Goal: Task Accomplishment & Management: Manage account settings

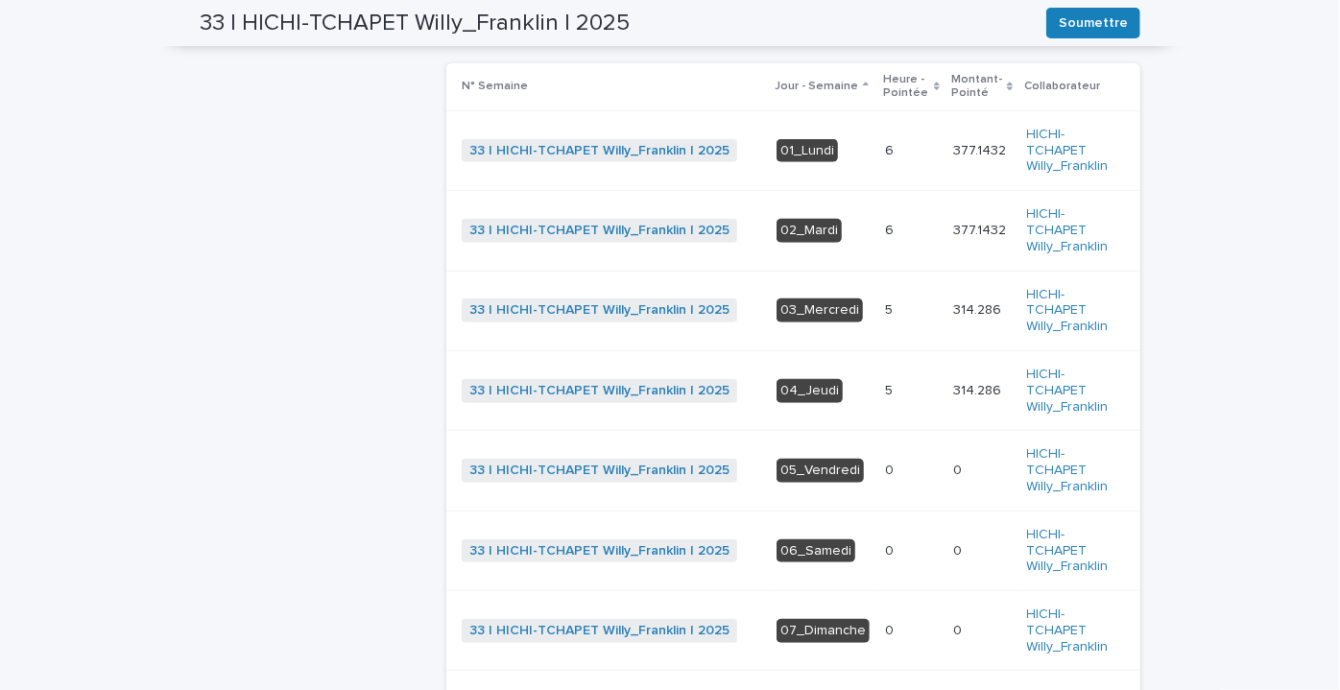
scroll to position [523, 0]
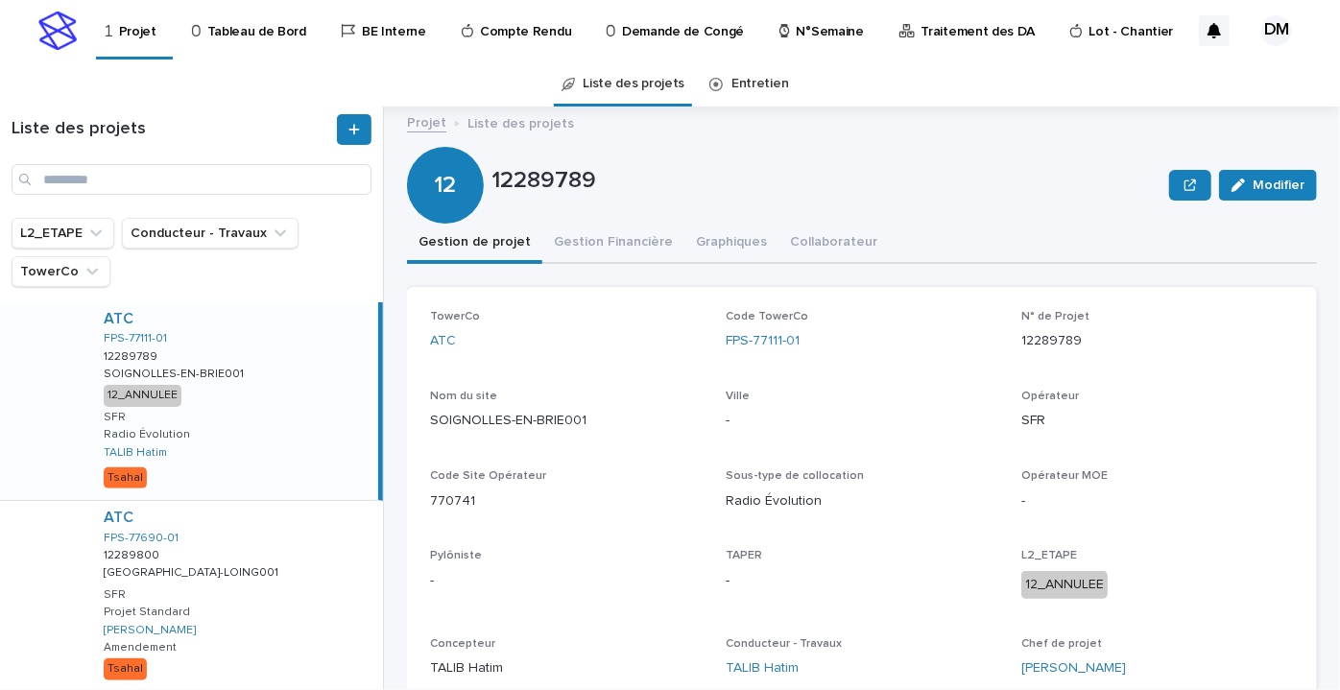
click at [248, 122] on h1 "Liste des projets" at bounding box center [173, 129] width 322 height 21
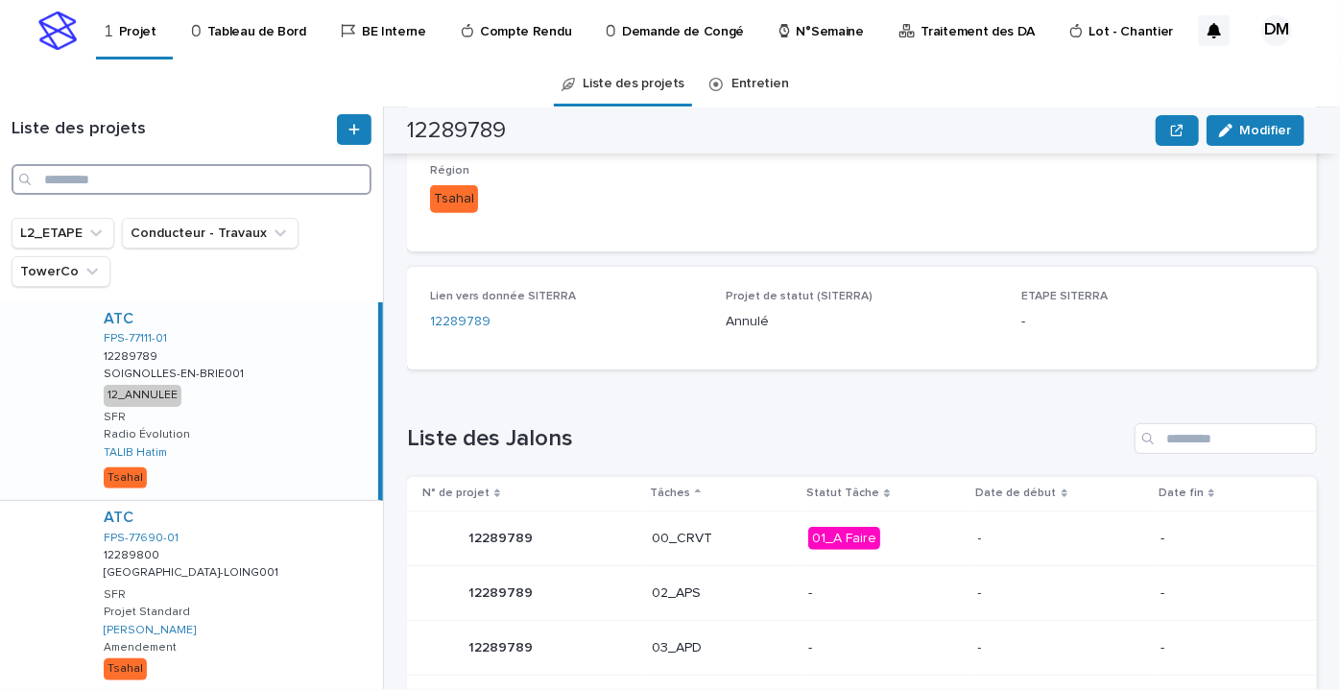
click at [201, 166] on input "Recherche" at bounding box center [192, 179] width 360 height 31
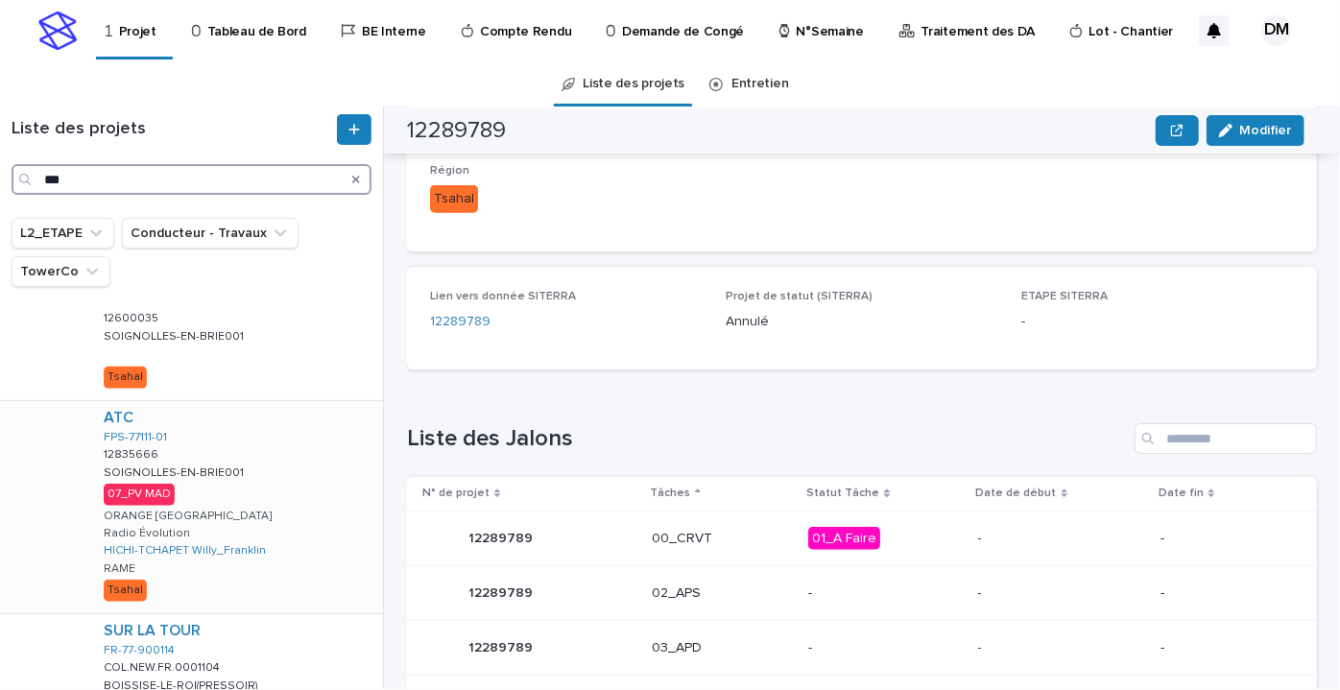
type input "***"
click at [300, 495] on div "ATC FPS-77111-01 12835666 12835666 SOIGNOLLES-EN-BRIE001 SOIGNOLLES-EN-BRIE001 …" at bounding box center [235, 507] width 295 height 212
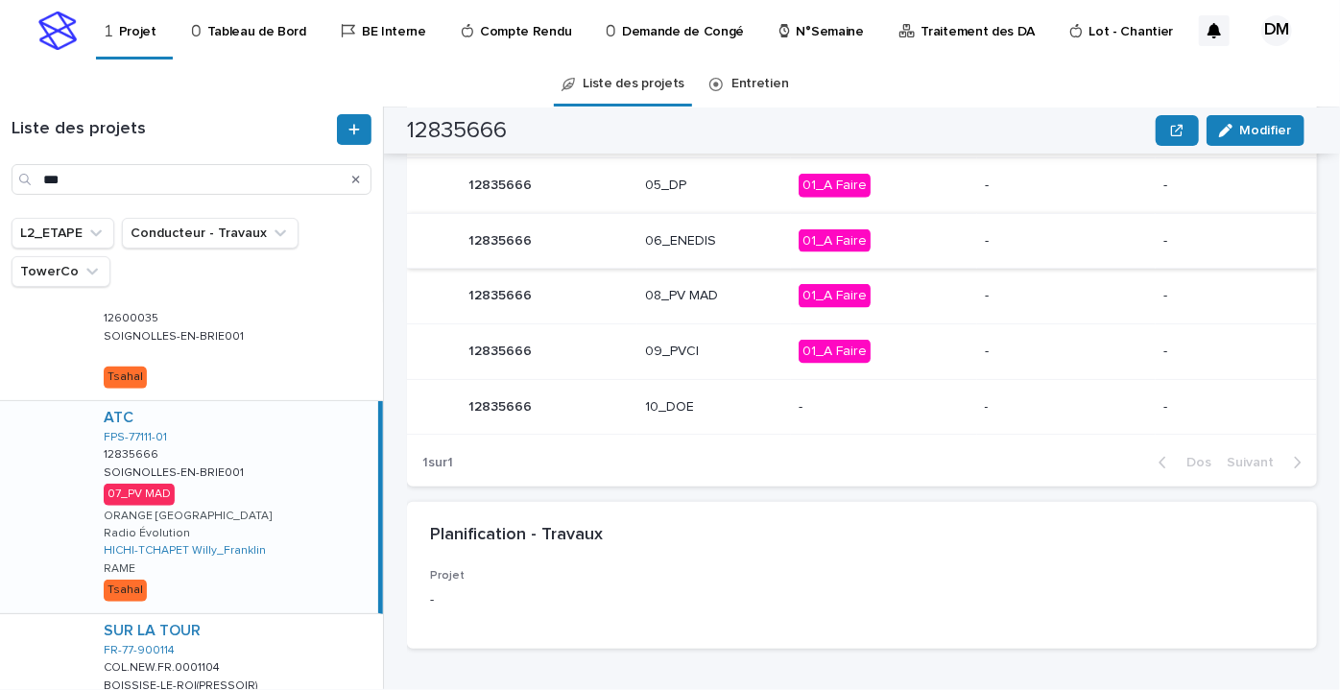
scroll to position [1098, 0]
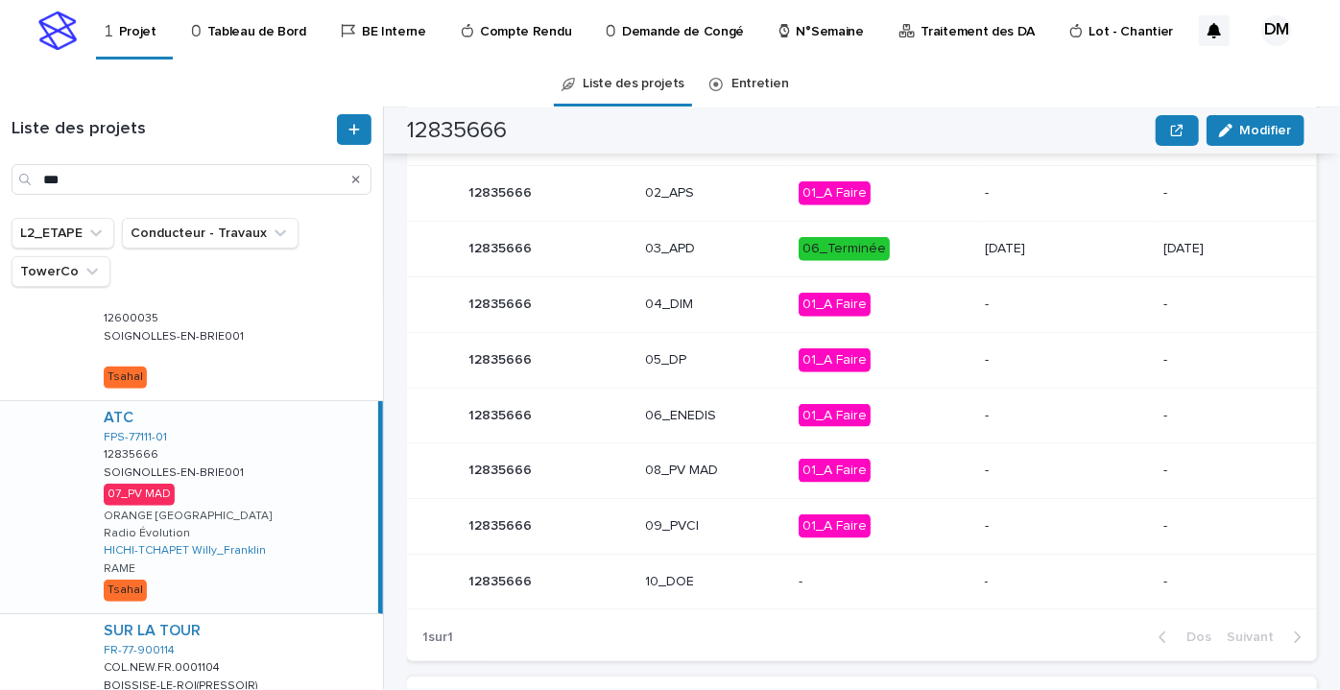
click at [259, 517] on div "ATC FPS-77111-01 12835666 12835666 SOIGNOLLES-EN-BRIE001 SOIGNOLLES-EN-BRIE001 …" at bounding box center [233, 507] width 290 height 212
click at [918, 474] on p "01_A Faire" at bounding box center [884, 471] width 170 height 24
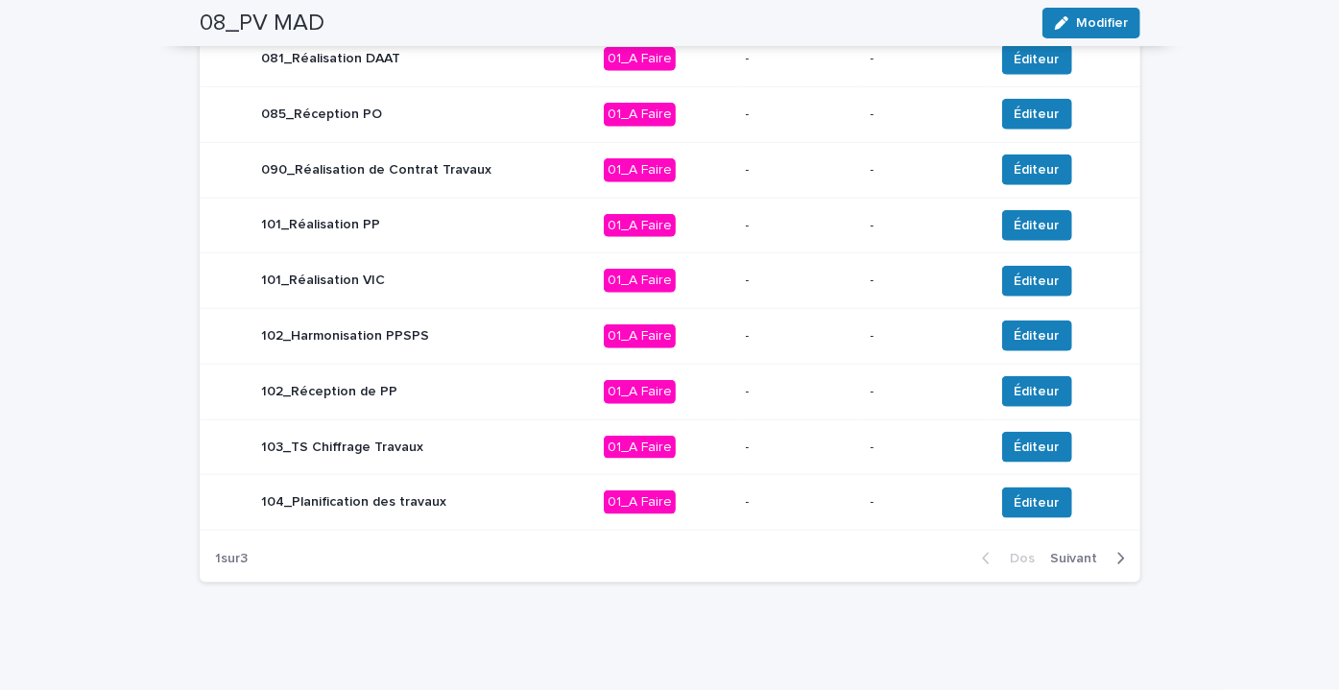
scroll to position [768, 0]
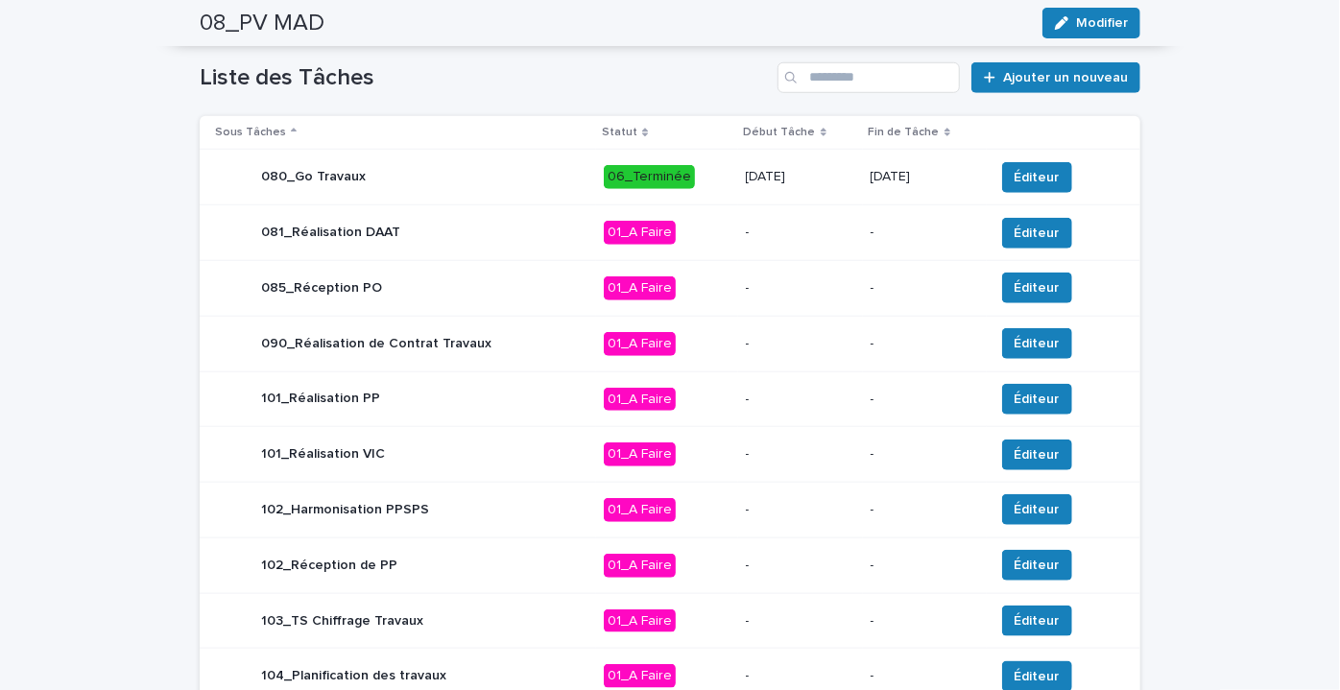
click at [832, 175] on p "21/07/2025" at bounding box center [800, 177] width 109 height 16
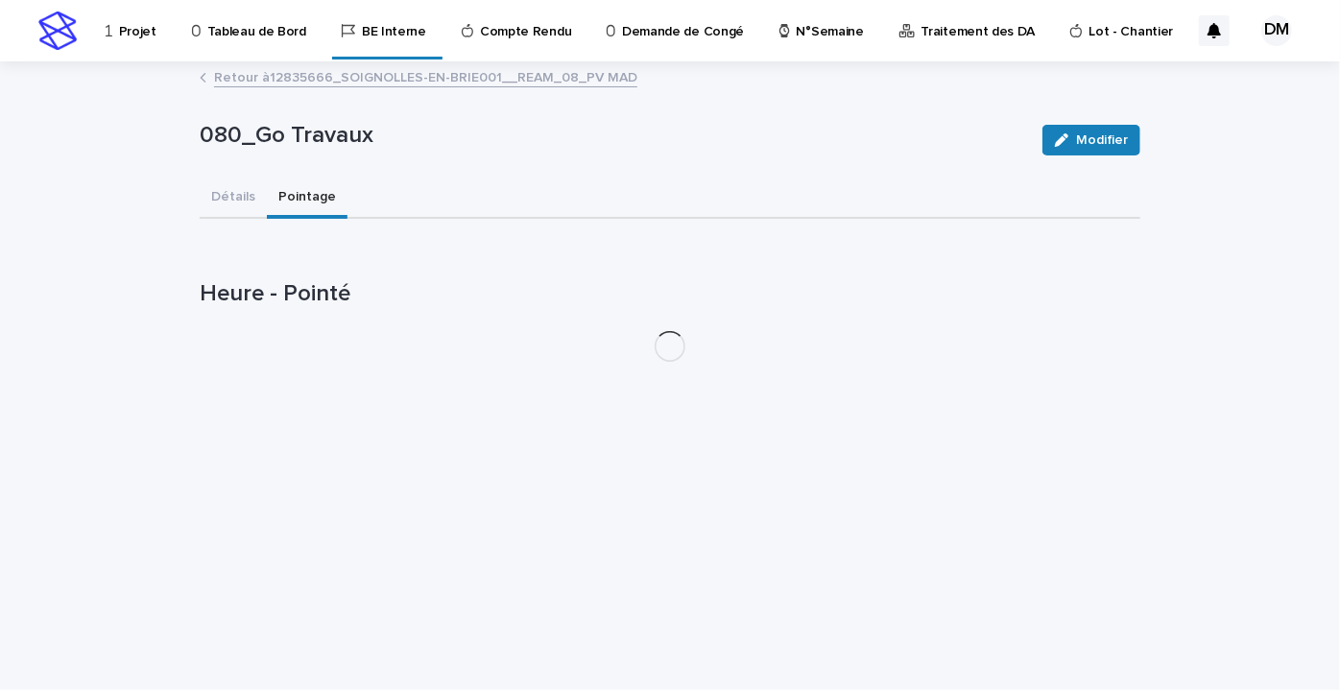
click at [301, 200] on font "Pointage" at bounding box center [307, 196] width 58 height 13
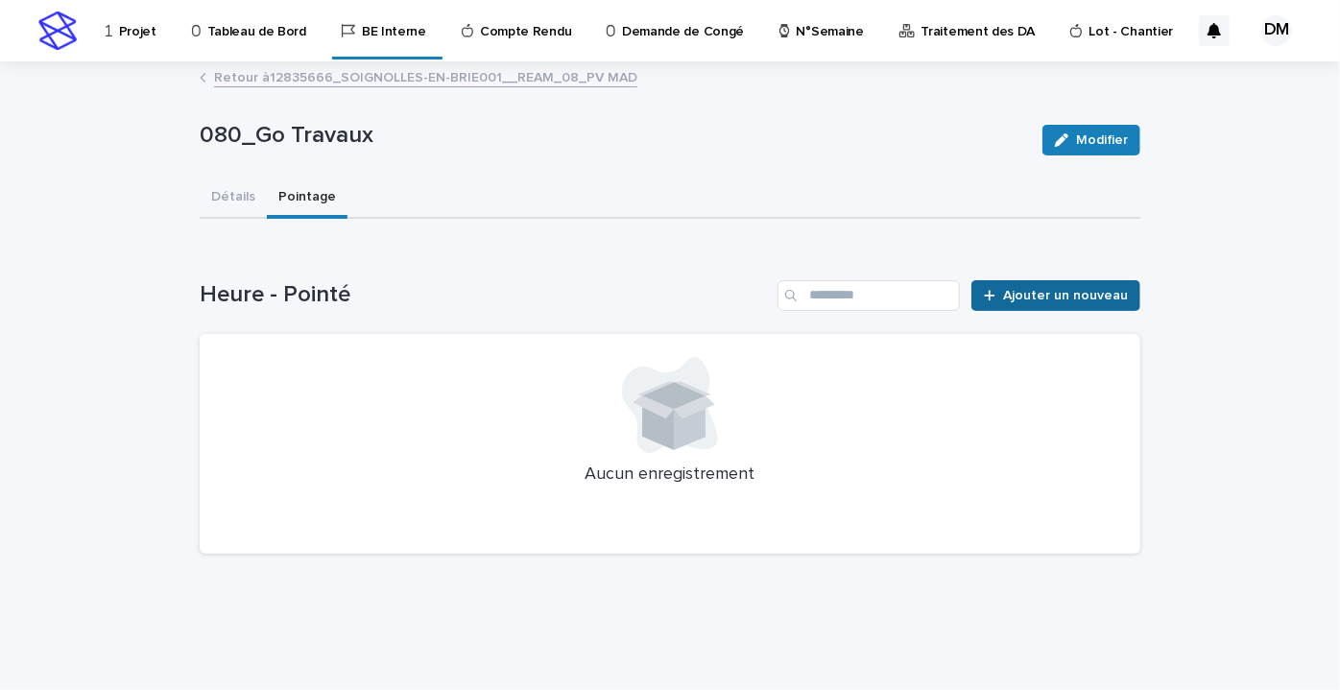
click at [1088, 293] on font "Ajouter un nouveau" at bounding box center [1065, 295] width 125 height 13
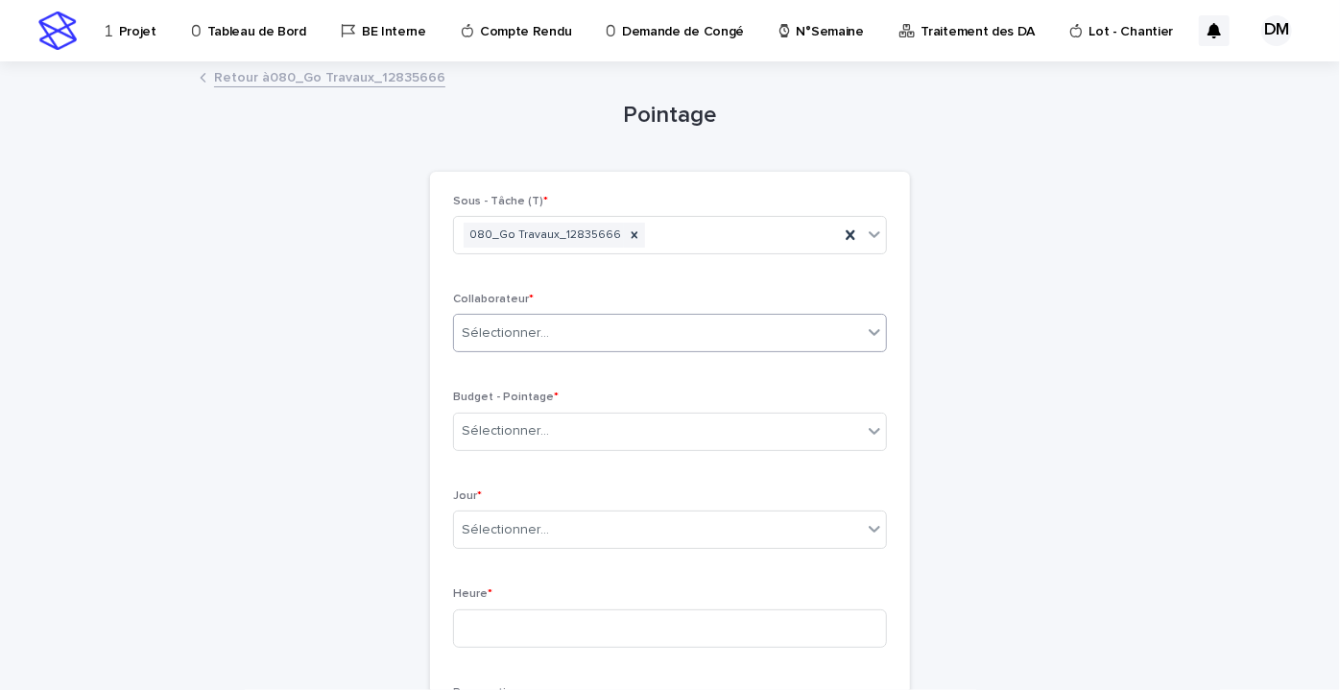
click at [625, 324] on div "Sélectionner..." at bounding box center [658, 334] width 408 height 32
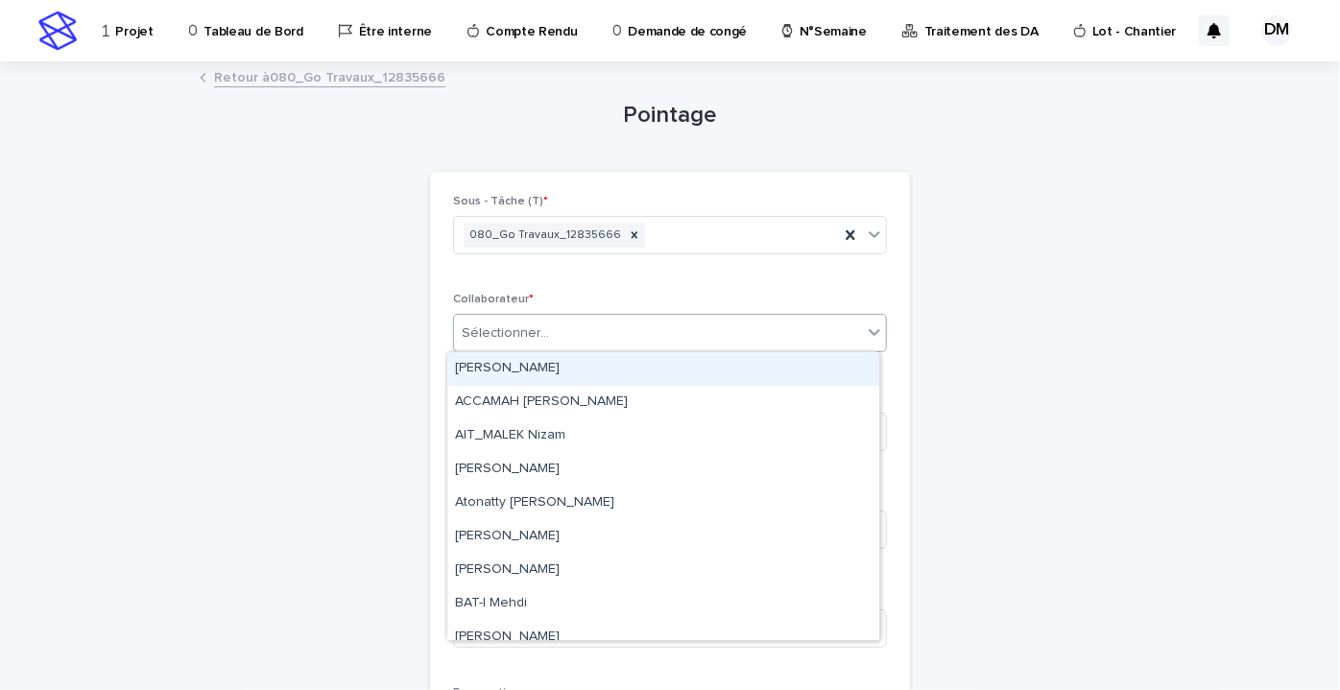
type input "*"
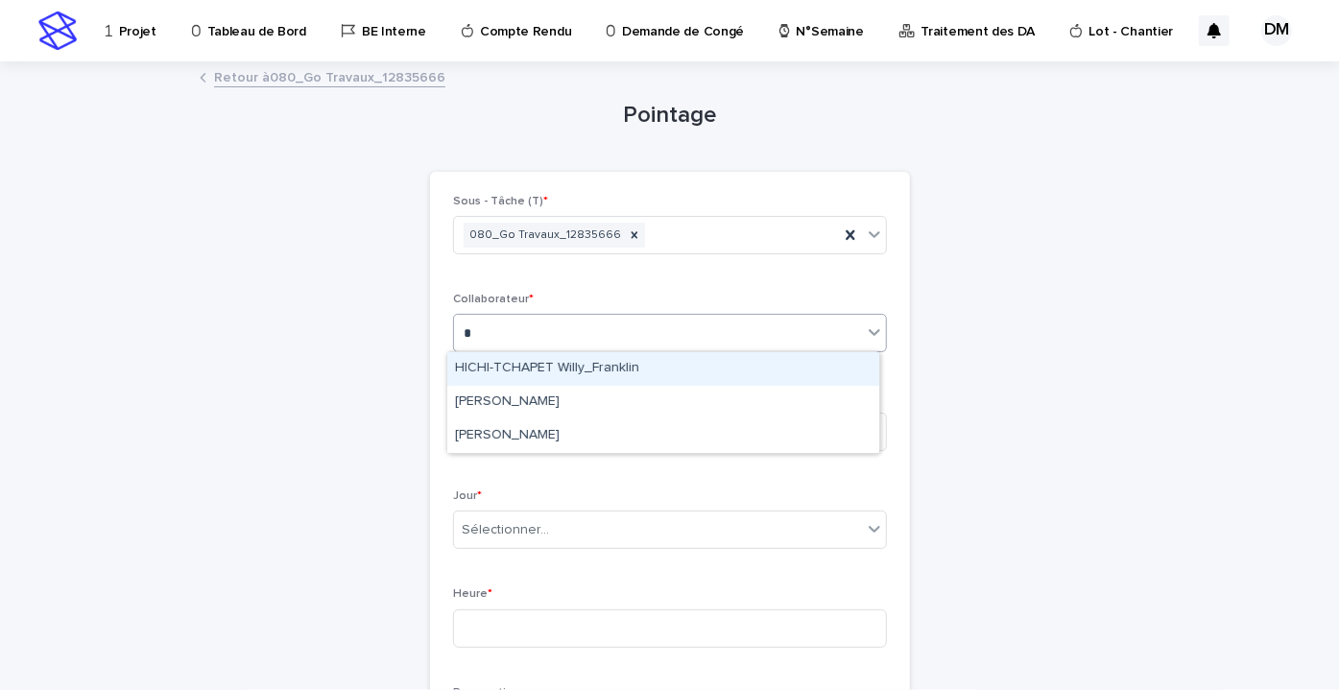
click at [625, 371] on font "HICHI-TCHAPET Willy_Franklin" at bounding box center [547, 367] width 184 height 13
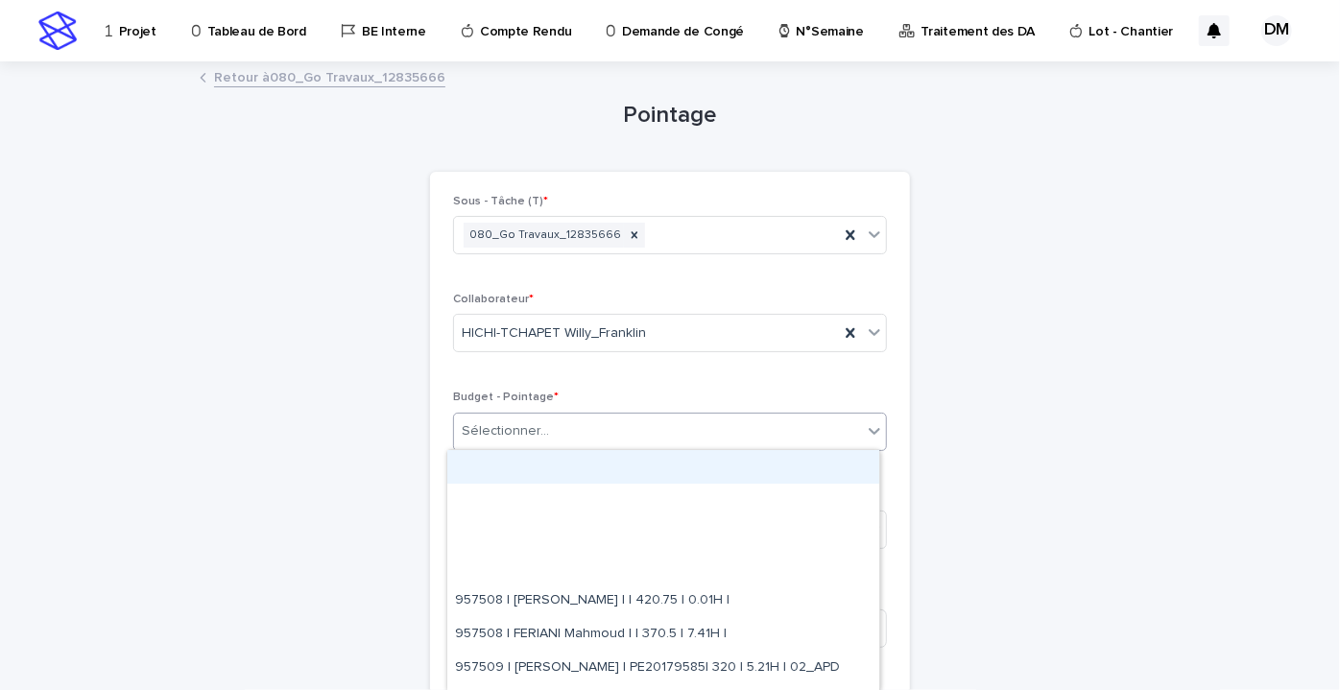
click at [552, 432] on div "Sélectionner..." at bounding box center [658, 432] width 408 height 32
type input "*"
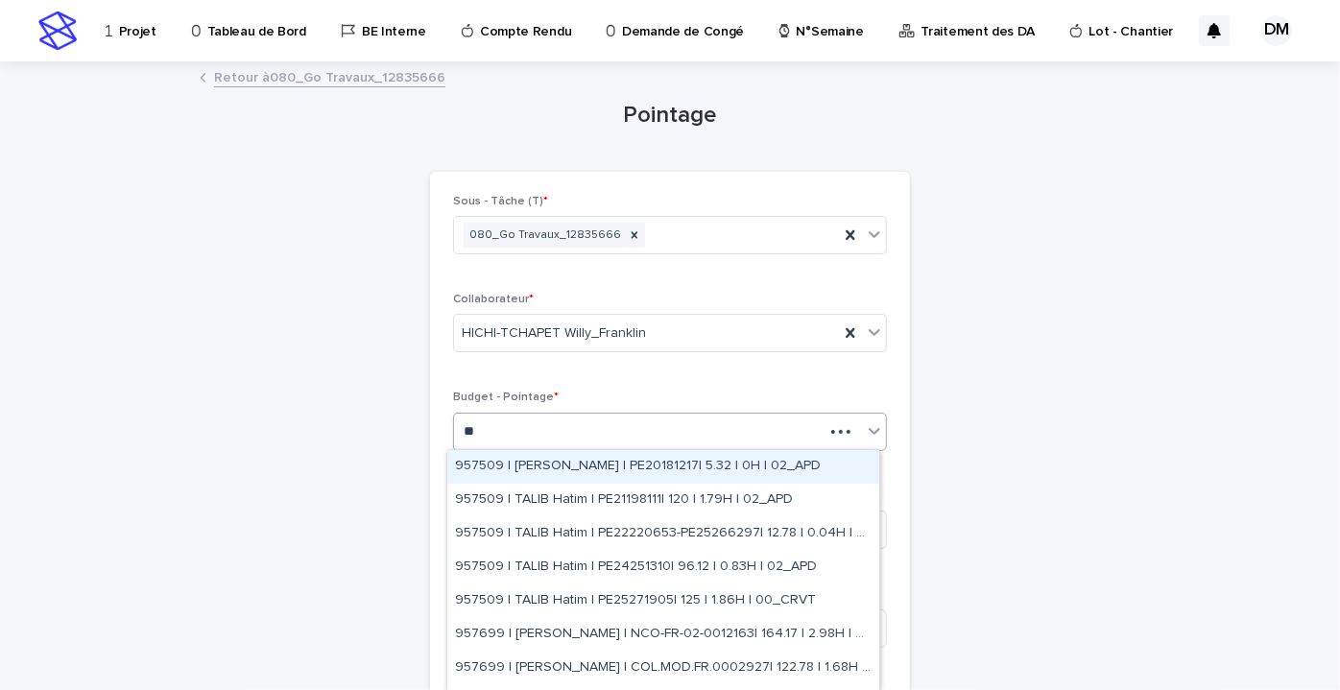
type input "***"
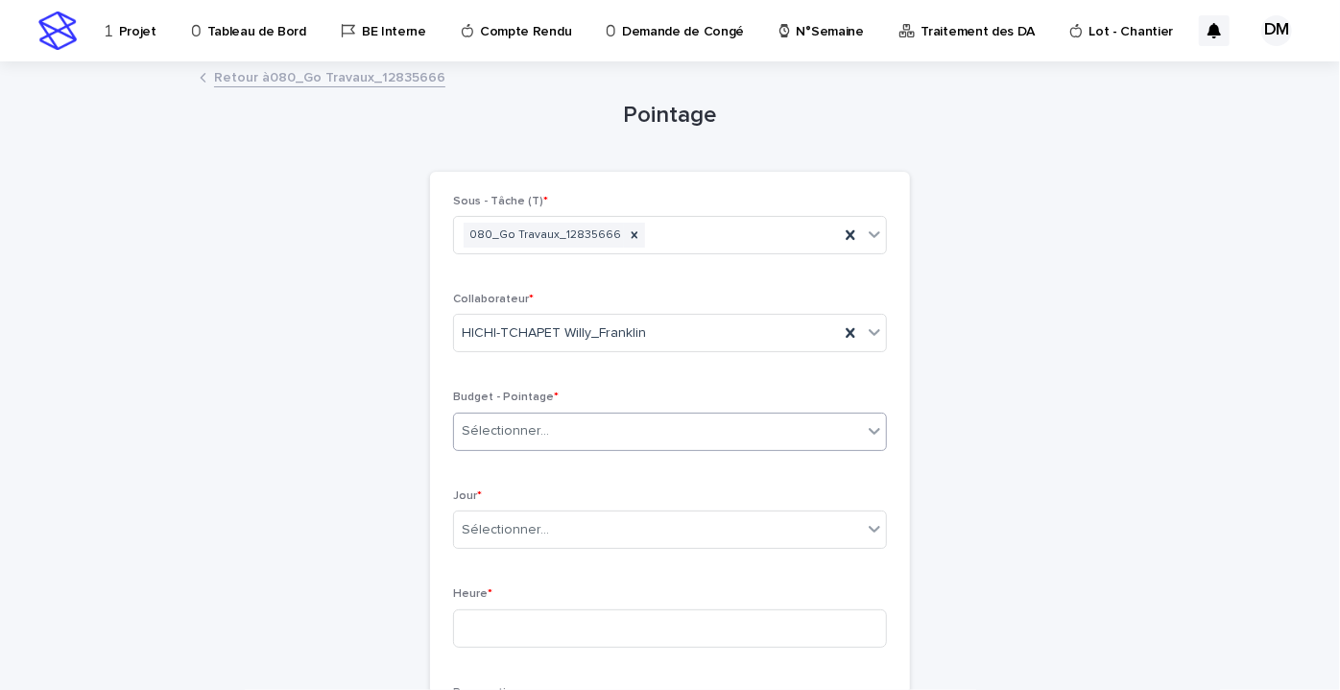
click at [812, 428] on div "Sélectionner..." at bounding box center [658, 432] width 408 height 32
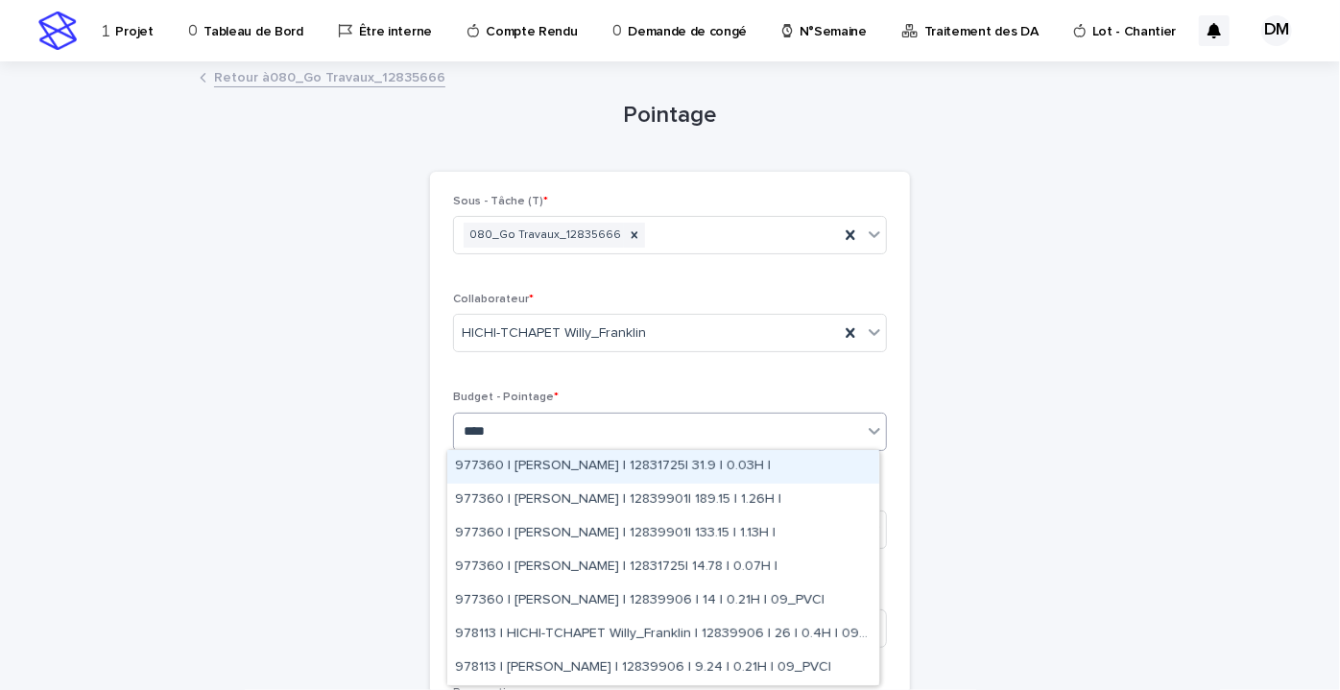
type input "*****"
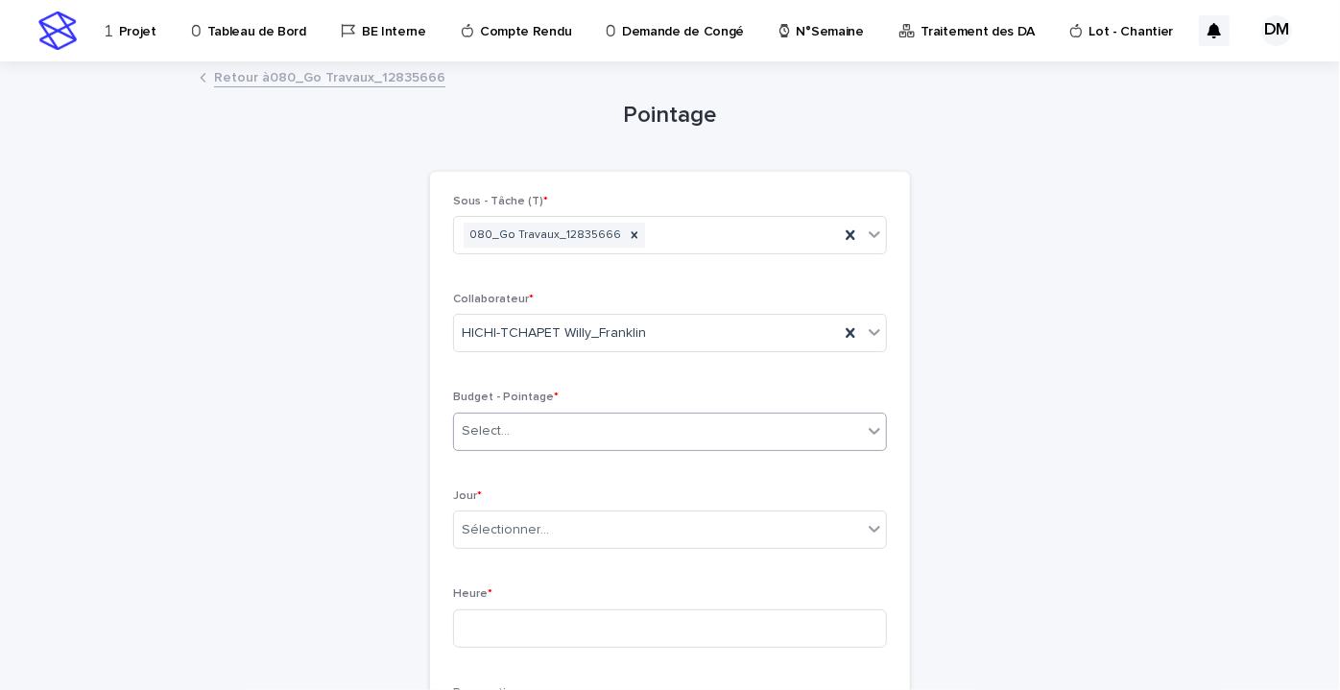
click at [693, 427] on div "Select..." at bounding box center [658, 432] width 408 height 32
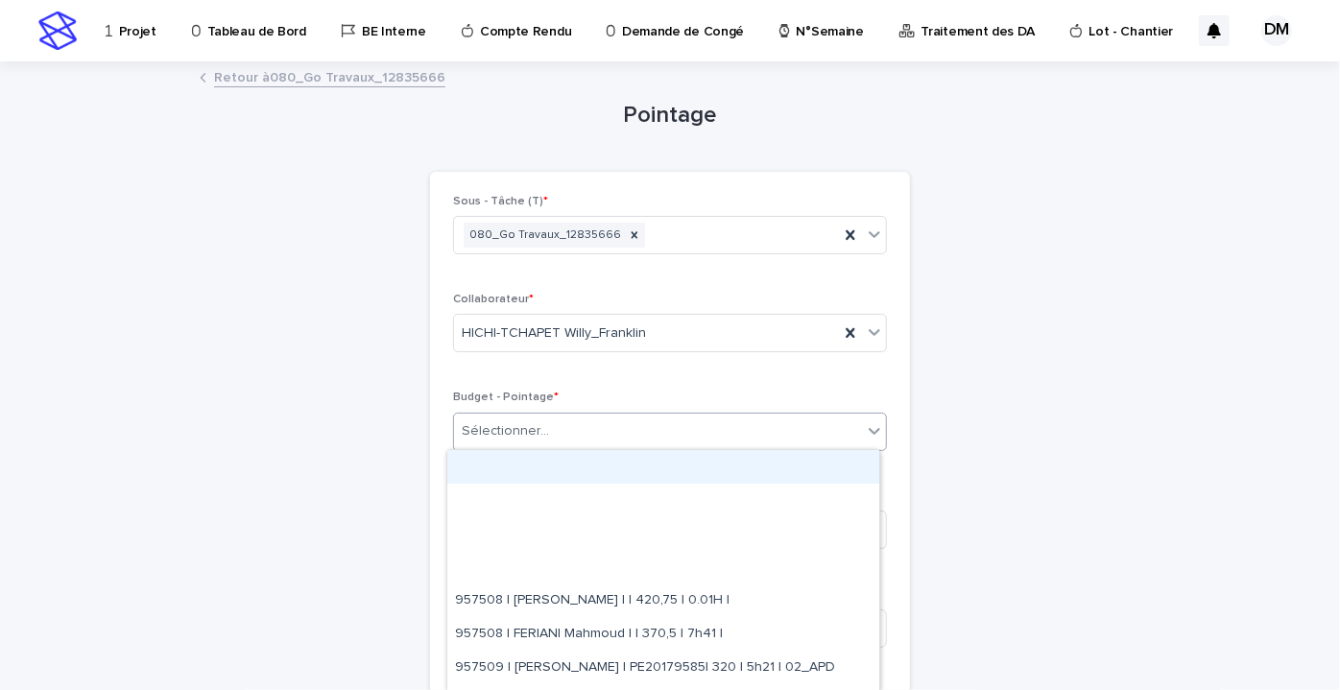
click at [693, 426] on div "Sélectionner..." at bounding box center [658, 432] width 408 height 32
type input "*"
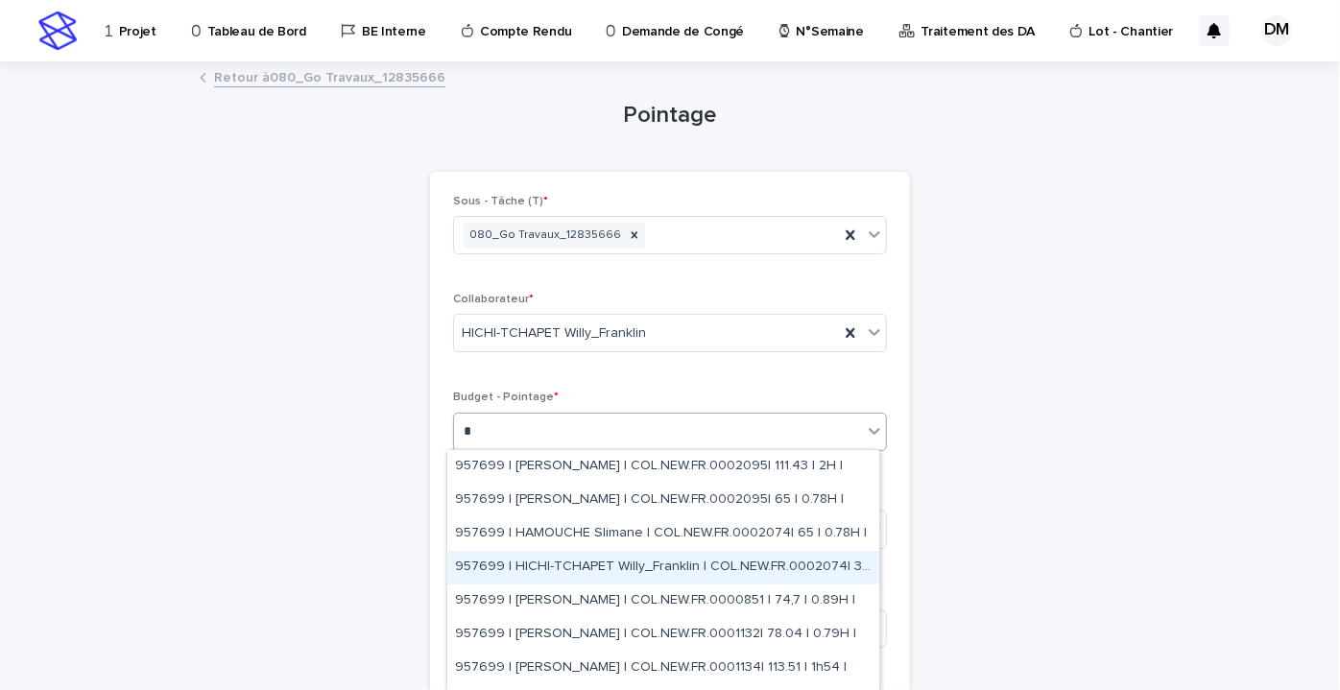
click at [702, 572] on div "957699 | HICHI-TCHAPET Willy_Franklin | COL.NEW.FR.0002074| 325 | 5H |" at bounding box center [663, 568] width 432 height 34
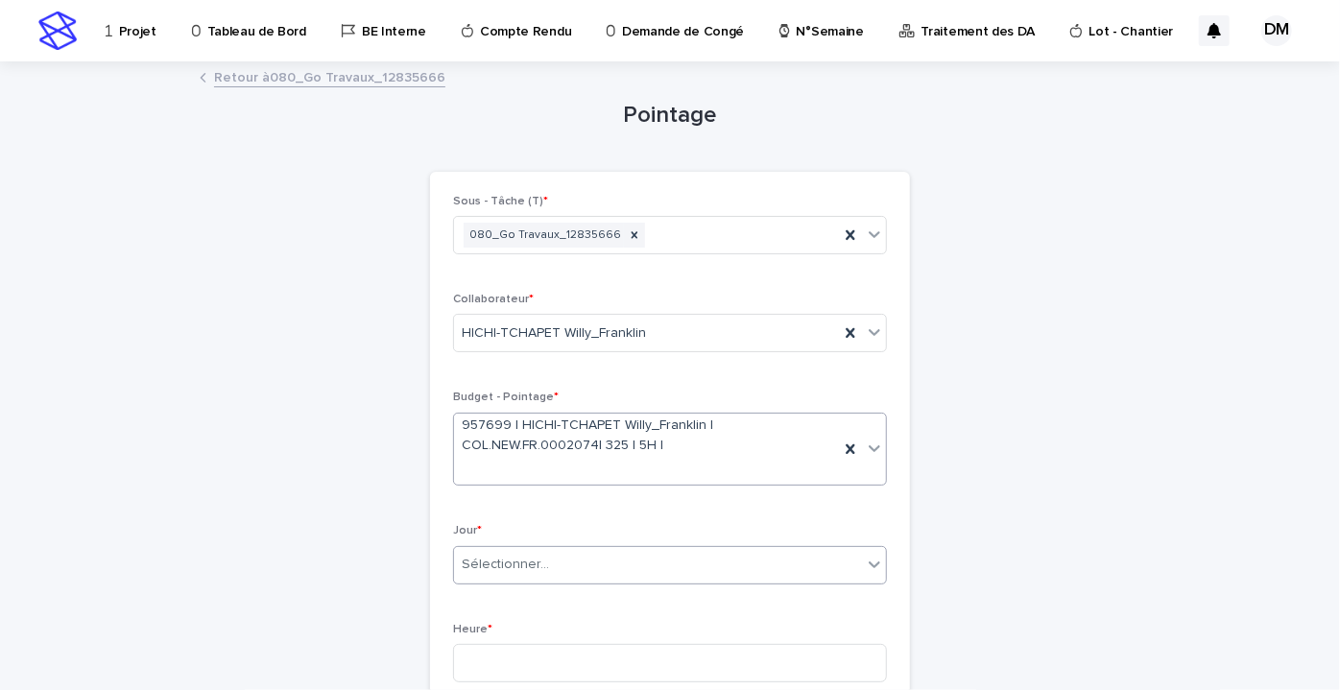
click at [533, 558] on font "Sélectionner..." at bounding box center [505, 564] width 87 height 13
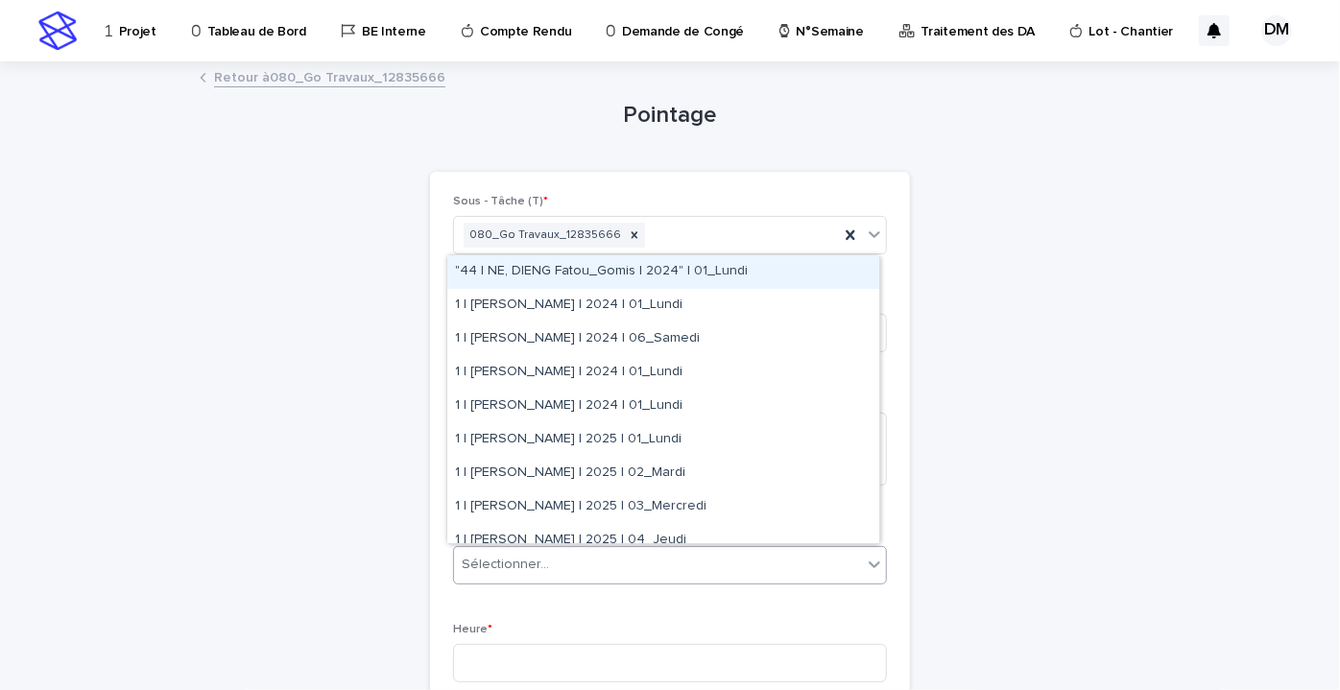
type input "*"
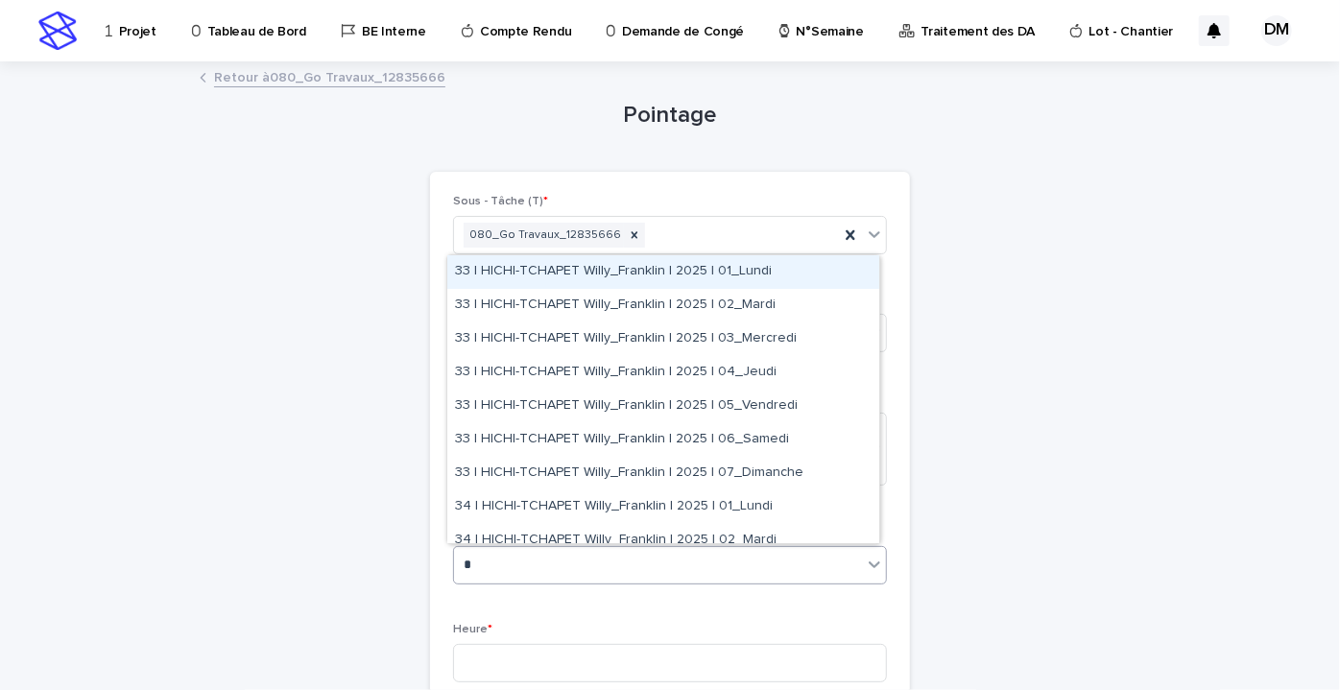
click at [767, 277] on div "33 | HICHI-TCHAPET Willy_Franklin | 2025 | 01_Lundi" at bounding box center [663, 272] width 432 height 34
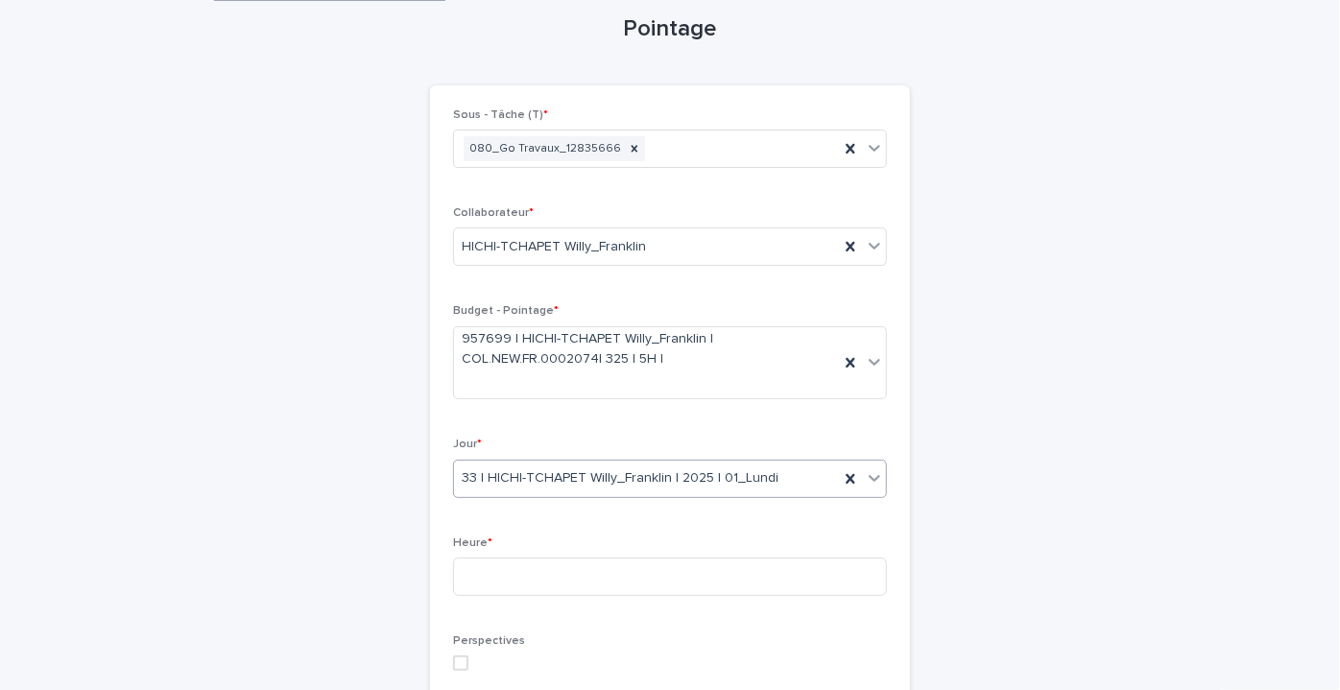
scroll to position [174, 0]
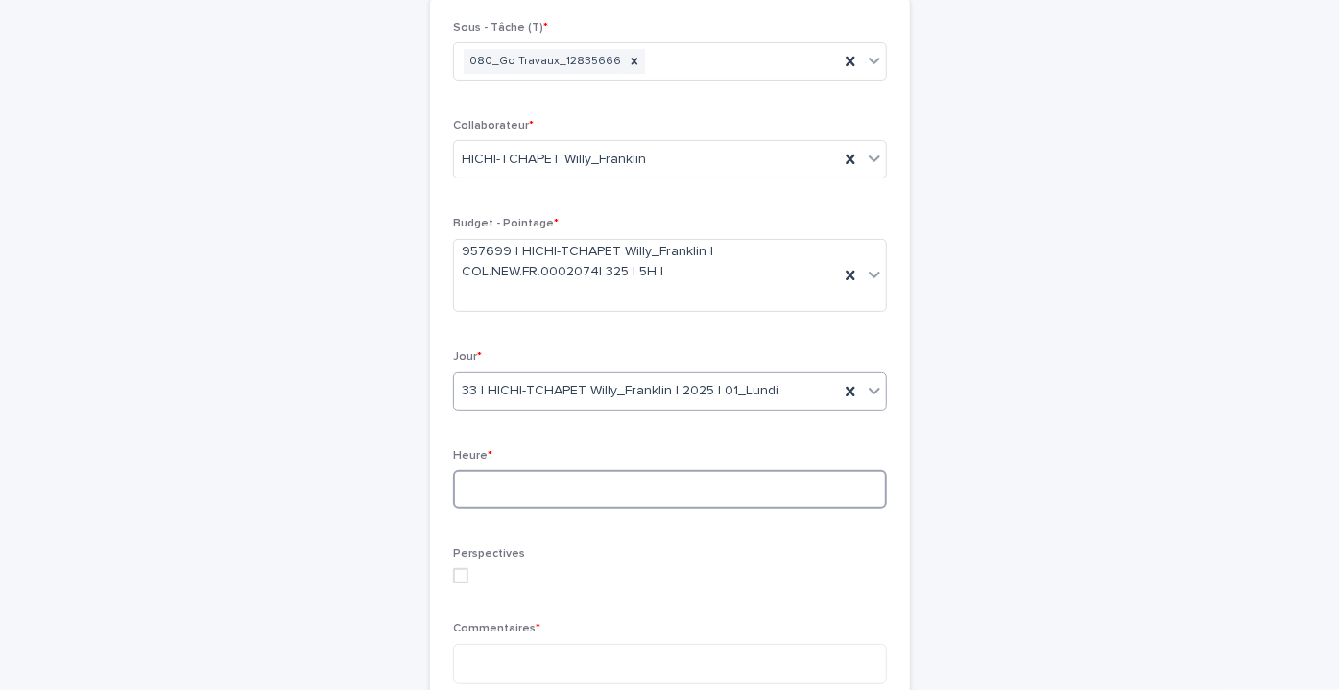
click at [519, 476] on input at bounding box center [670, 489] width 434 height 38
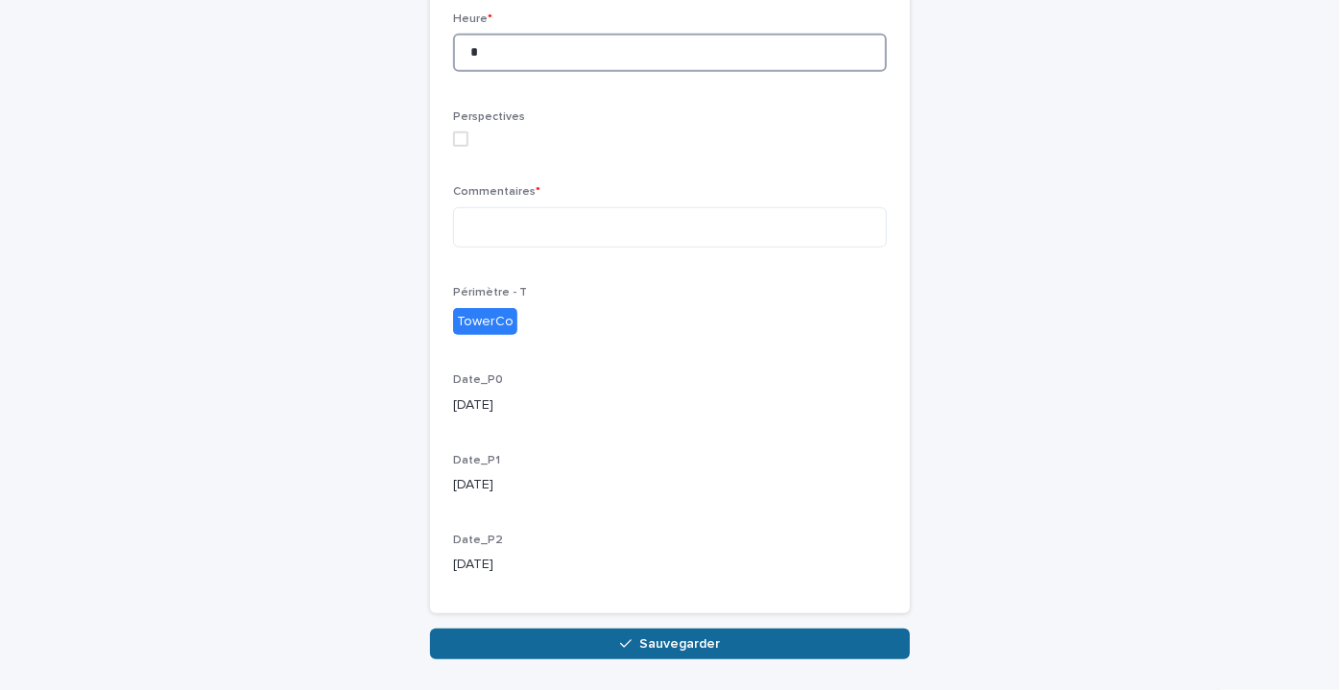
type input "*"
click at [603, 641] on button "Sauvegarder" at bounding box center [670, 644] width 480 height 31
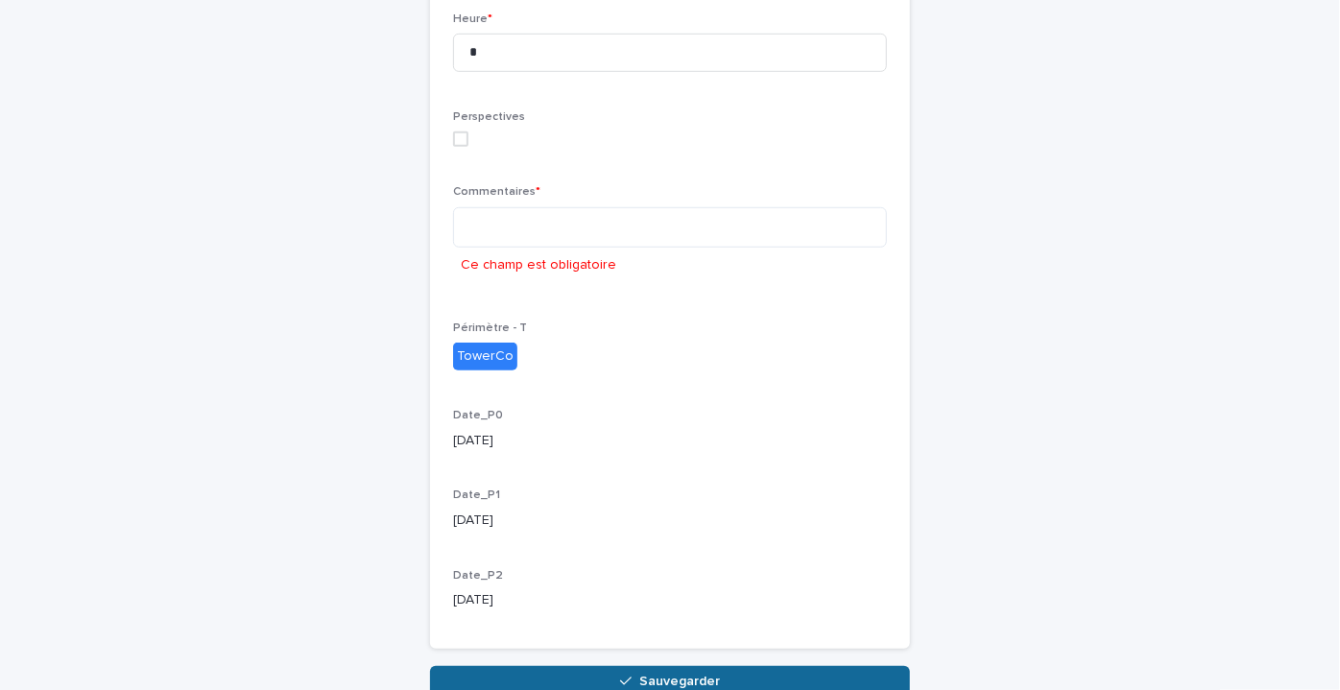
scroll to position [709, 0]
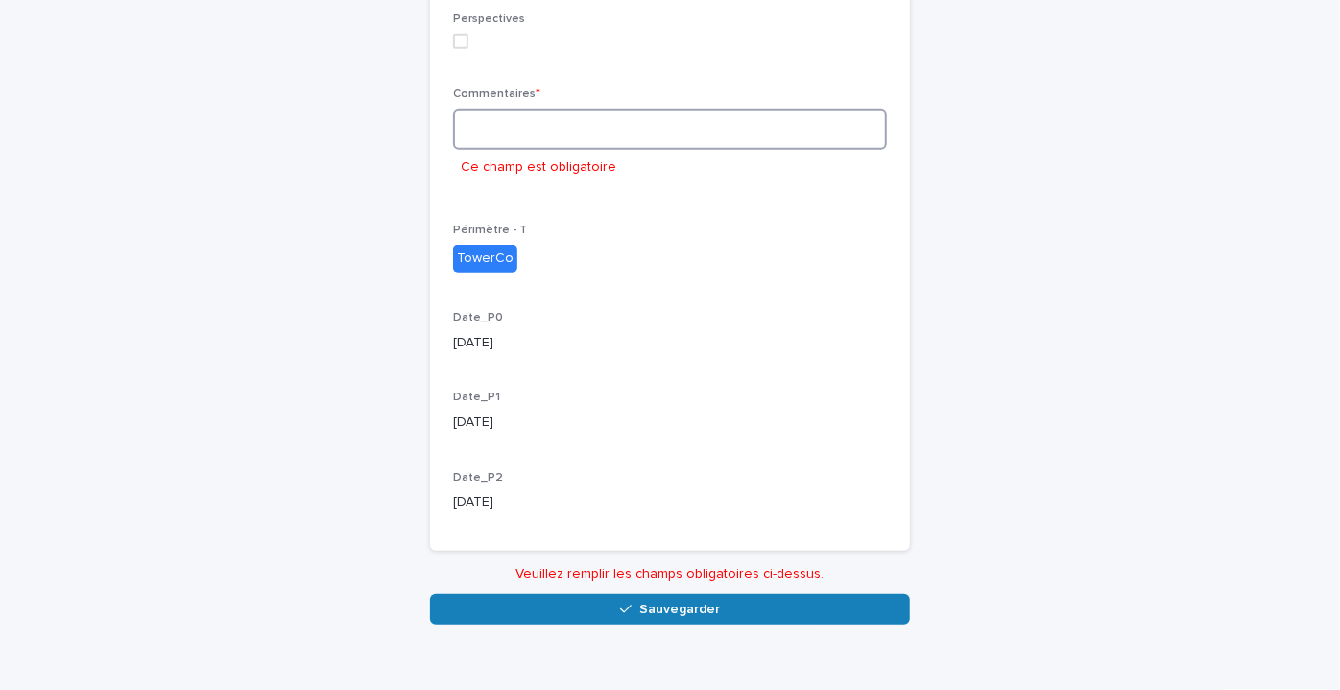
click at [499, 127] on textarea at bounding box center [670, 129] width 434 height 40
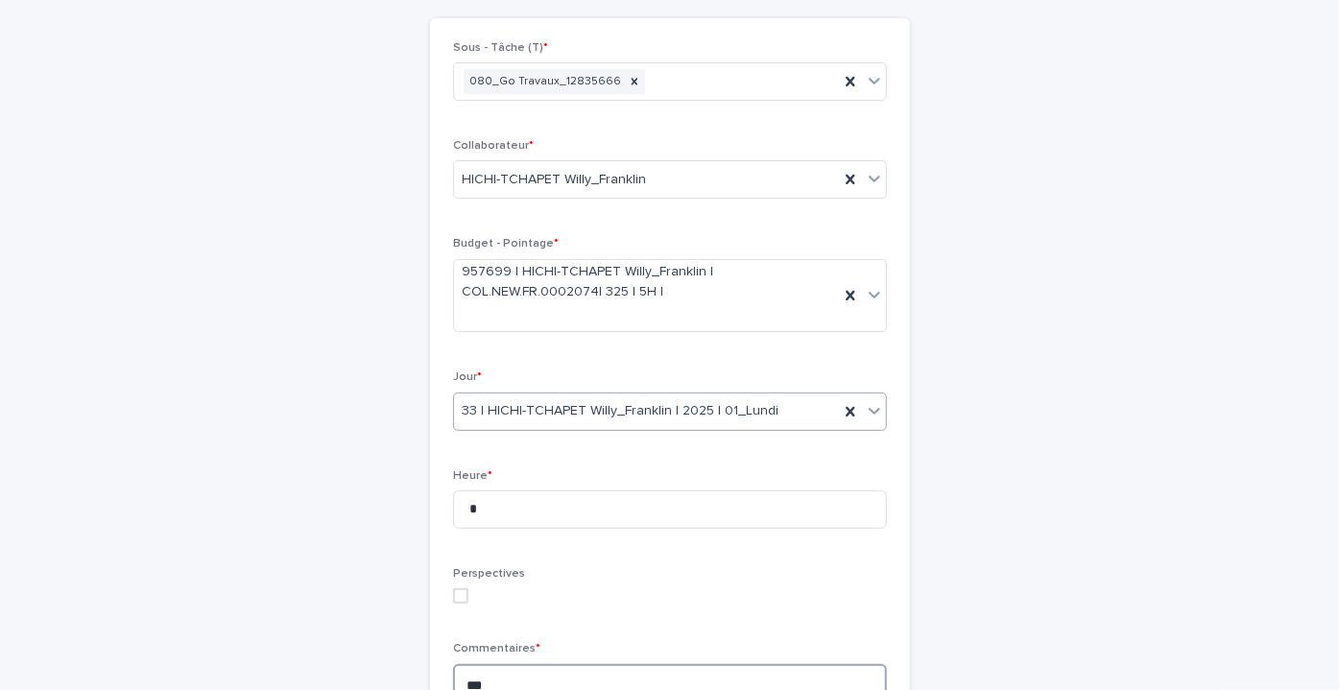
scroll to position [673, 0]
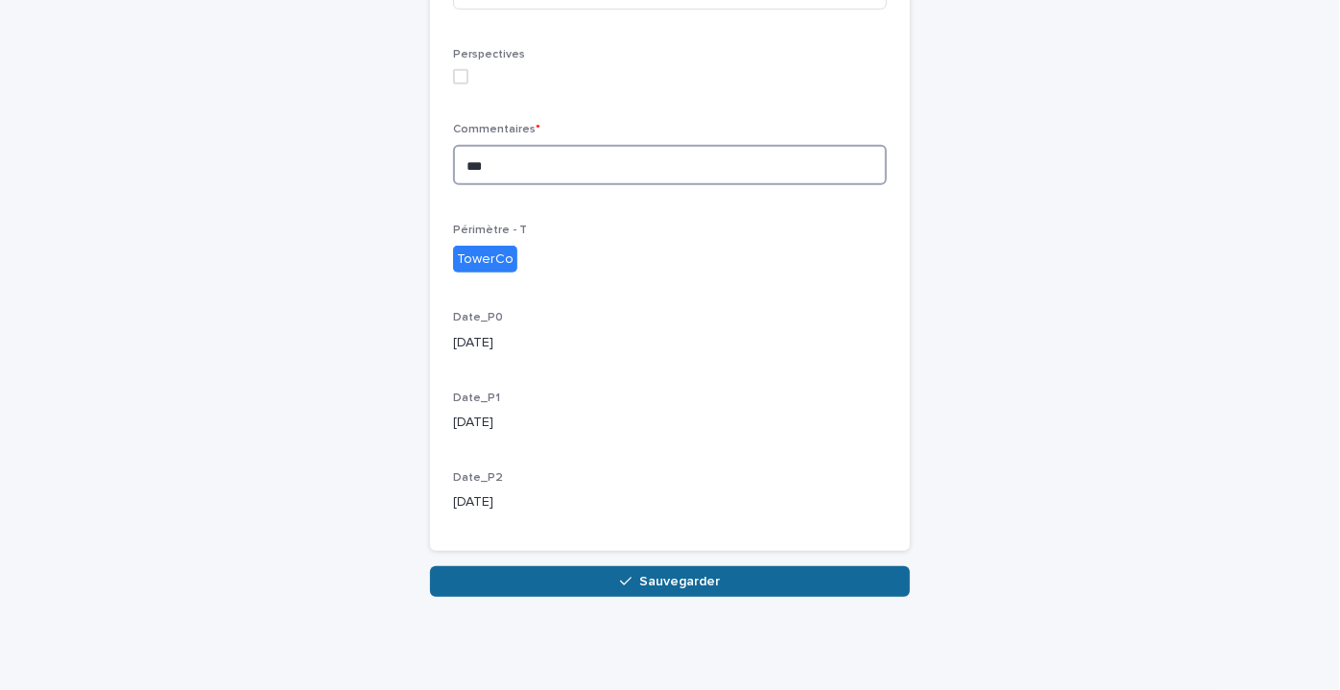
type textarea "**"
click at [612, 578] on button "Sauvegarder" at bounding box center [670, 581] width 480 height 31
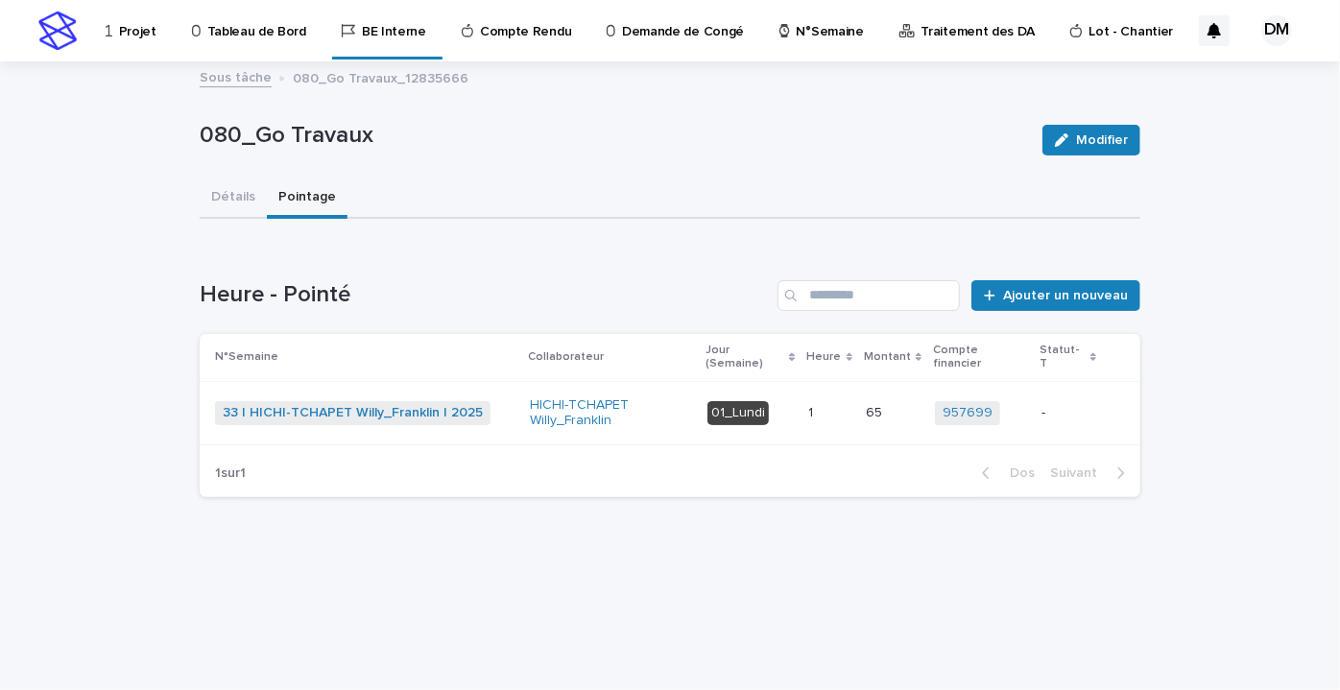
click at [1089, 405] on p "-" at bounding box center [1068, 413] width 53 height 16
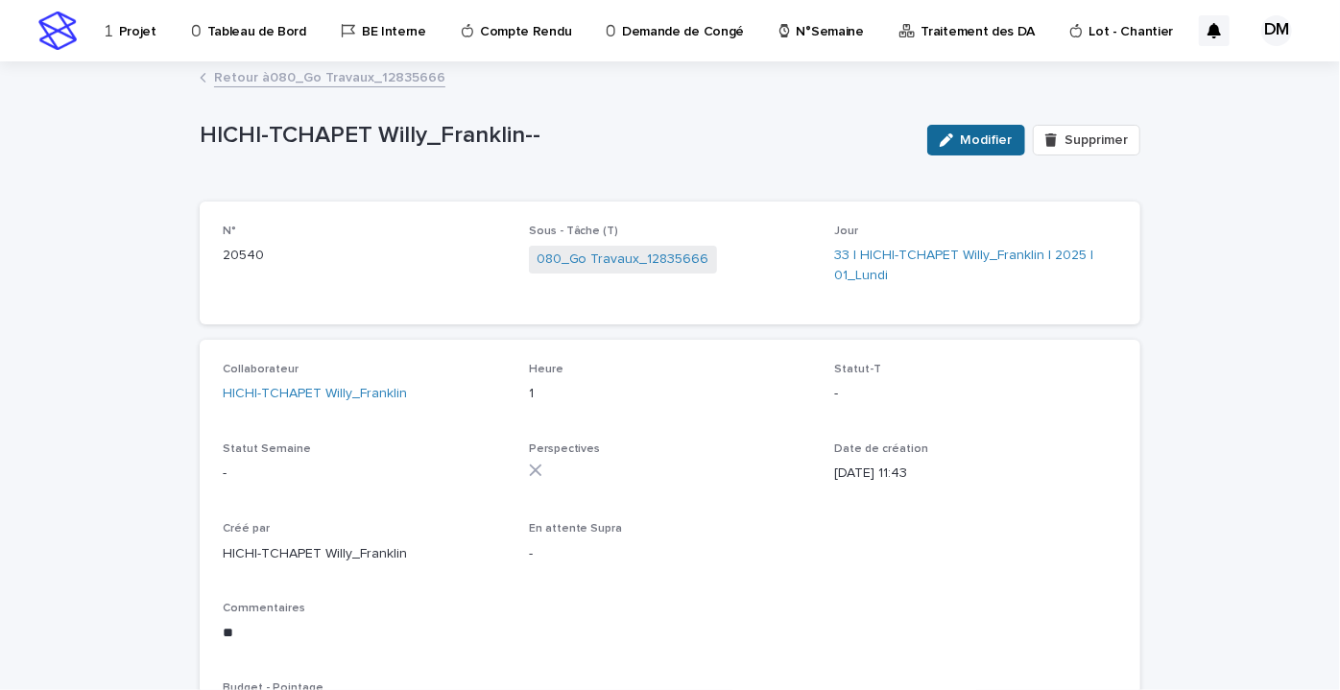
click at [962, 136] on font "Modifier" at bounding box center [987, 139] width 52 height 13
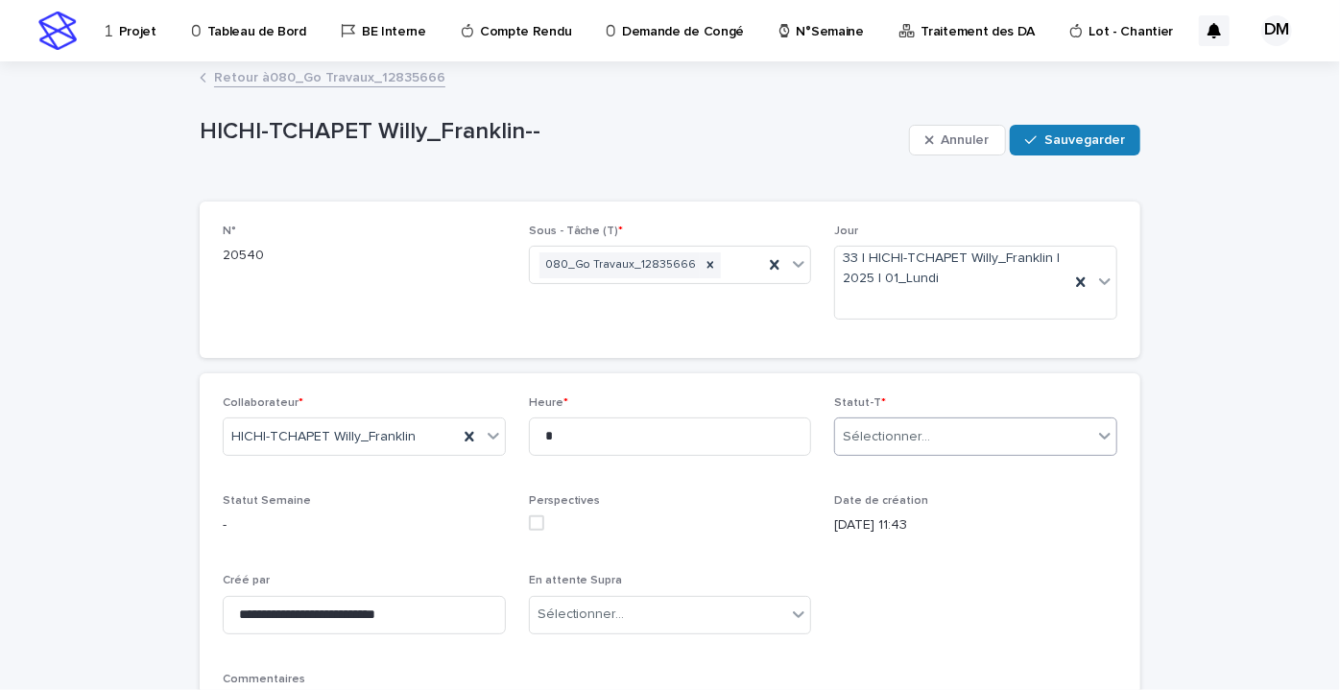
click at [939, 427] on div "Sélectionner..." at bounding box center [963, 438] width 257 height 32
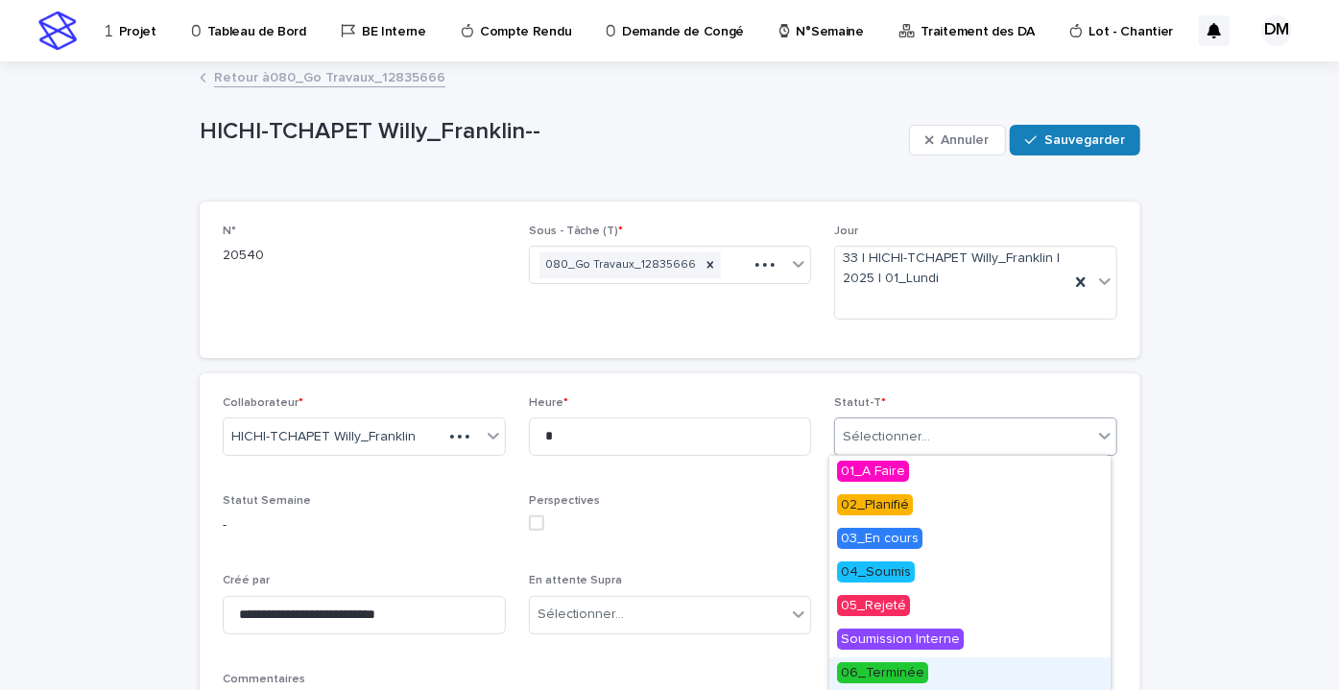
click at [895, 666] on font "06_Terminée" at bounding box center [883, 672] width 84 height 13
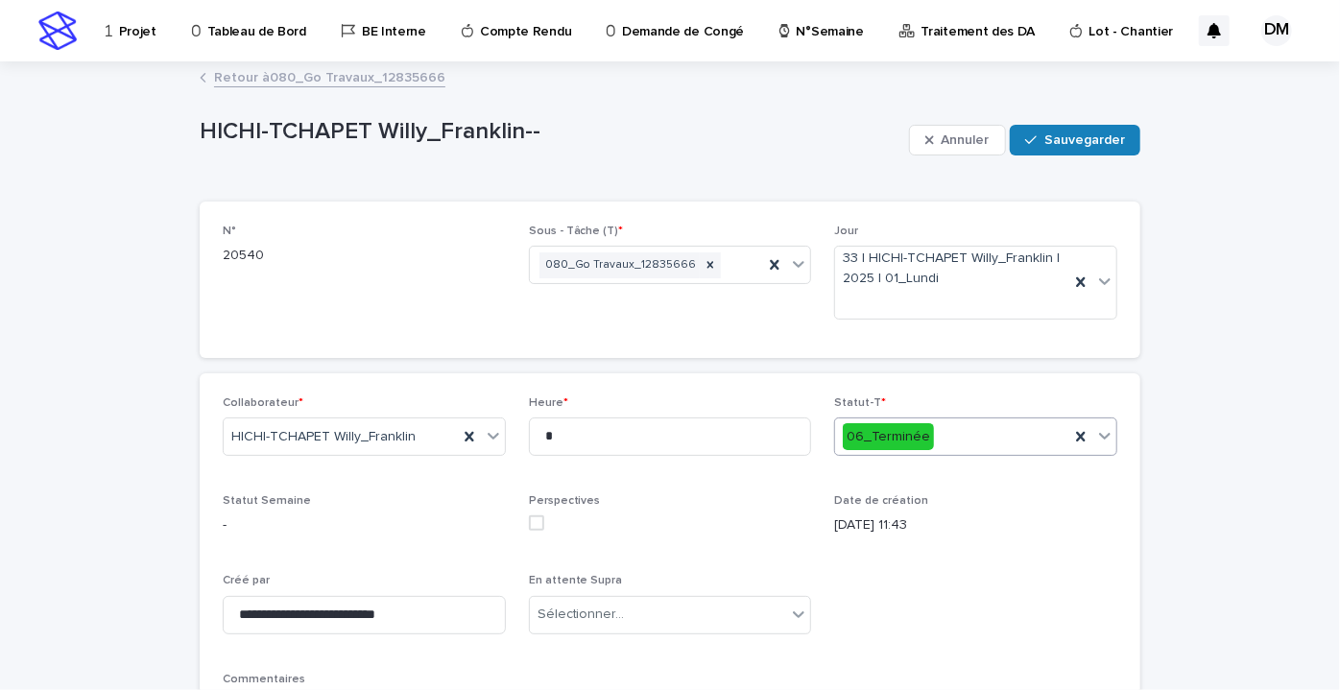
scroll to position [174, 0]
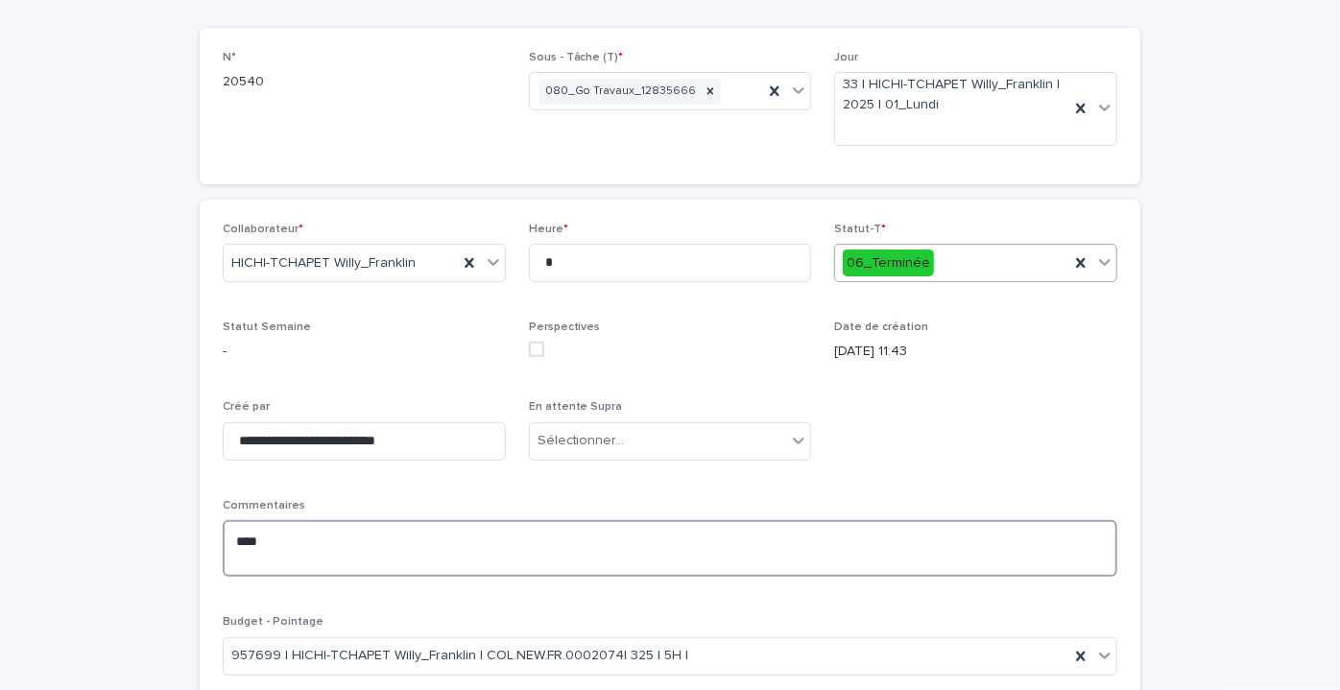
click at [250, 541] on textarea "**" at bounding box center [670, 548] width 895 height 57
type textarea "*"
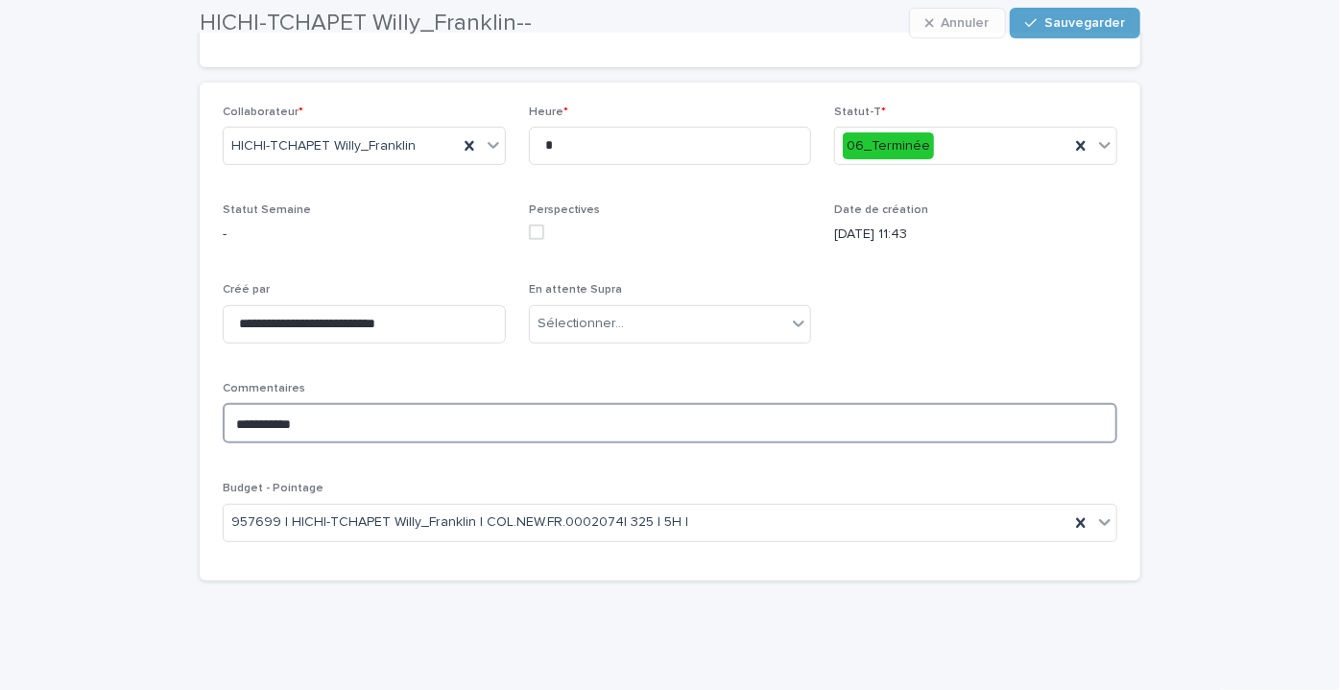
scroll to position [0, 0]
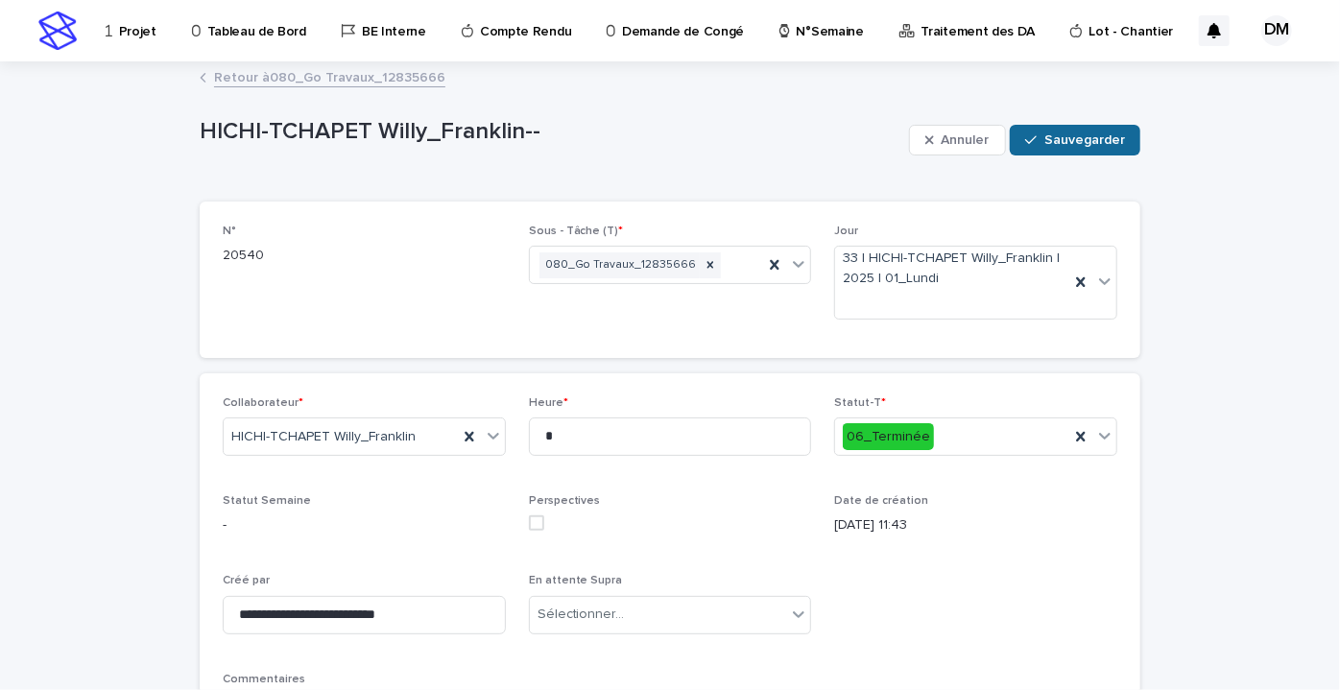
type textarea "**********"
click at [1086, 137] on font "Sauvegarder" at bounding box center [1085, 139] width 81 height 13
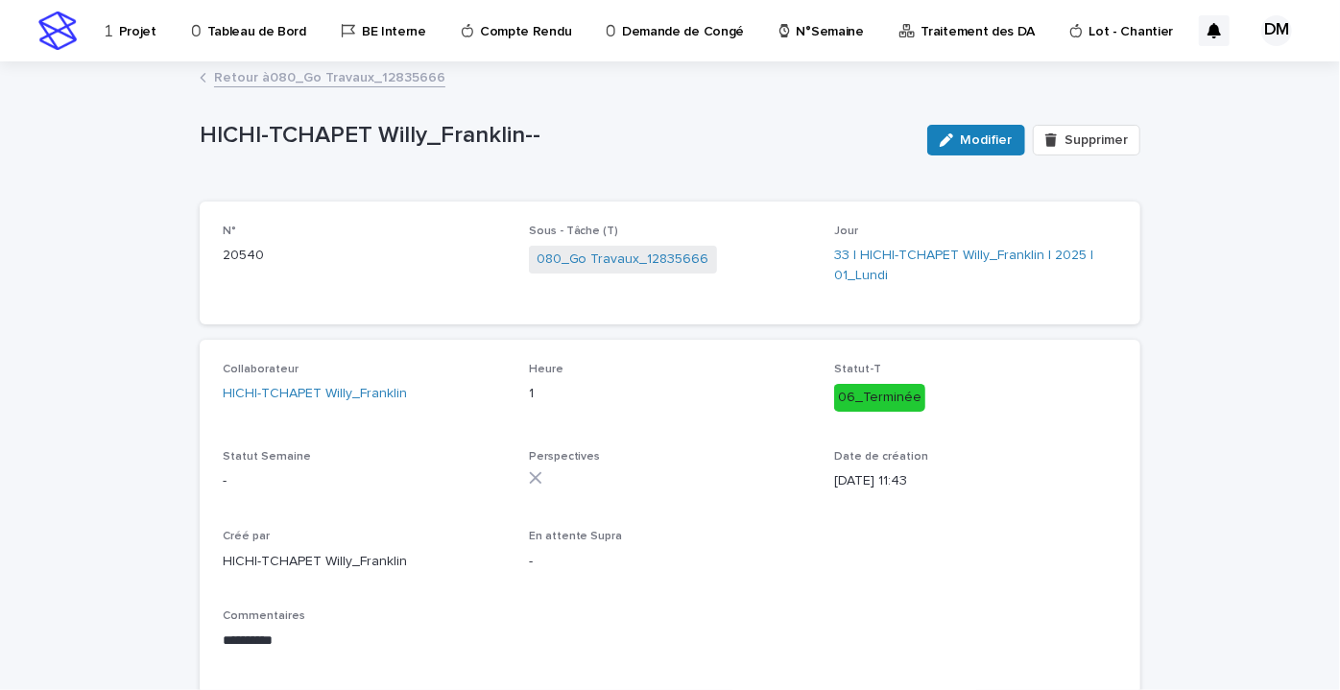
drag, startPoint x: 136, startPoint y: 32, endPoint x: 154, endPoint y: 34, distance: 17.4
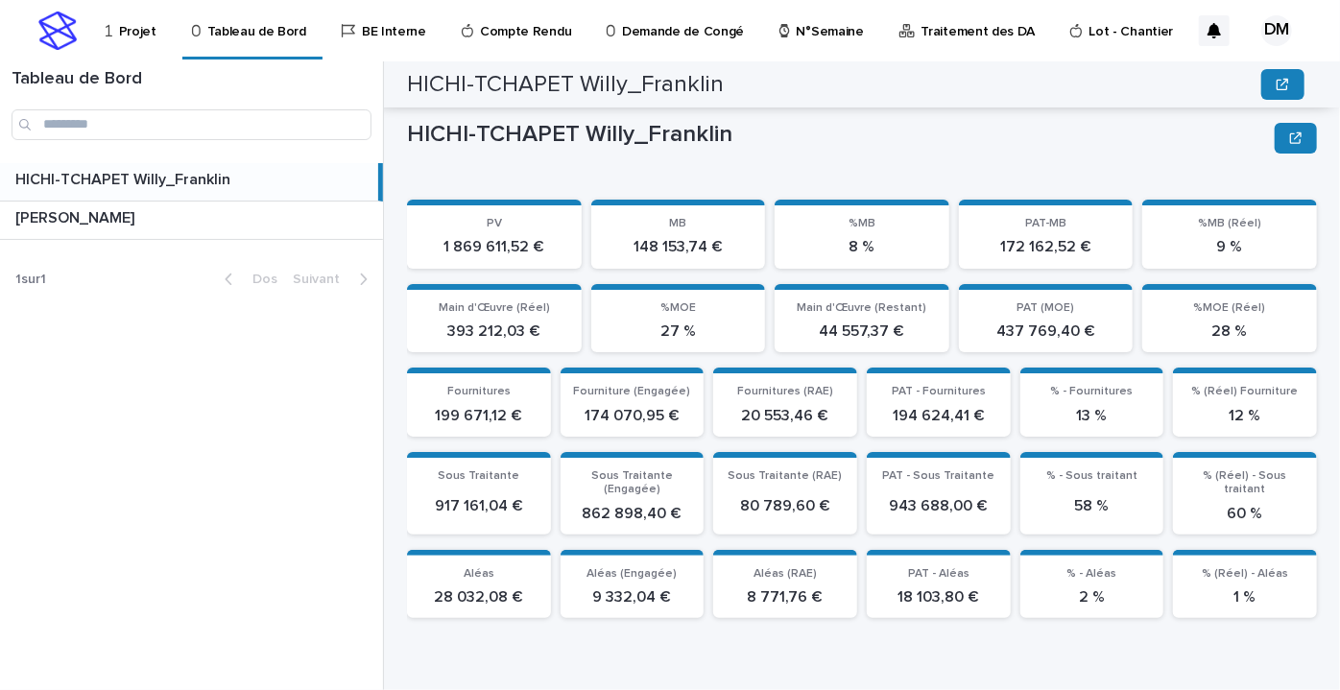
scroll to position [606, 0]
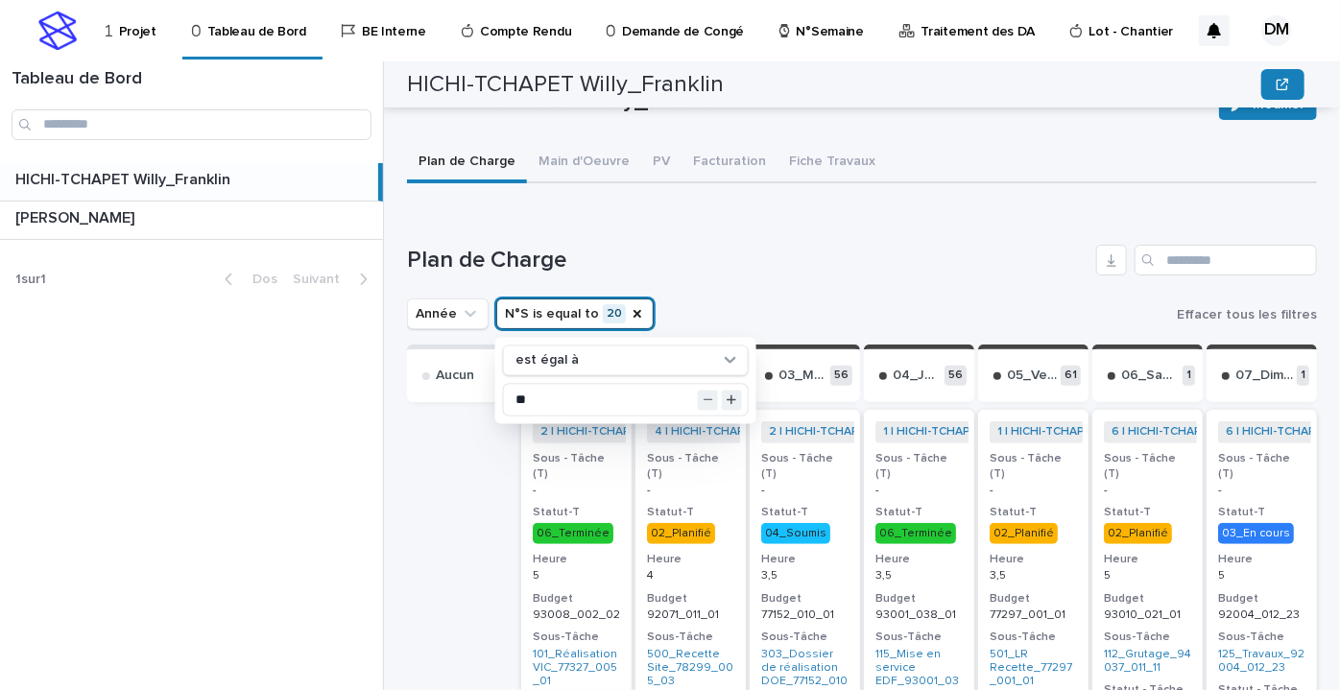
type input "*"
type input "**"
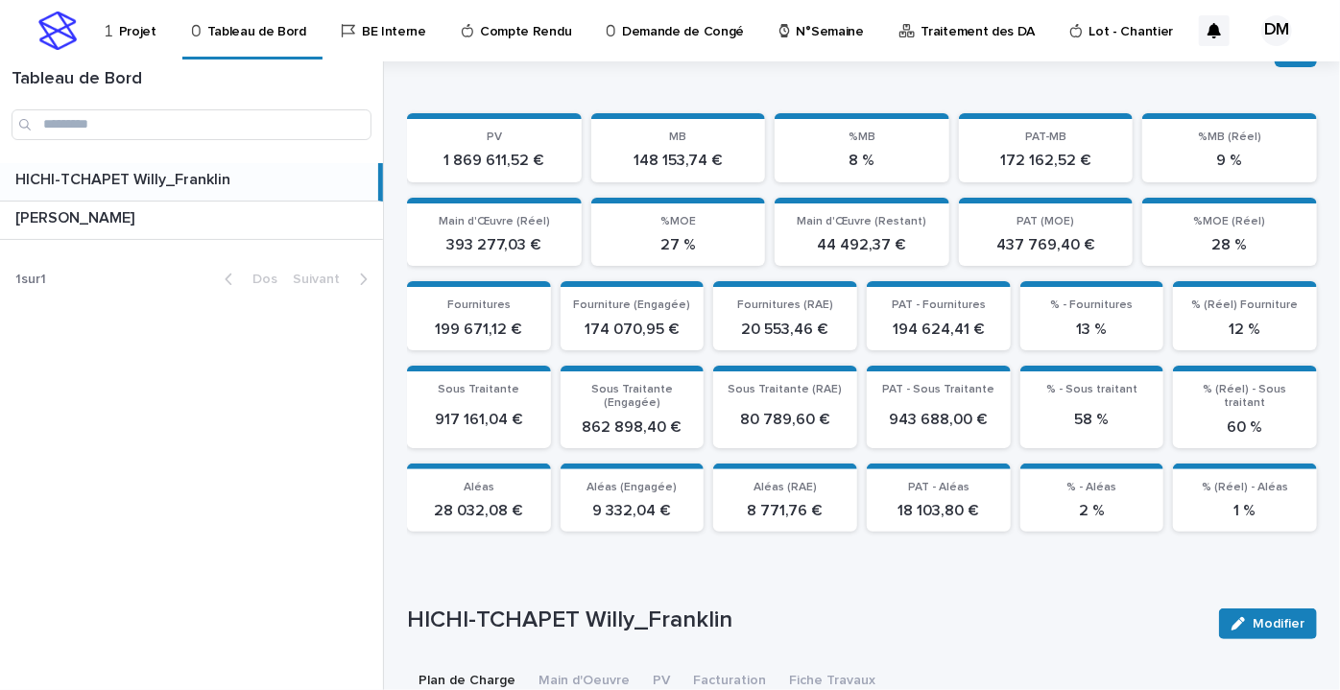
scroll to position [436, 0]
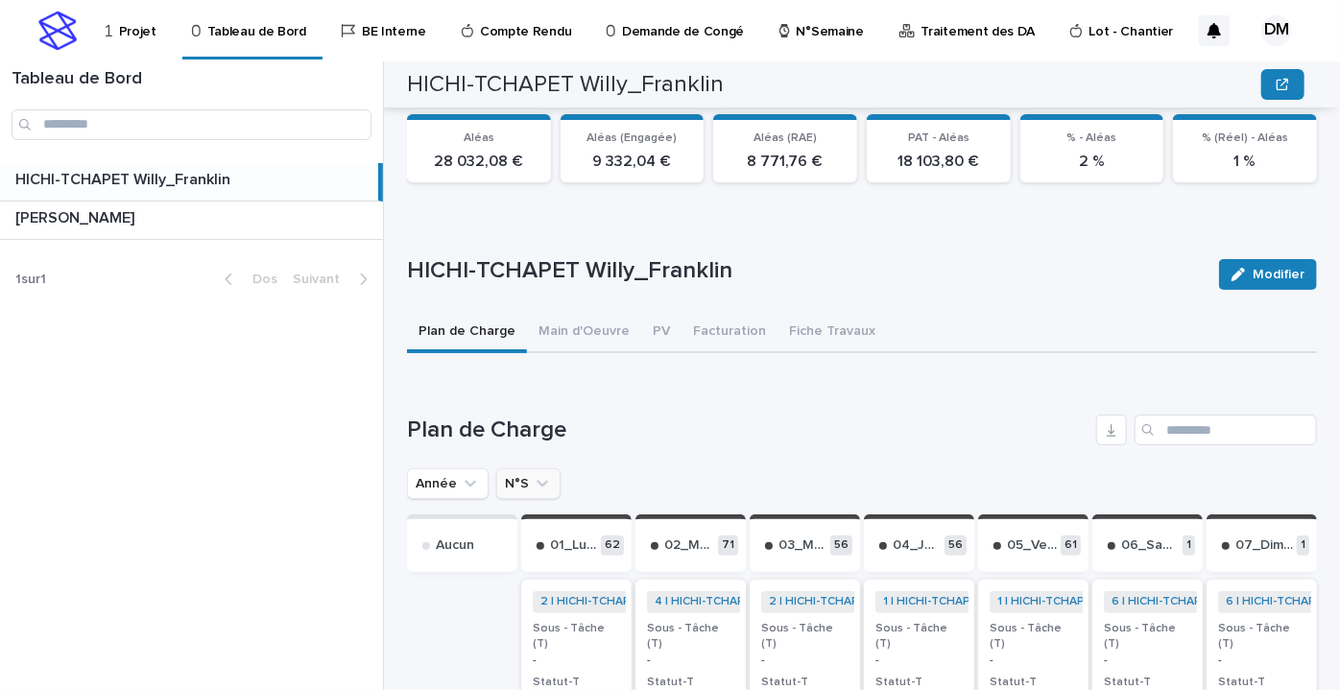
click at [537, 484] on icon "N°S" at bounding box center [542, 483] width 19 height 19
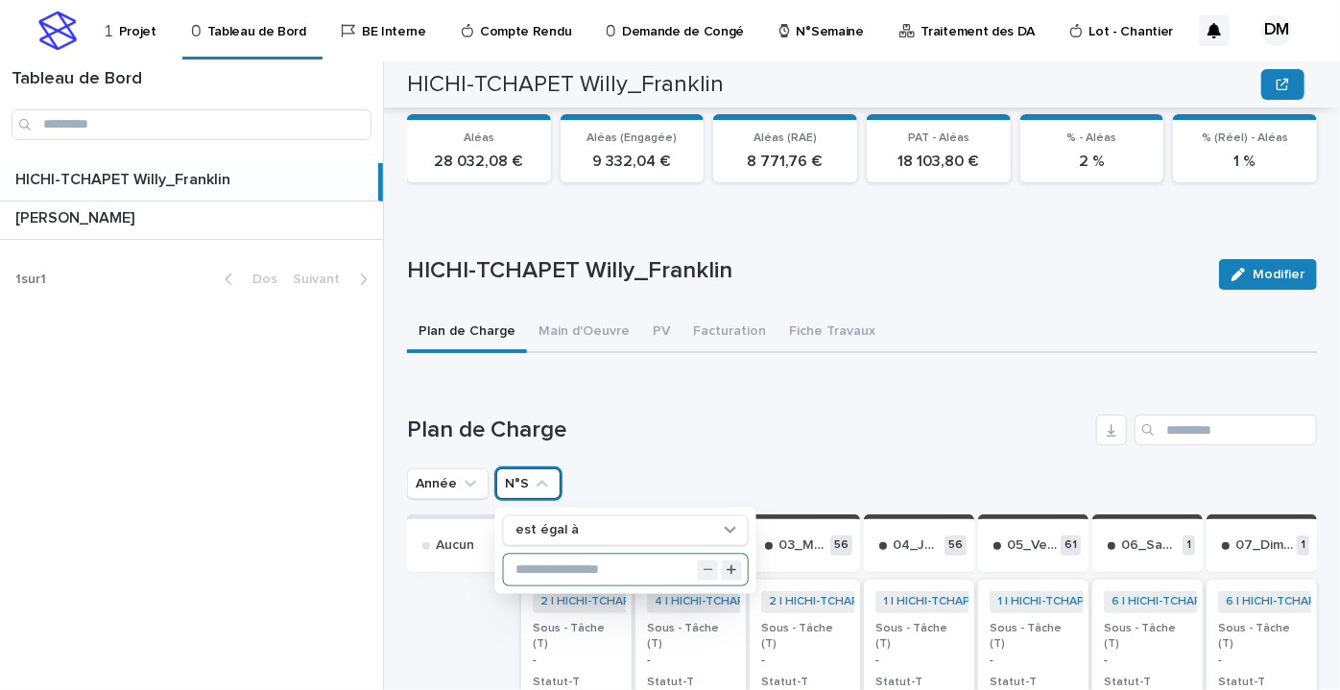
click at [535, 569] on input "text" at bounding box center [626, 570] width 244 height 31
type input "**"
click at [752, 422] on h1 "Plan de Charge" at bounding box center [748, 431] width 682 height 28
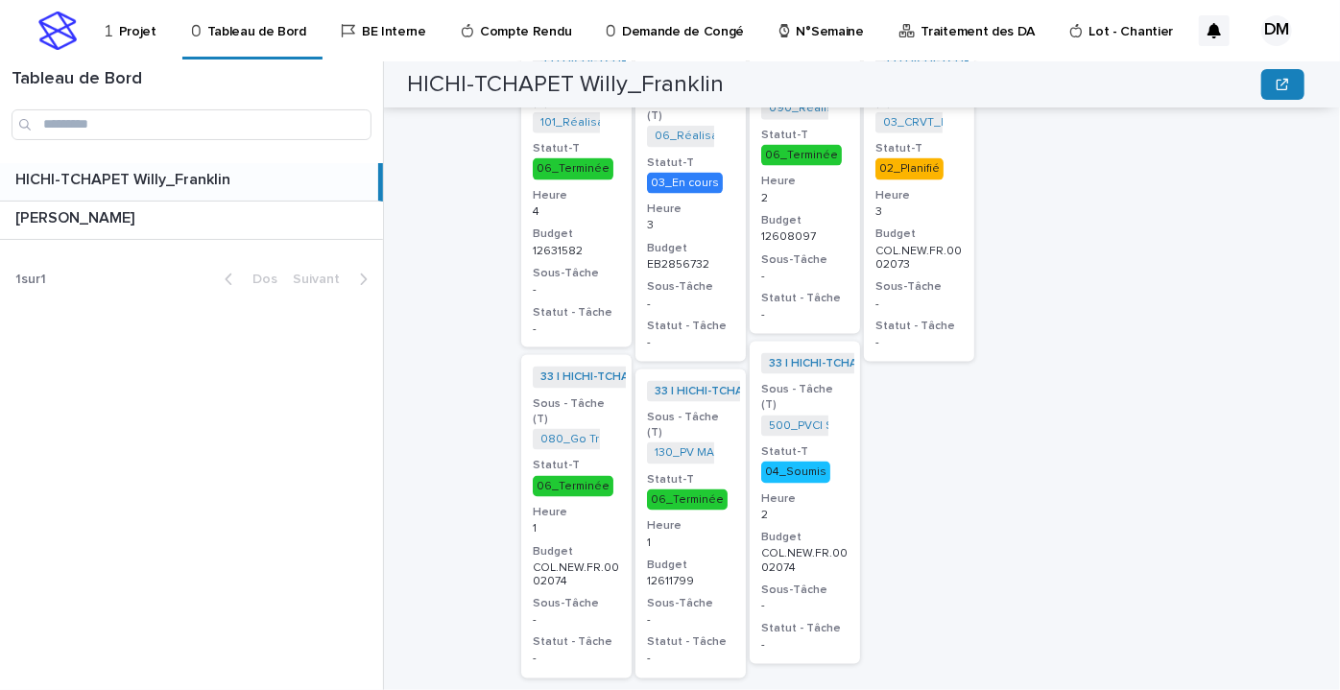
scroll to position [1396, 0]
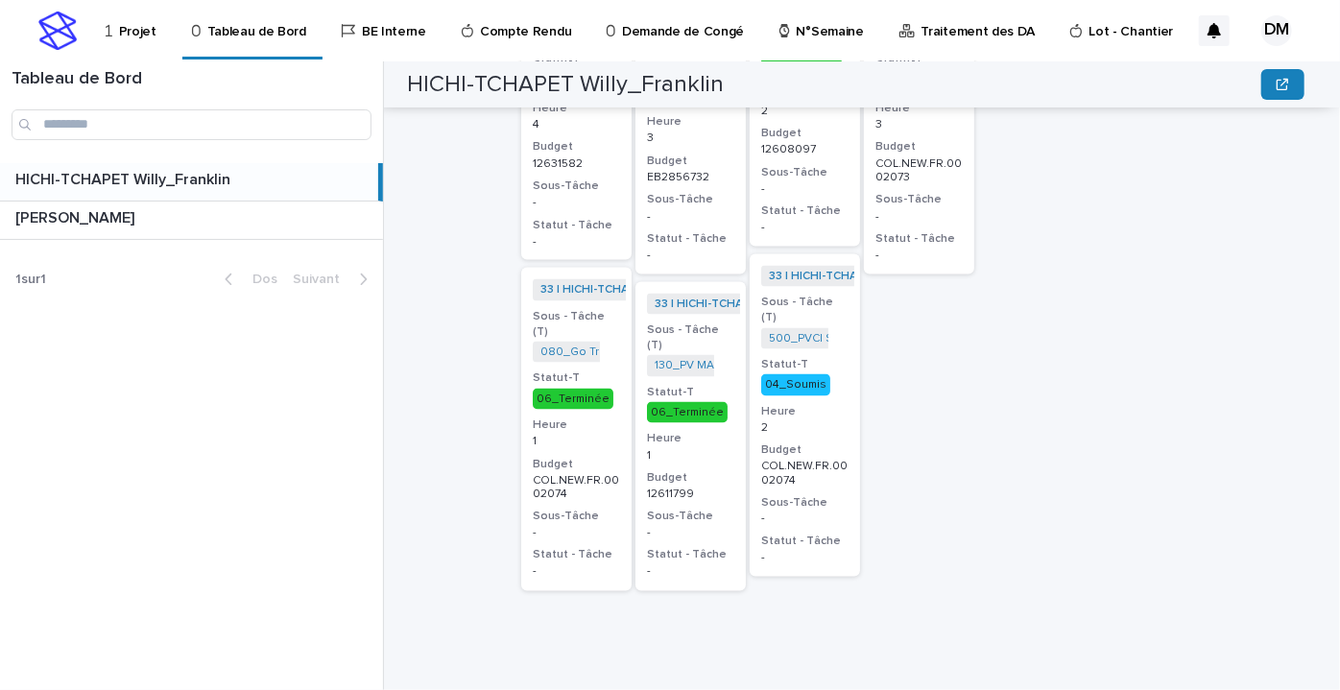
drag, startPoint x: 805, startPoint y: 375, endPoint x: 1047, endPoint y: 301, distance: 253.0
click at [1047, 301] on div at bounding box center [1033, 155] width 110 height 1079
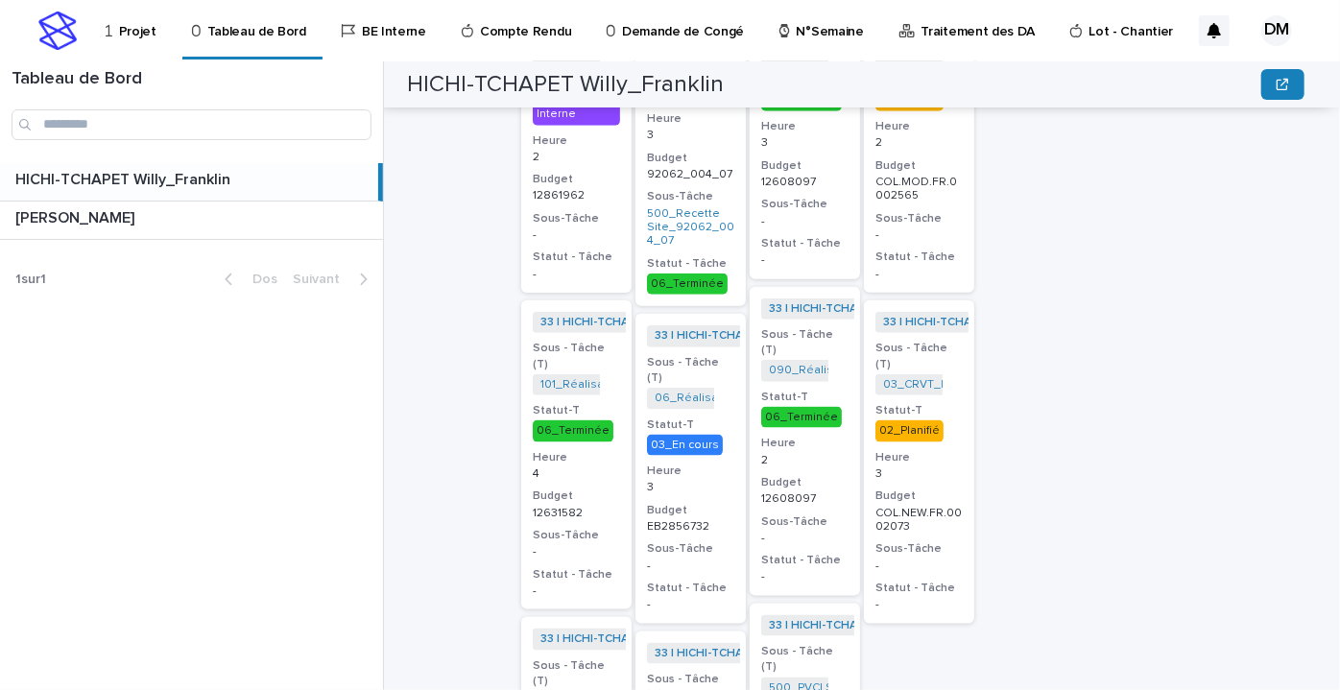
scroll to position [873, 0]
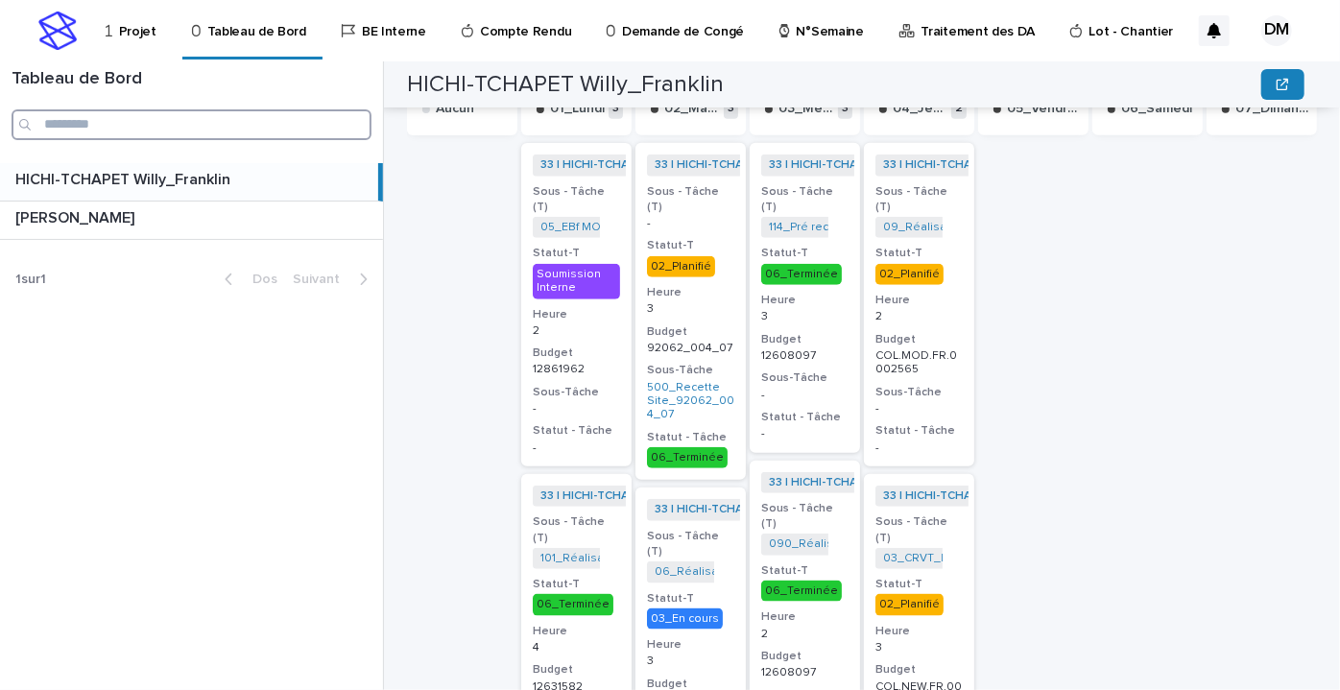
click at [97, 127] on input "Recherche" at bounding box center [192, 124] width 360 height 31
paste input "**********"
type input "**********"
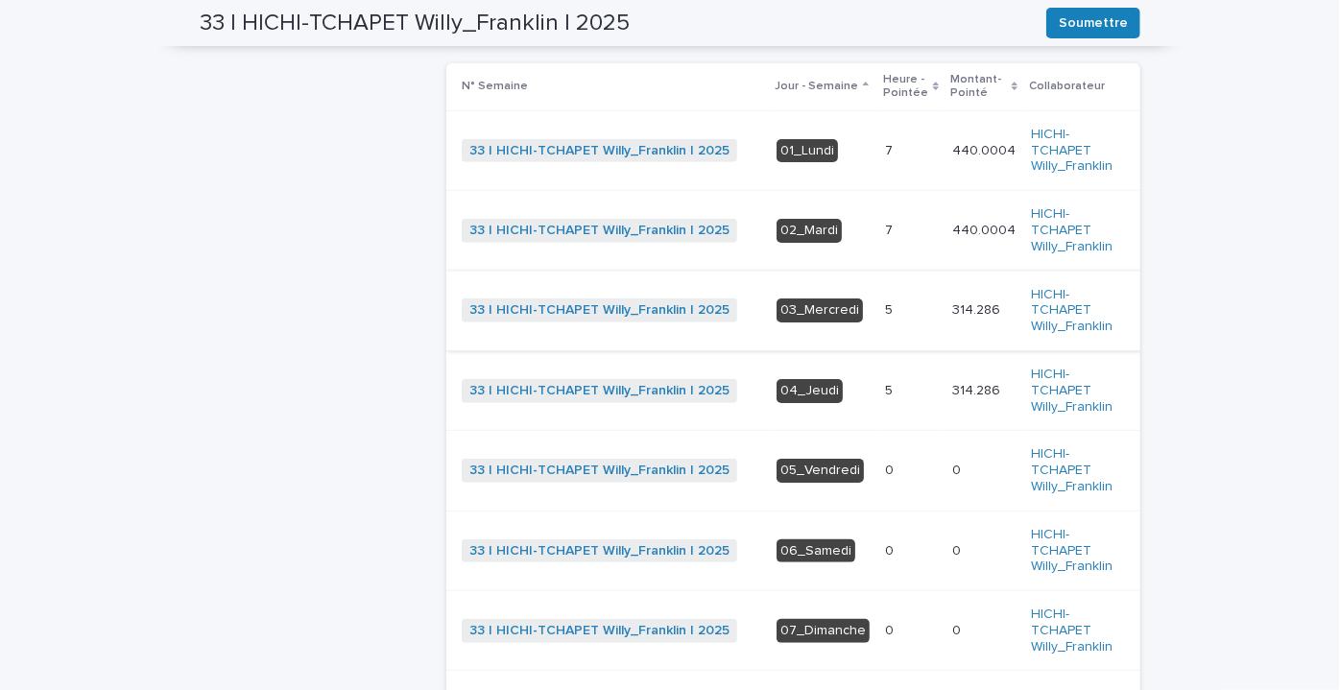
scroll to position [493, 0]
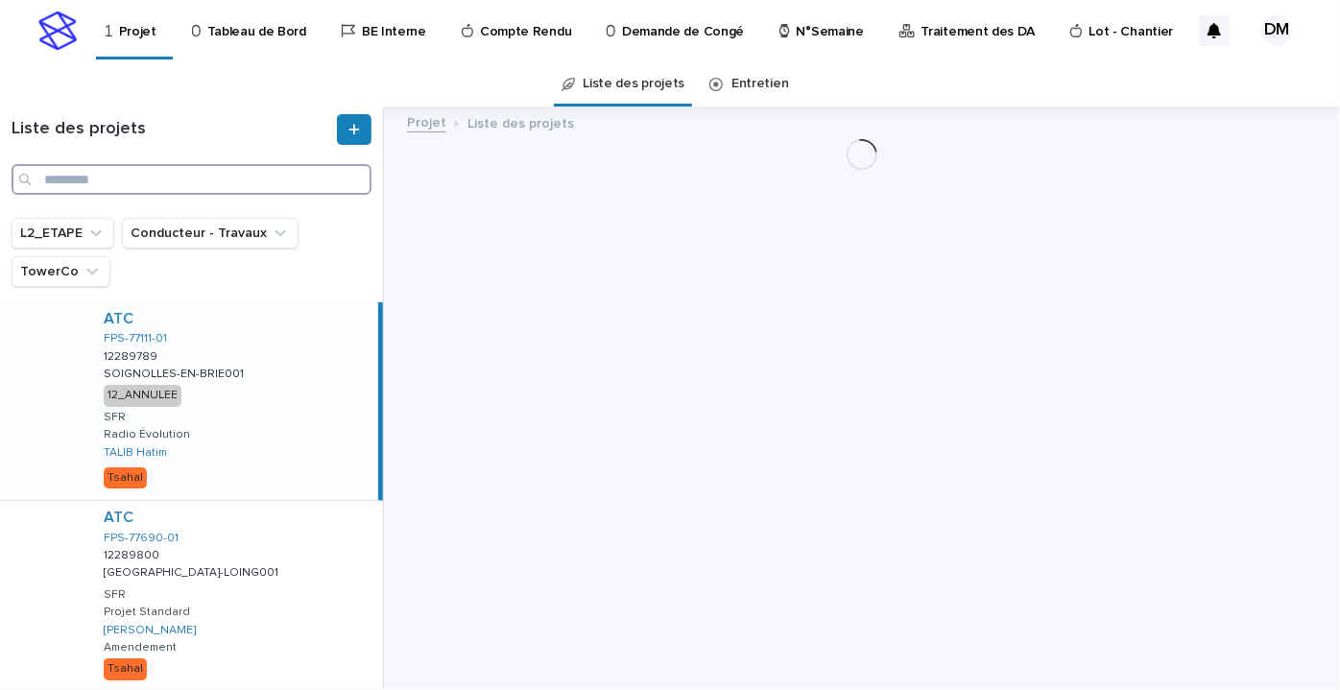
click at [115, 187] on input "Recherche" at bounding box center [192, 179] width 360 height 31
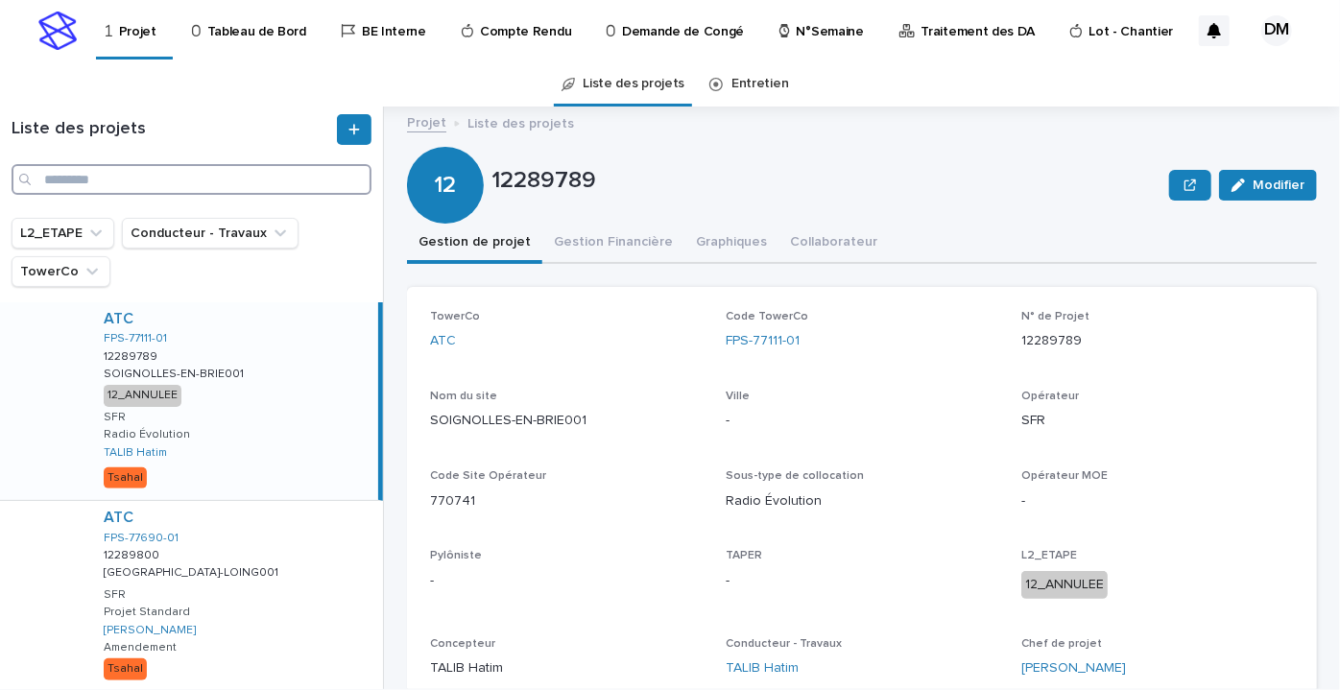
paste input "******"
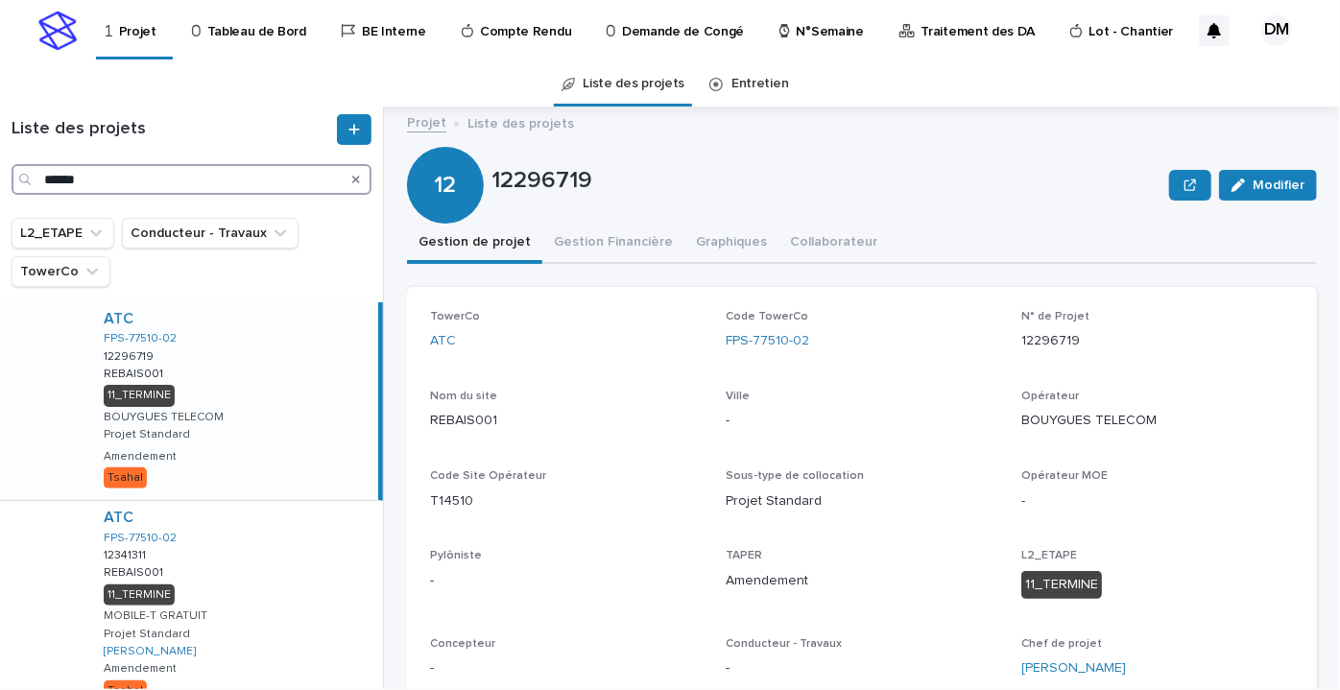
scroll to position [523, 0]
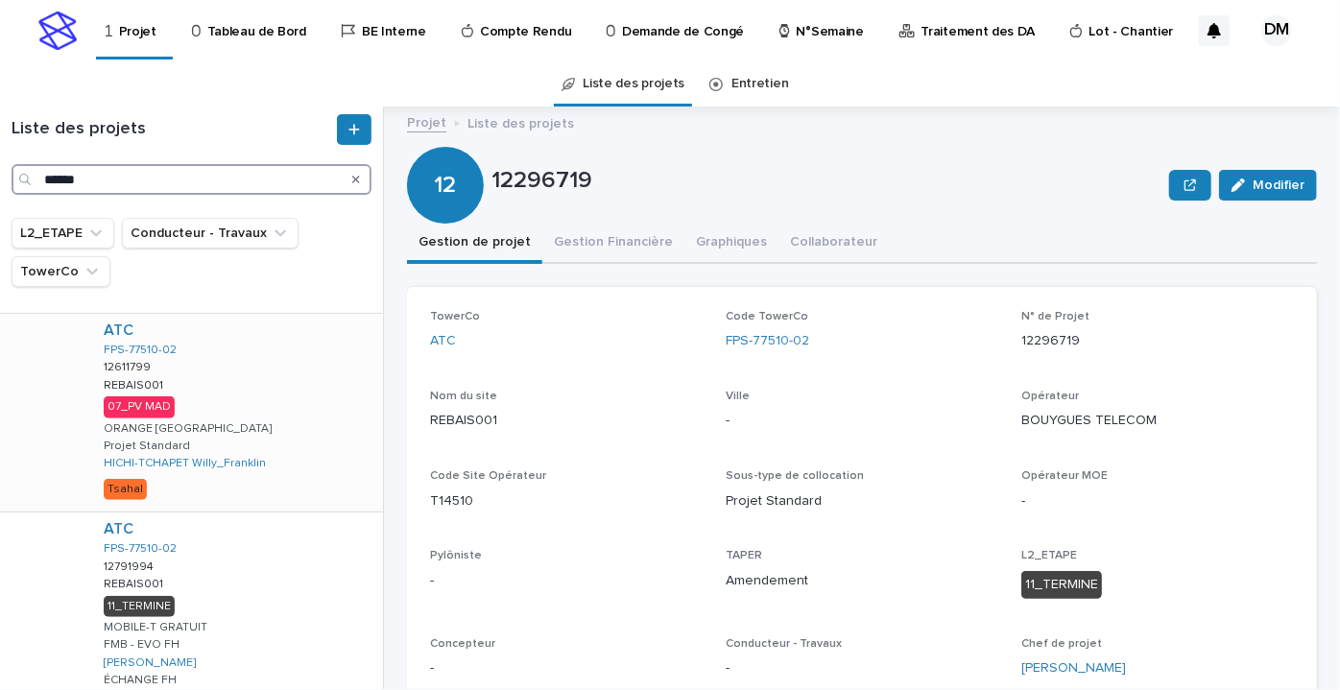
type input "******"
click at [261, 414] on div "ATC FPS-77510-02 12611799 12611799 REBAIS001 REBAIS001 07_PV MAD ORANGE FRANCE …" at bounding box center [235, 413] width 295 height 198
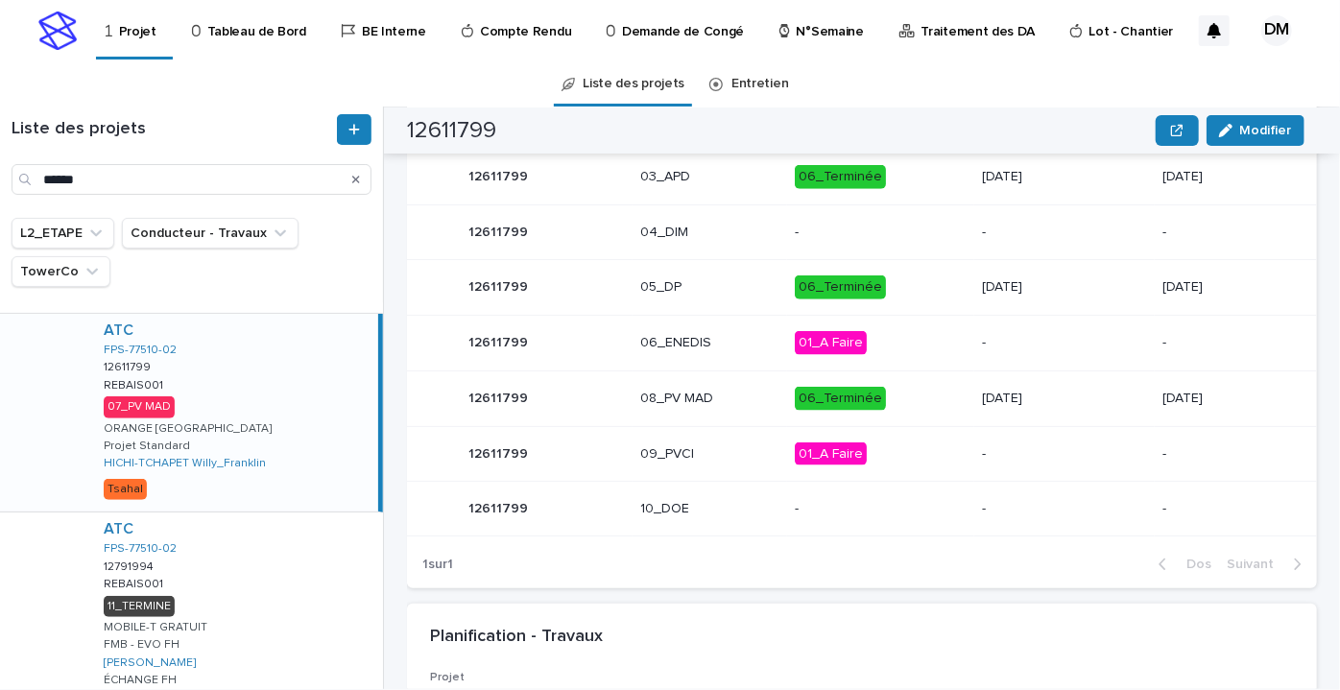
scroll to position [1281, 0]
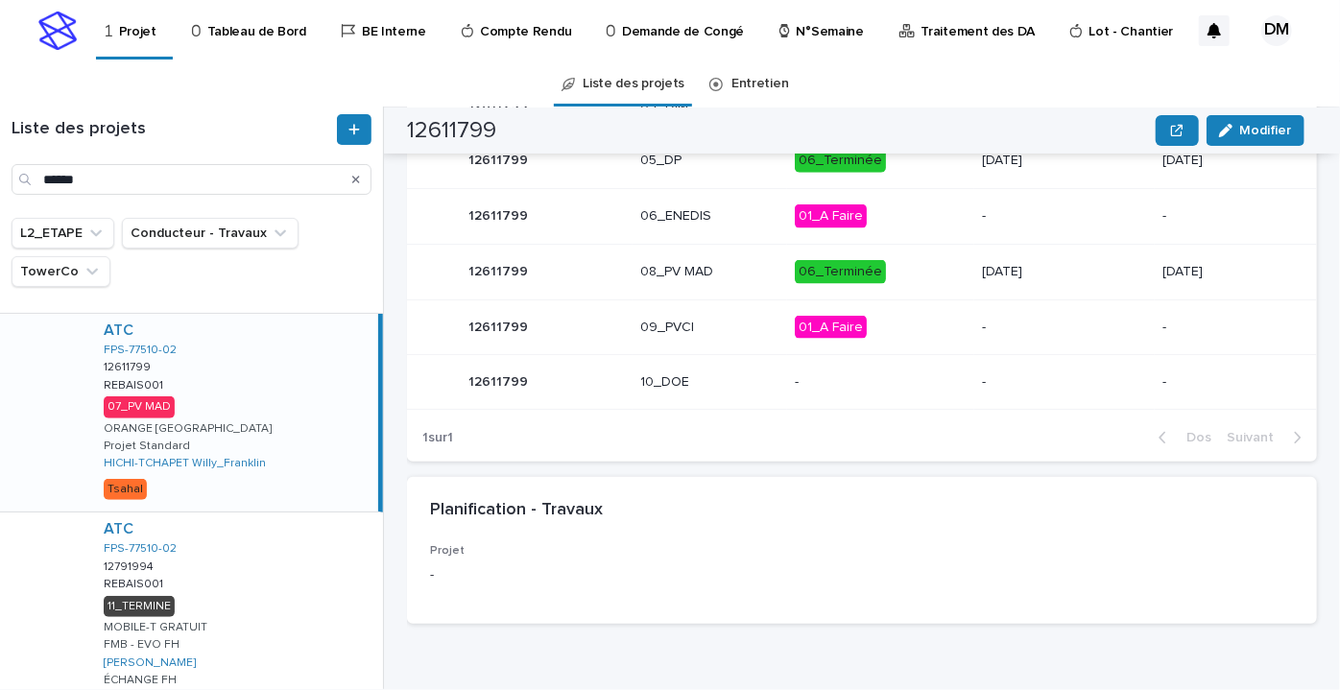
click at [1060, 270] on p "16/05/2025" at bounding box center [1064, 272] width 165 height 16
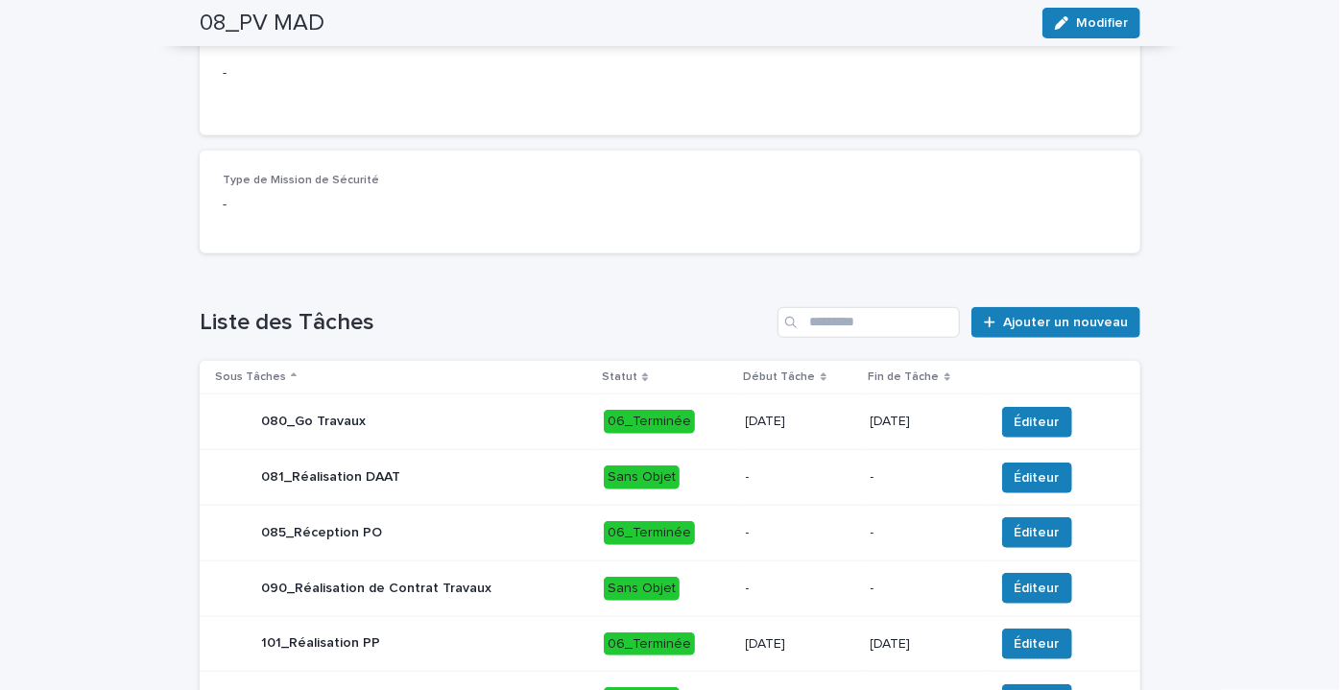
scroll to position [942, 0]
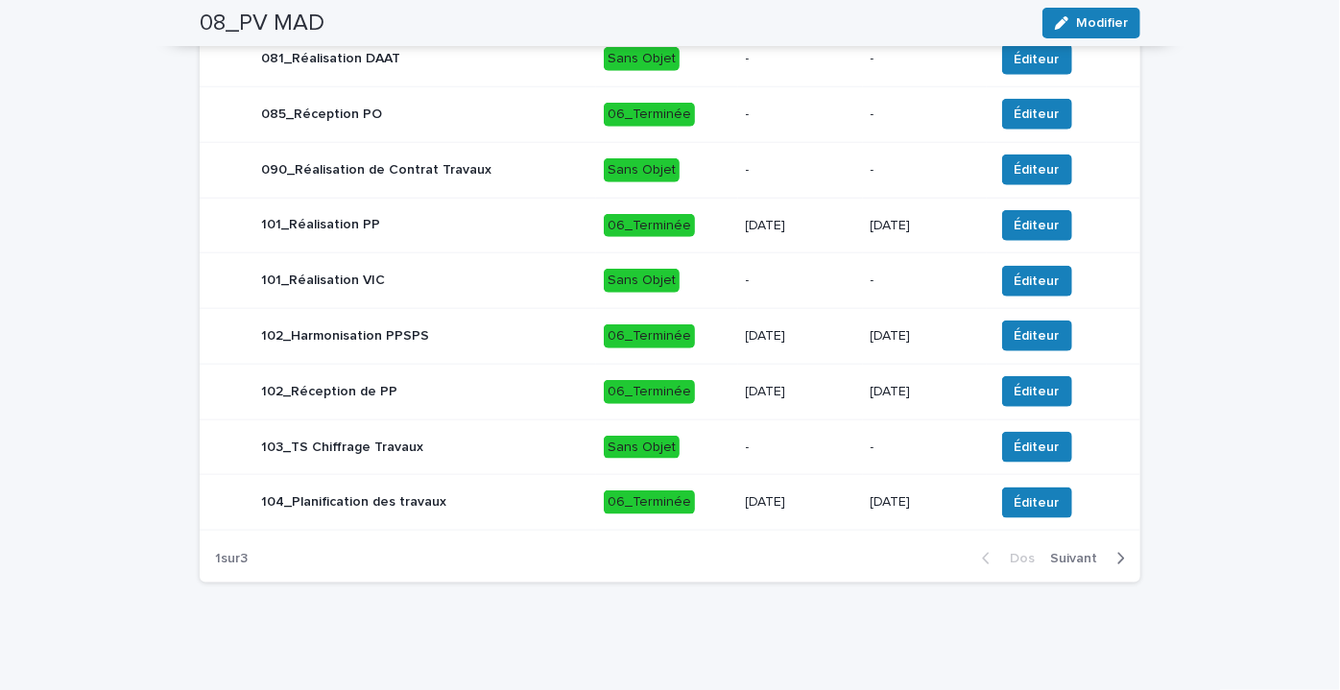
click at [1117, 550] on icon "button" at bounding box center [1121, 558] width 9 height 17
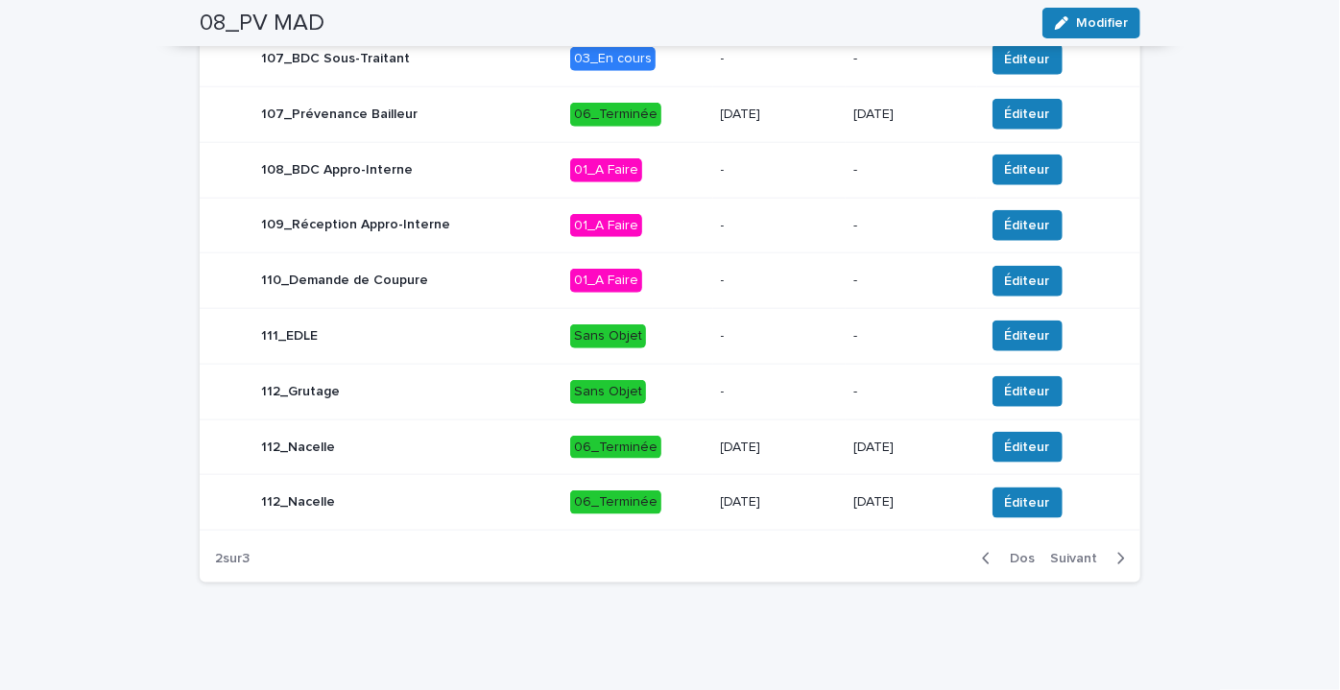
click at [1119, 555] on button "Suivant" at bounding box center [1092, 558] width 98 height 17
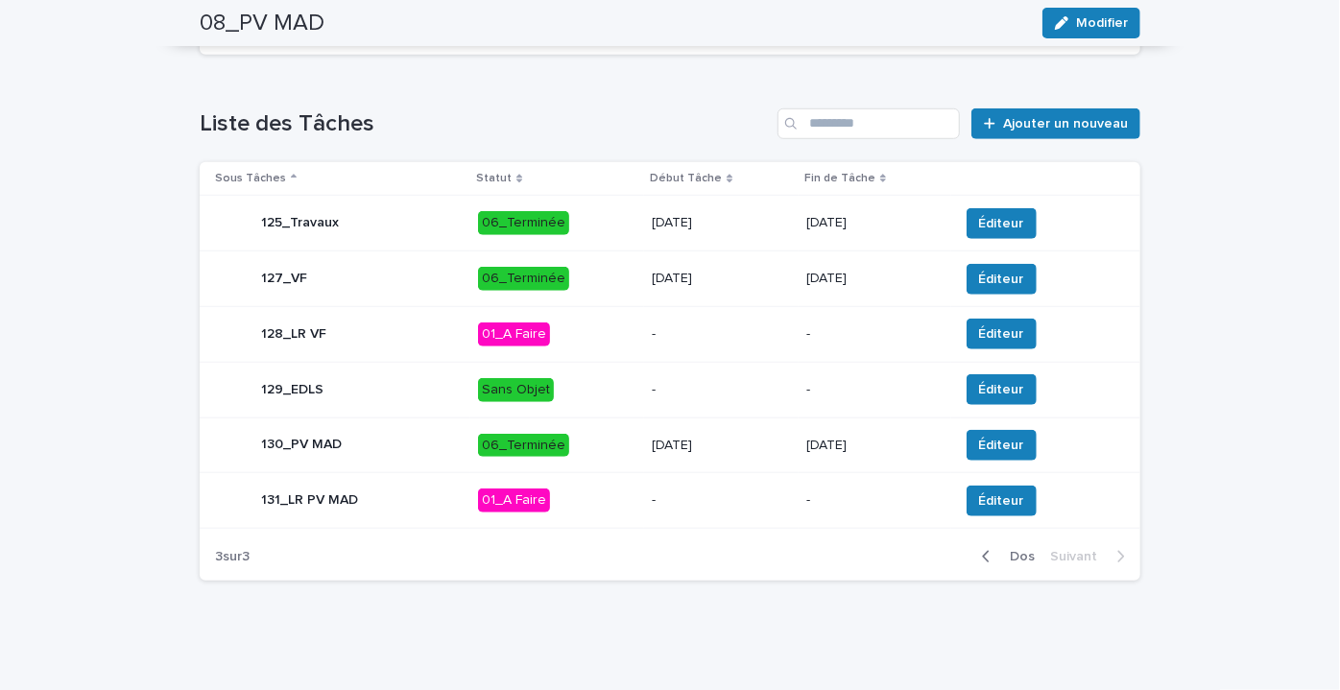
click at [893, 438] on p "16/05/2025" at bounding box center [875, 446] width 137 height 16
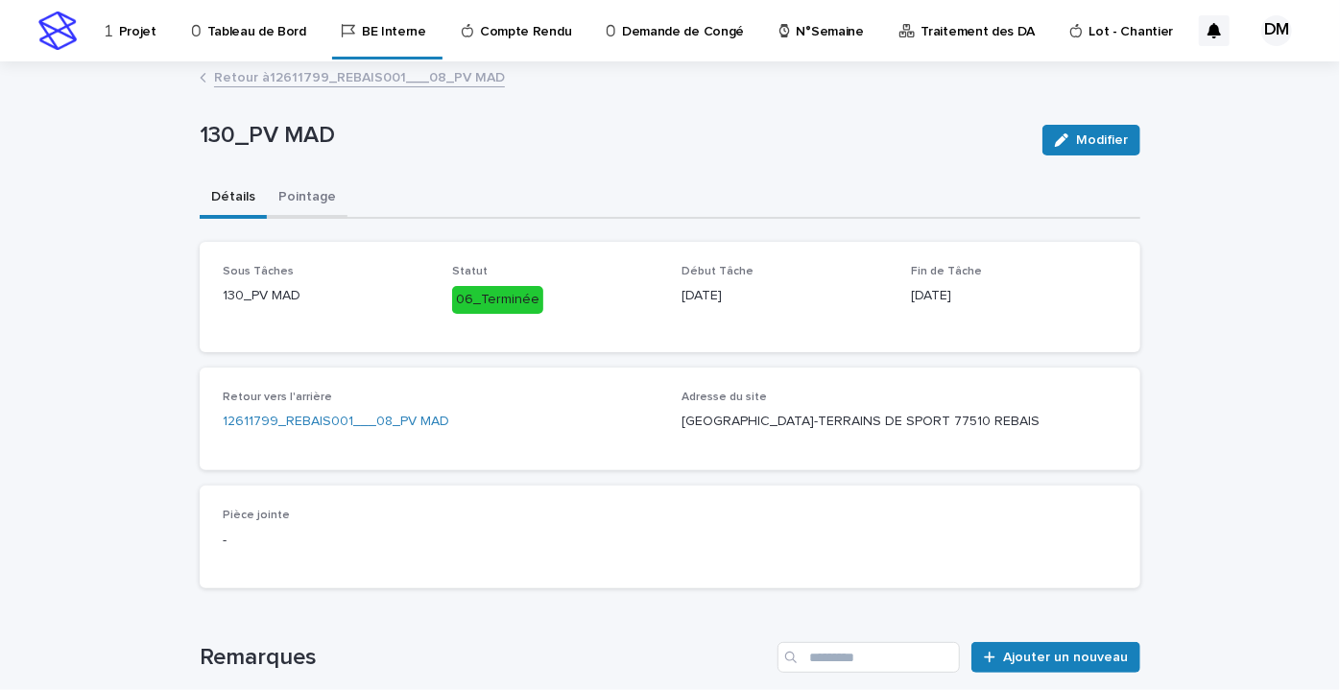
click at [302, 203] on font "Pointage" at bounding box center [307, 196] width 58 height 13
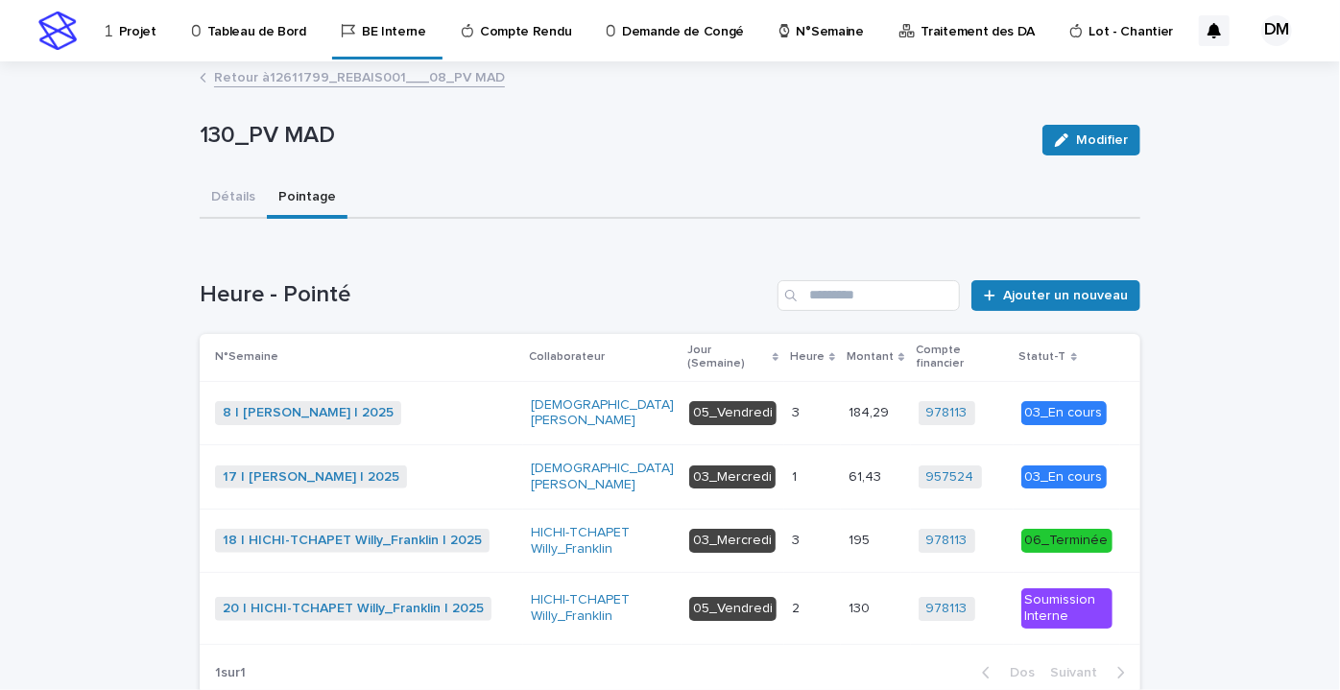
scroll to position [115, 0]
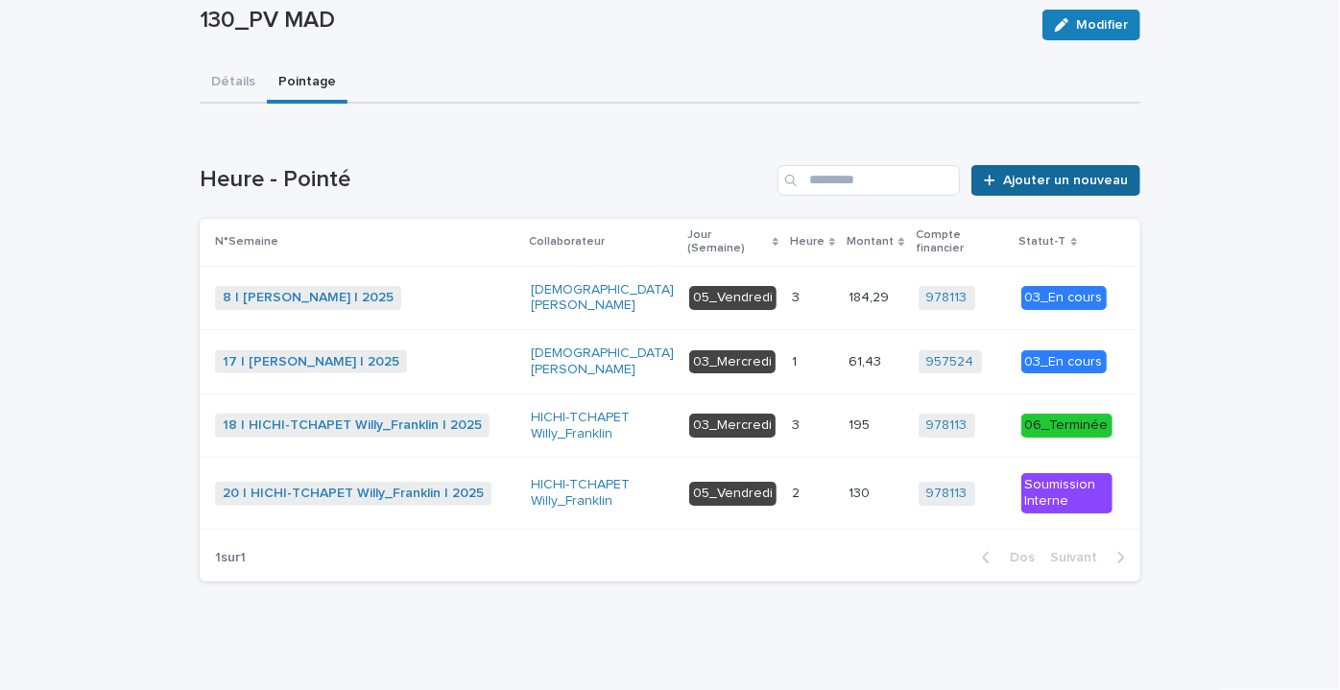
click at [1048, 175] on font "Ajouter un nouveau" at bounding box center [1065, 180] width 125 height 13
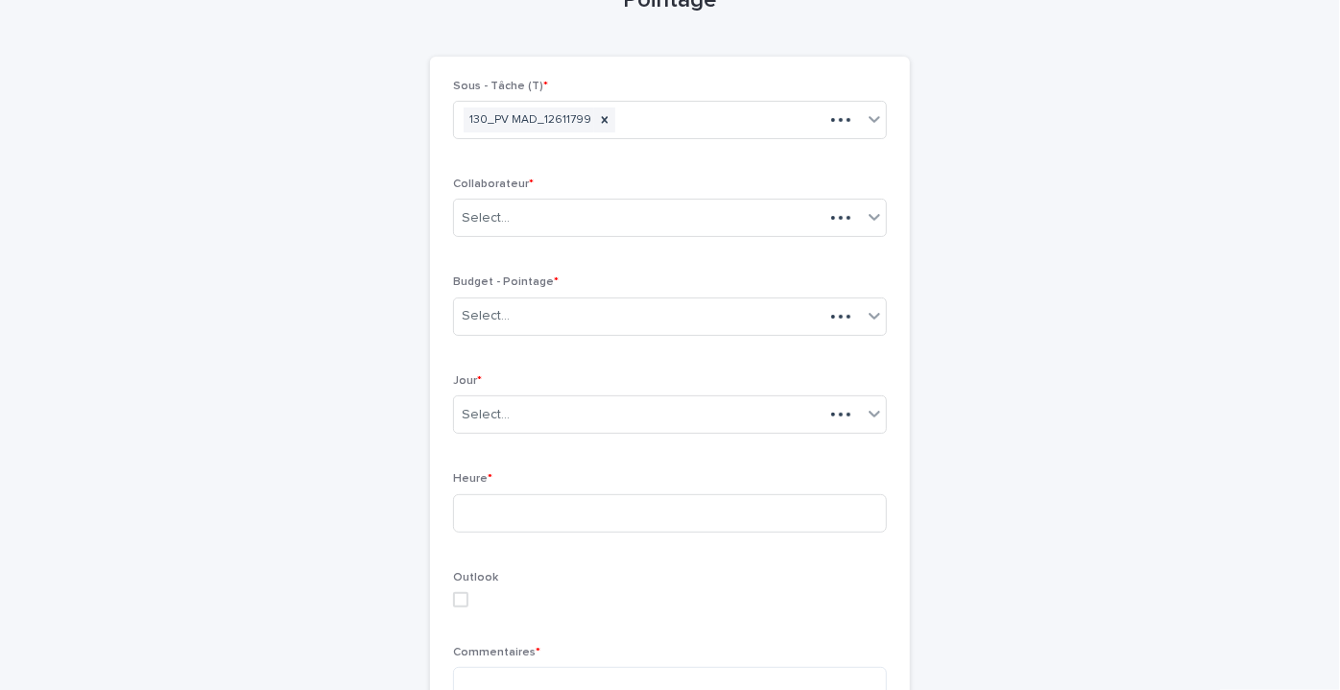
scroll to position [120, 0]
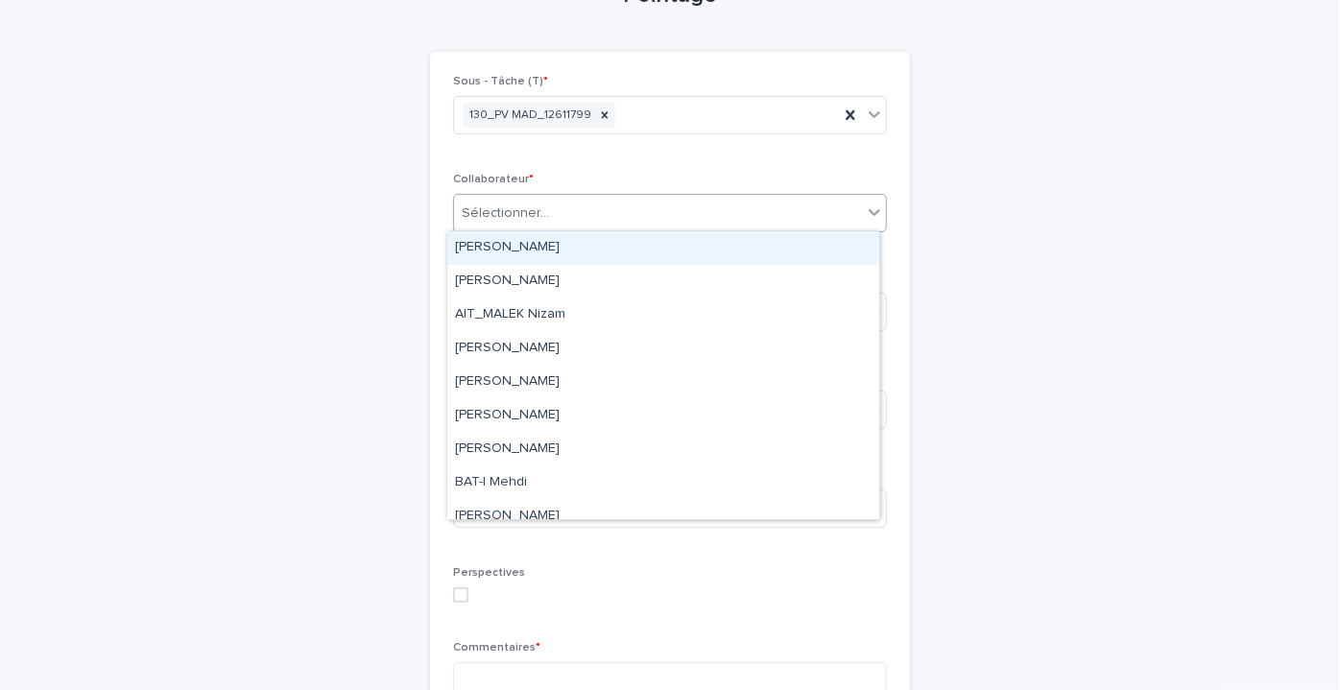
click at [615, 211] on div "Sélectionner..." at bounding box center [658, 214] width 408 height 32
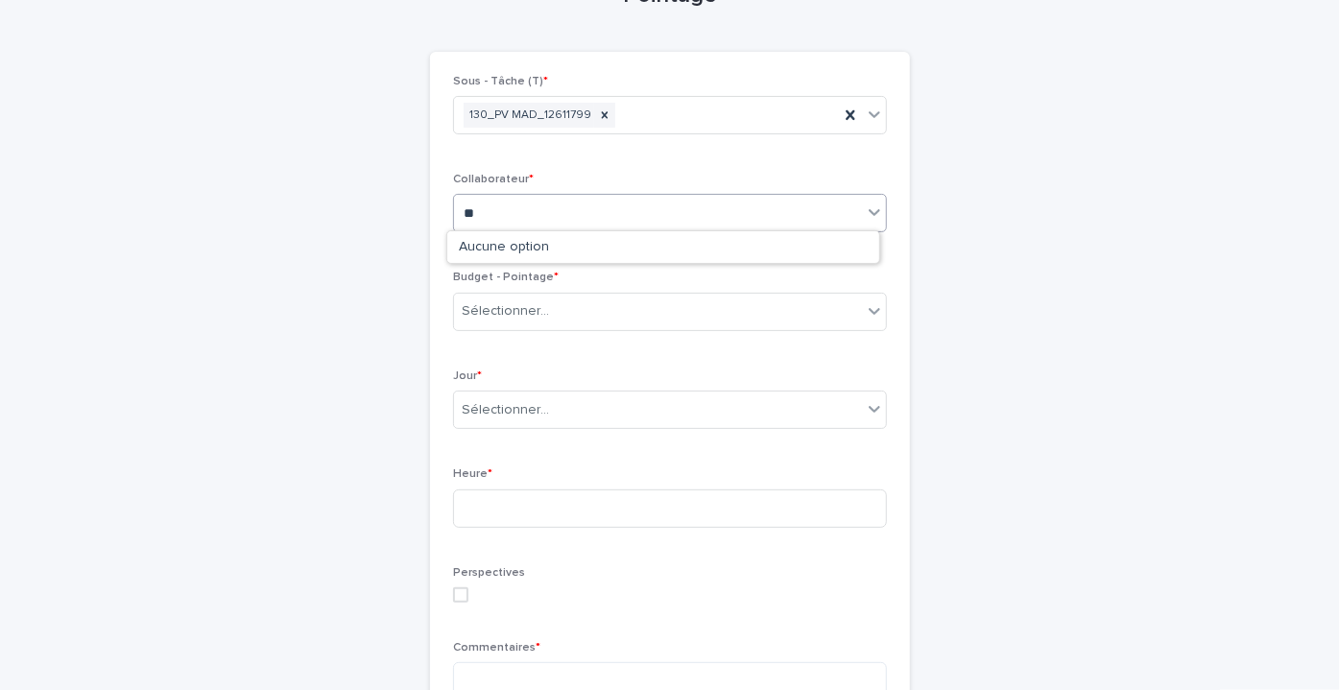
type input "*"
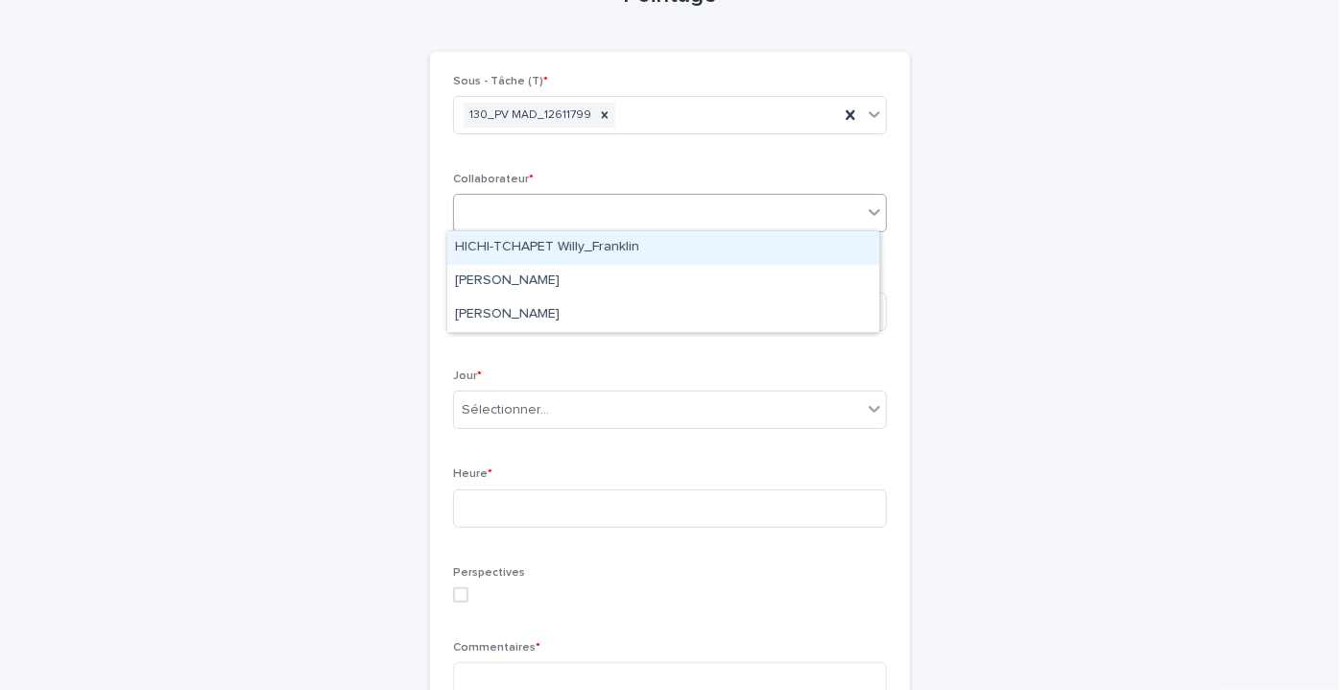
type input "*"
click at [615, 211] on div "W" at bounding box center [639, 214] width 370 height 32
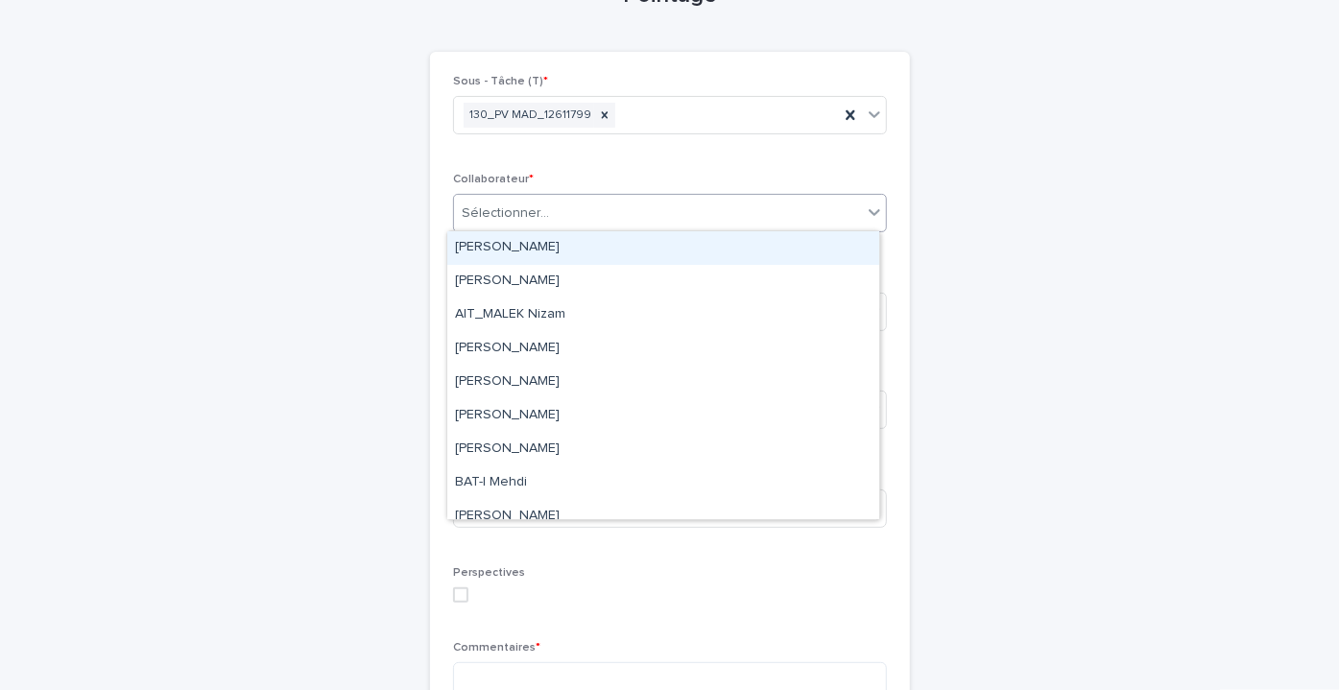
click at [566, 216] on div "Sélectionner..." at bounding box center [658, 214] width 408 height 32
type input "*"
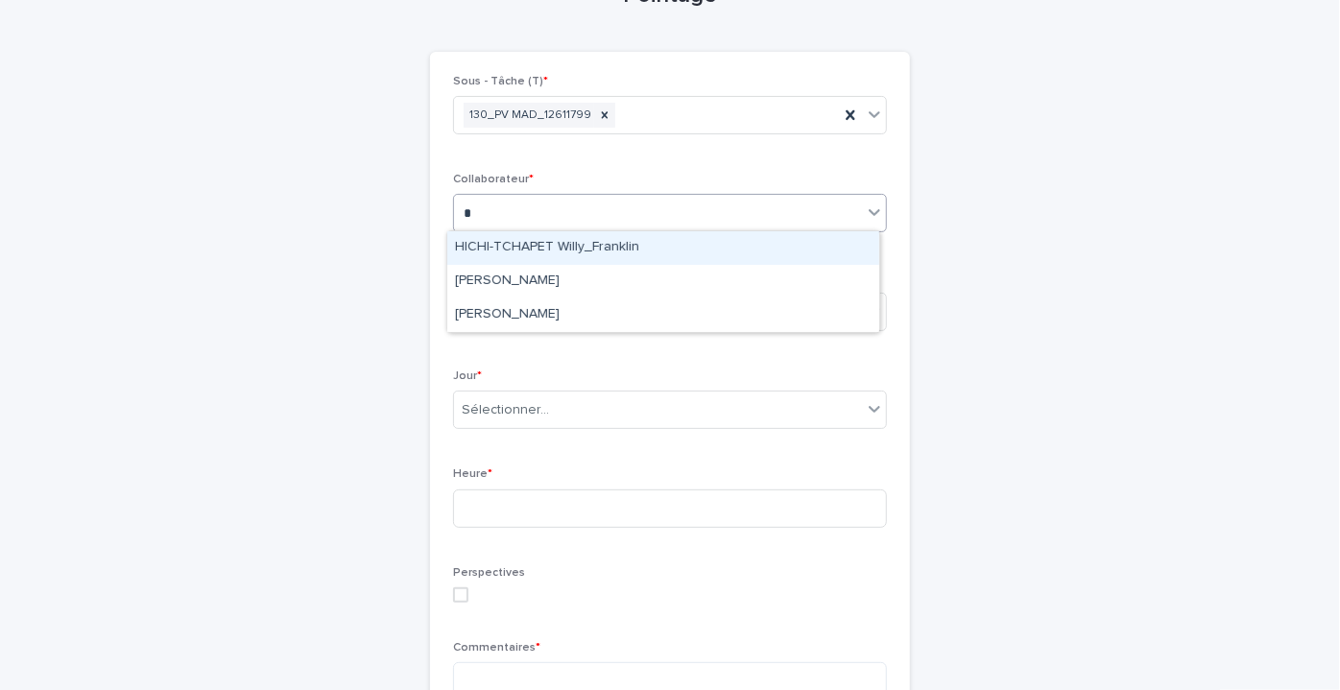
click at [588, 249] on font "HICHI-TCHAPET Willy_Franklin" at bounding box center [547, 246] width 184 height 13
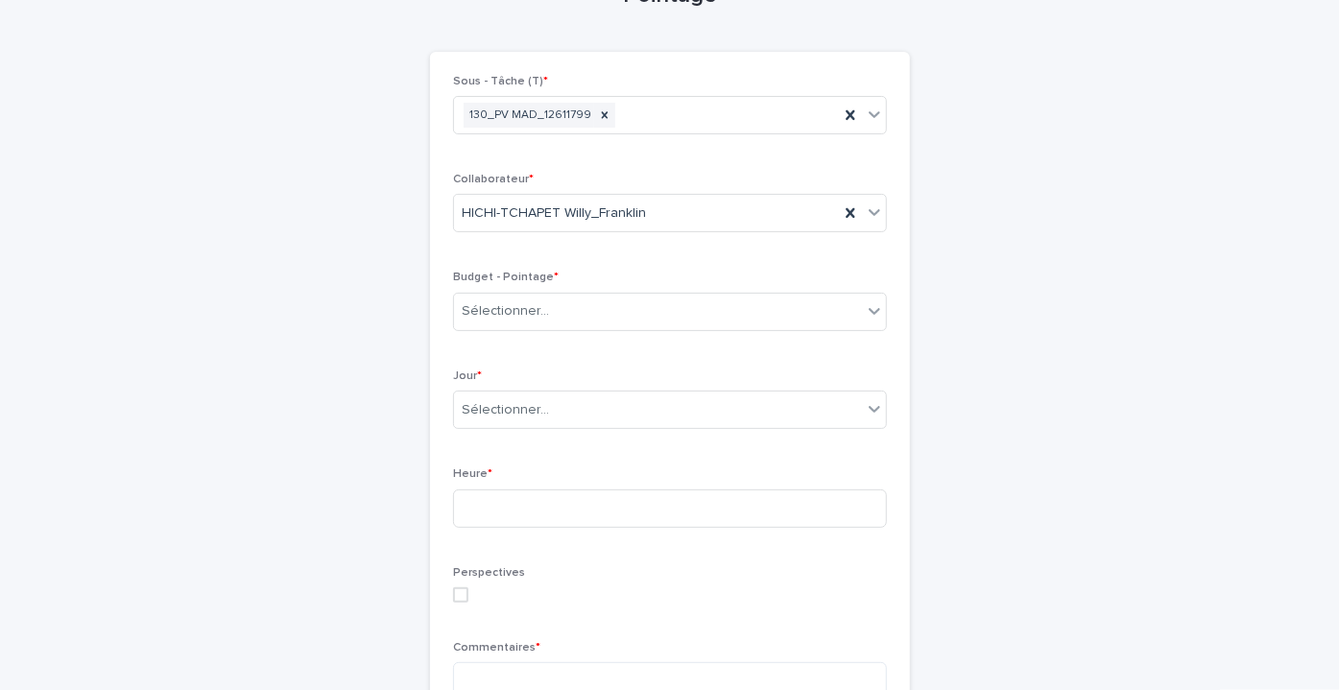
click at [573, 288] on div "Budget - Pointage * Sélectionner..." at bounding box center [670, 308] width 434 height 75
click at [566, 304] on div "Sélectionner..." at bounding box center [658, 312] width 408 height 32
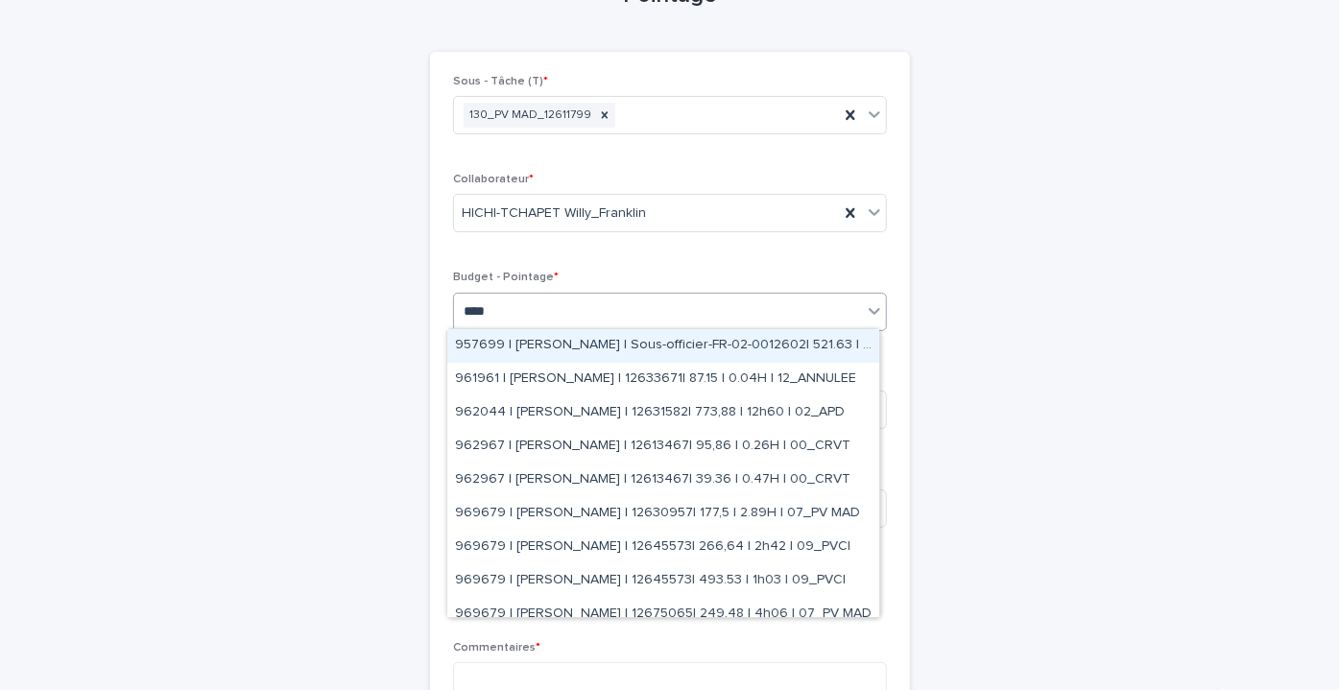
type input "*****"
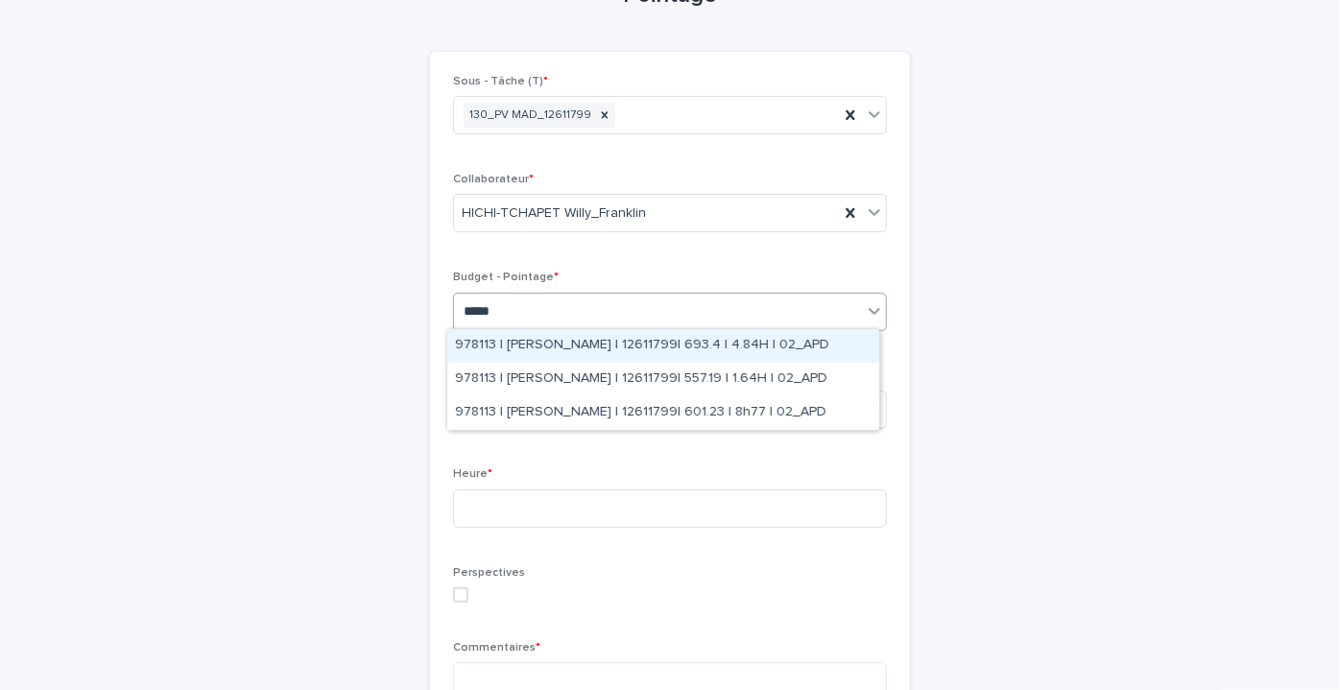
click at [589, 338] on font "978113 | BELHAJ Mohamed_Habib | 12611799| 693.4 | 4.84H | 02_APD" at bounding box center [642, 344] width 374 height 13
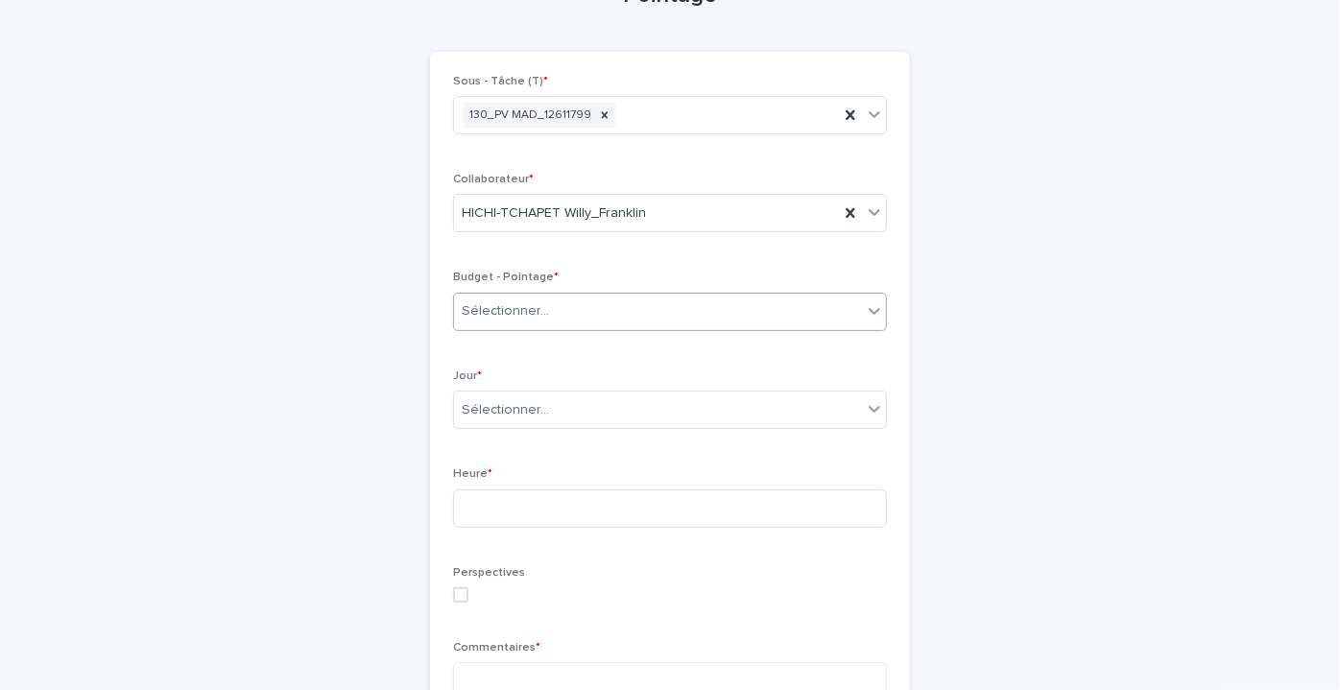
scroll to position [138, 0]
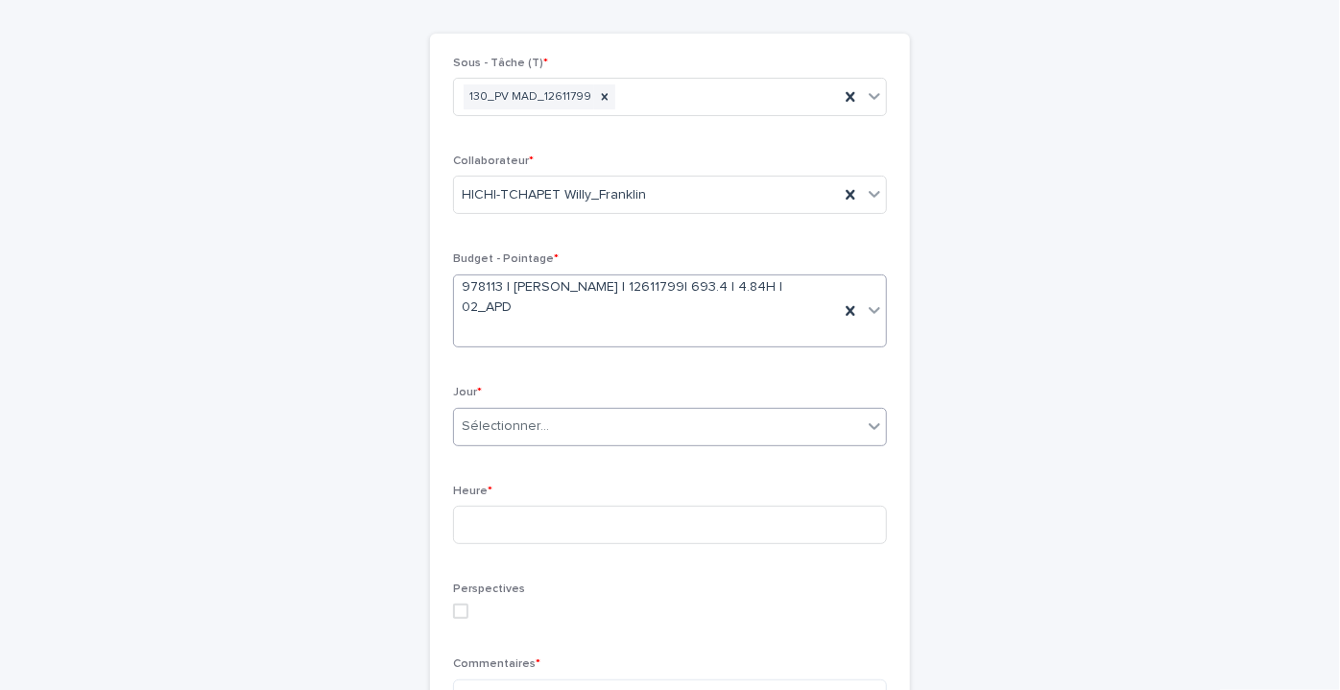
click at [515, 436] on div "Sélectionner..." at bounding box center [658, 427] width 408 height 32
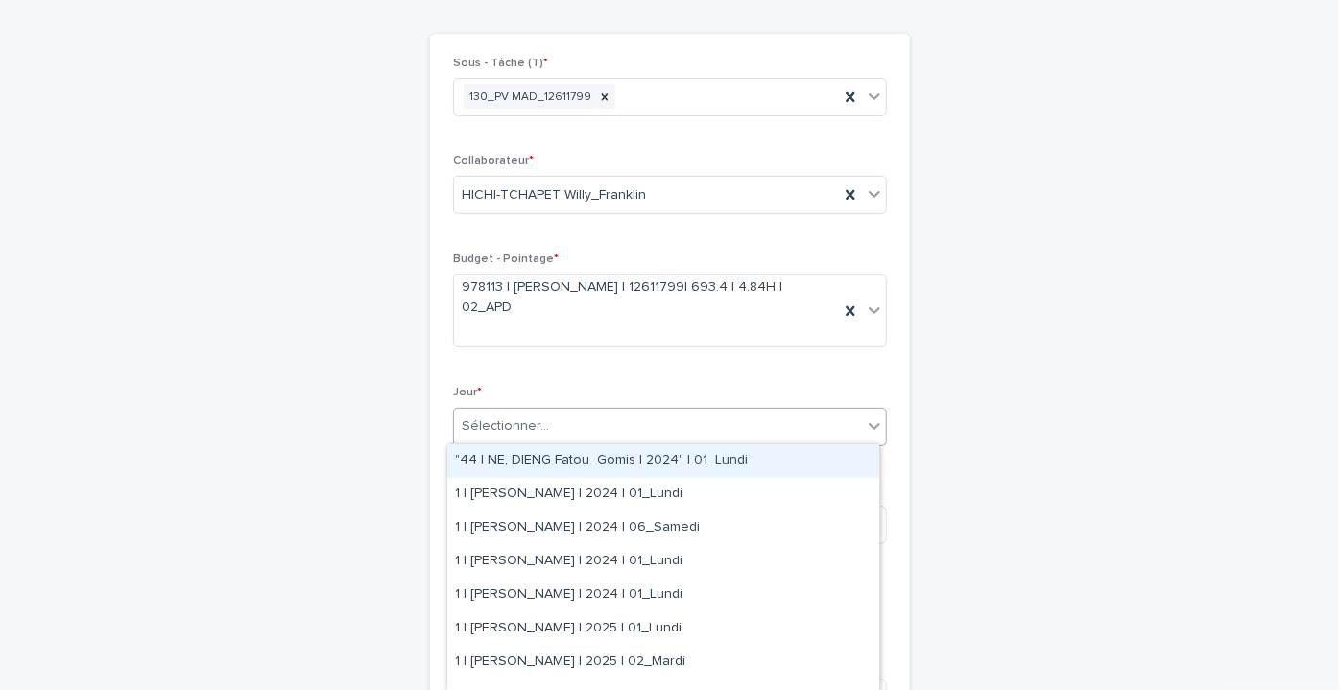
type input "*"
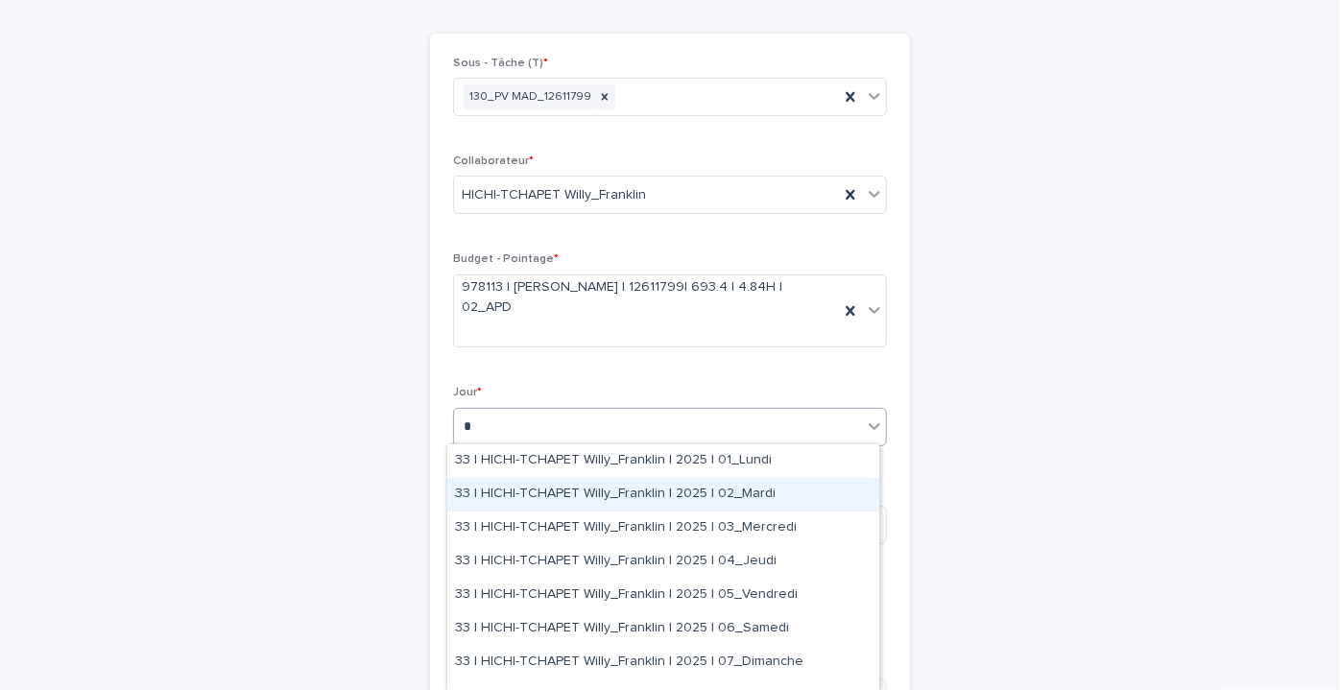
click at [569, 498] on font "33 | HICHI-TCHAPET Willy_Franklin | 2025 | 02_Mardi" at bounding box center [615, 493] width 321 height 13
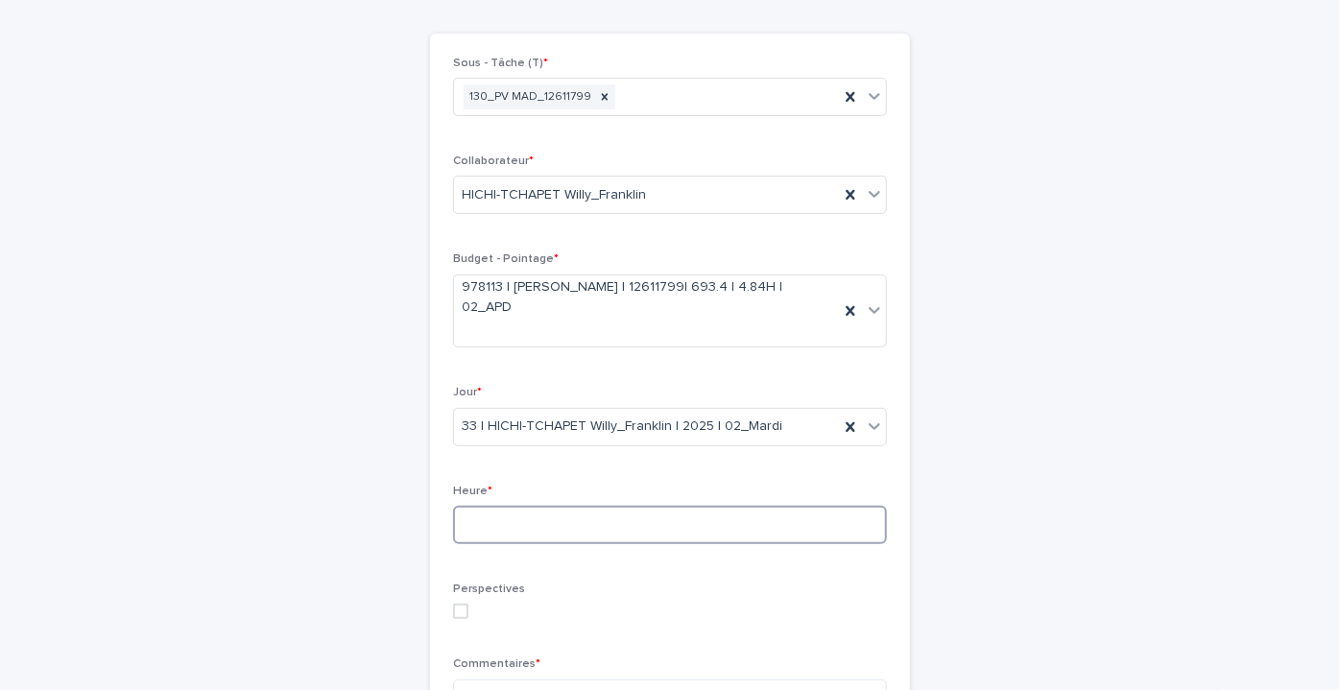
click at [550, 514] on input at bounding box center [670, 525] width 434 height 38
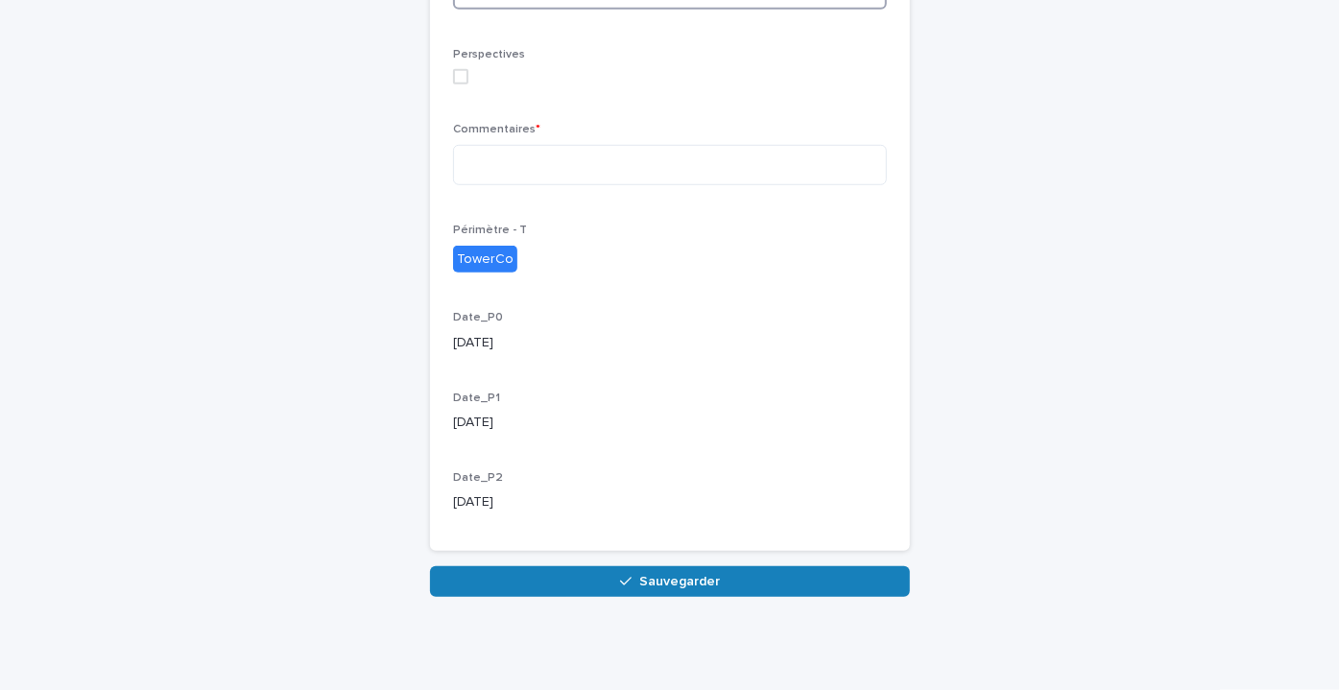
scroll to position [324, 0]
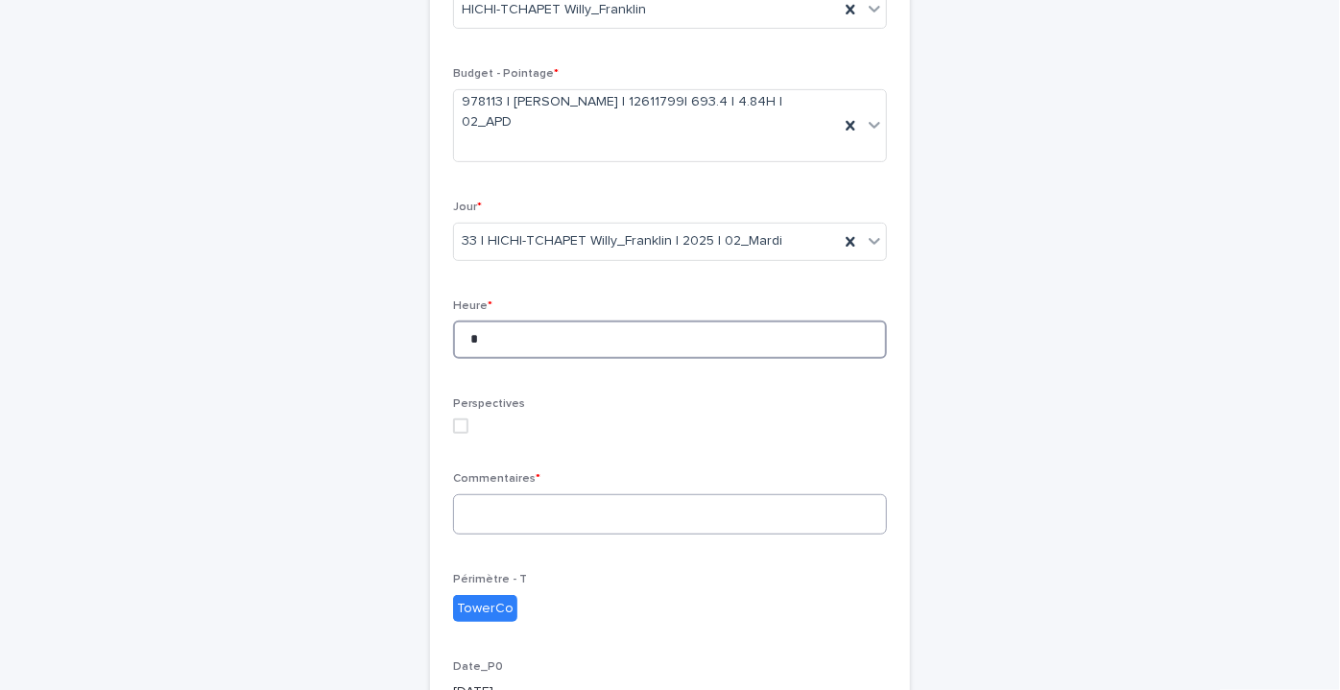
type input "*"
click at [476, 531] on textarea at bounding box center [670, 514] width 434 height 40
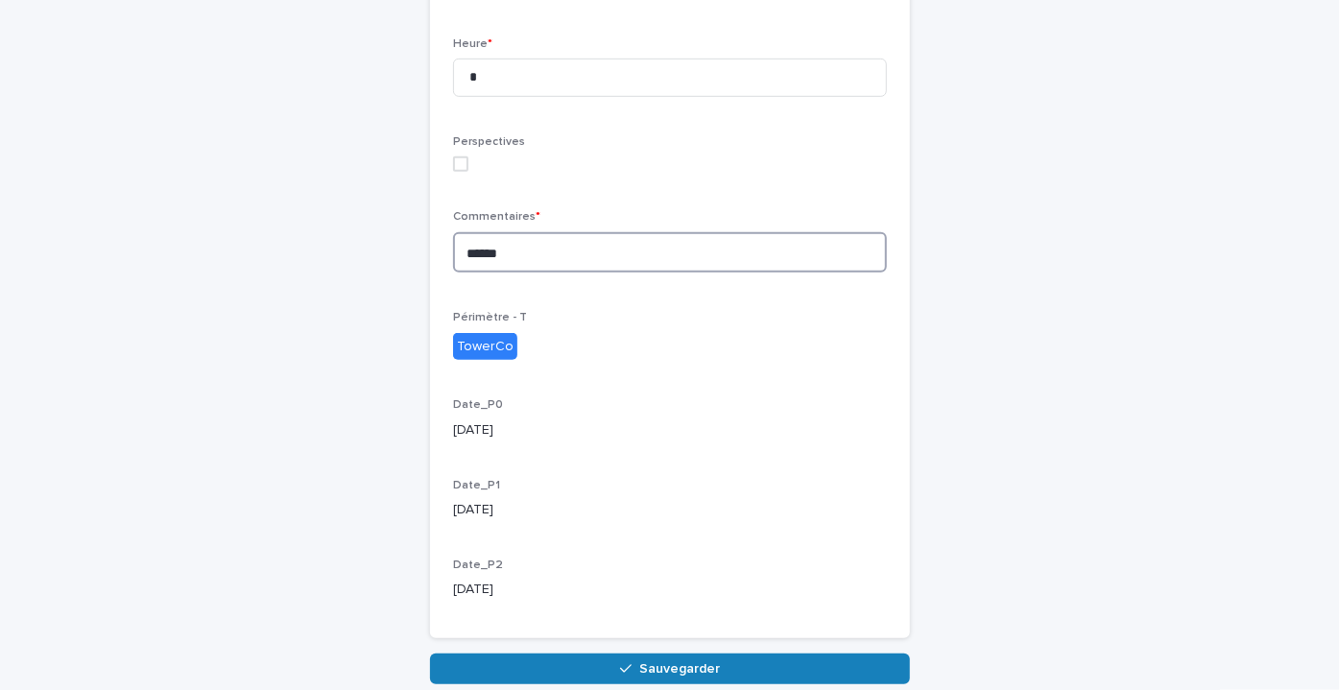
scroll to position [673, 0]
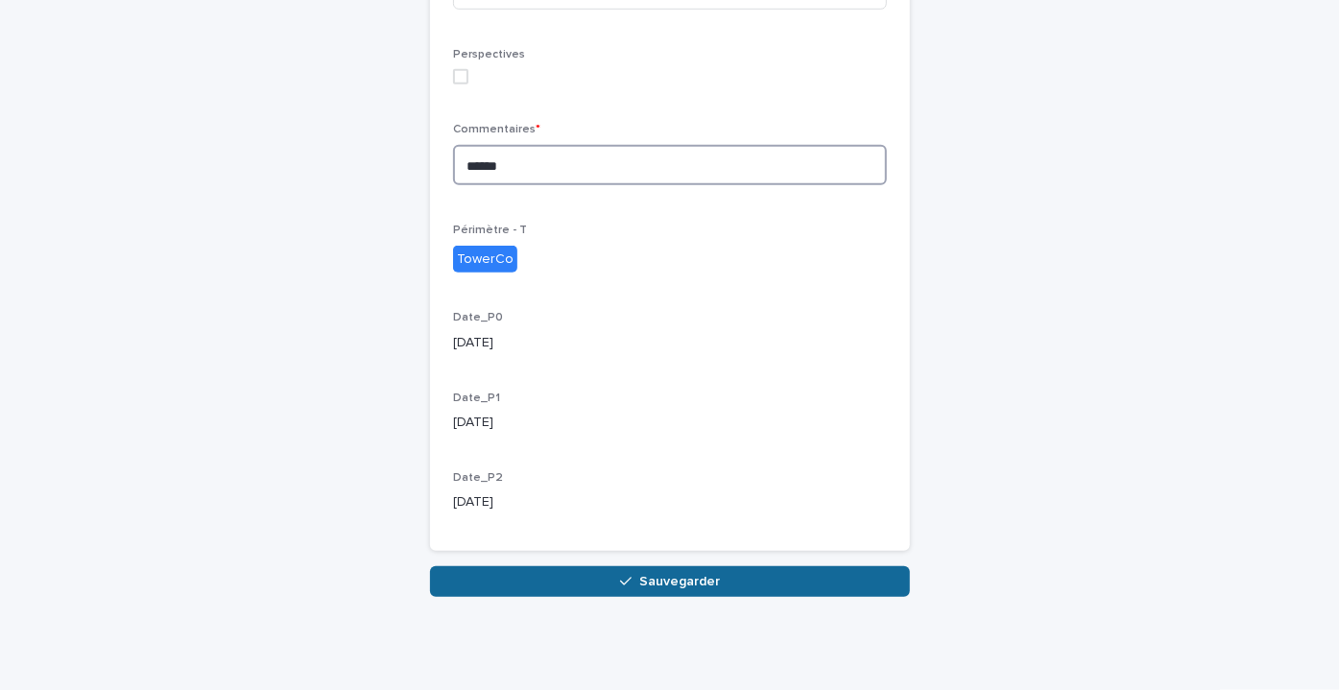
type textarea "******"
click at [538, 570] on button "Sauvegarder" at bounding box center [670, 581] width 480 height 31
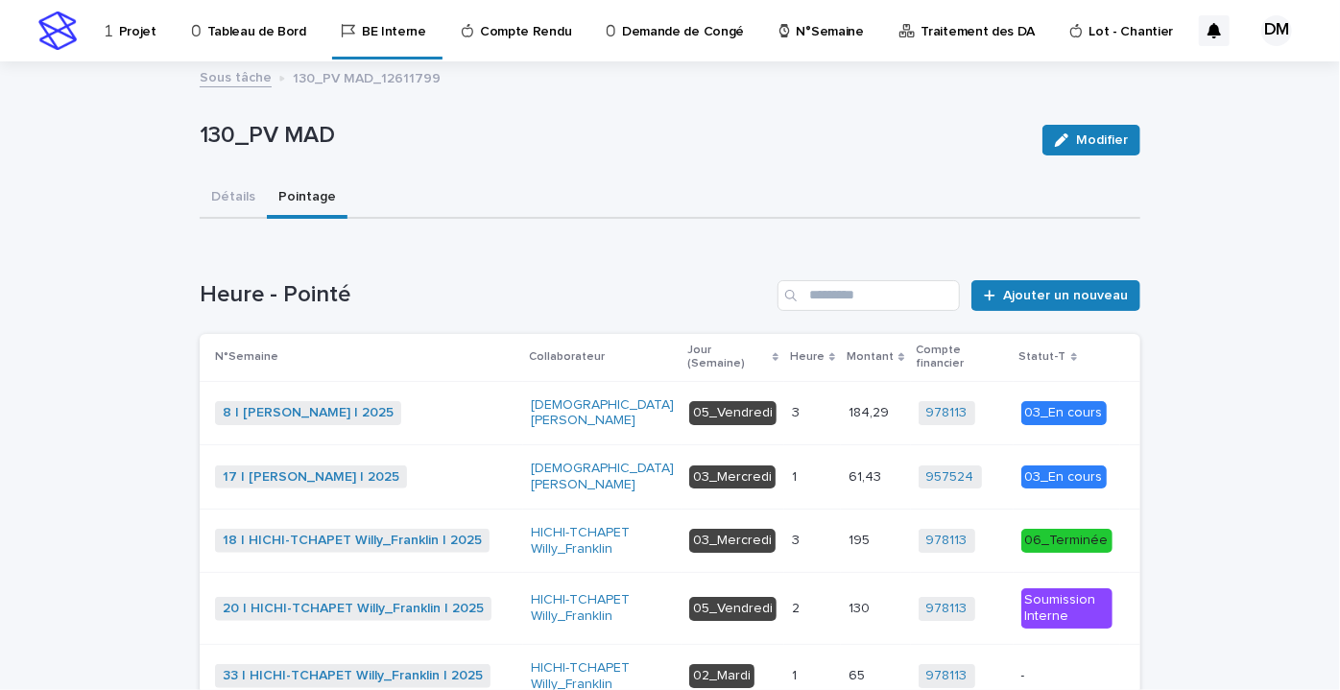
click at [1030, 668] on p "-" at bounding box center [1067, 676] width 91 height 16
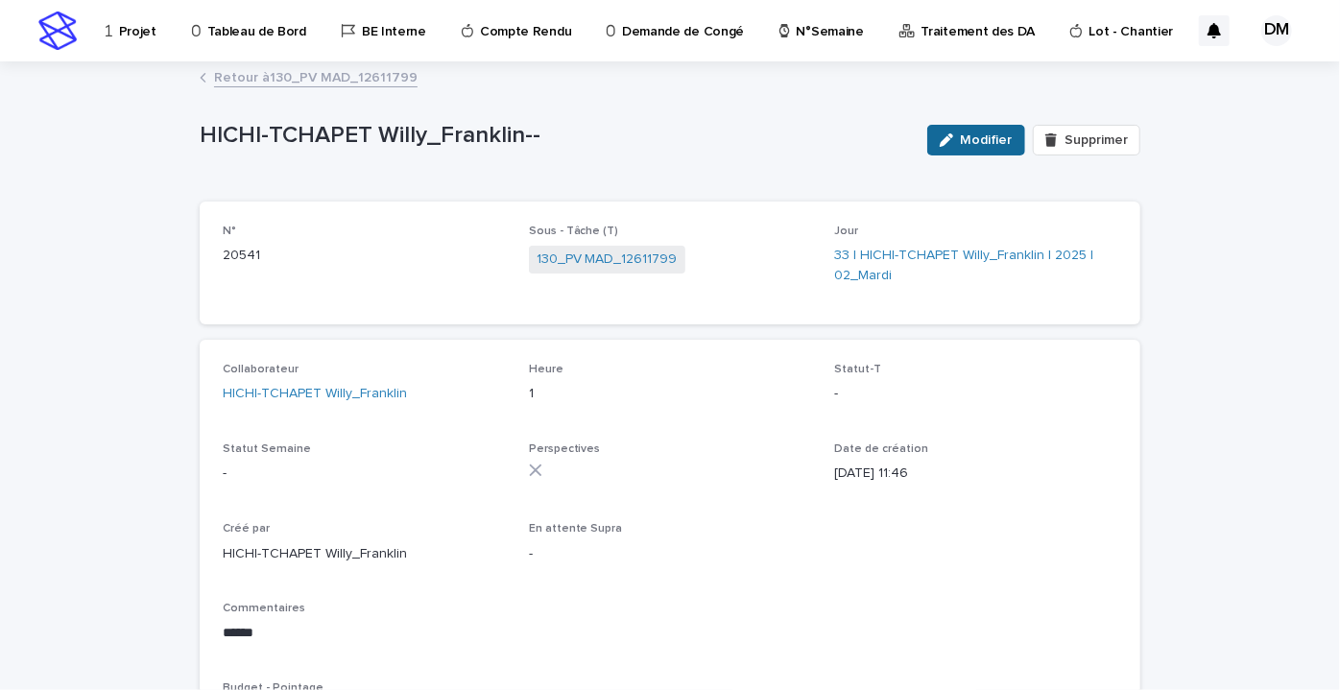
click at [964, 147] on button "Modifier" at bounding box center [977, 140] width 98 height 31
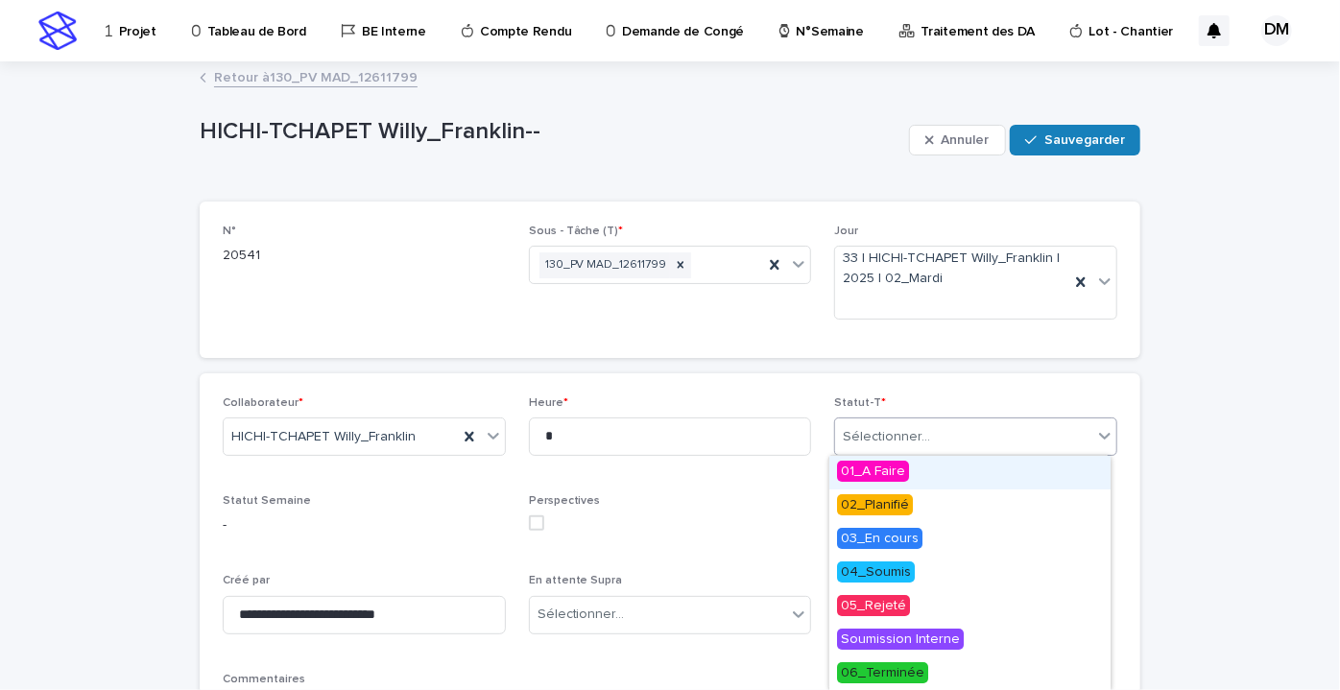
click at [919, 441] on font "Sélectionner..." at bounding box center [886, 436] width 87 height 13
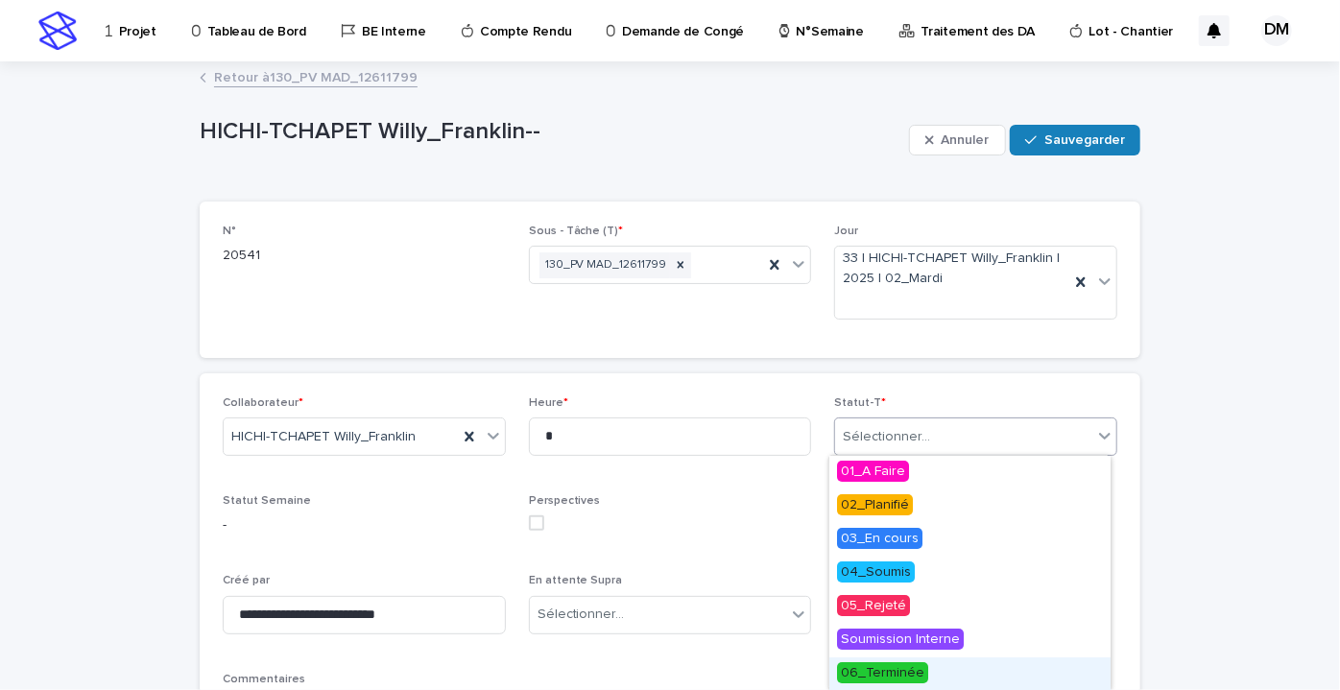
click at [867, 663] on span "06_Terminée" at bounding box center [882, 673] width 91 height 21
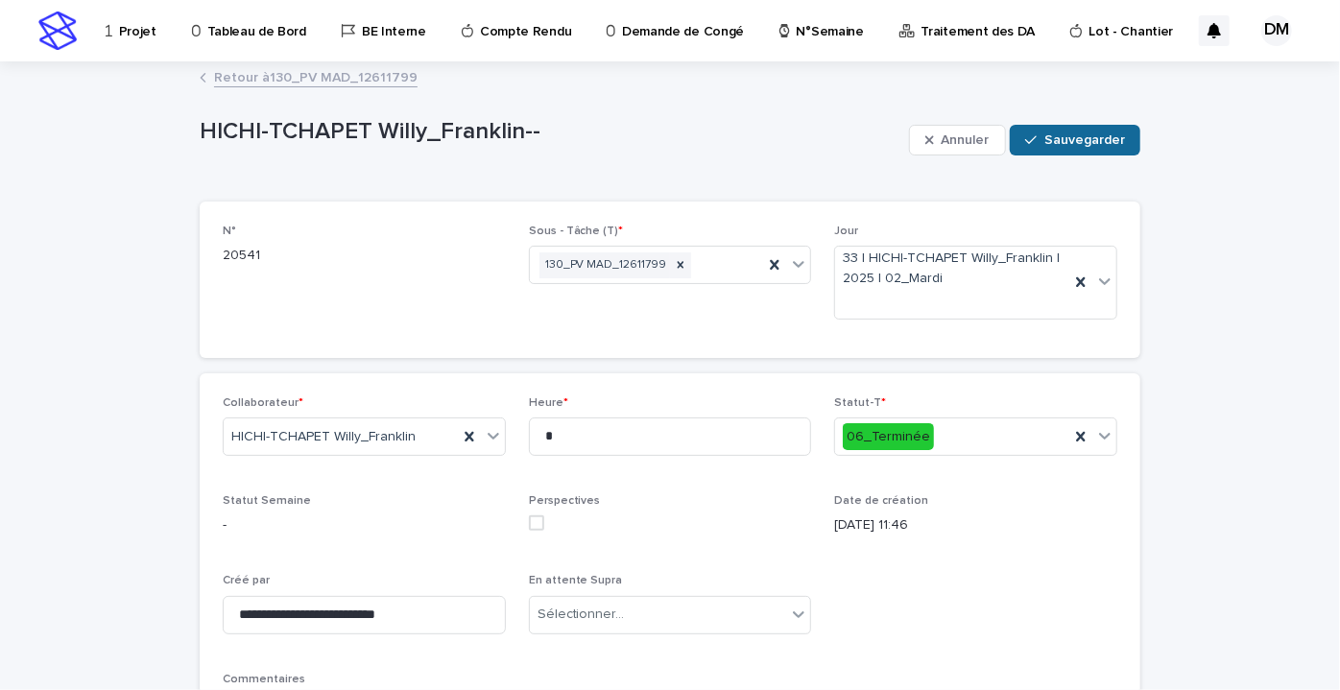
click at [1083, 146] on button "Sauvegarder" at bounding box center [1075, 140] width 131 height 31
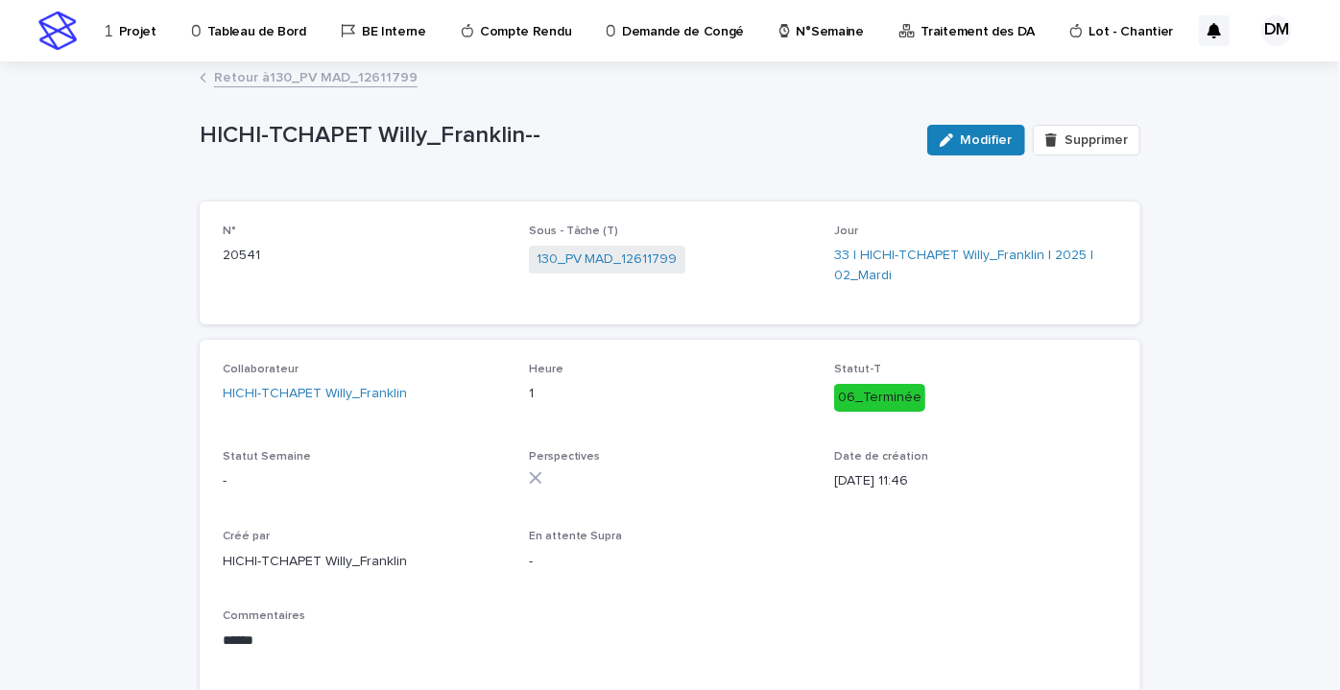
click at [217, 79] on font "Retour à" at bounding box center [242, 77] width 56 height 13
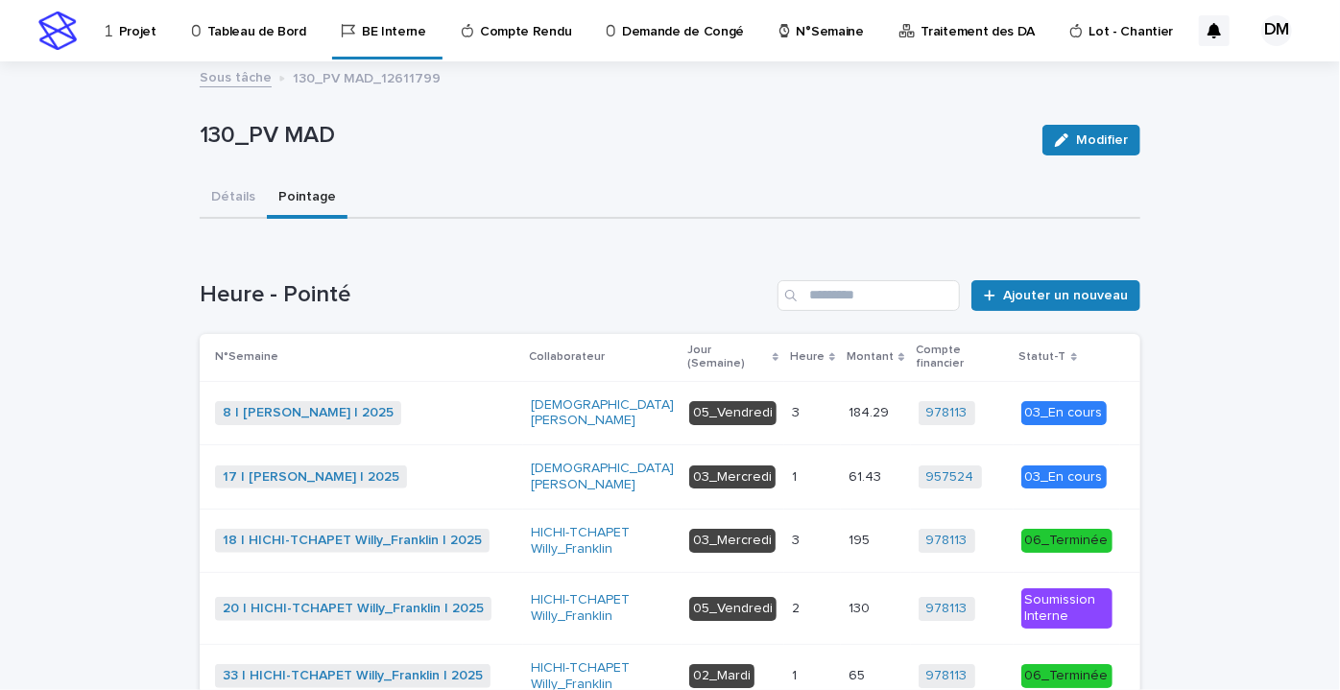
click at [213, 73] on font "Sous tâche" at bounding box center [236, 77] width 72 height 13
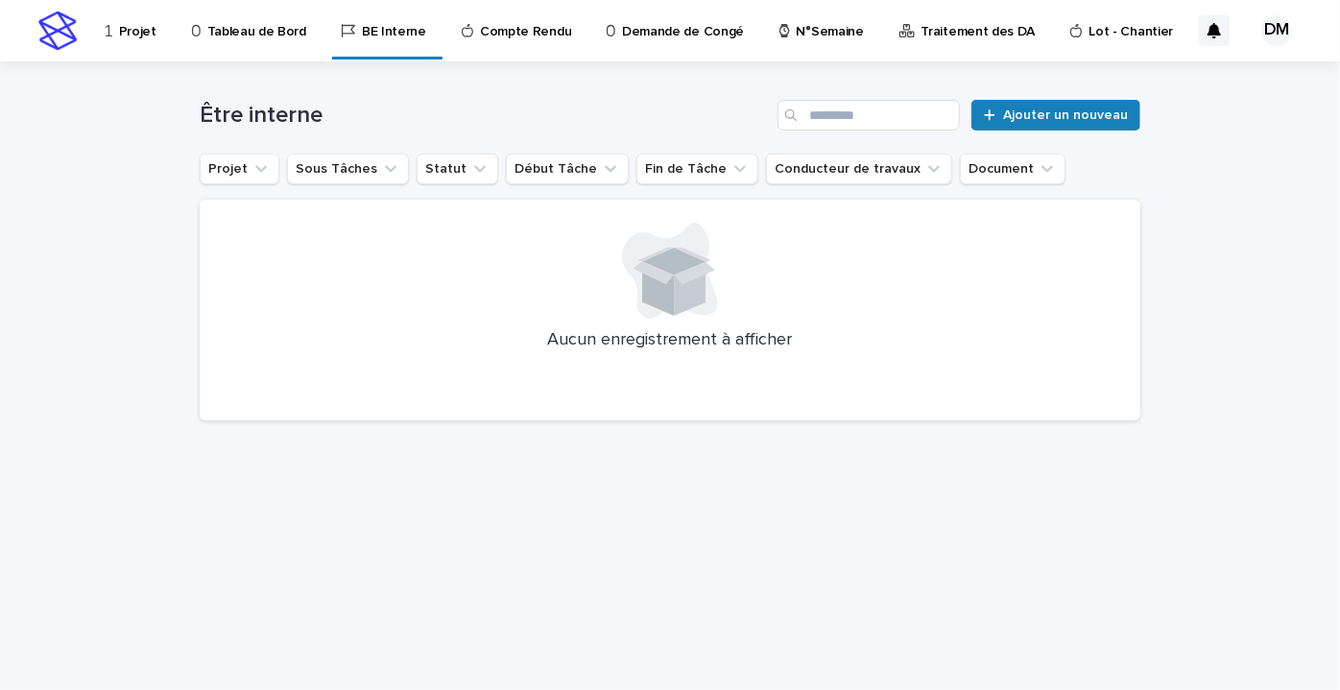
click at [97, 27] on div "Projet" at bounding box center [134, 30] width 77 height 60
click at [135, 35] on p "Projet" at bounding box center [137, 20] width 37 height 40
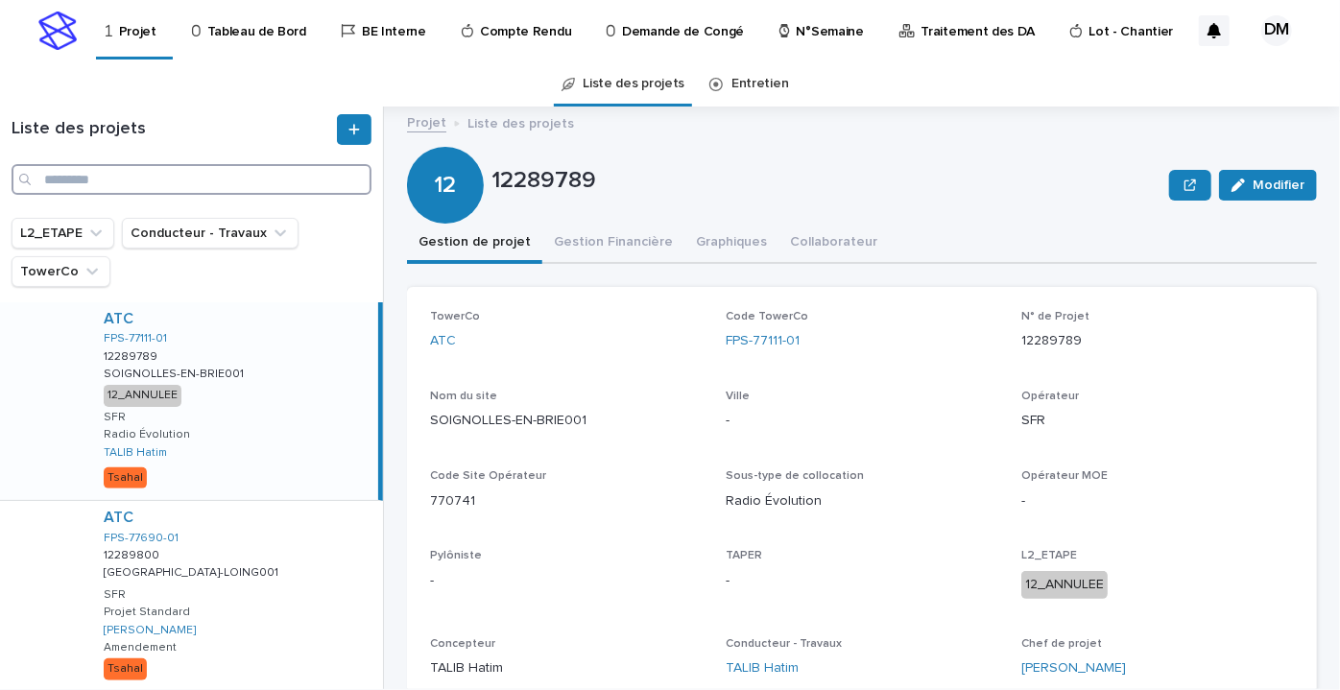
click at [146, 171] on input "Recherche" at bounding box center [192, 179] width 360 height 31
paste input "**********"
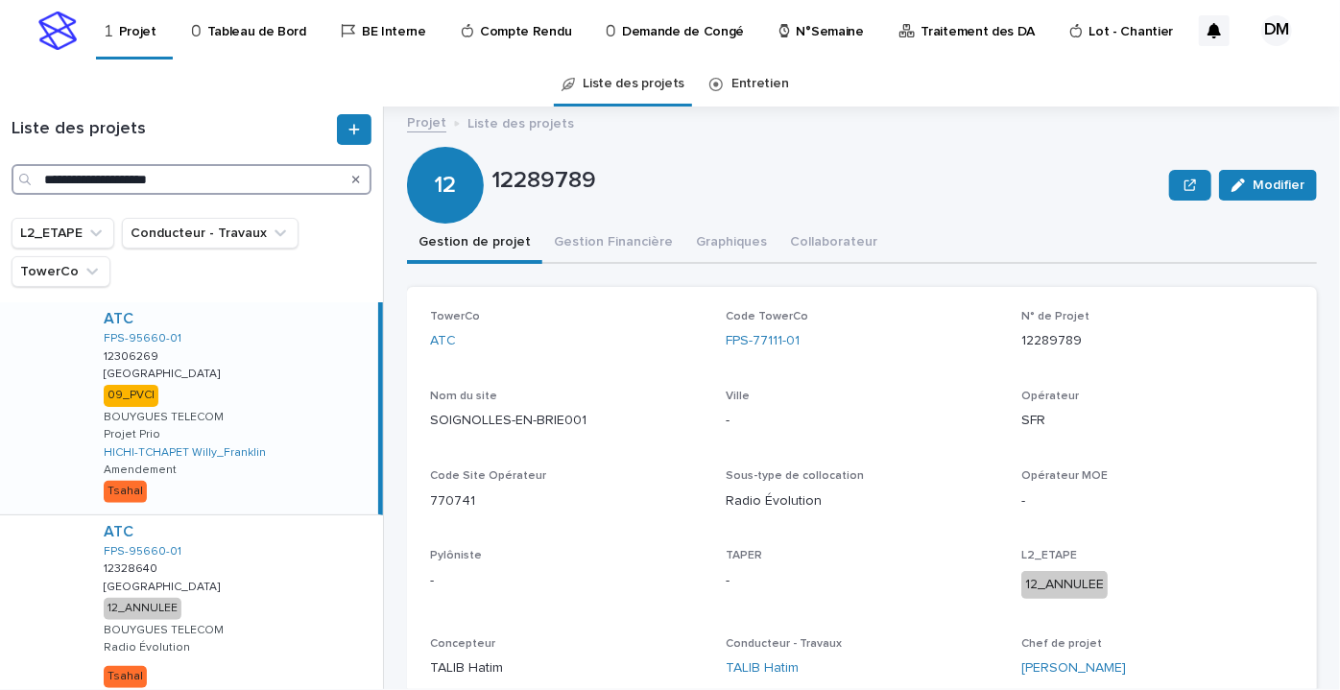
type input "**********"
click at [302, 371] on div "ATC FPS-95660-01 12306269 12306269 CHAMPAGNE-SUR-OISE001 CHAMPAGNE-SUR-OISE001 …" at bounding box center [233, 408] width 290 height 212
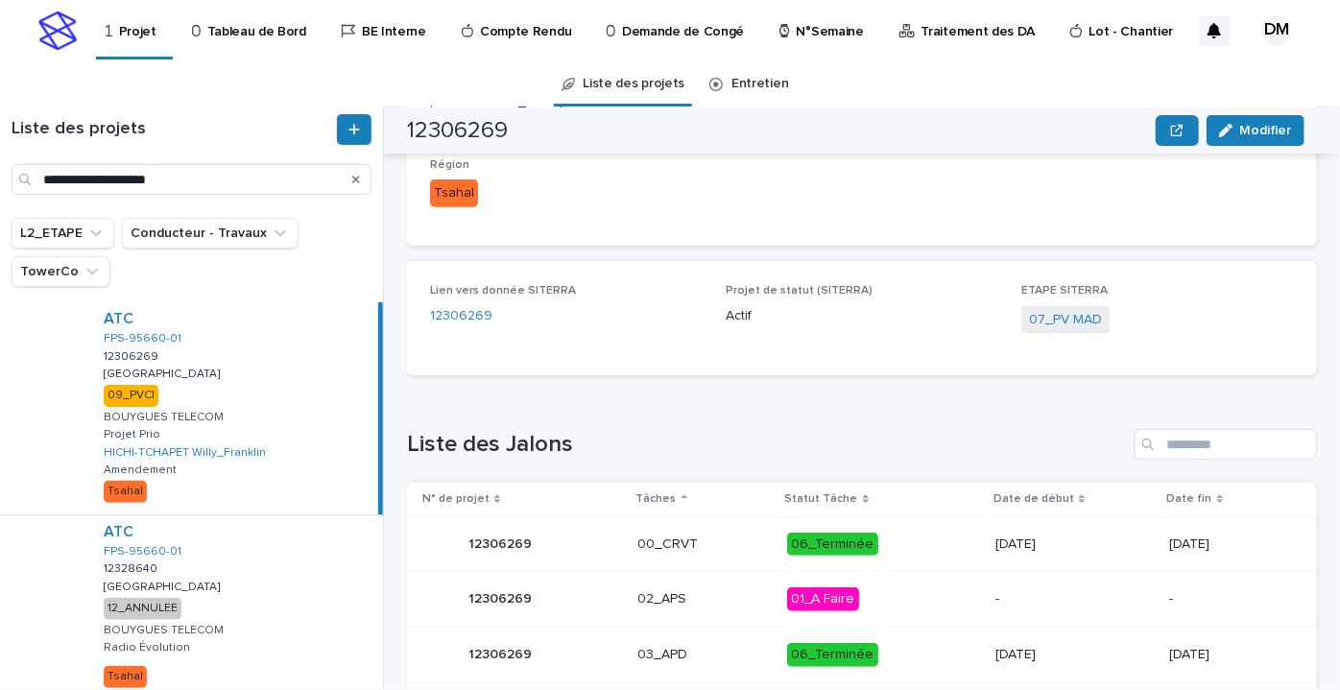
scroll to position [1228, 0]
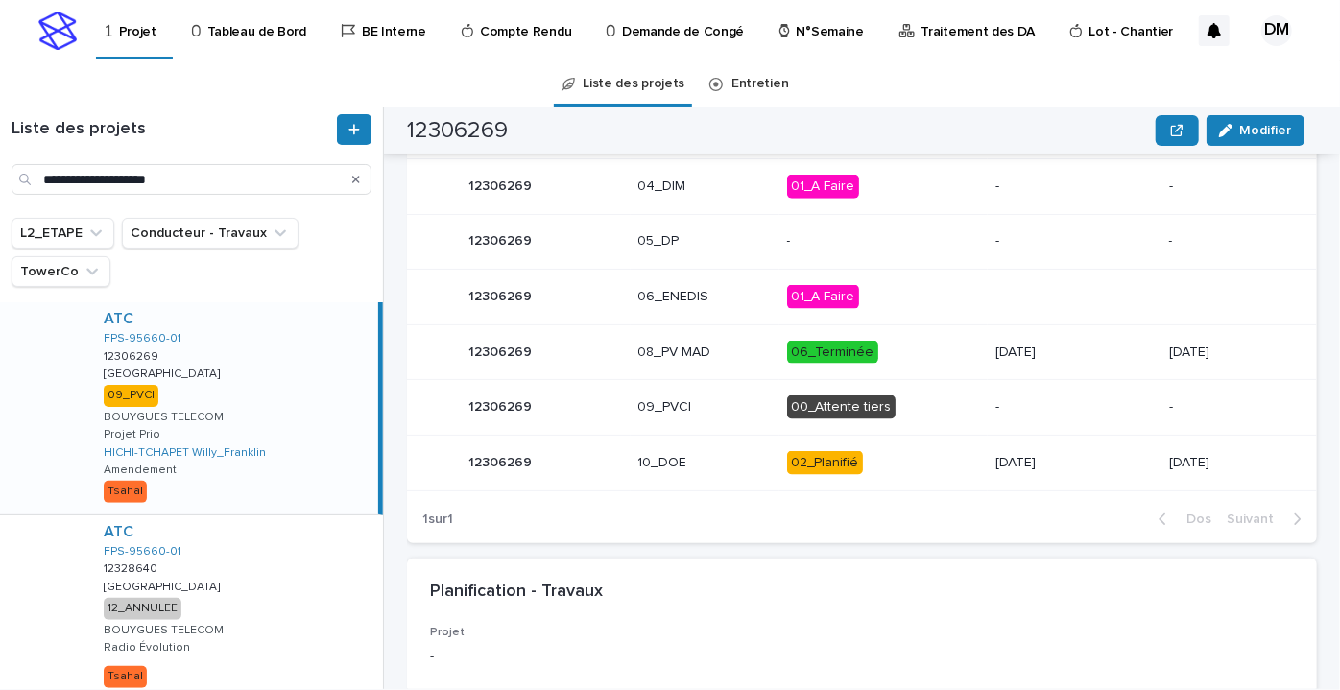
click at [908, 407] on p "00_Attente tiers" at bounding box center [883, 408] width 192 height 24
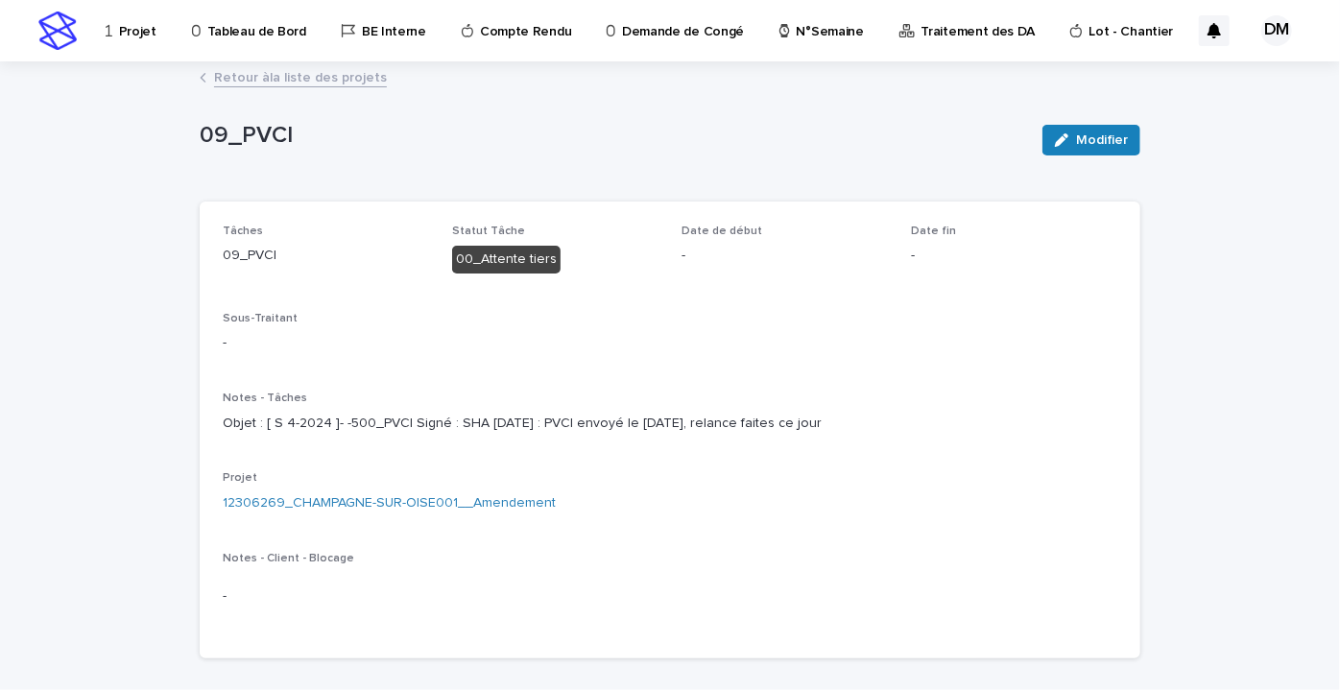
click at [215, 76] on font "Retour à" at bounding box center [242, 77] width 56 height 13
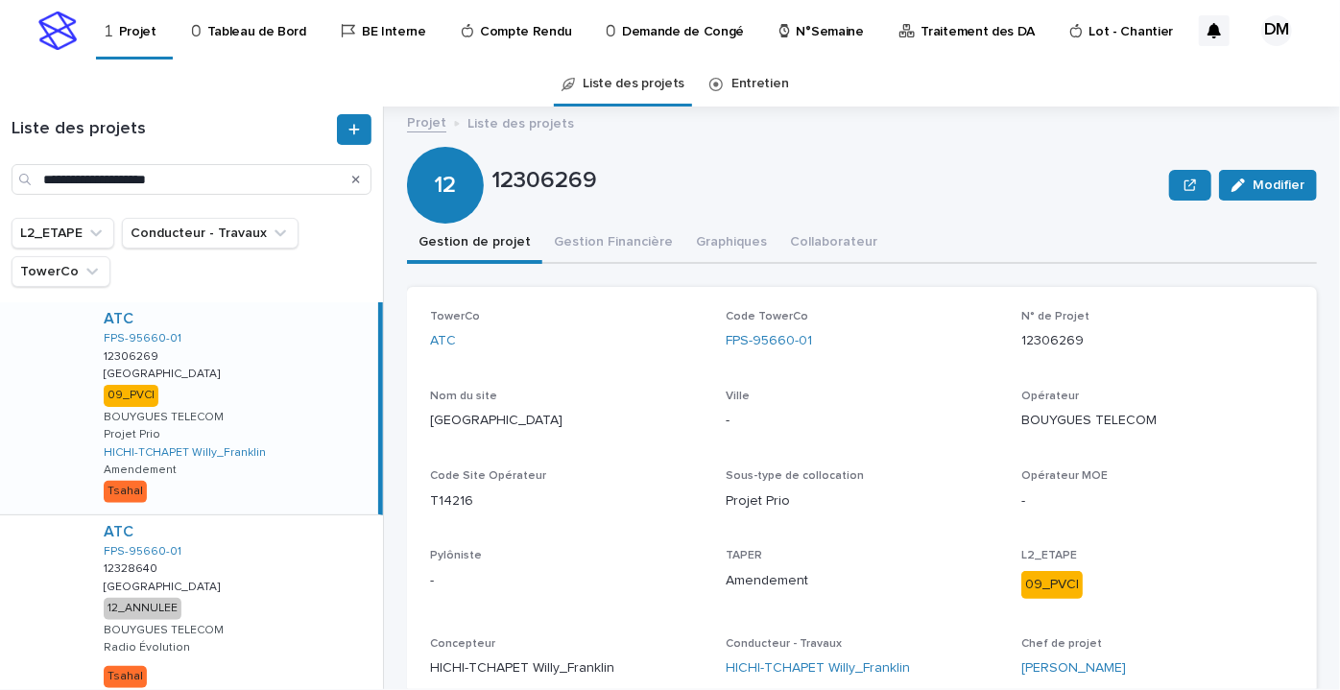
click at [258, 388] on div "ATC FPS-95660-01 12306269 12306269 CHAMPAGNE-SUR-OISE001 CHAMPAGNE-SUR-OISE001 …" at bounding box center [233, 408] width 290 height 212
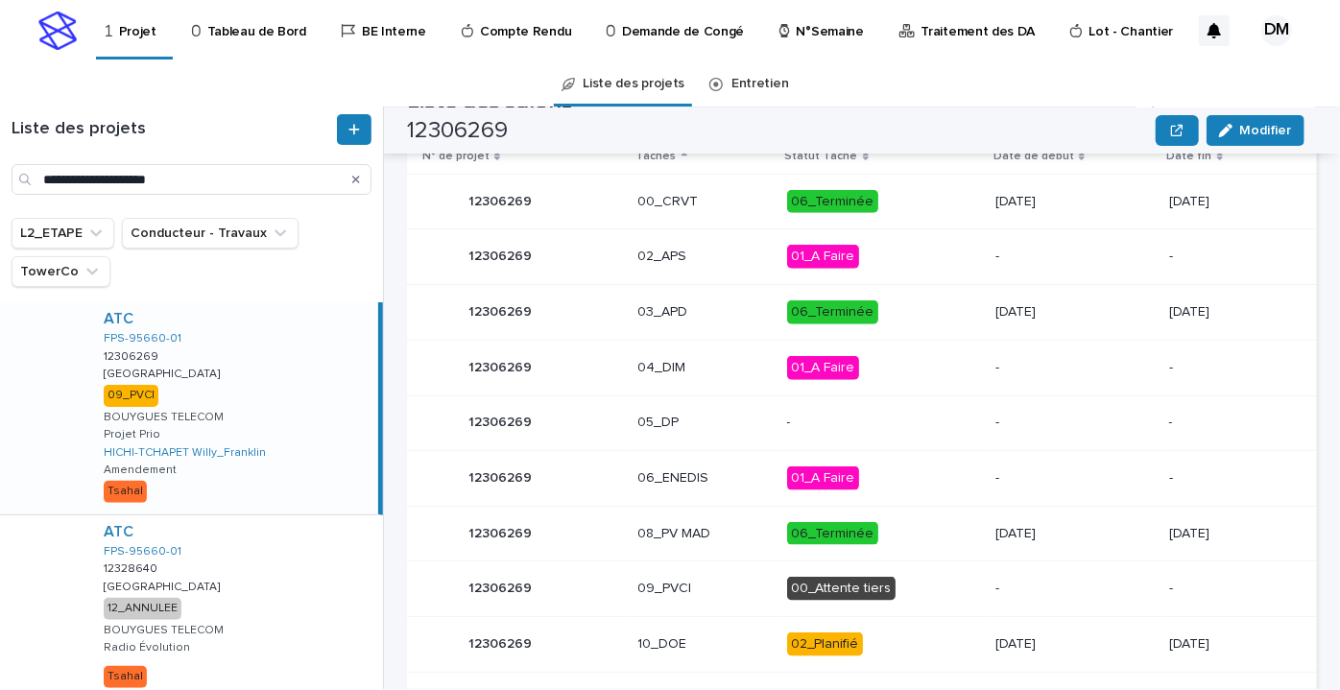
scroll to position [1134, 0]
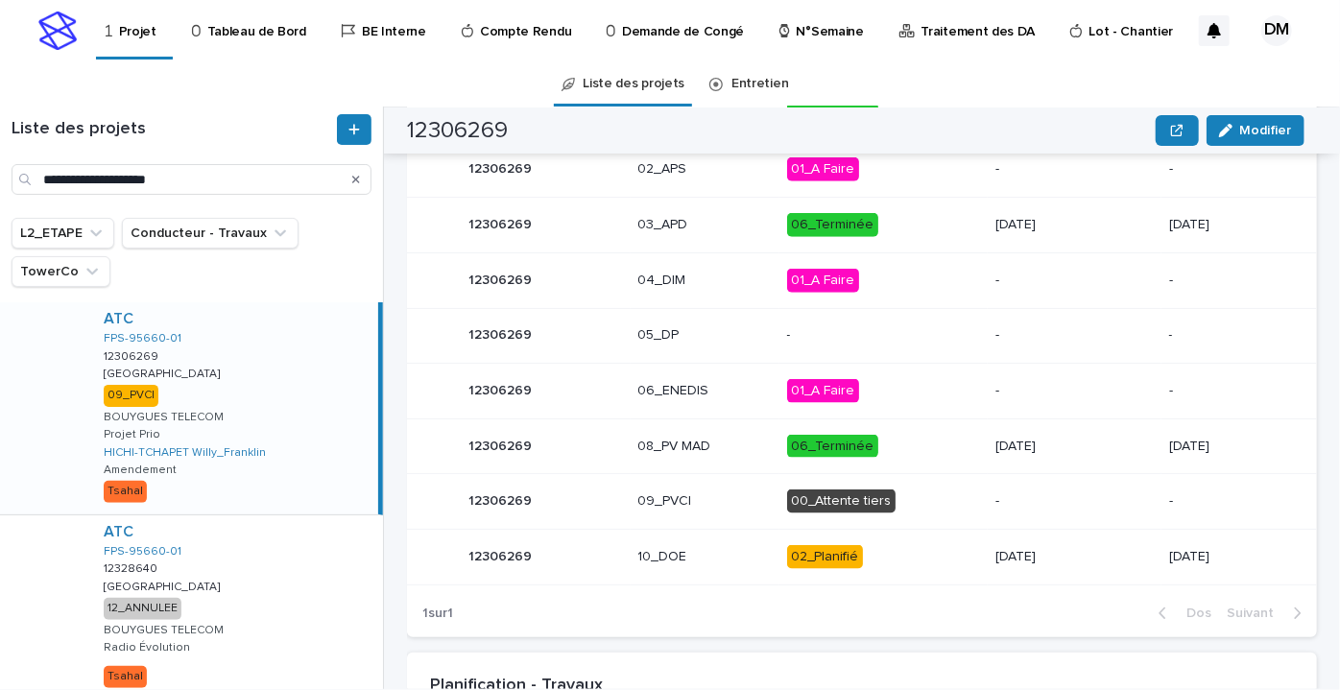
click at [888, 502] on p "00_Attente tiers" at bounding box center [883, 502] width 192 height 24
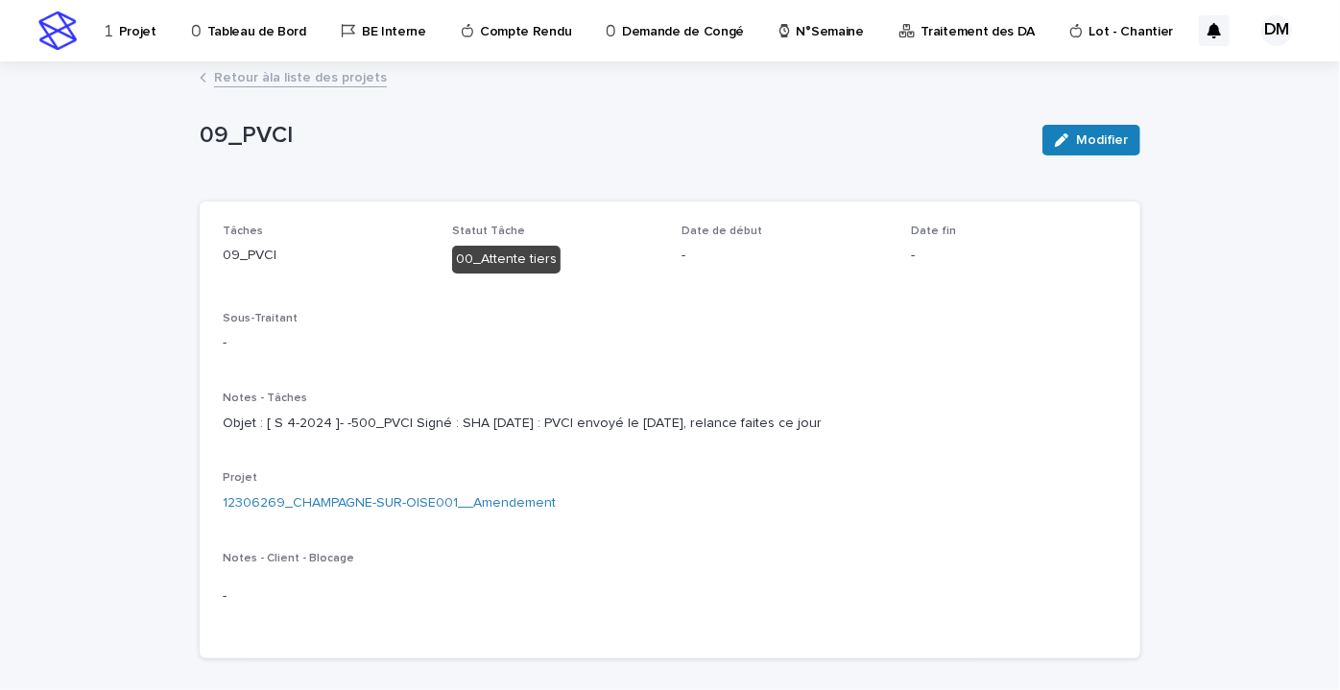
click at [216, 76] on font "Retour à" at bounding box center [242, 77] width 56 height 13
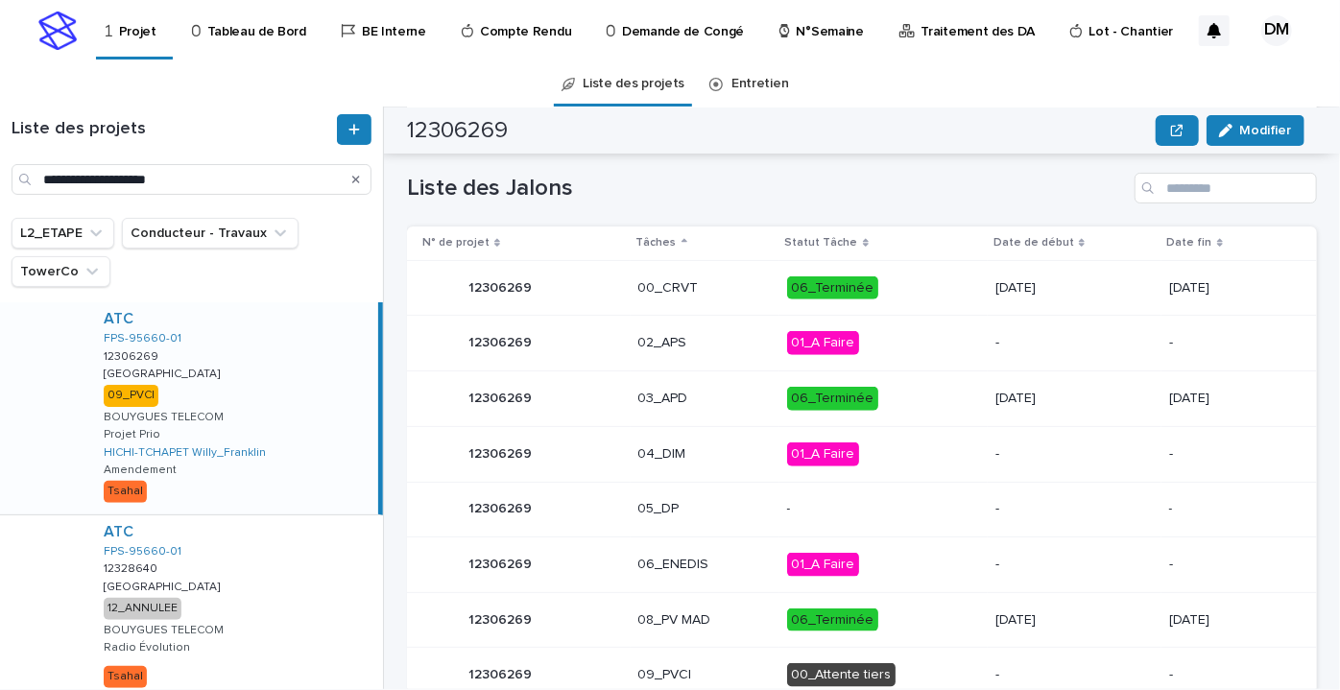
scroll to position [1309, 0]
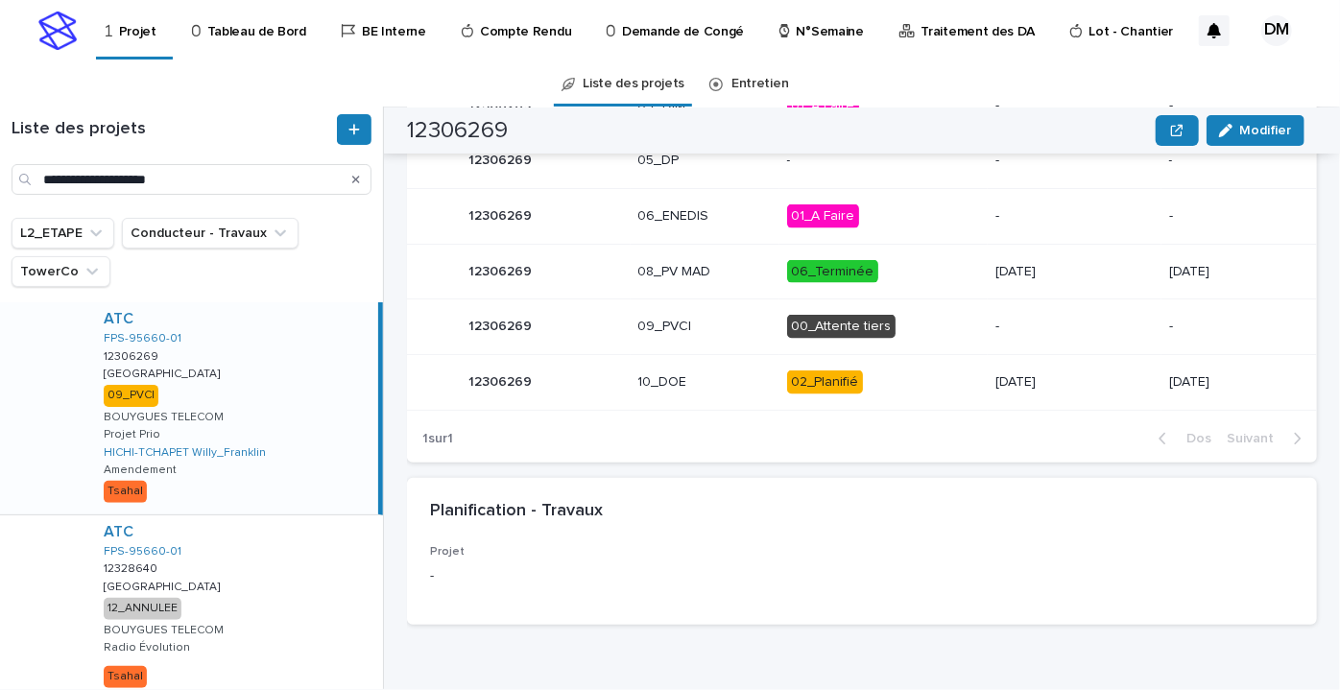
click at [907, 330] on p "00_Attente tiers" at bounding box center [883, 327] width 192 height 24
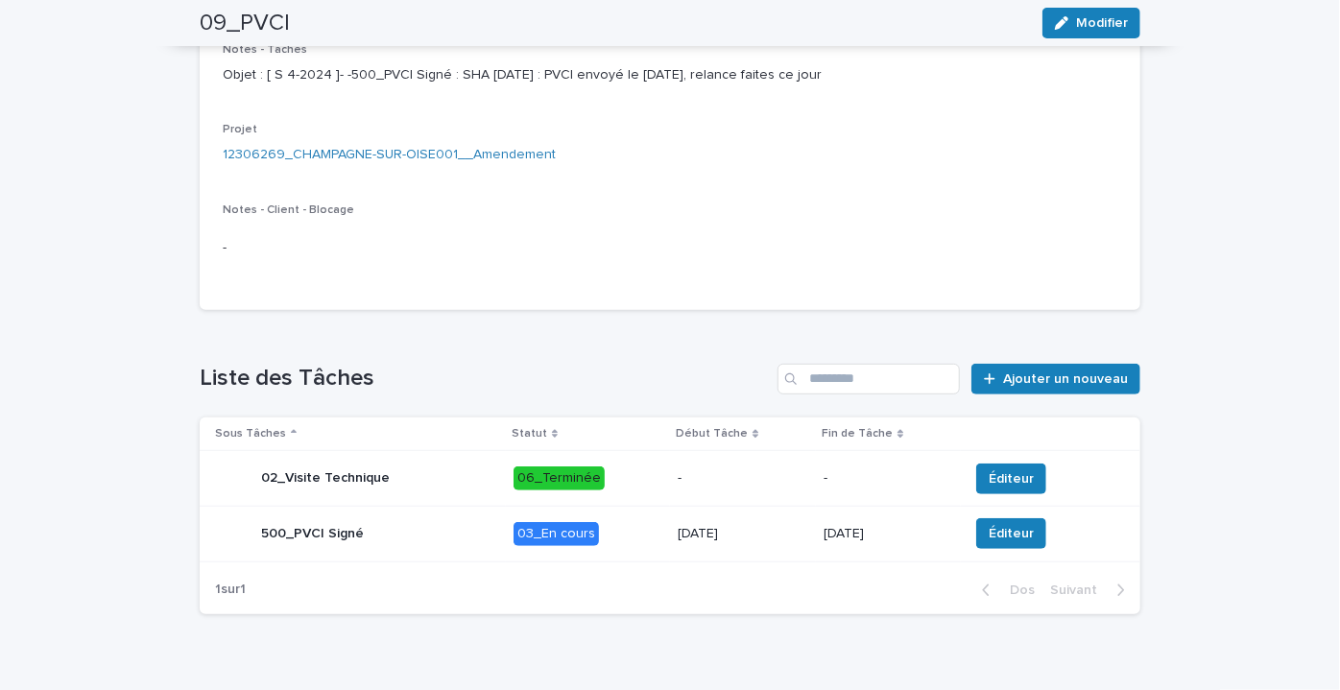
scroll to position [401, 0]
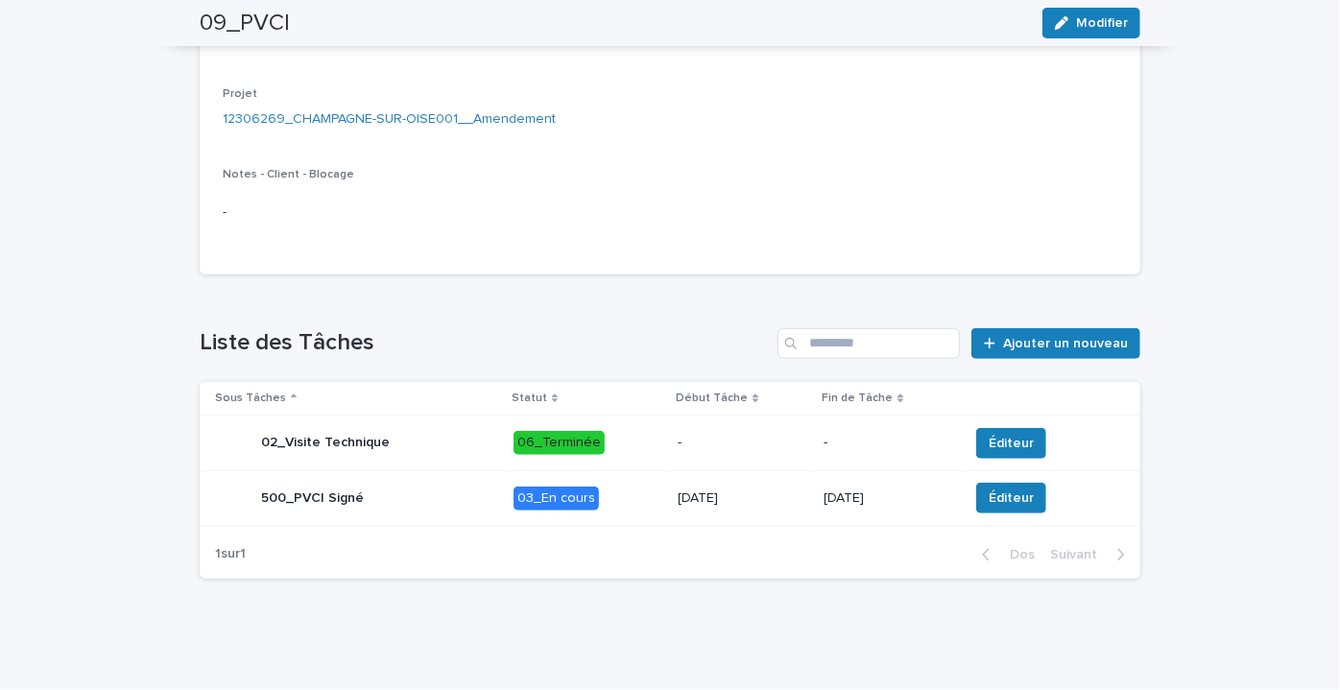
click at [797, 508] on div "11/12/2023" at bounding box center [743, 499] width 131 height 32
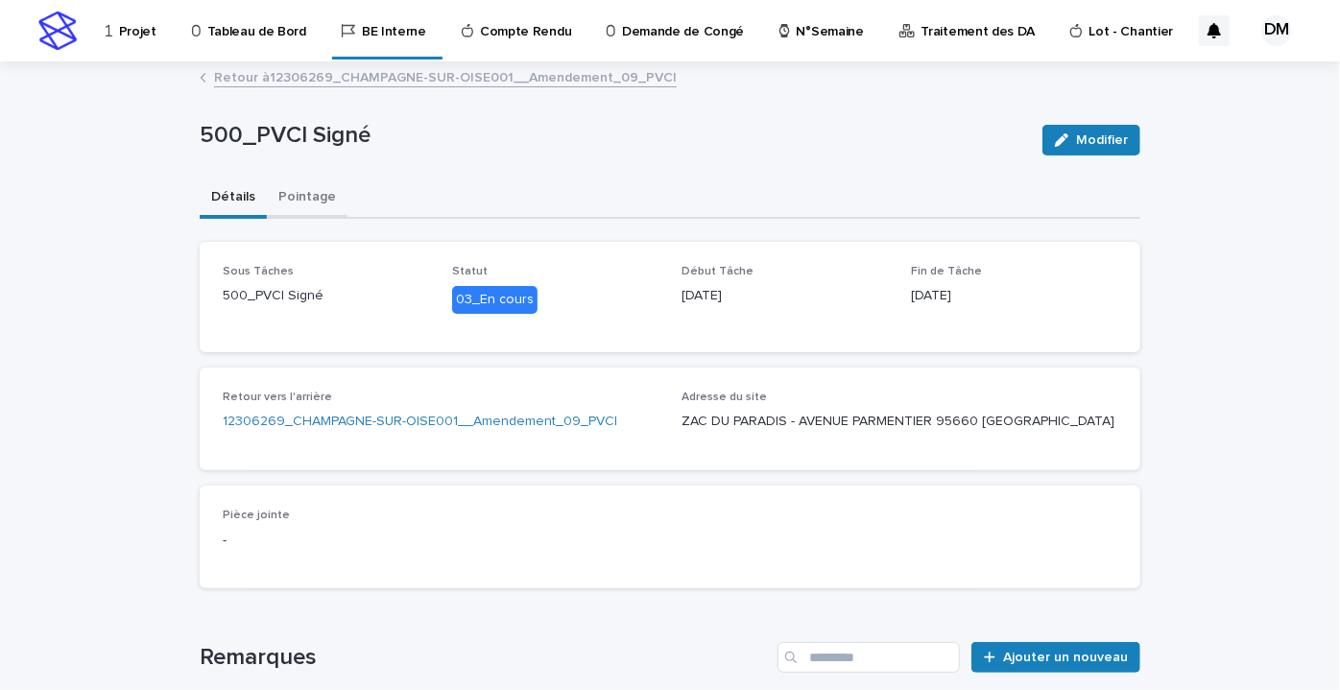
click at [294, 204] on button "Pointage" at bounding box center [307, 199] width 81 height 40
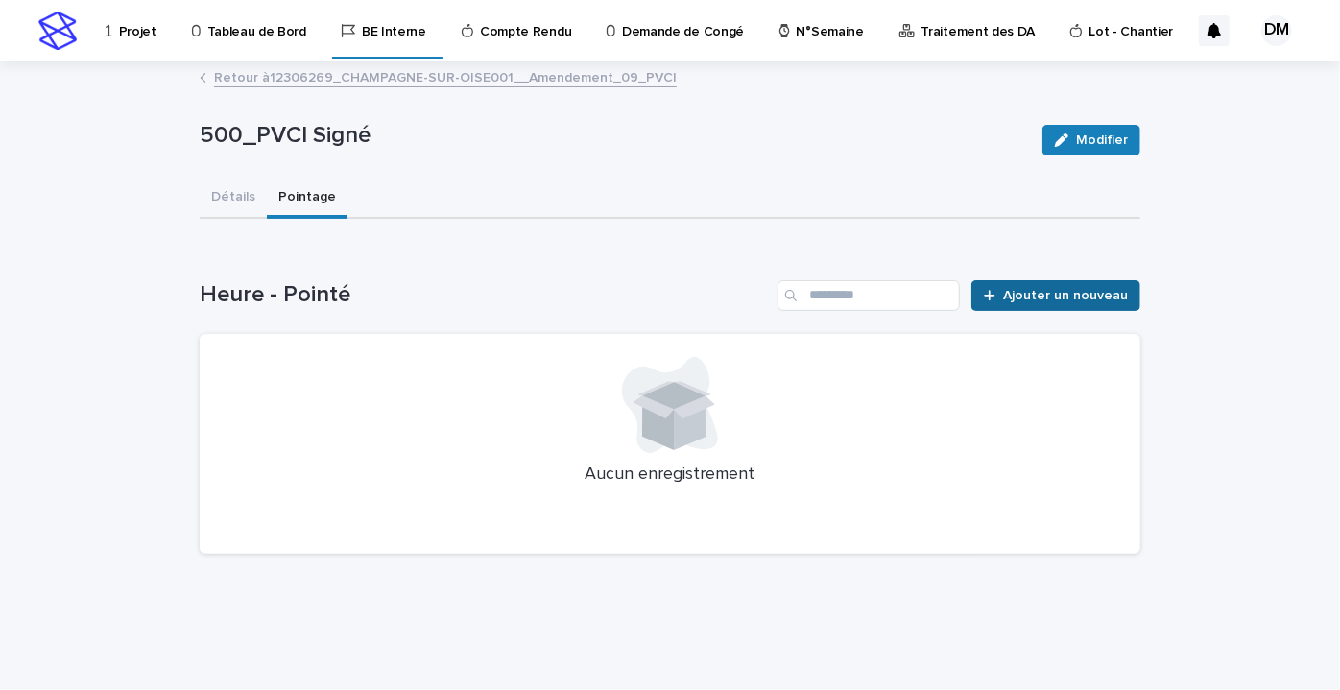
click at [1077, 292] on font "Ajouter un nouveau" at bounding box center [1065, 295] width 125 height 13
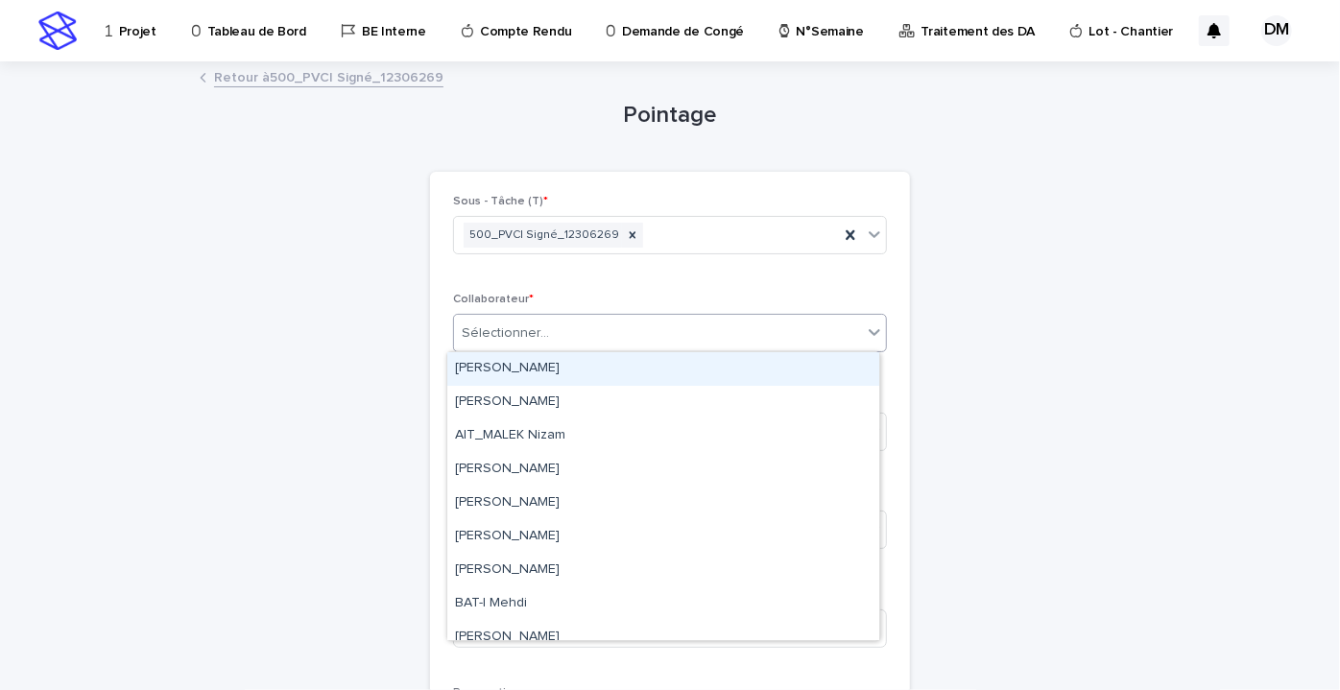
click at [538, 336] on div "Sélectionner..." at bounding box center [658, 334] width 408 height 32
type input "*"
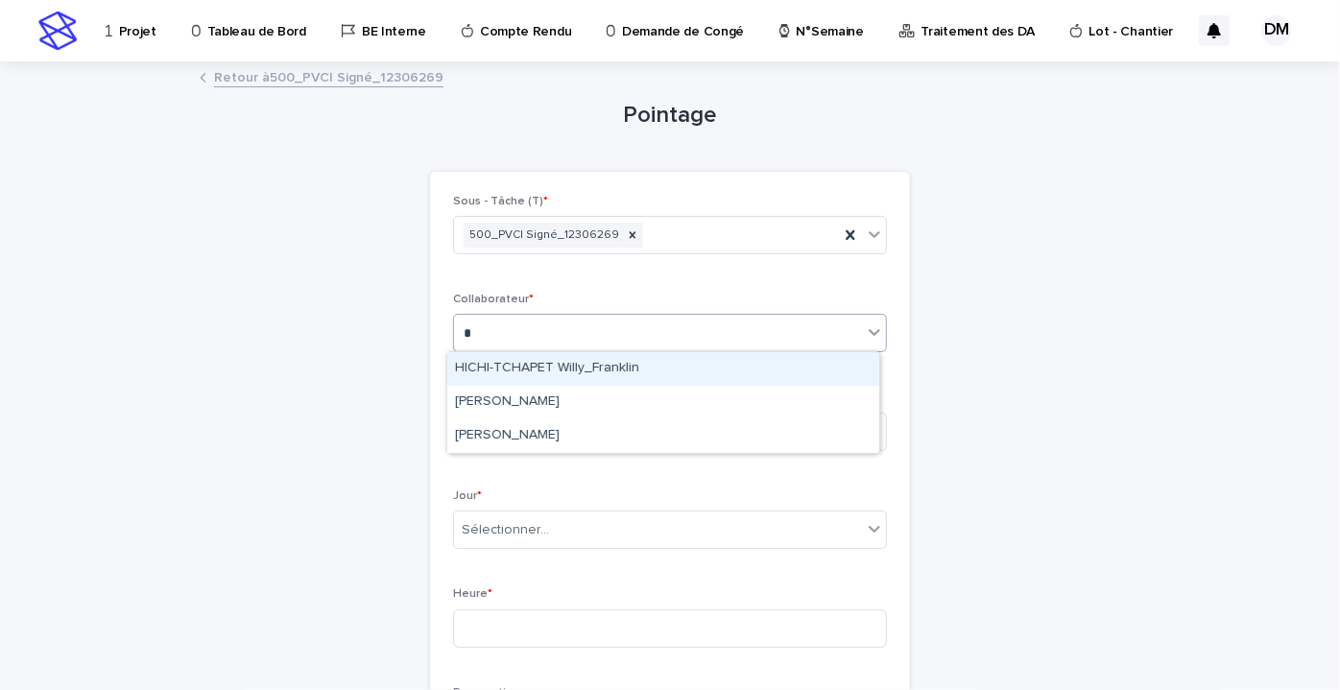
click at [596, 374] on div "HICHI-TCHAPET Willy_Franklin" at bounding box center [663, 369] width 432 height 34
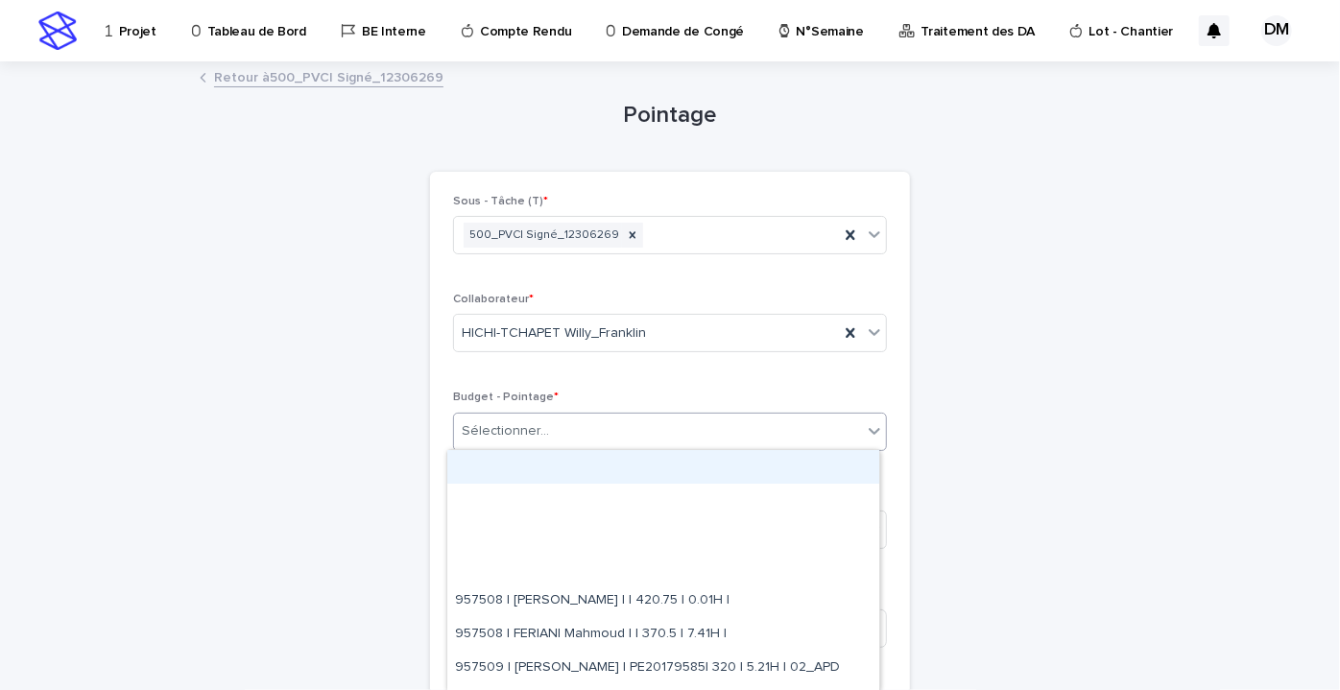
click at [575, 427] on div "Sélectionner..." at bounding box center [658, 432] width 408 height 32
type input "*"
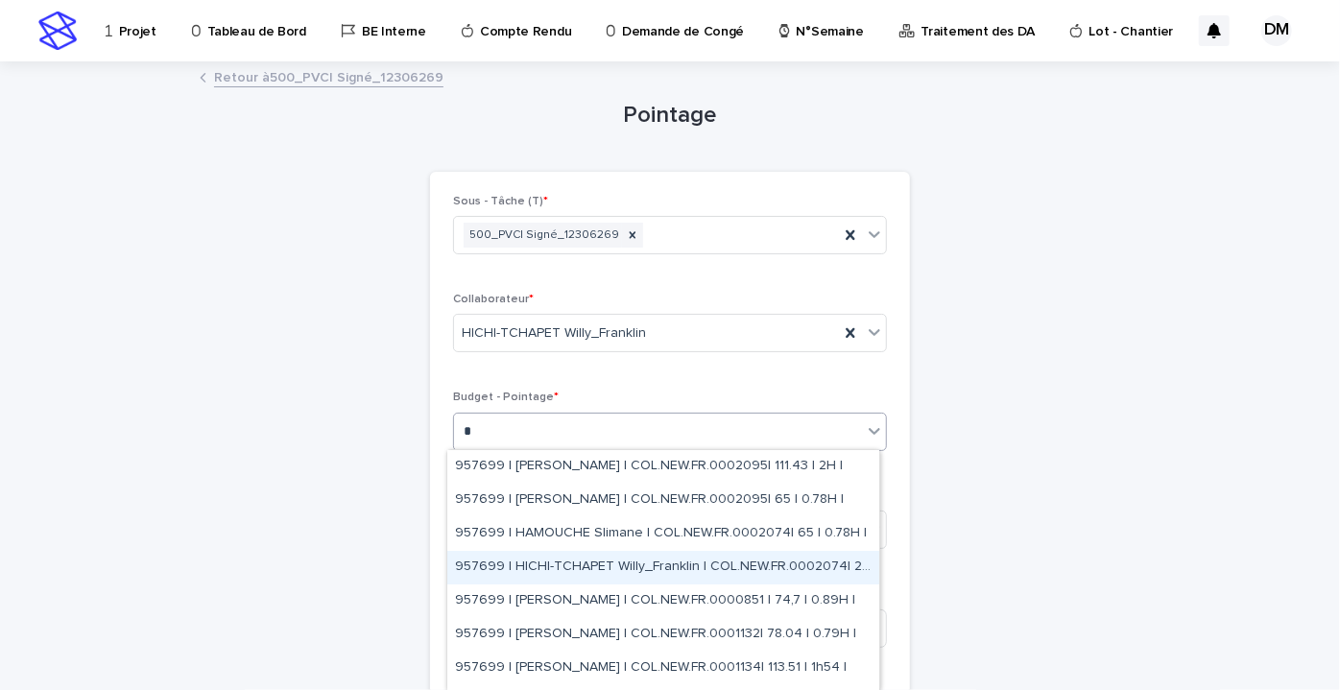
click at [630, 570] on font "957699 | HICHI-TCHAPET Willy_Franklin | COL.NEW.FR.0002074| 260 | 4H |" at bounding box center [685, 566] width 460 height 13
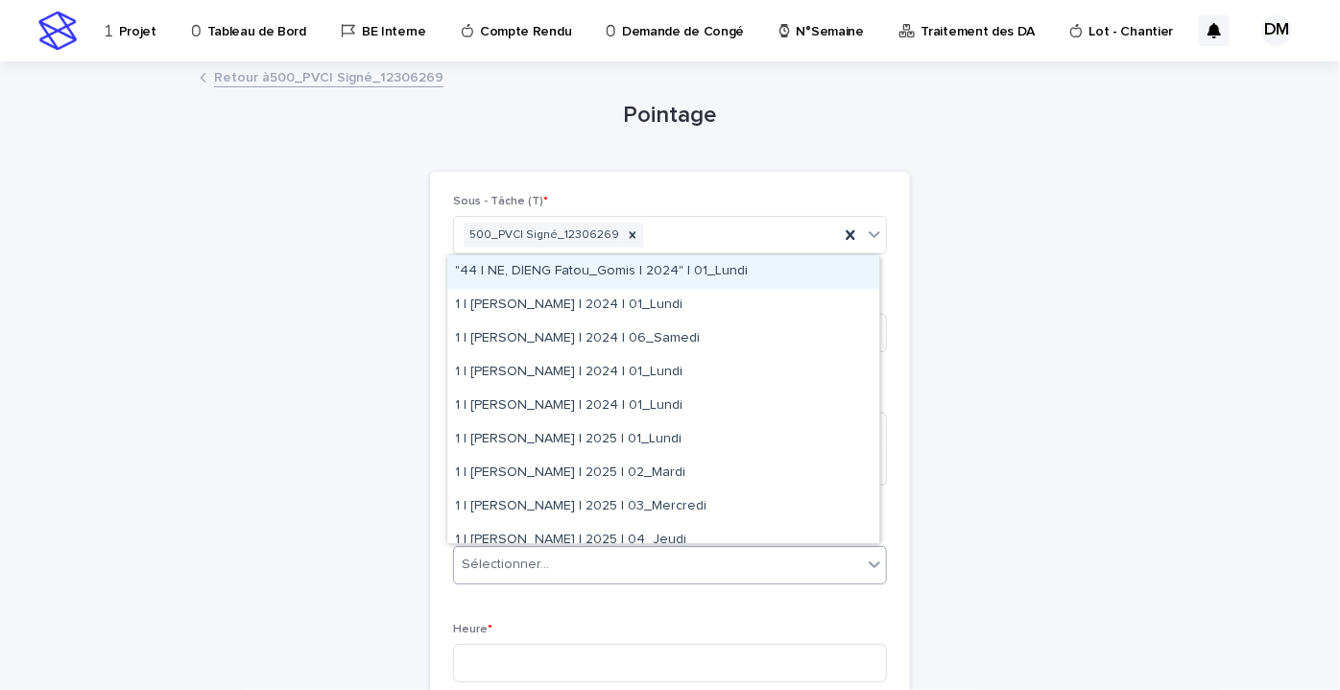
click at [593, 568] on div "Sélectionner..." at bounding box center [658, 565] width 408 height 32
type input "*"
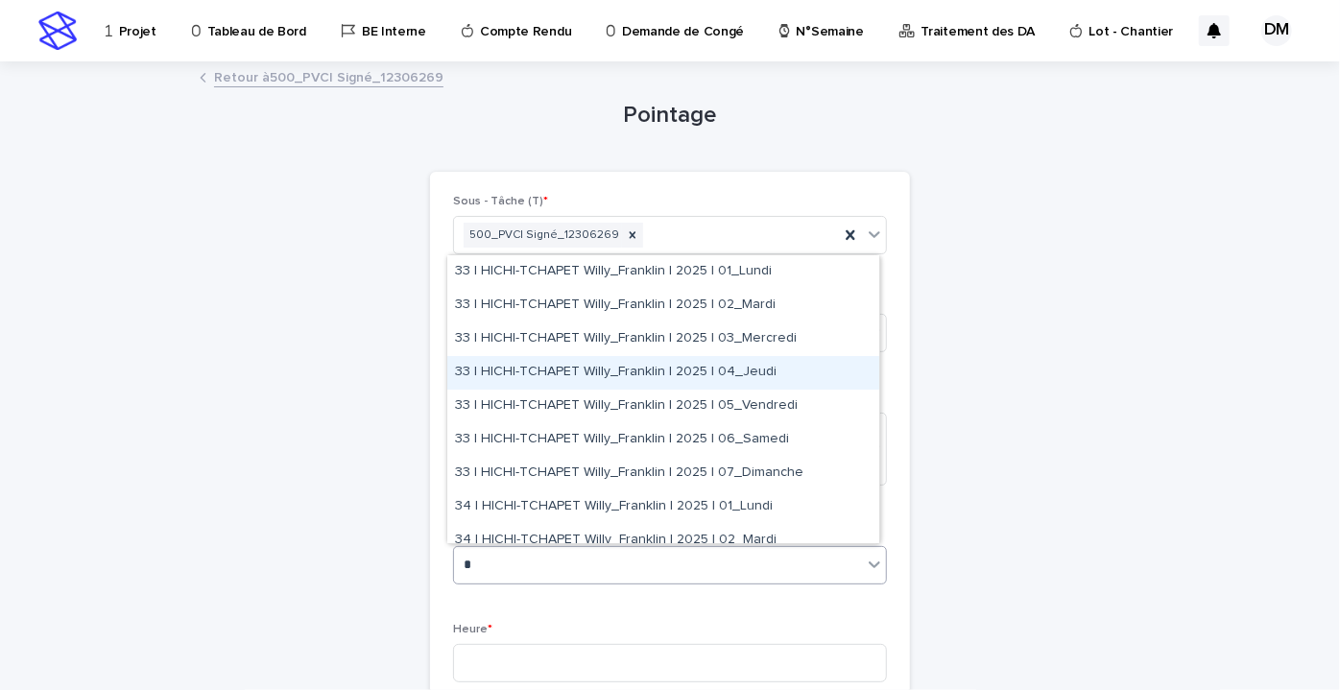
click at [735, 369] on font "33 | HICHI-TCHAPET Willy_Franklin | 2025 | 04_Jeudi" at bounding box center [616, 371] width 322 height 13
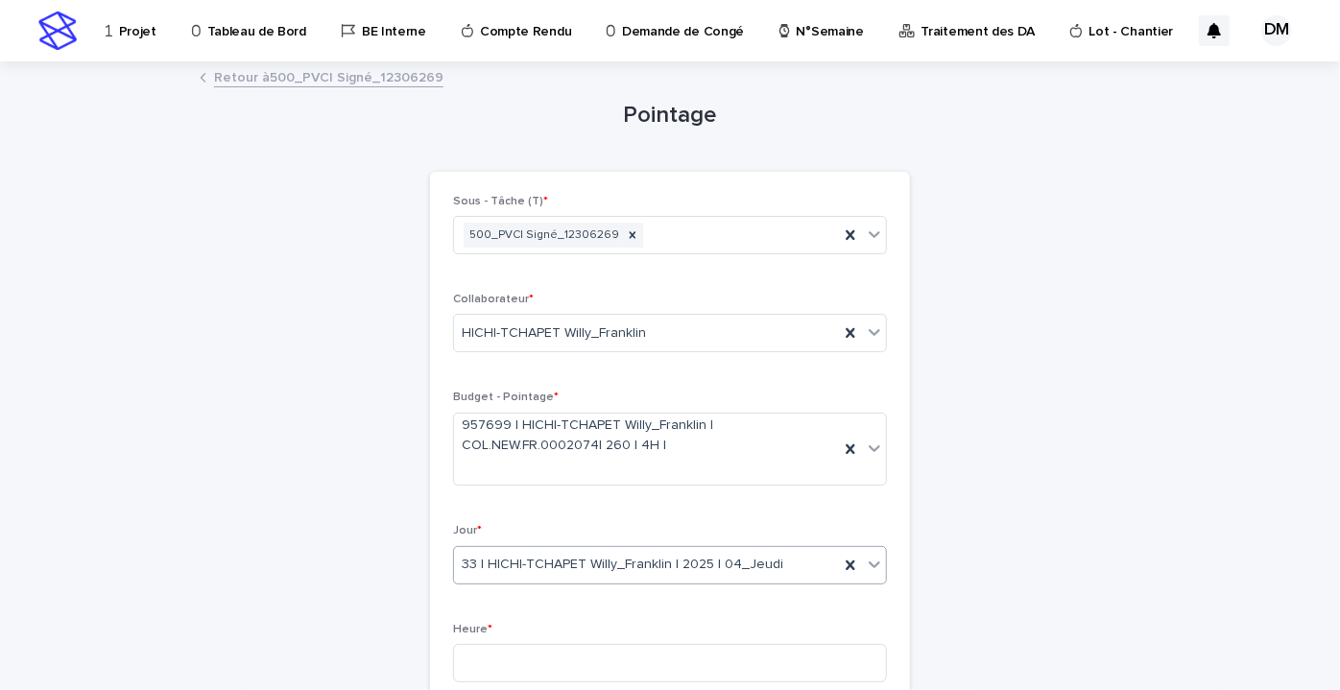
click at [806, 562] on div "33 | HICHI-TCHAPET Willy_Franklin | 2025 | 04_Jeudi" at bounding box center [646, 565] width 385 height 32
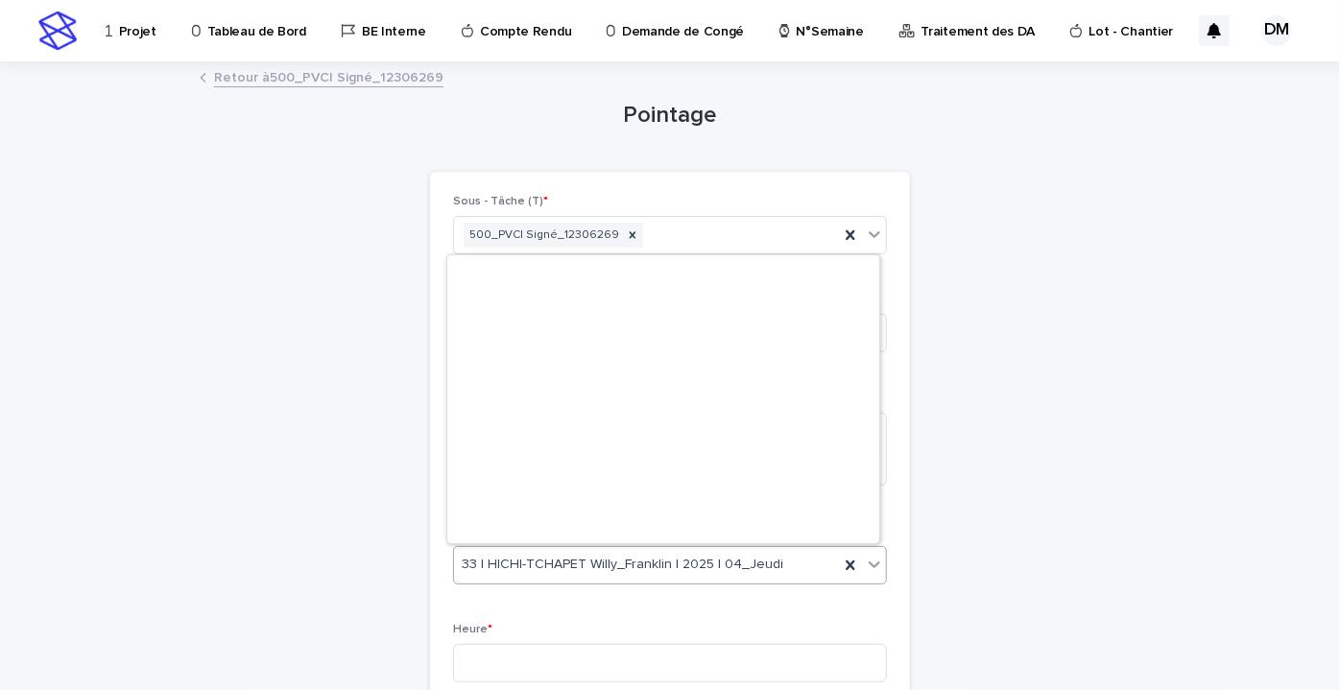
scroll to position [17945, 0]
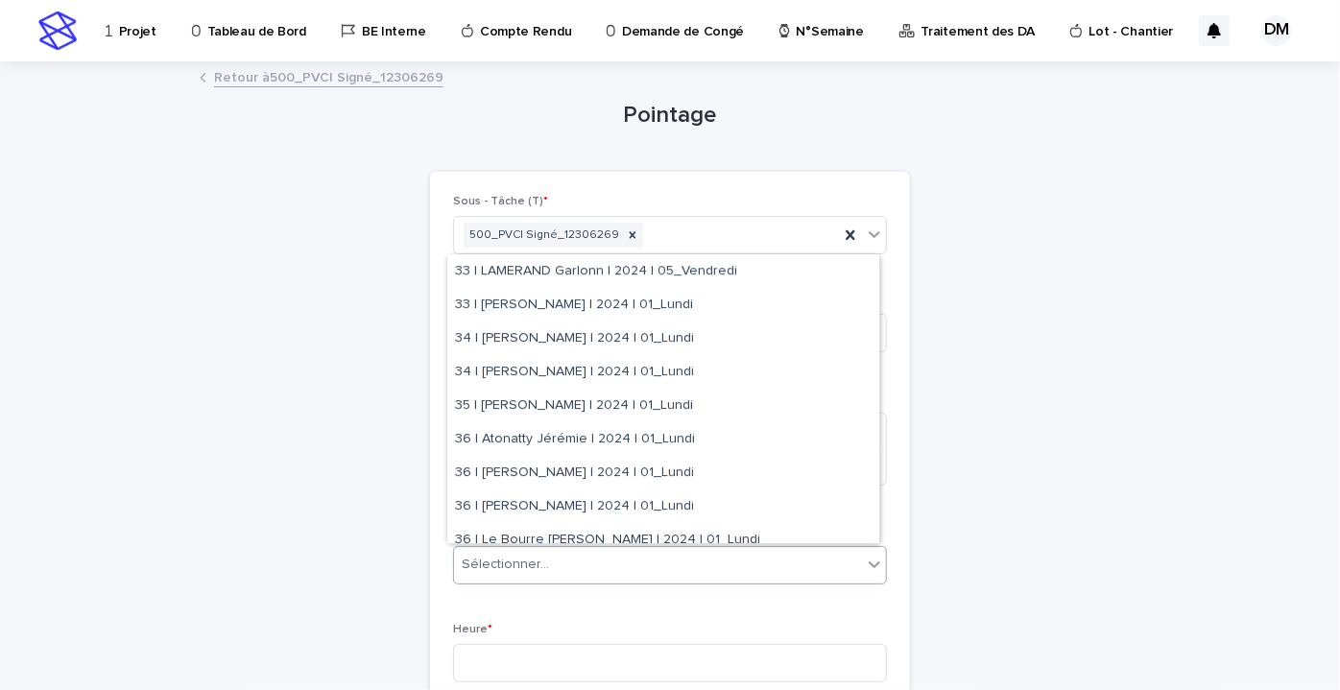
type input "*"
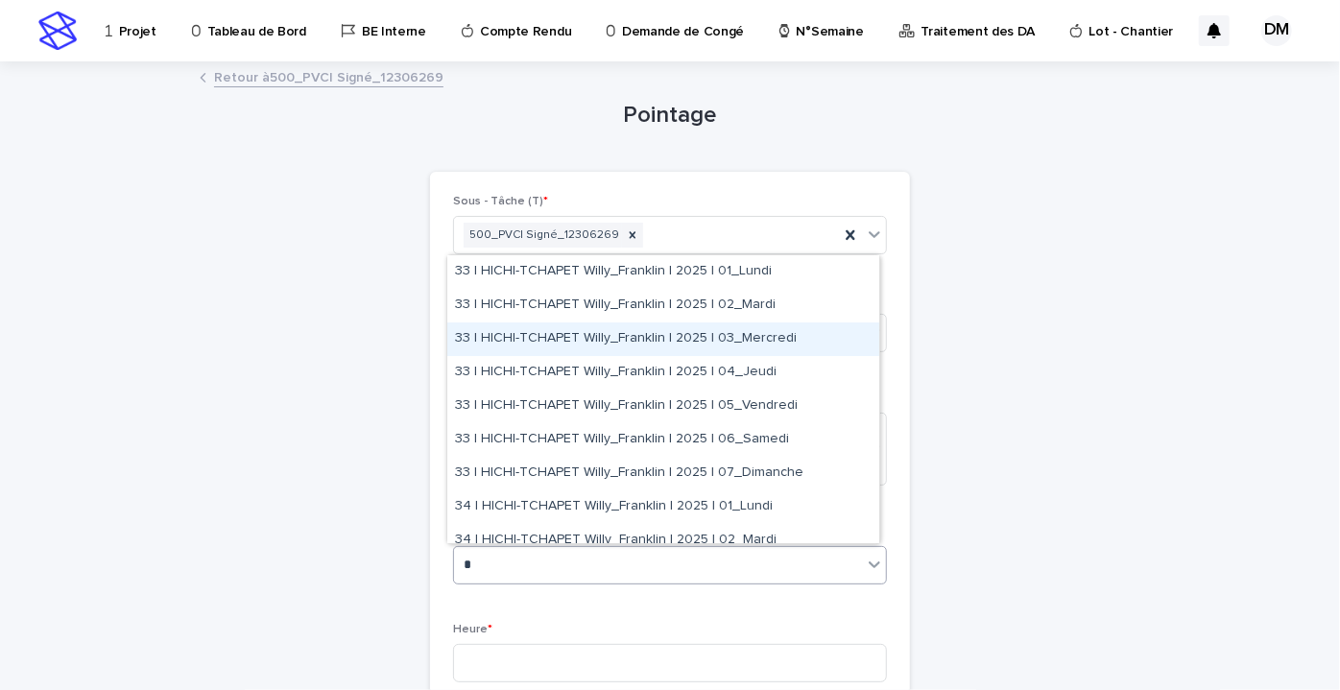
click at [616, 334] on font "33 | HICHI-TCHAPET Willy_Franklin | 2025 | 03_Mercredi" at bounding box center [626, 337] width 342 height 13
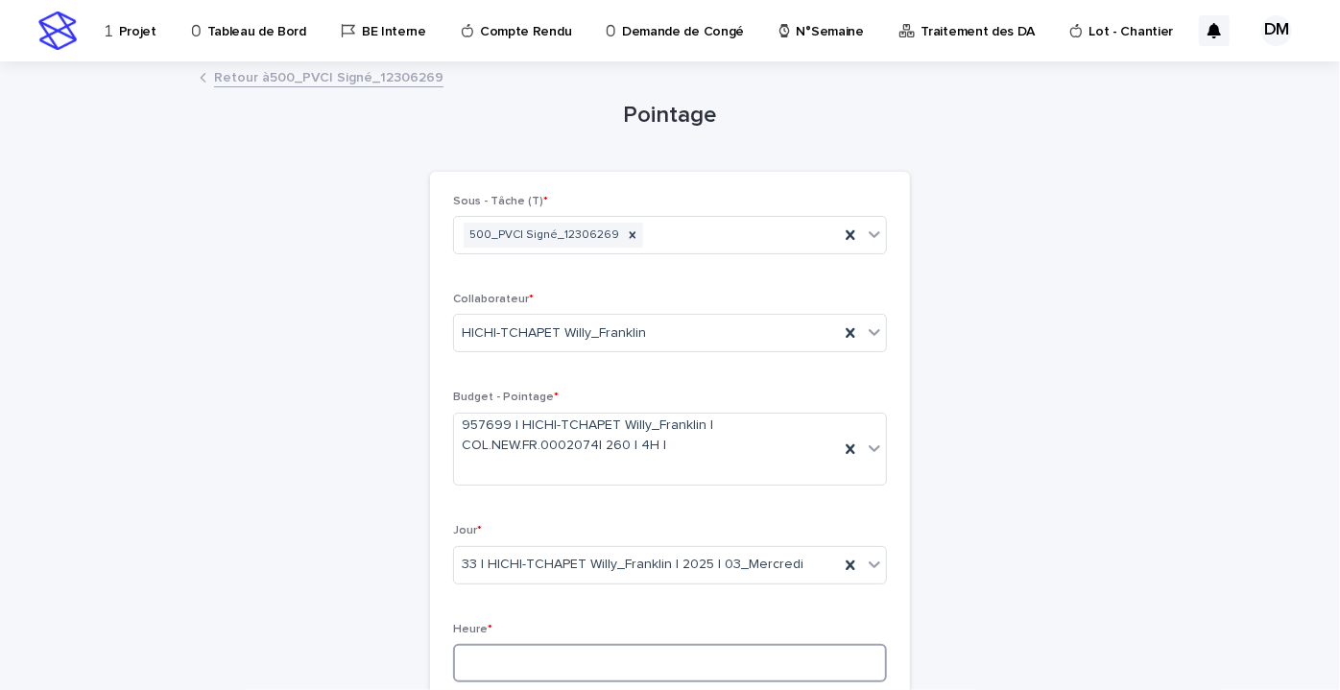
click at [566, 657] on input at bounding box center [670, 663] width 434 height 38
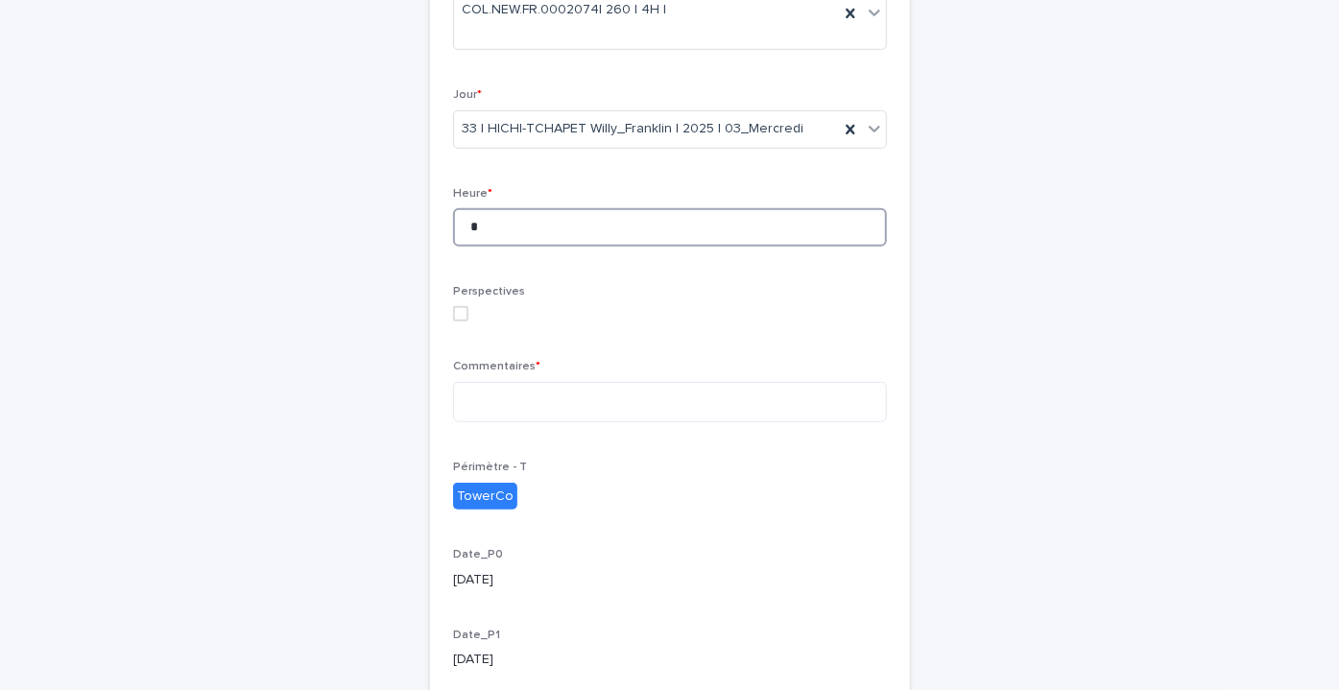
scroll to position [523, 0]
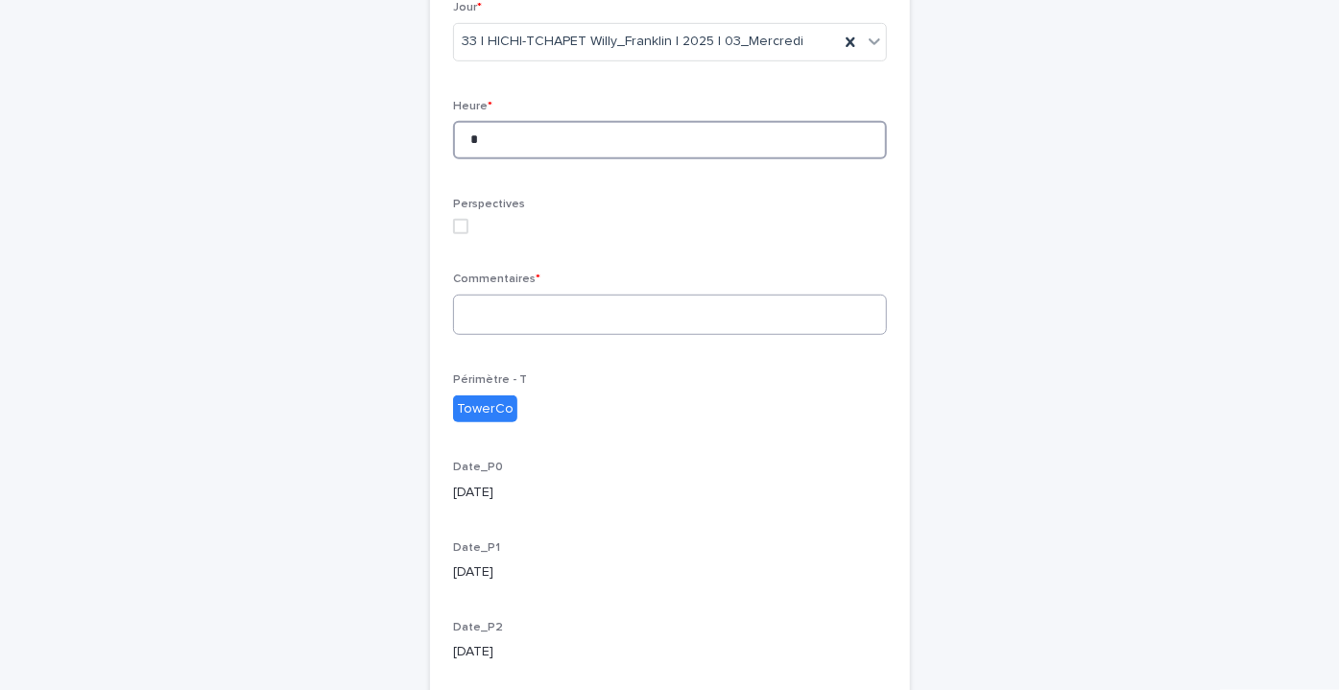
type input "*"
click at [494, 311] on textarea at bounding box center [670, 315] width 434 height 40
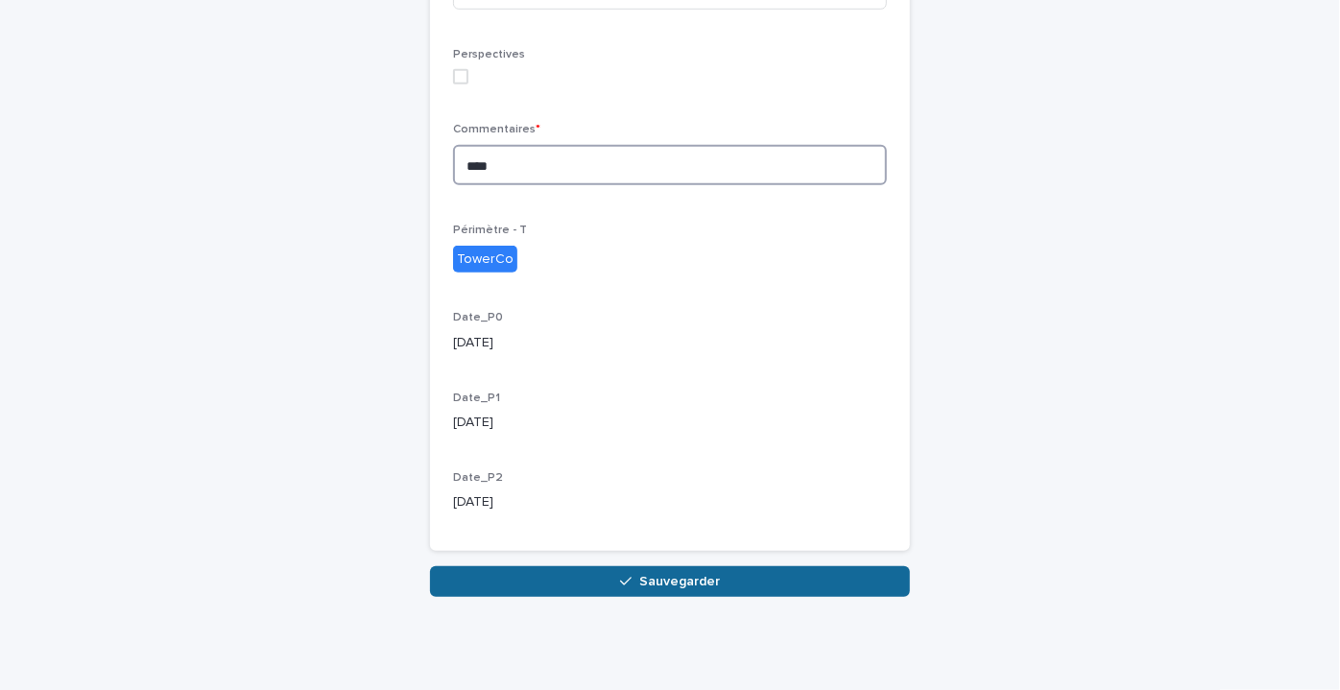
type textarea "****"
click at [596, 583] on button "Sauvegarder" at bounding box center [670, 581] width 480 height 31
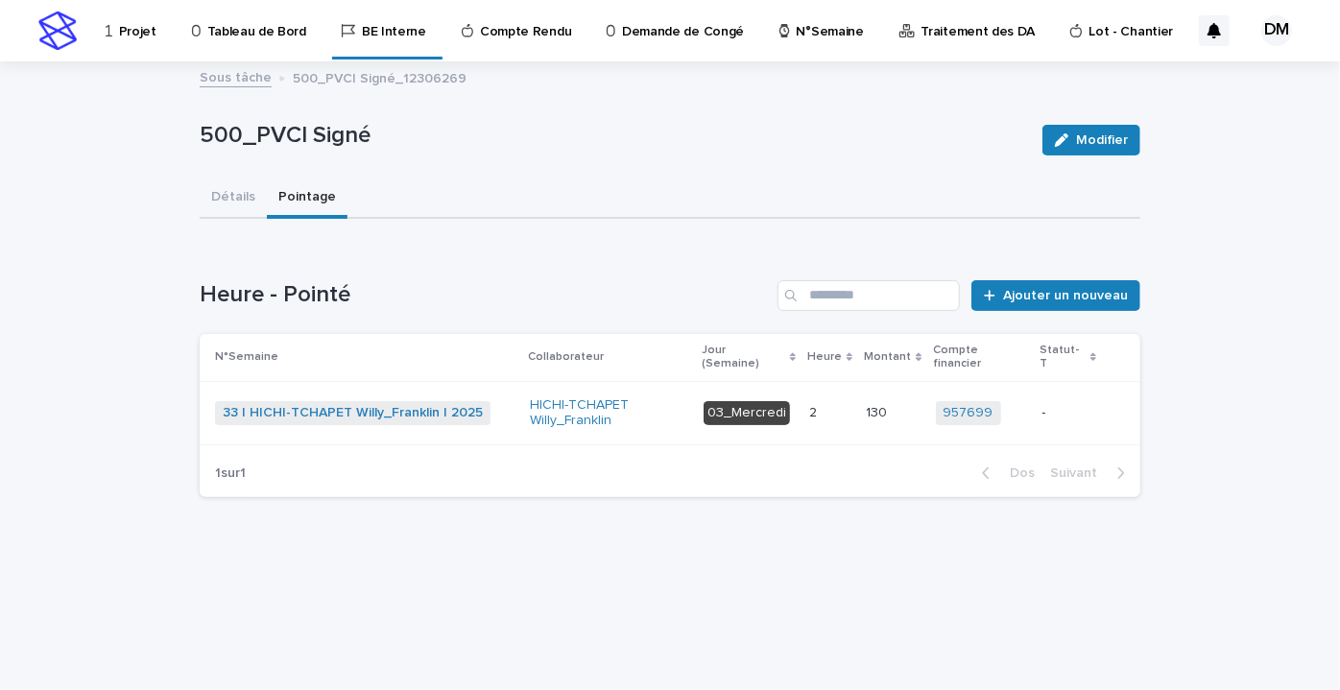
click at [1091, 405] on p "-" at bounding box center [1069, 413] width 52 height 16
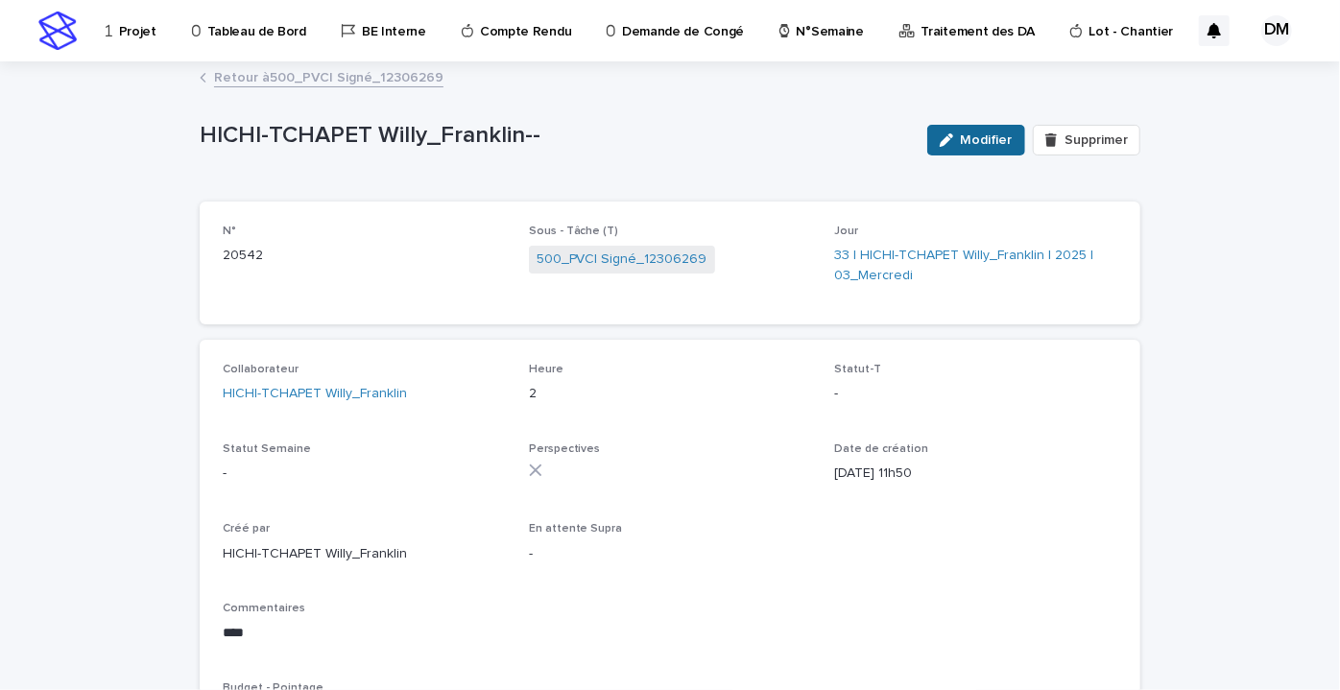
click at [962, 142] on font "Modifier" at bounding box center [987, 139] width 52 height 13
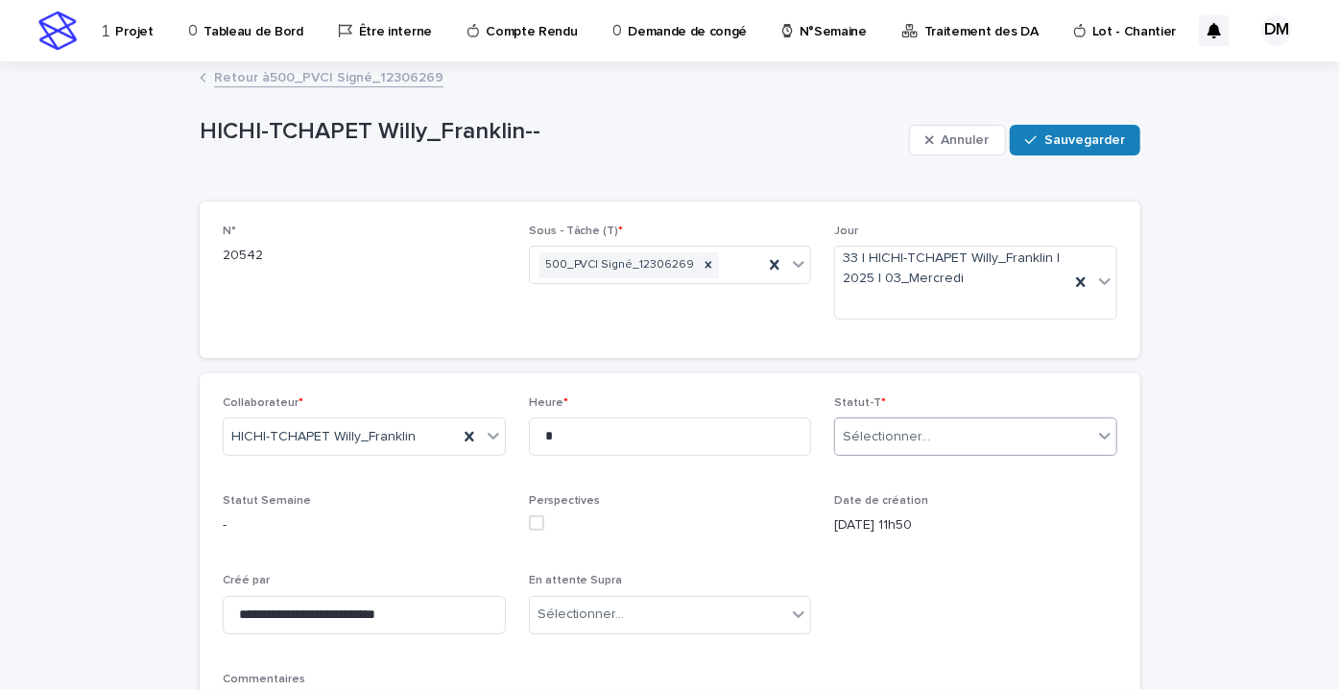
click at [930, 442] on div "Sélectionner..." at bounding box center [963, 438] width 257 height 32
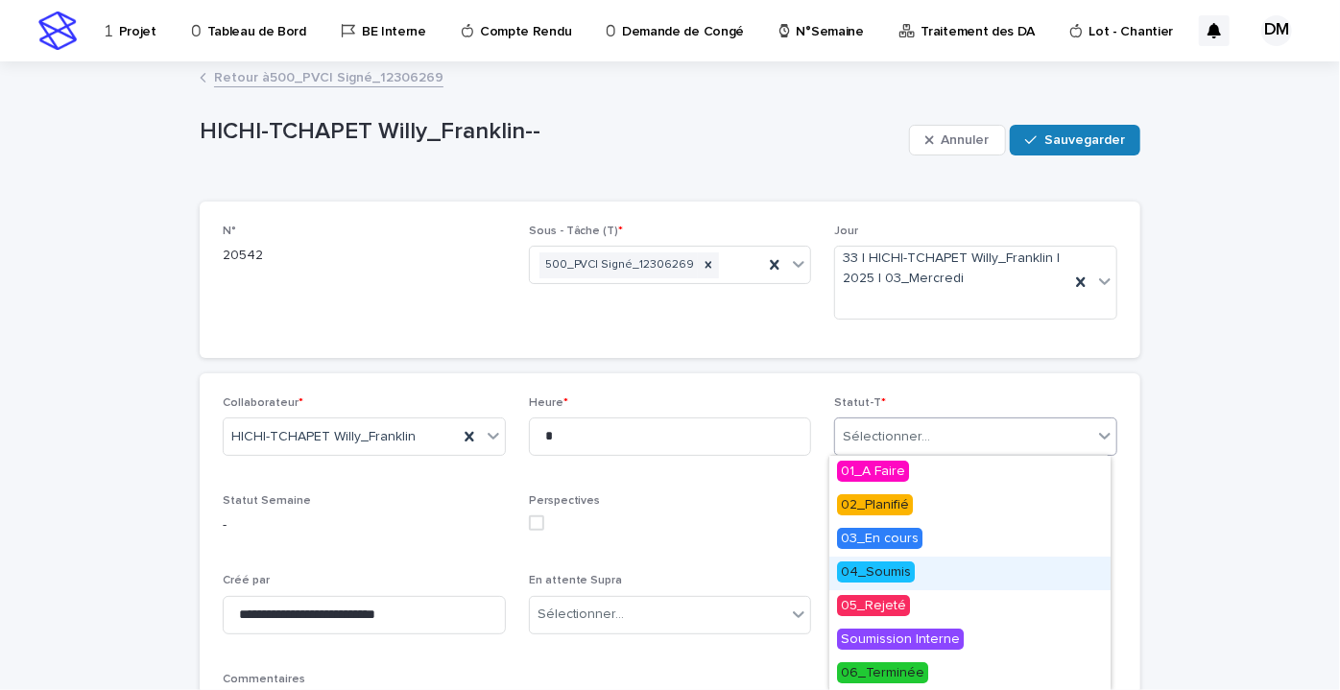
drag, startPoint x: 914, startPoint y: 589, endPoint x: 903, endPoint y: 574, distance: 17.9
click at [903, 574] on font "04_Soumis" at bounding box center [876, 572] width 70 height 13
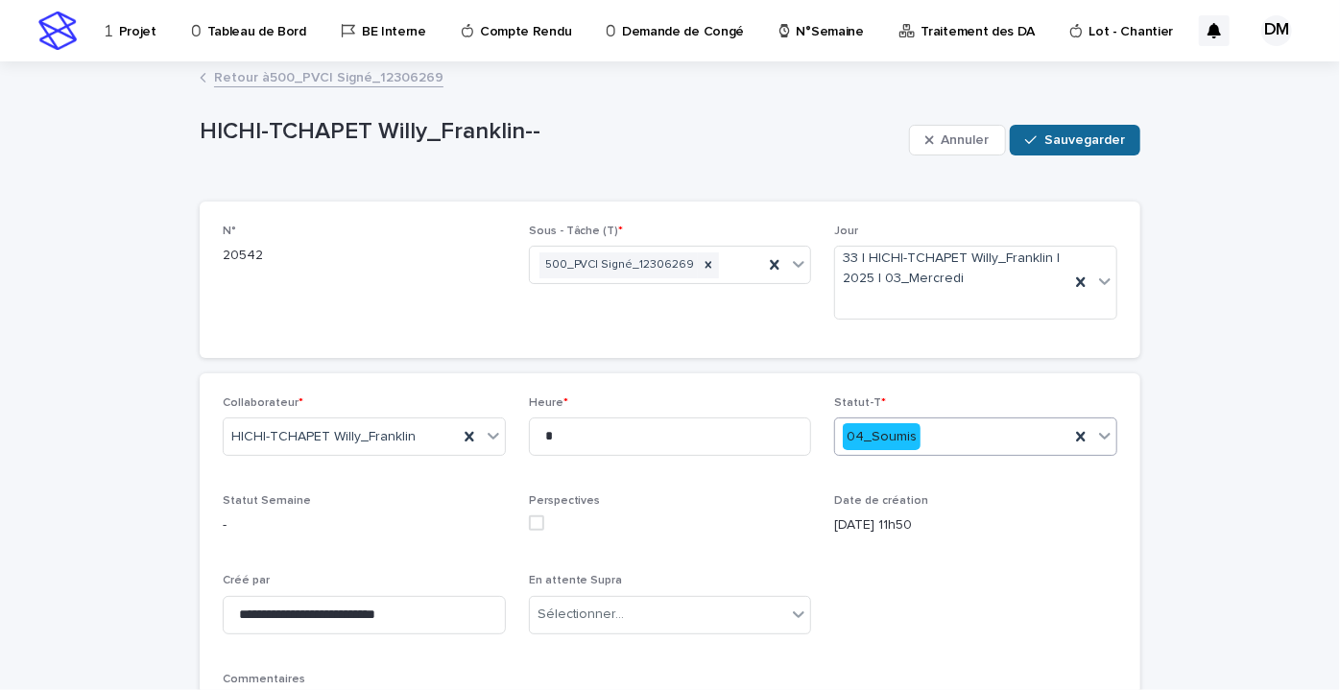
click at [1088, 130] on button "Sauvegarder" at bounding box center [1075, 140] width 131 height 31
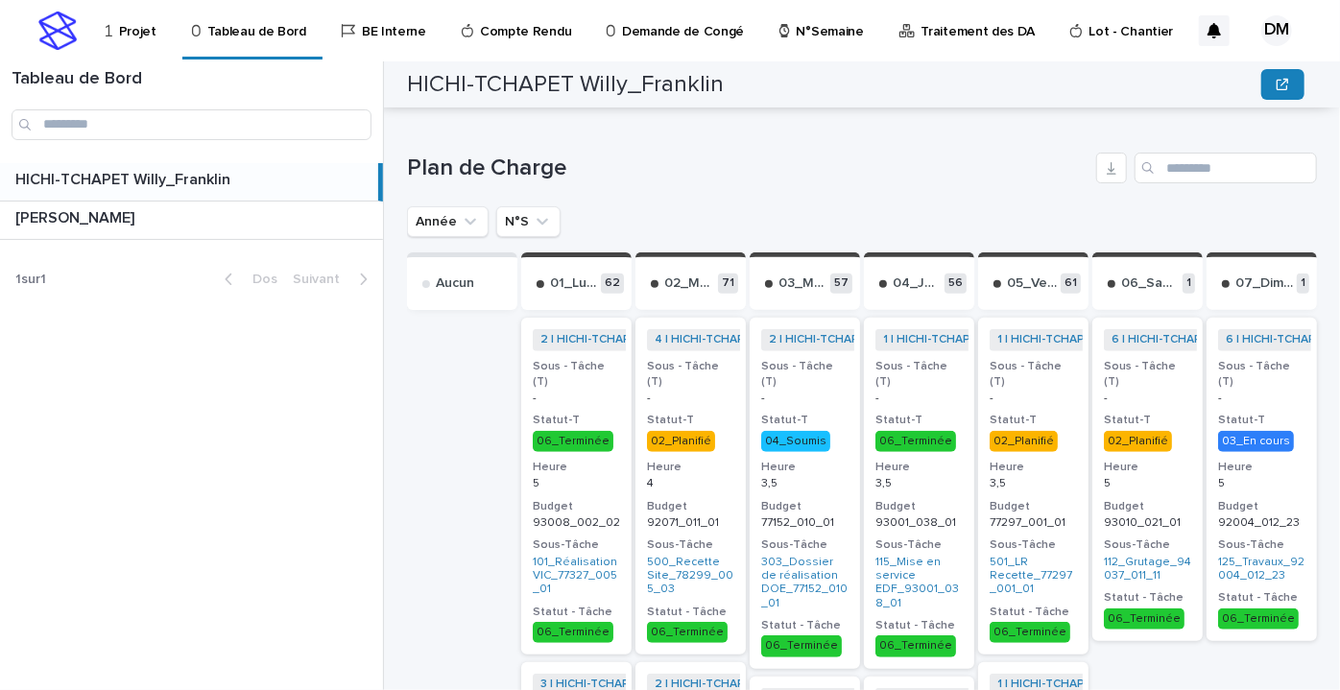
scroll to position [873, 0]
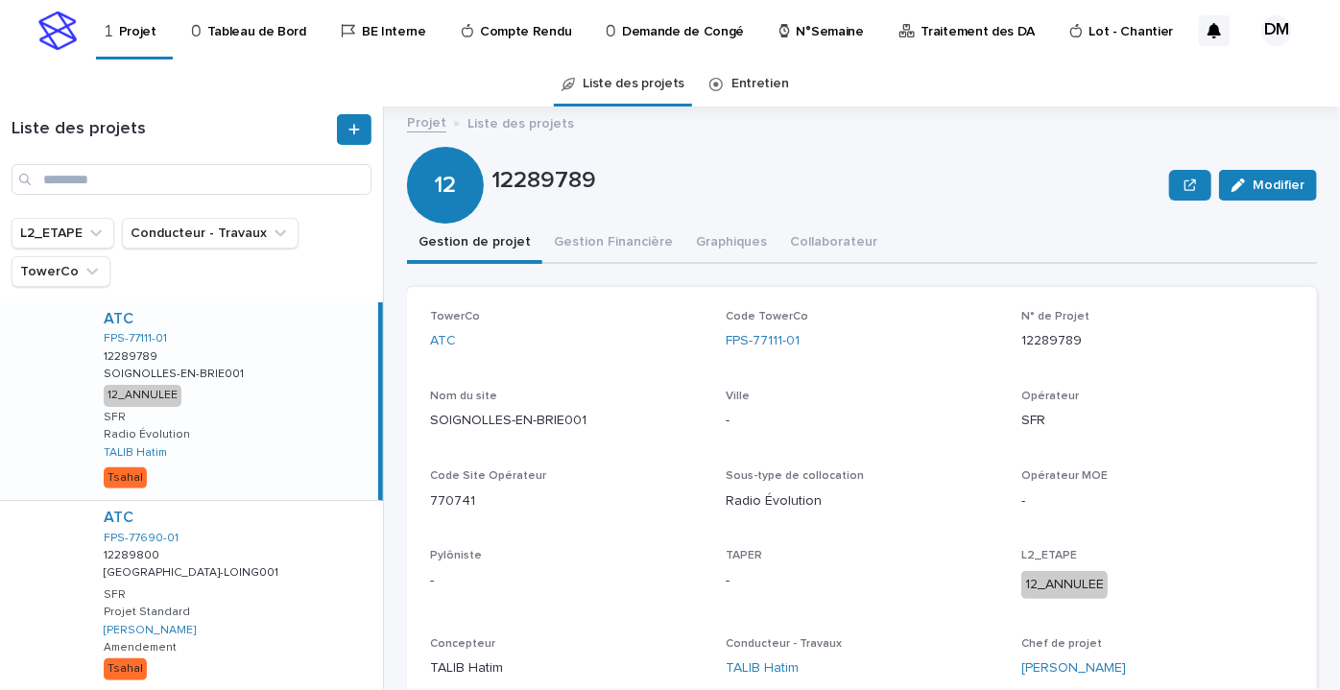
click at [132, 156] on div "Liste des projets" at bounding box center [191, 154] width 383 height 81
click at [123, 175] on input "Recherche" at bounding box center [192, 179] width 360 height 31
paste input "**********"
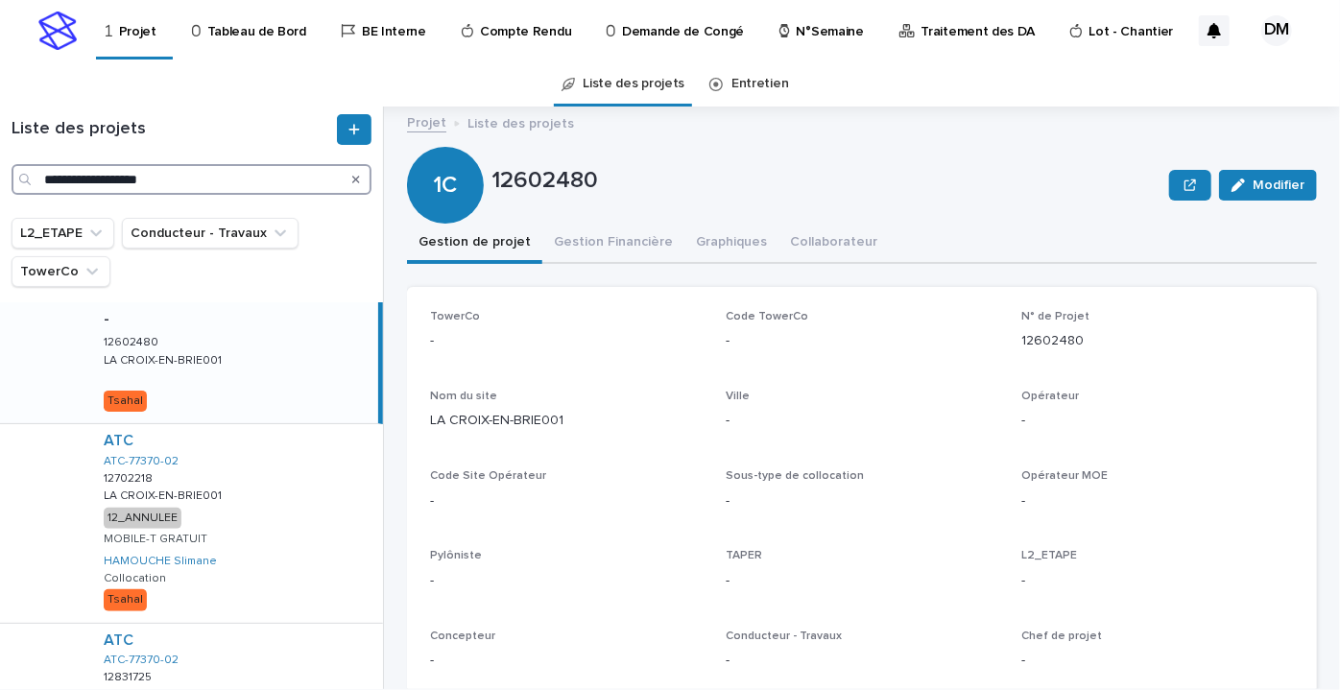
scroll to position [174, 0]
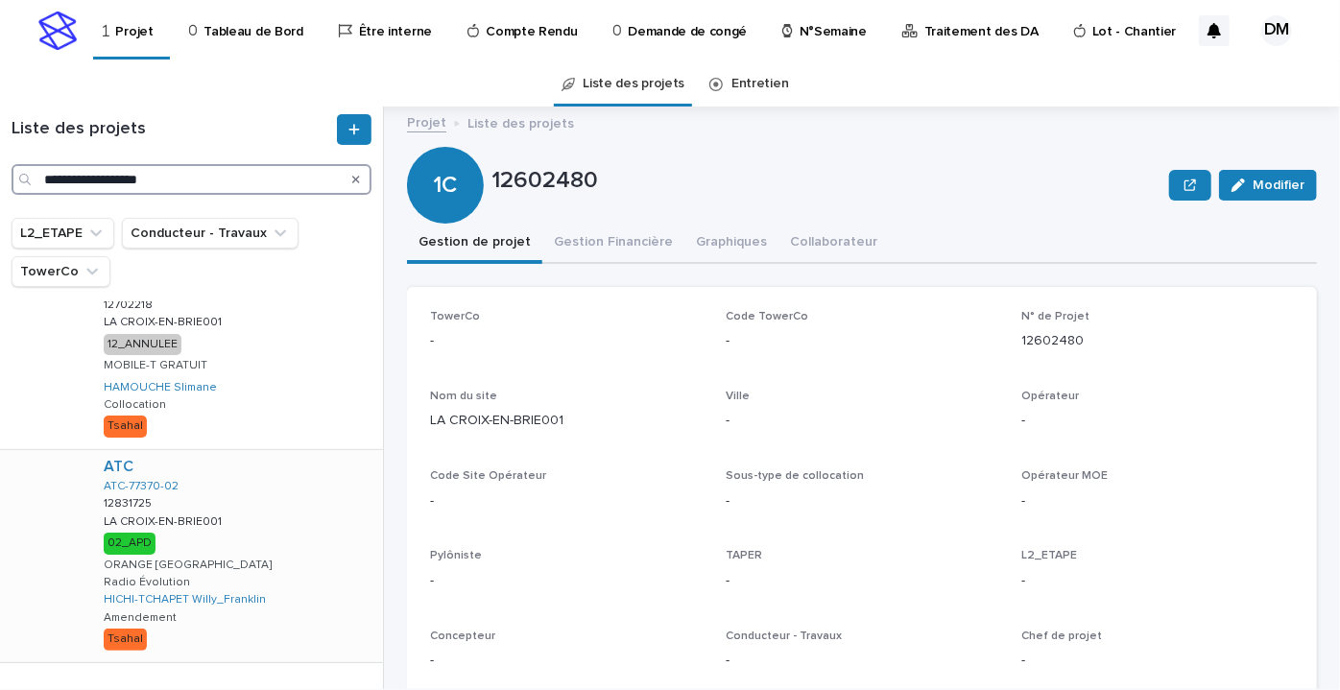
type input "**********"
click at [271, 544] on div "ATC ATC-77370-02 12831725 12831725 LA CROIX-EN-BRIE001 LA CROIX-EN-BRIE001 02_A…" at bounding box center [235, 556] width 295 height 212
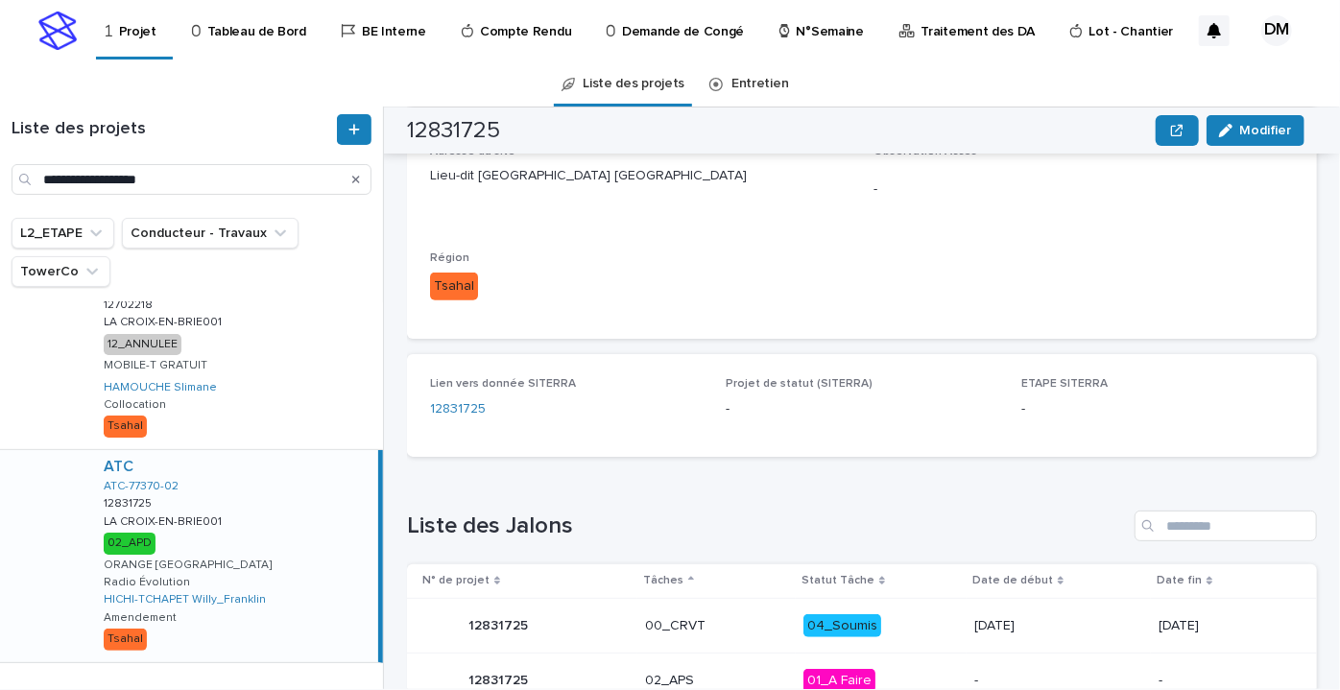
scroll to position [1047, 0]
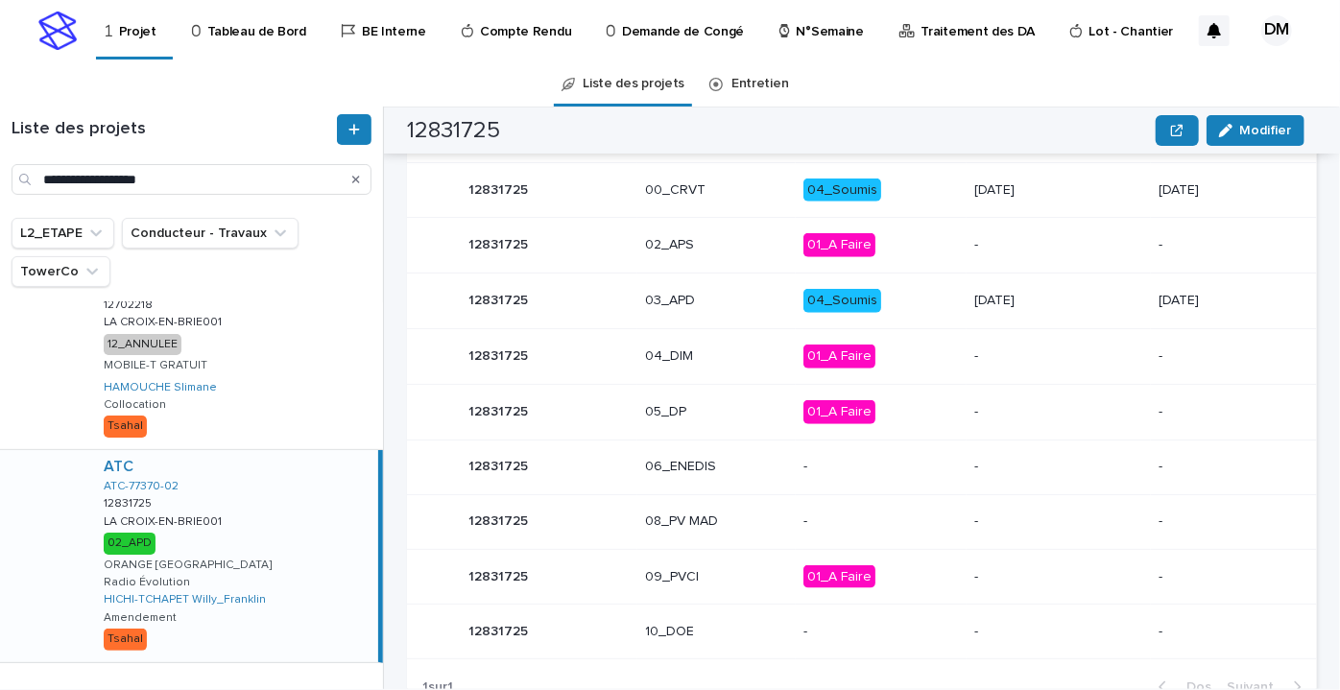
click at [917, 580] on p "01_A Faire" at bounding box center [882, 578] width 156 height 24
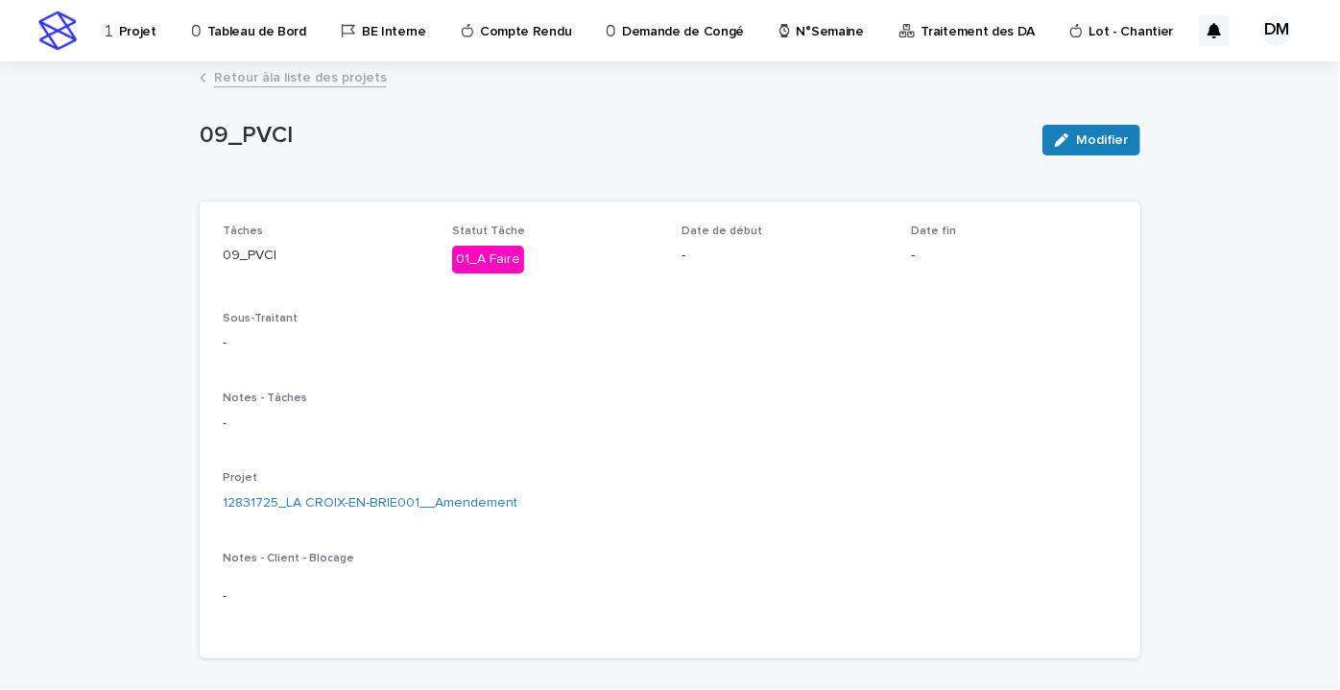
click at [224, 82] on font "Retour à" at bounding box center [242, 77] width 56 height 13
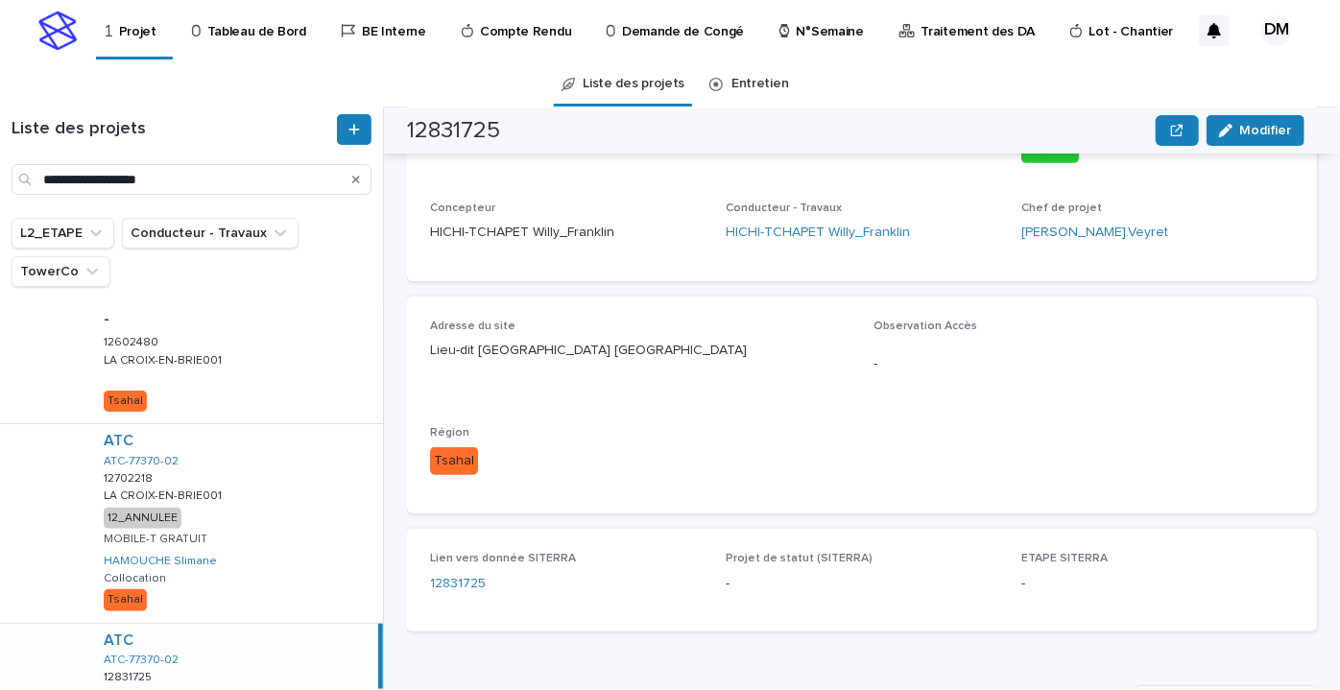
scroll to position [873, 0]
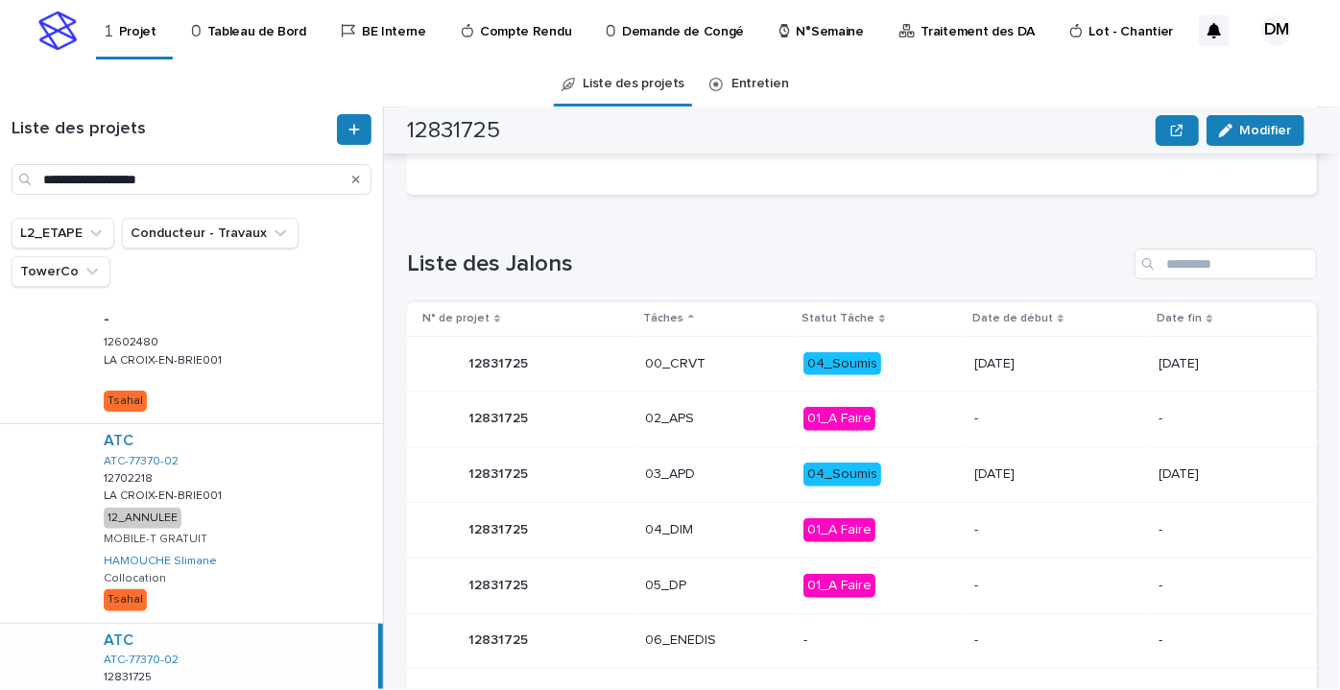
click at [906, 478] on p "04_Soumis" at bounding box center [882, 475] width 156 height 24
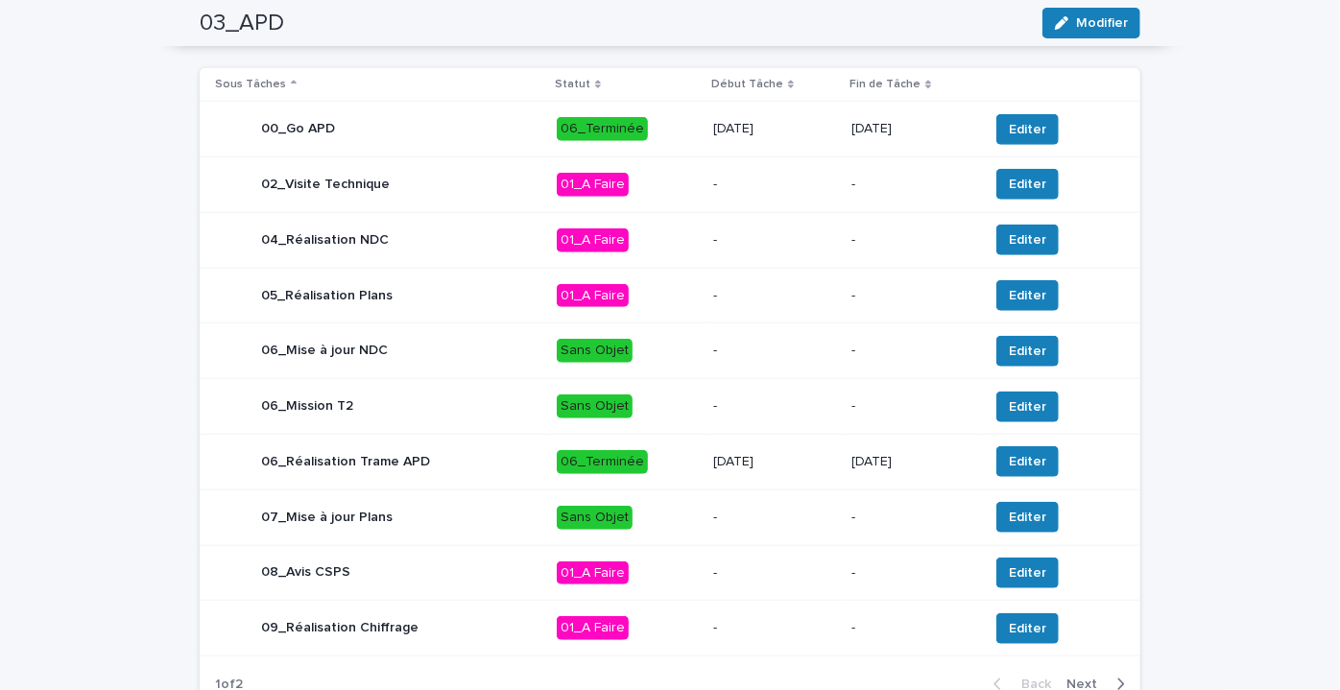
scroll to position [824, 0]
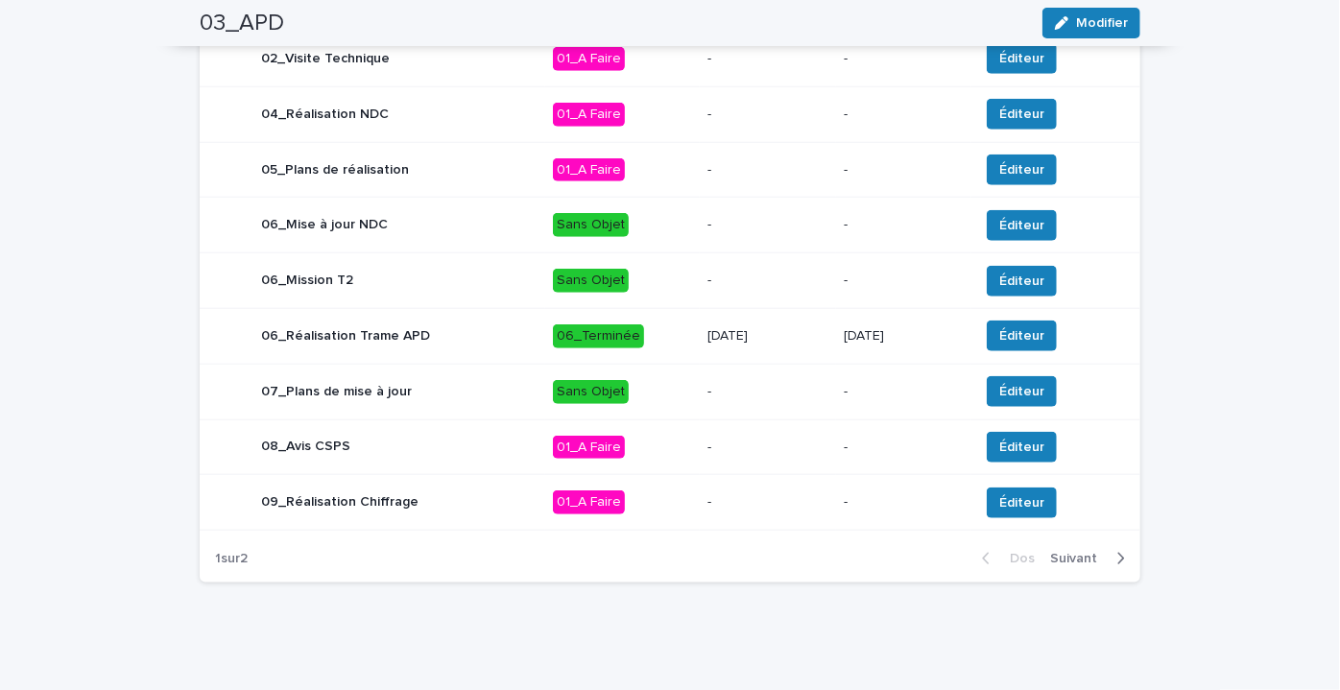
click at [1073, 556] on font "Suivant" at bounding box center [1073, 558] width 47 height 13
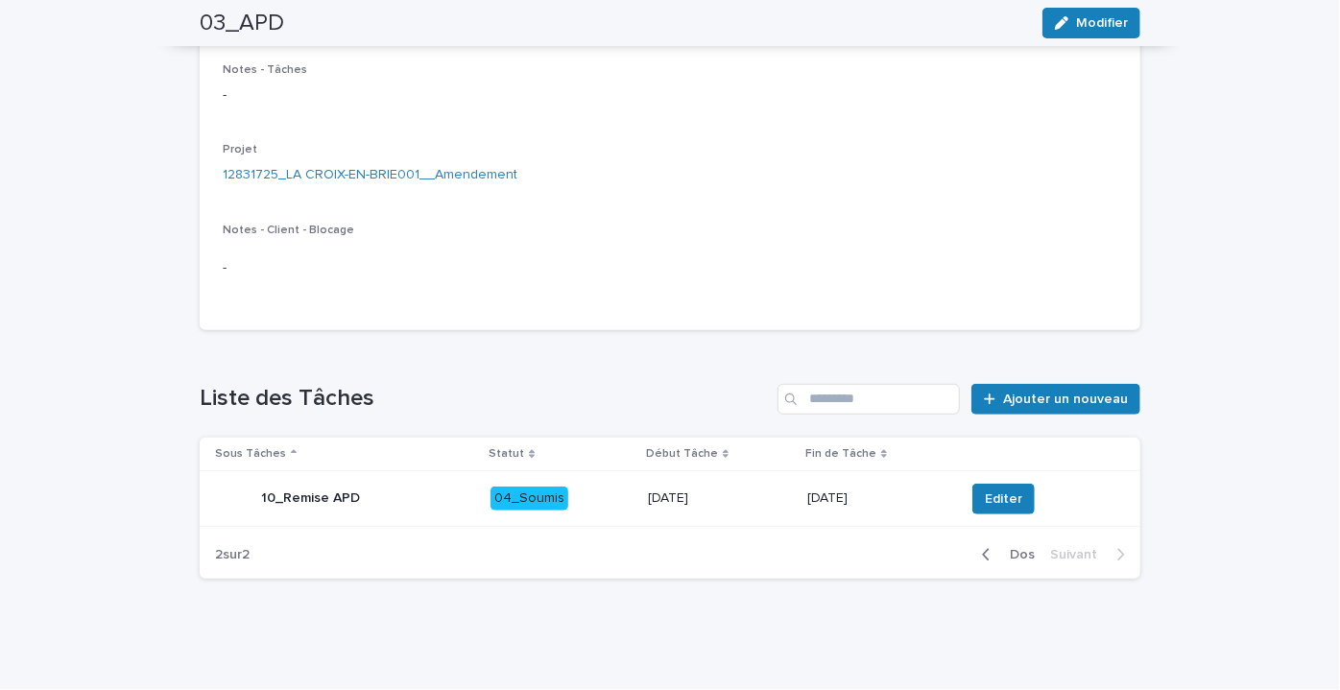
scroll to position [327, 0]
click at [635, 500] on td "29/5/2025" at bounding box center [713, 500] width 157 height 56
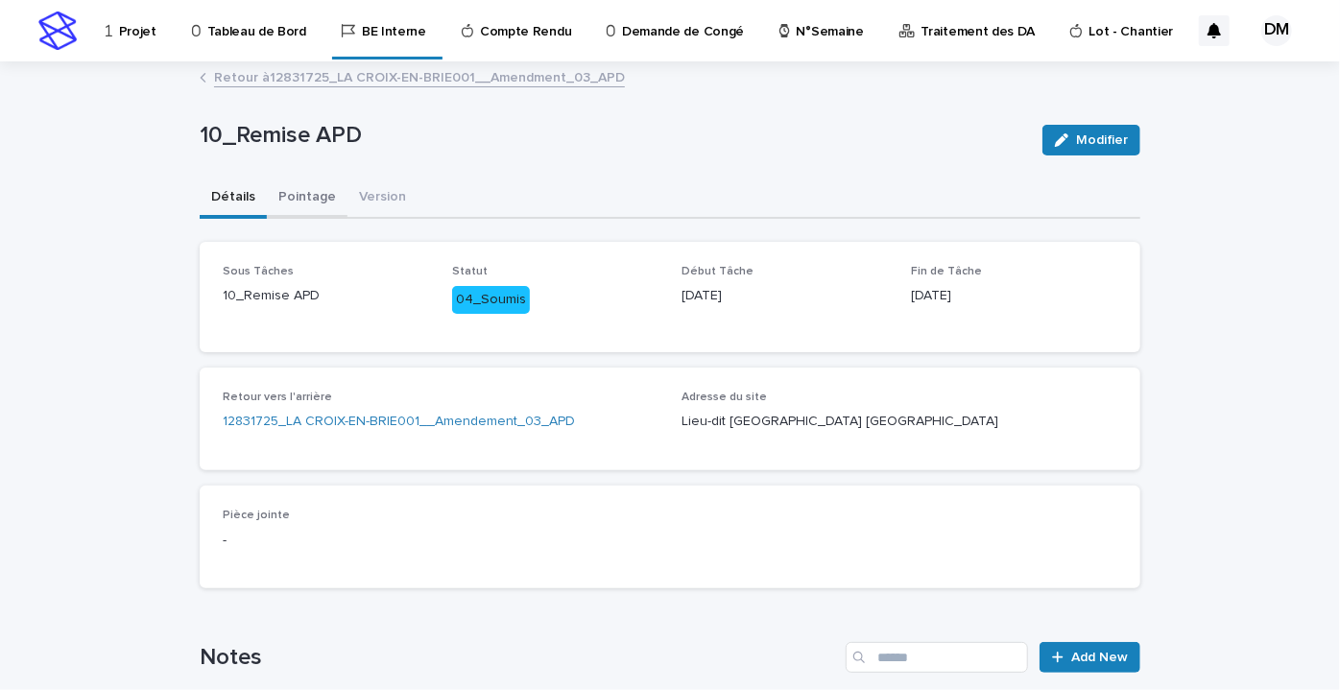
click at [290, 191] on font "Pointage" at bounding box center [307, 196] width 58 height 13
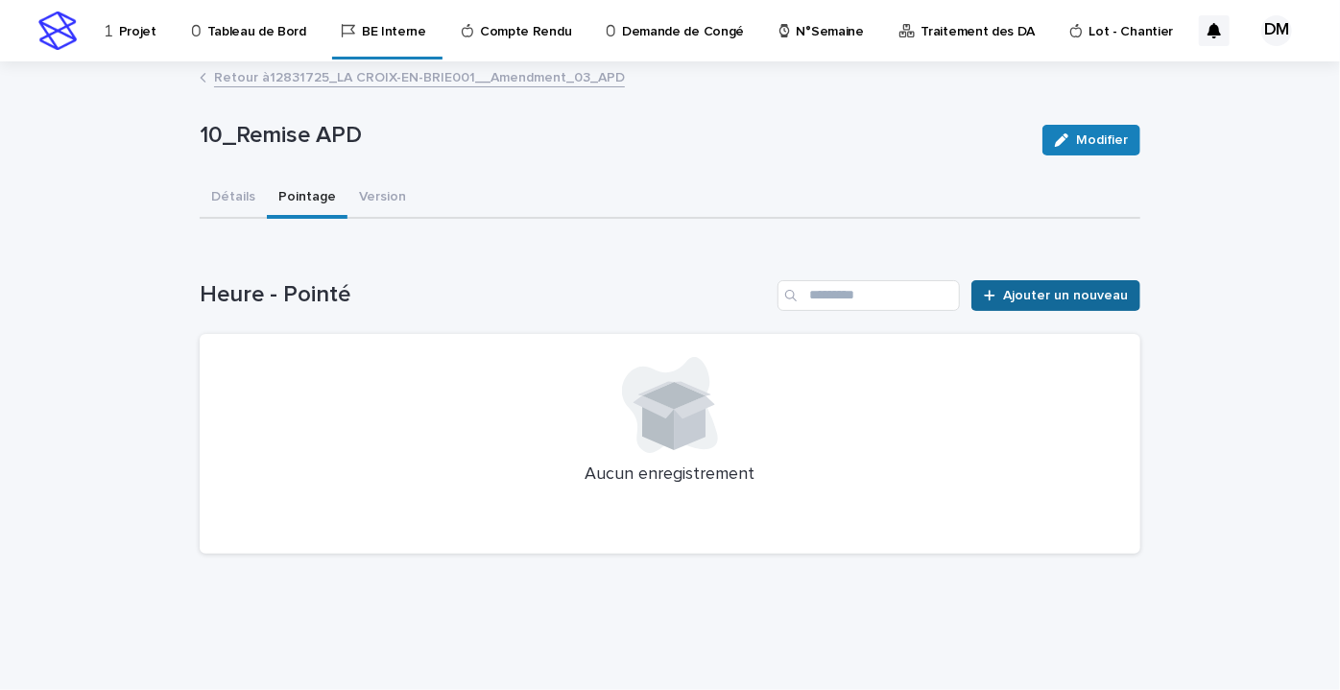
click at [1090, 291] on font "Ajouter un nouveau" at bounding box center [1065, 295] width 125 height 13
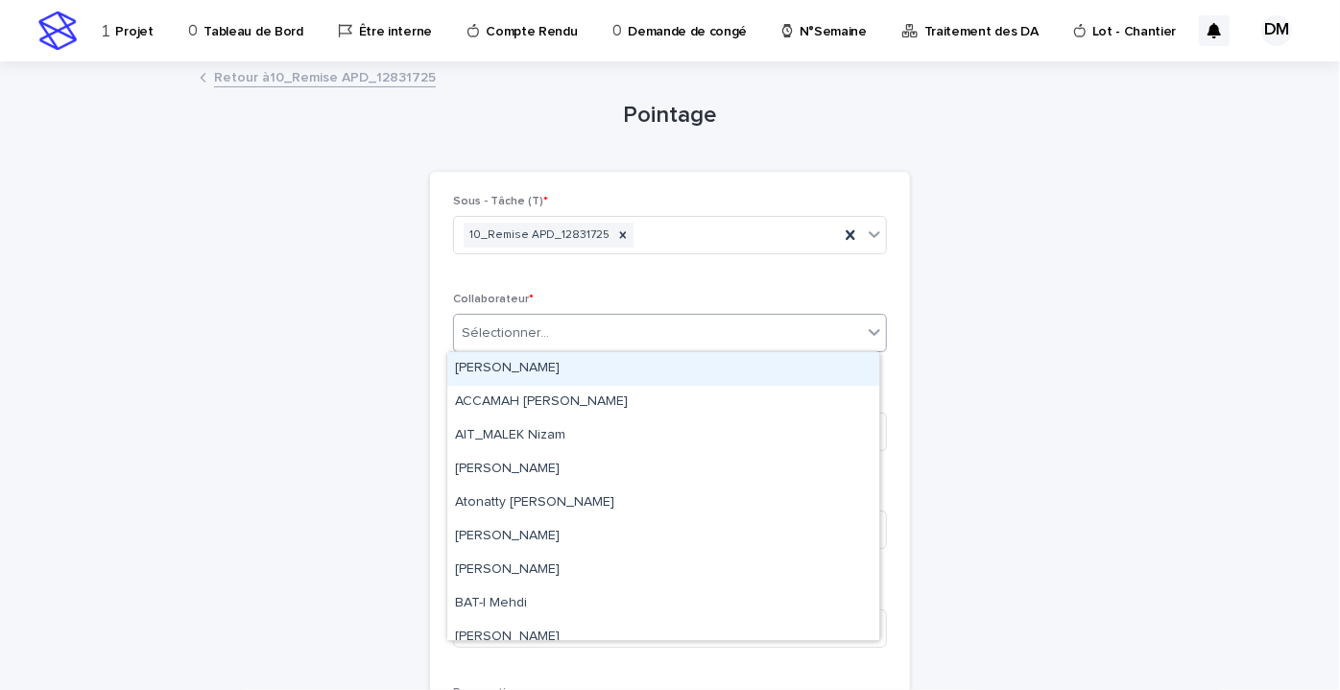
click at [647, 334] on div "Sélectionner..." at bounding box center [658, 334] width 408 height 32
type input "*"
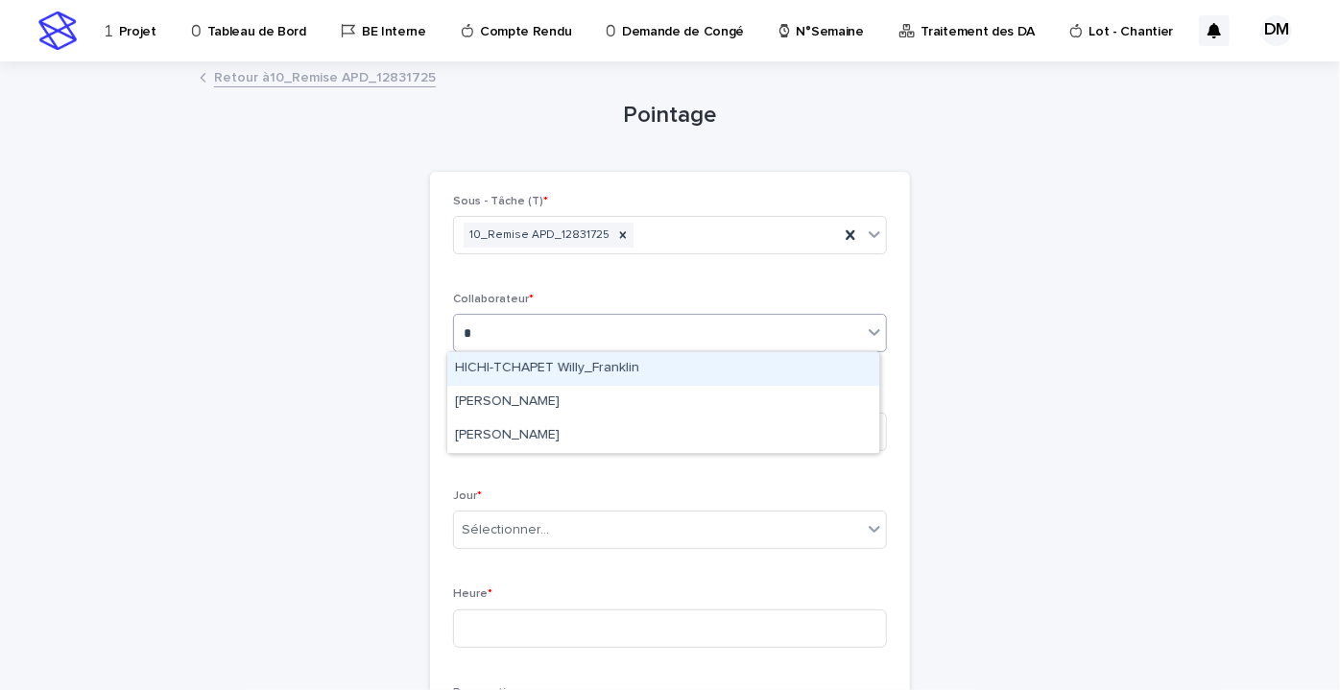
click at [622, 364] on font "HICHI-TCHAPET Willy_Franklin" at bounding box center [547, 367] width 184 height 13
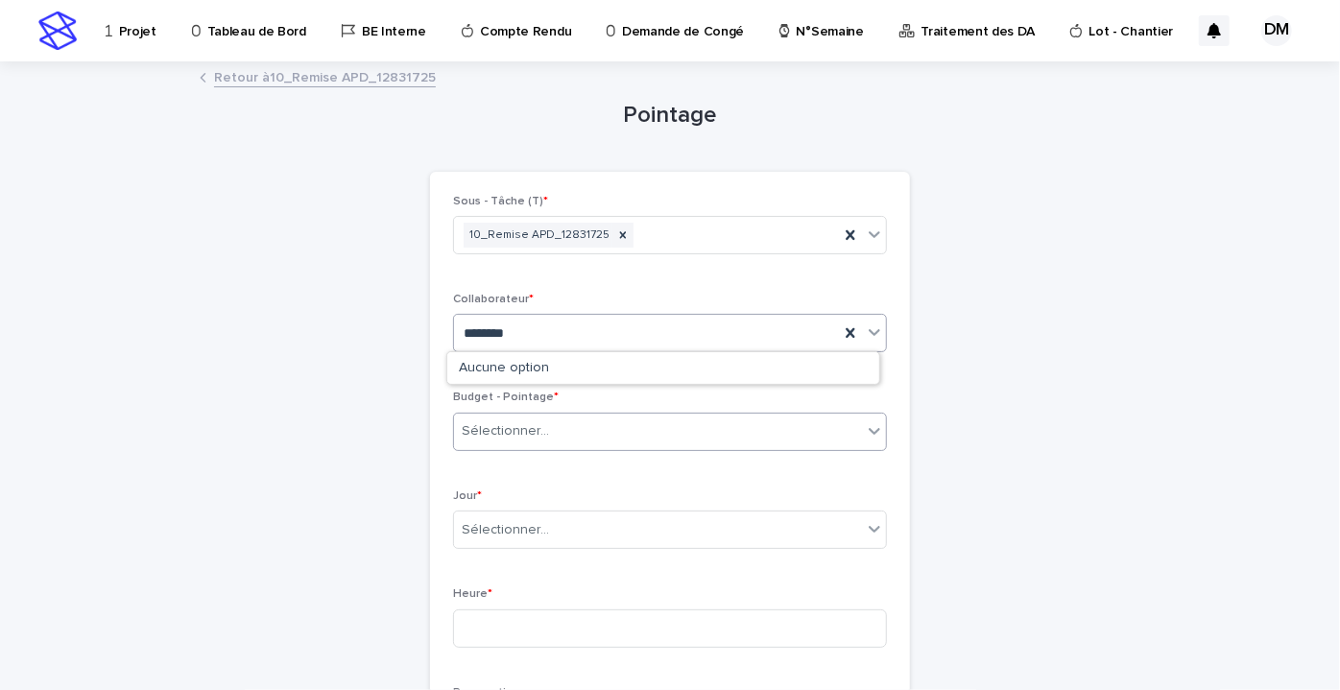
type input "********"
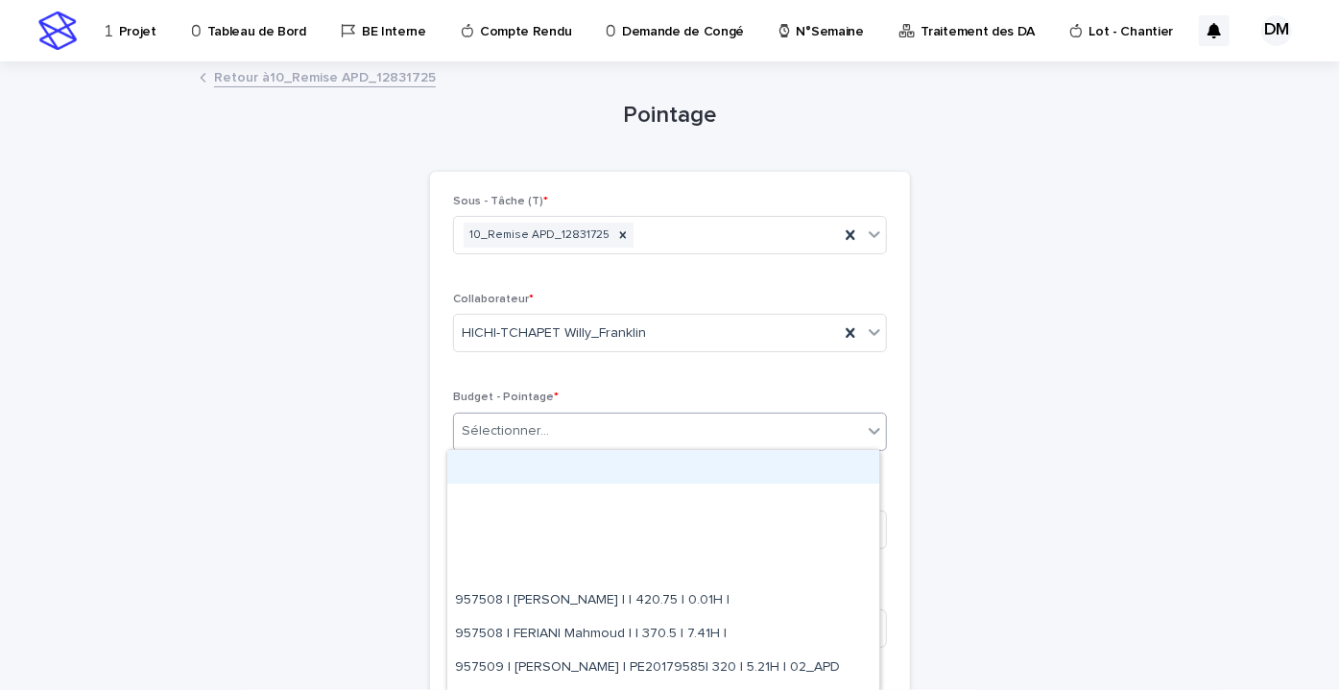
click at [548, 431] on div "Sélectionner..." at bounding box center [658, 432] width 408 height 32
type input "*"
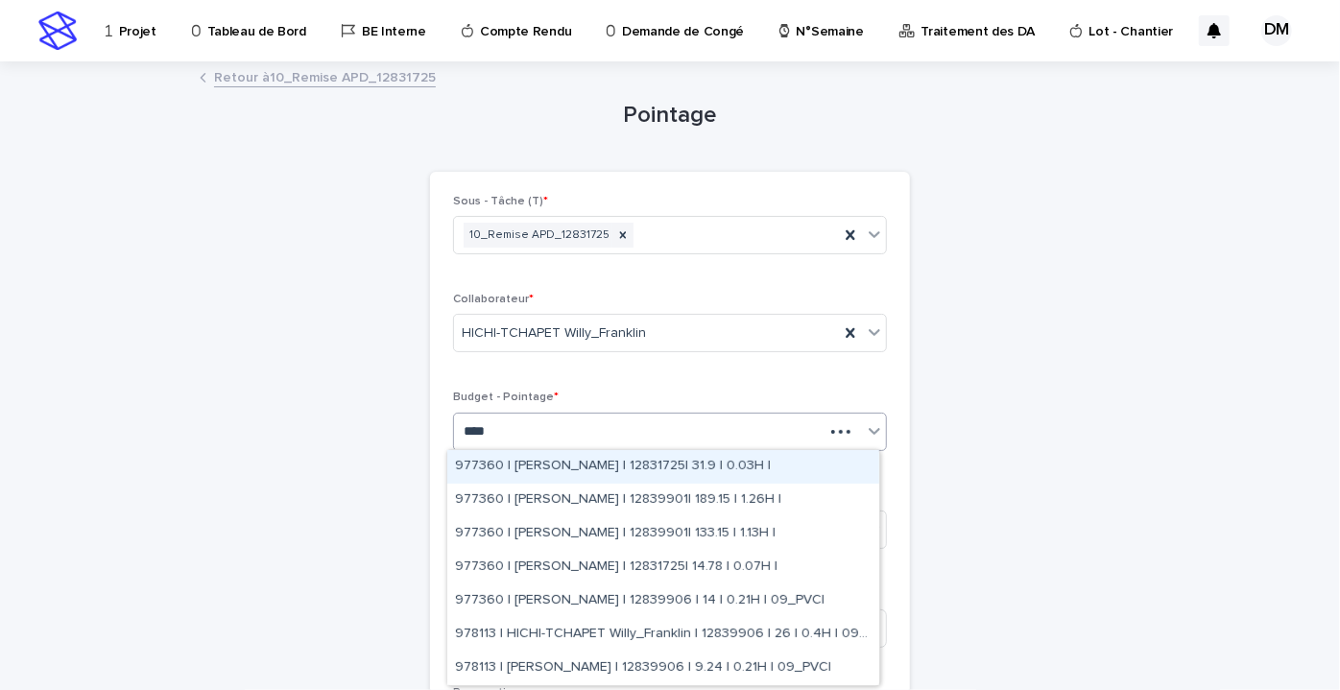
type input "*****"
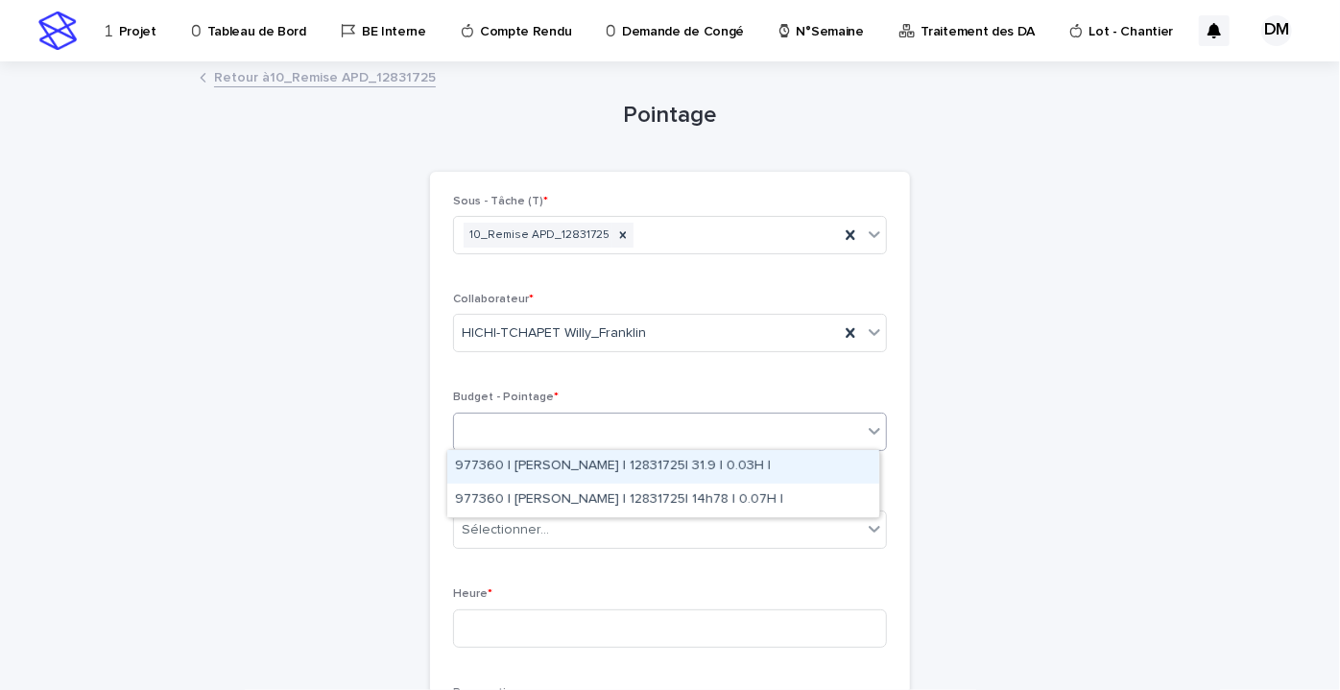
click at [622, 422] on div "1283" at bounding box center [658, 432] width 408 height 32
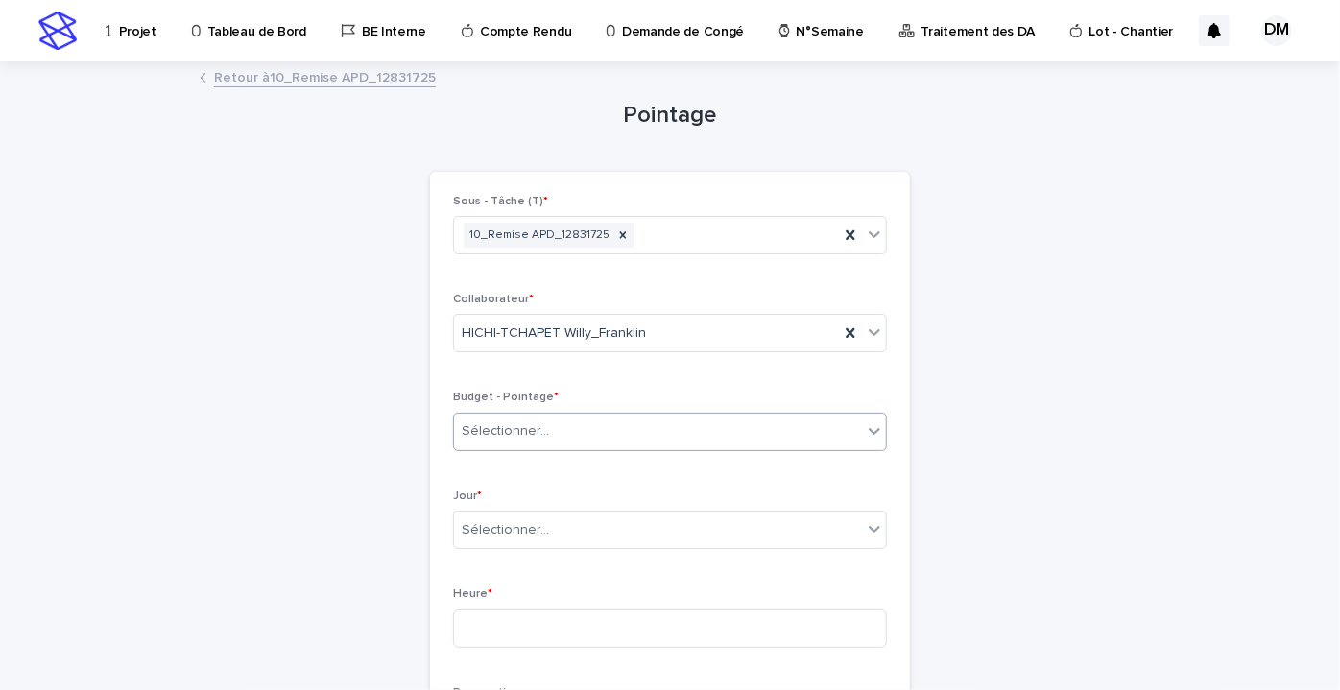
click at [620, 421] on div "Sélectionner..." at bounding box center [658, 432] width 408 height 32
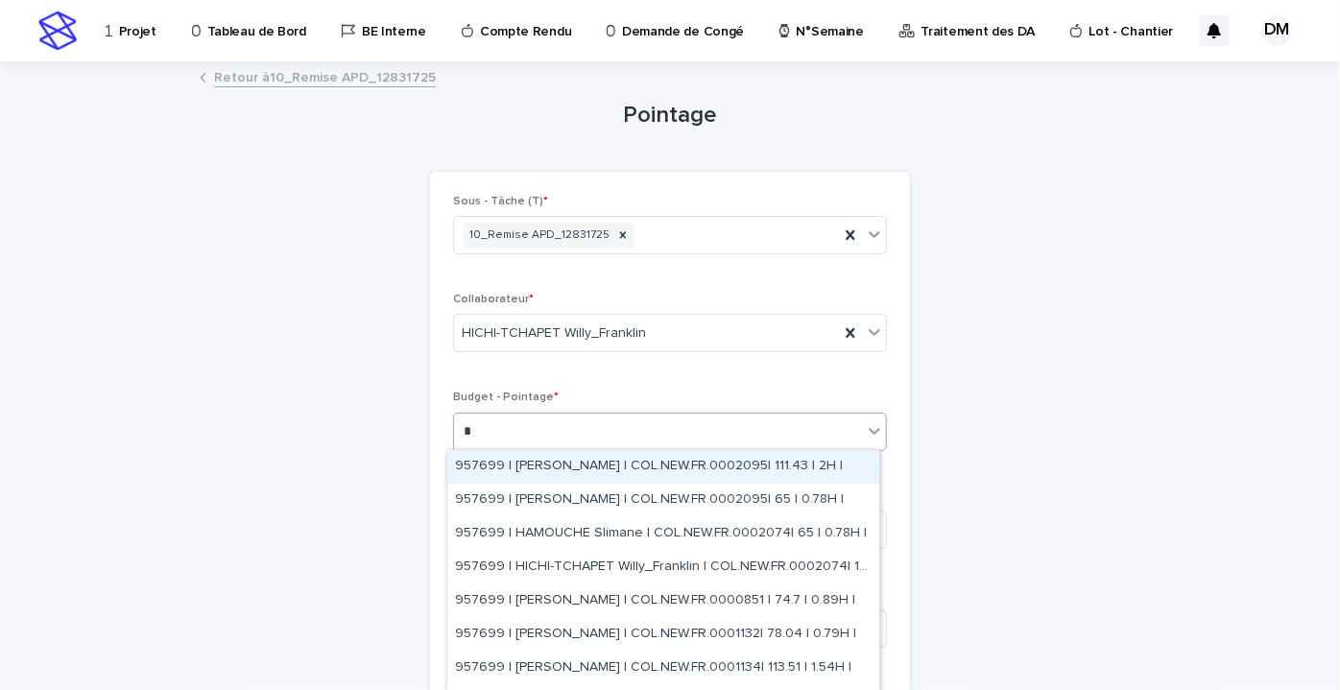
type input "**"
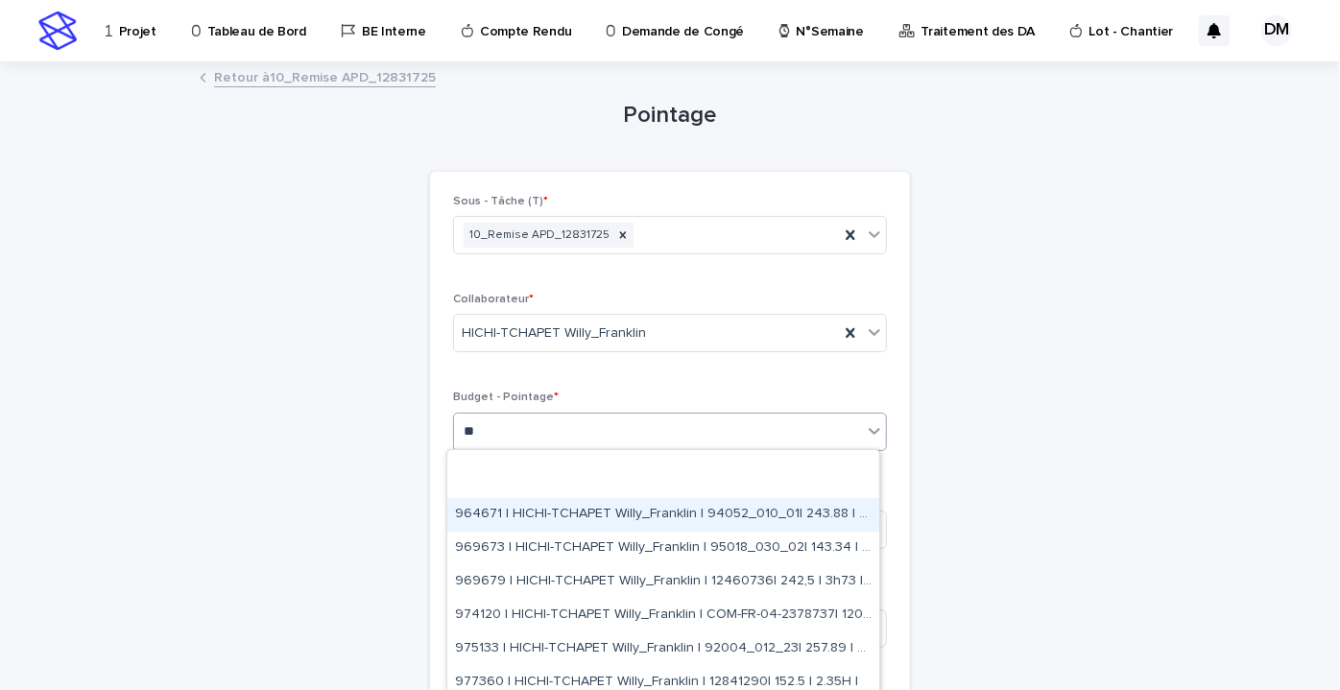
scroll to position [174, 0]
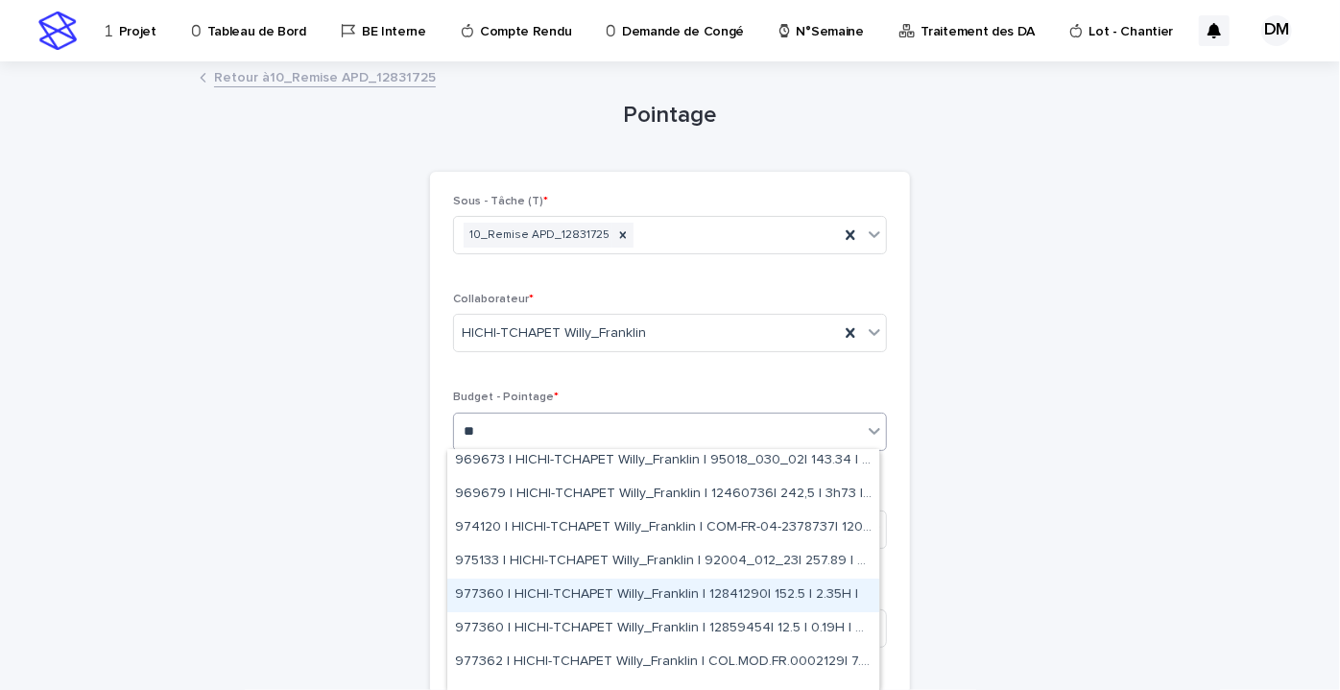
click at [692, 595] on font "977360 | HICHI-TCHAPET Willy_Franklin | 12841290| 152.5 | 2.35H |" at bounding box center [656, 594] width 403 height 13
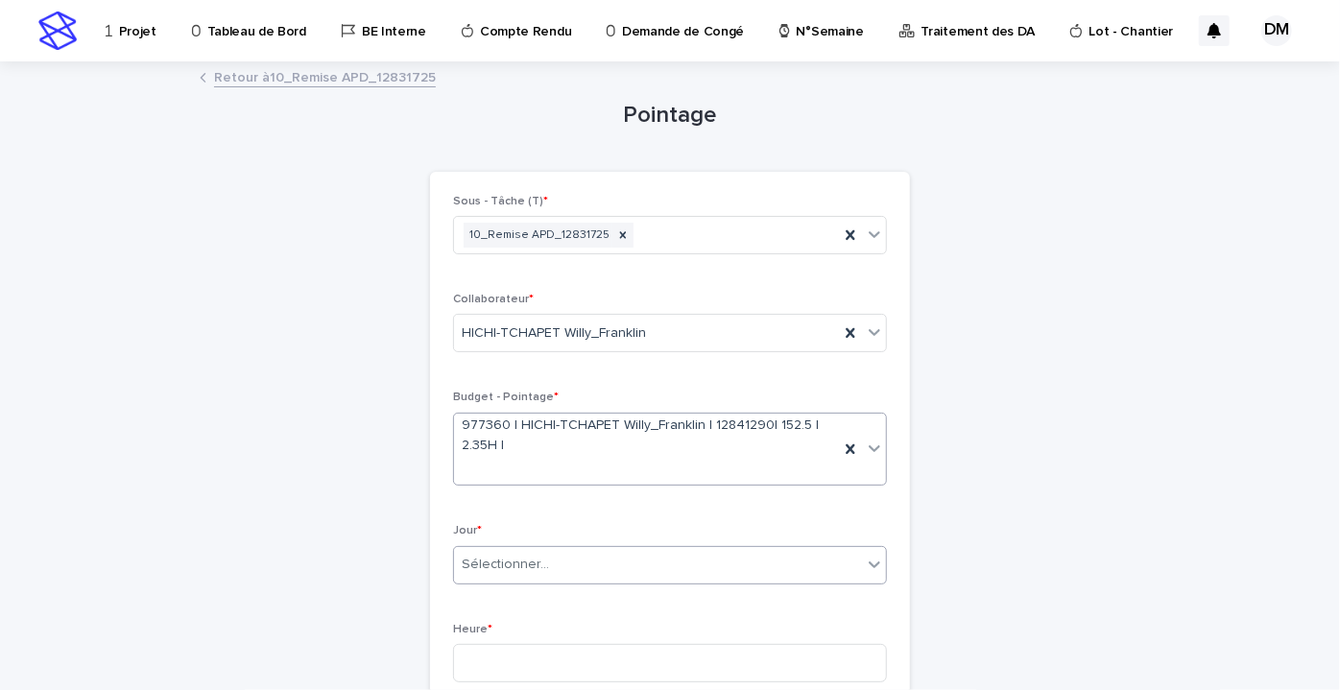
click at [611, 570] on div "Sélectionner..." at bounding box center [658, 565] width 408 height 32
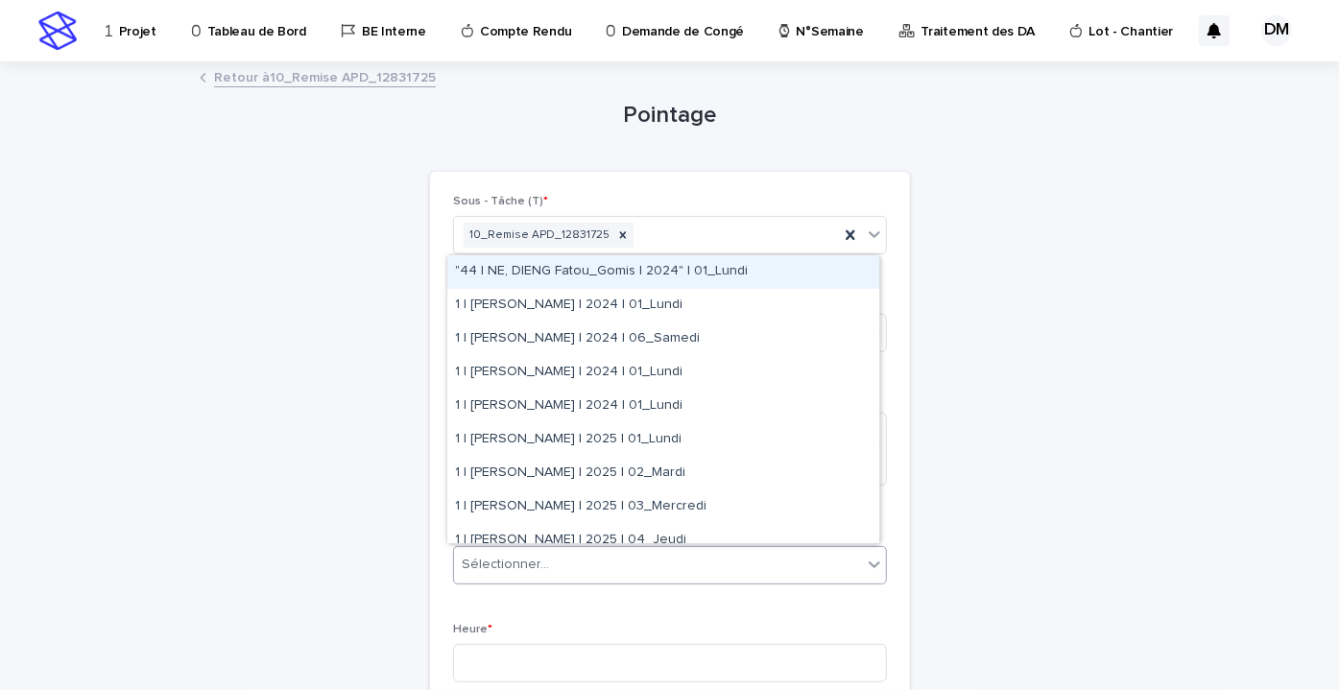
type input "*"
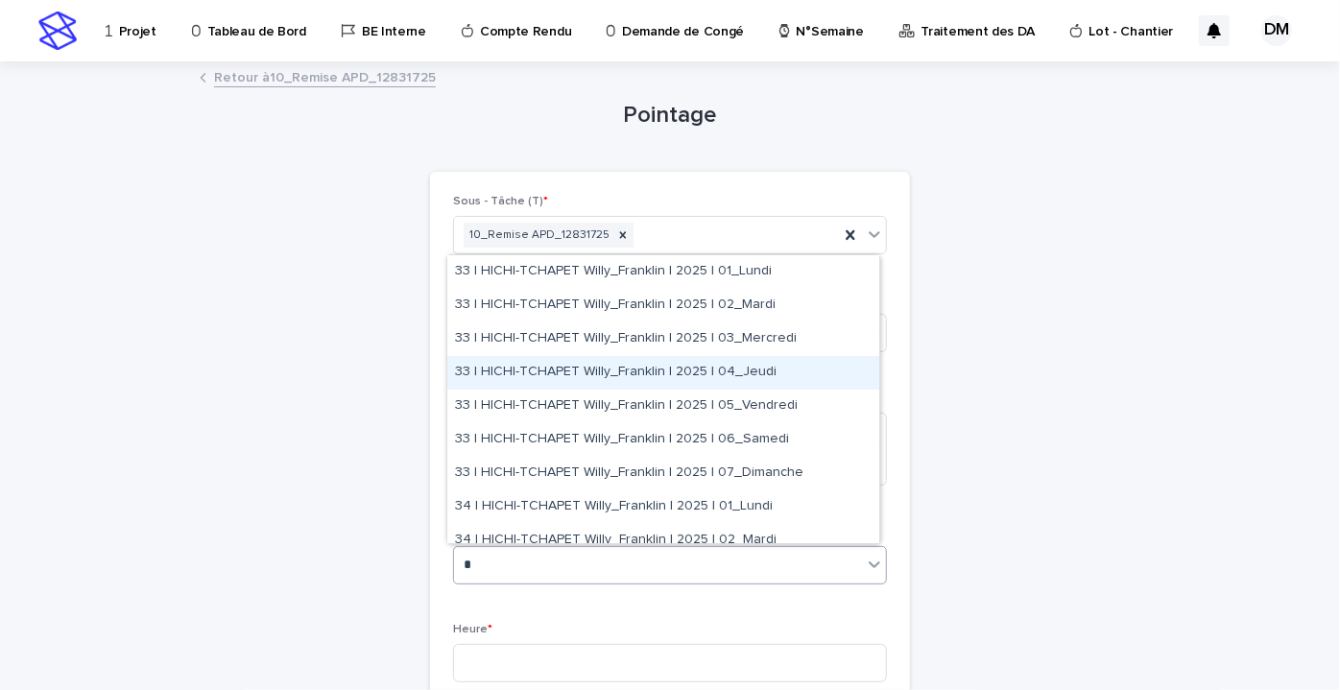
drag, startPoint x: 770, startPoint y: 399, endPoint x: 779, endPoint y: 370, distance: 31.0
click at [779, 370] on div "33 | HICHI-TCHAPET Willy_Franklin | 2025 | 04_Jeudi" at bounding box center [663, 373] width 432 height 34
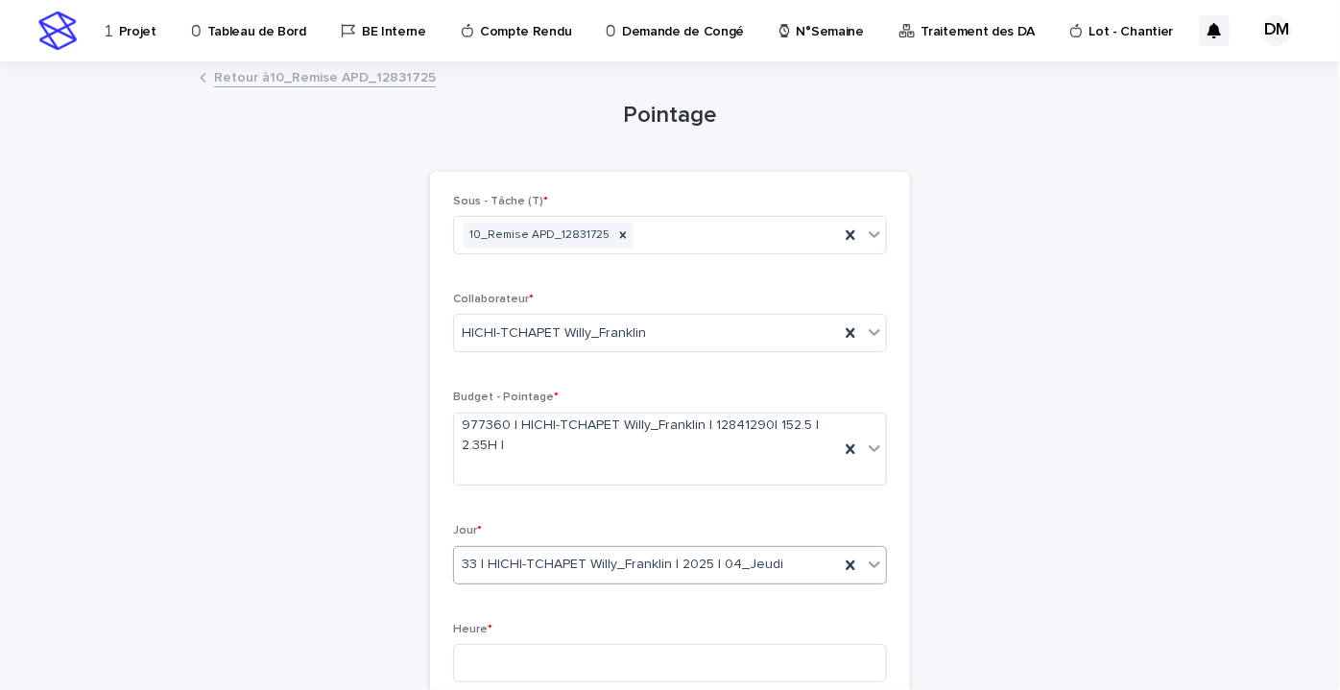
scroll to position [261, 0]
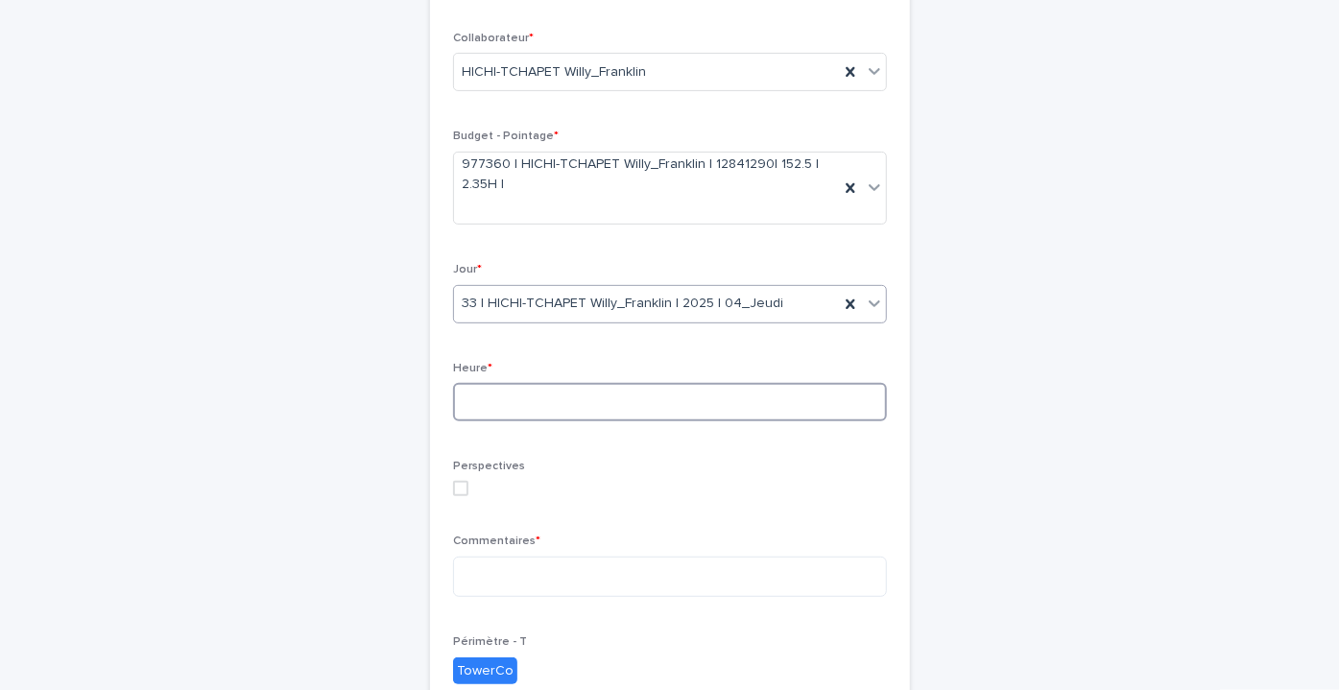
click at [535, 411] on input at bounding box center [670, 402] width 434 height 38
type input "*"
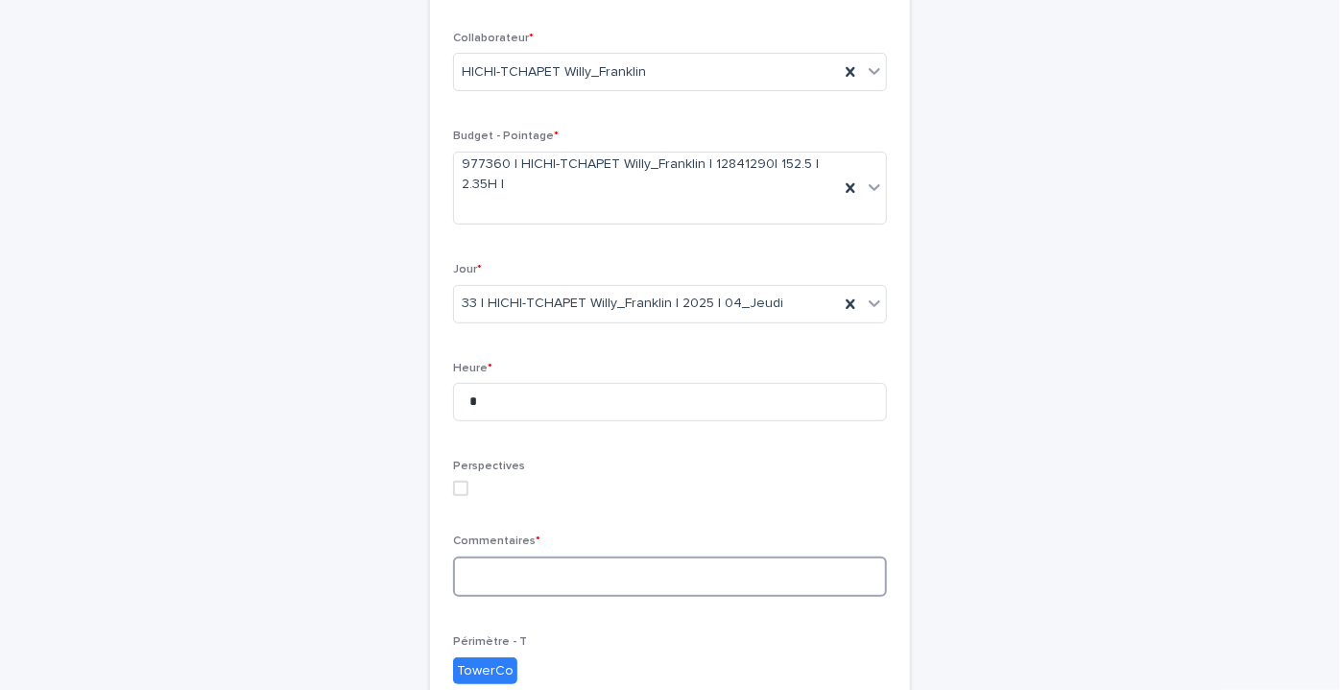
click at [567, 583] on textarea at bounding box center [670, 577] width 434 height 40
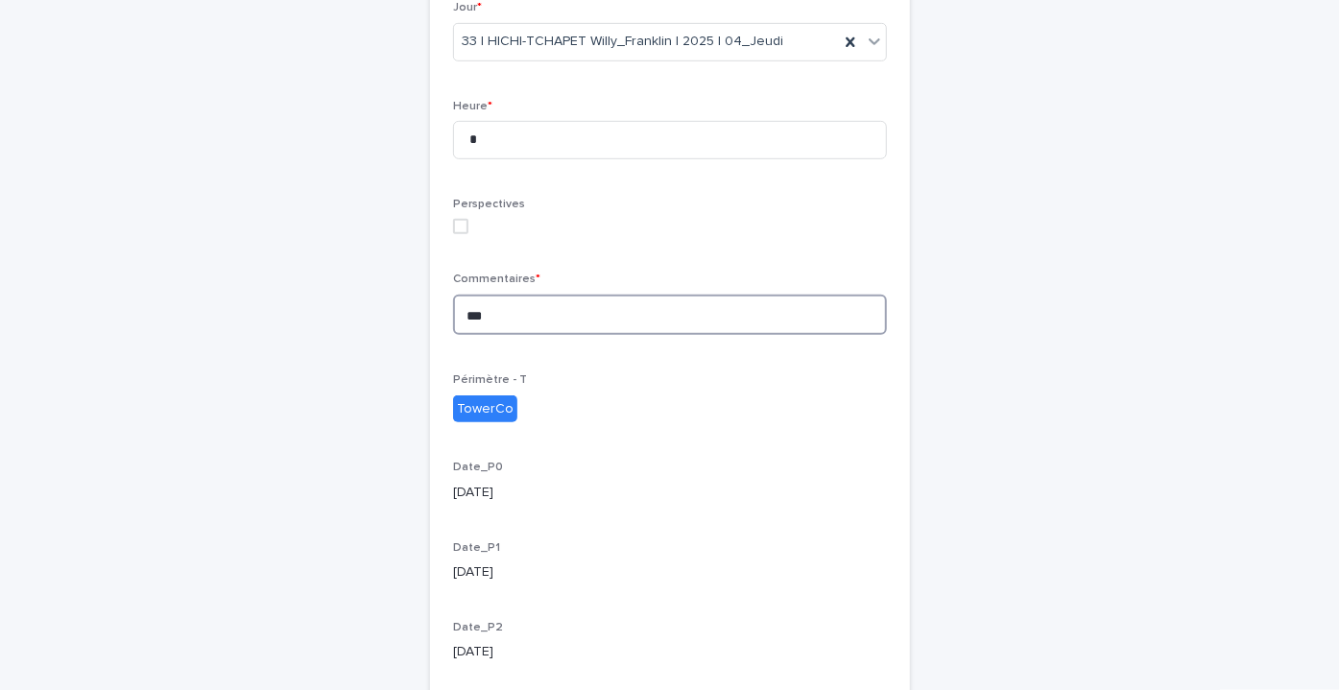
scroll to position [673, 0]
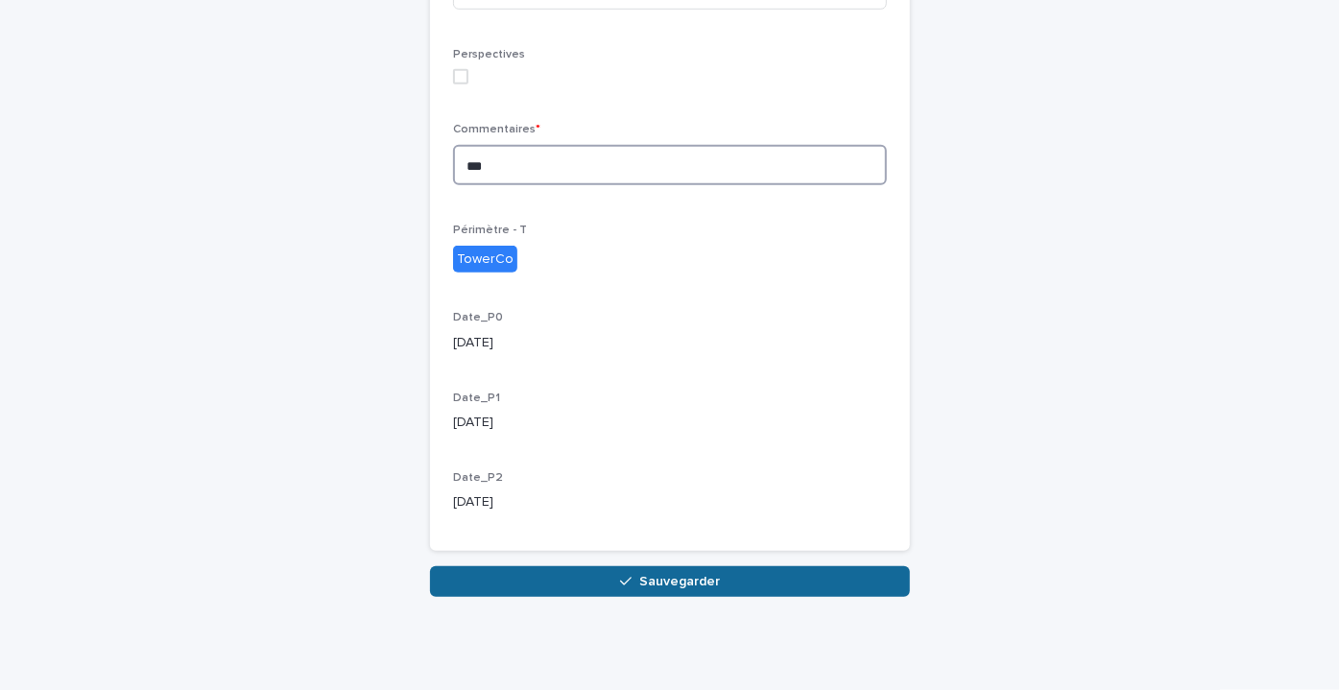
type textarea "***"
click at [558, 572] on button "Sauvegarder" at bounding box center [670, 581] width 480 height 31
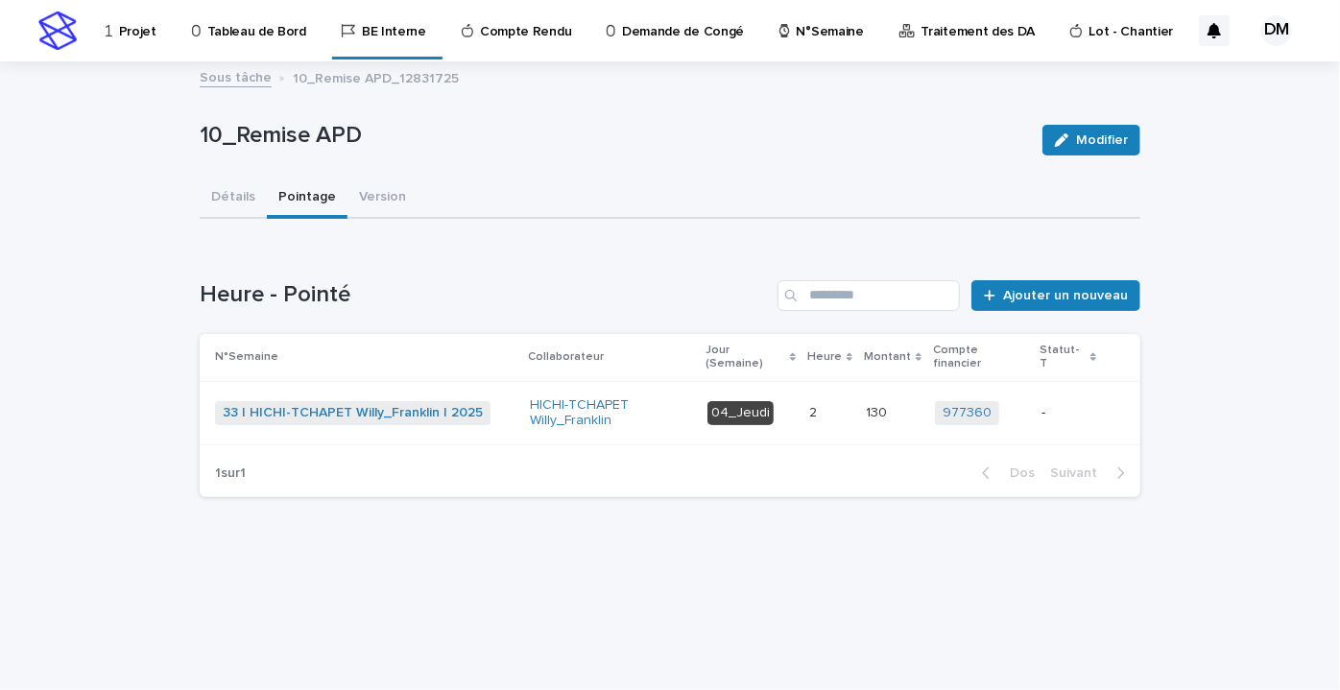
click at [1058, 405] on p "-" at bounding box center [1068, 413] width 53 height 16
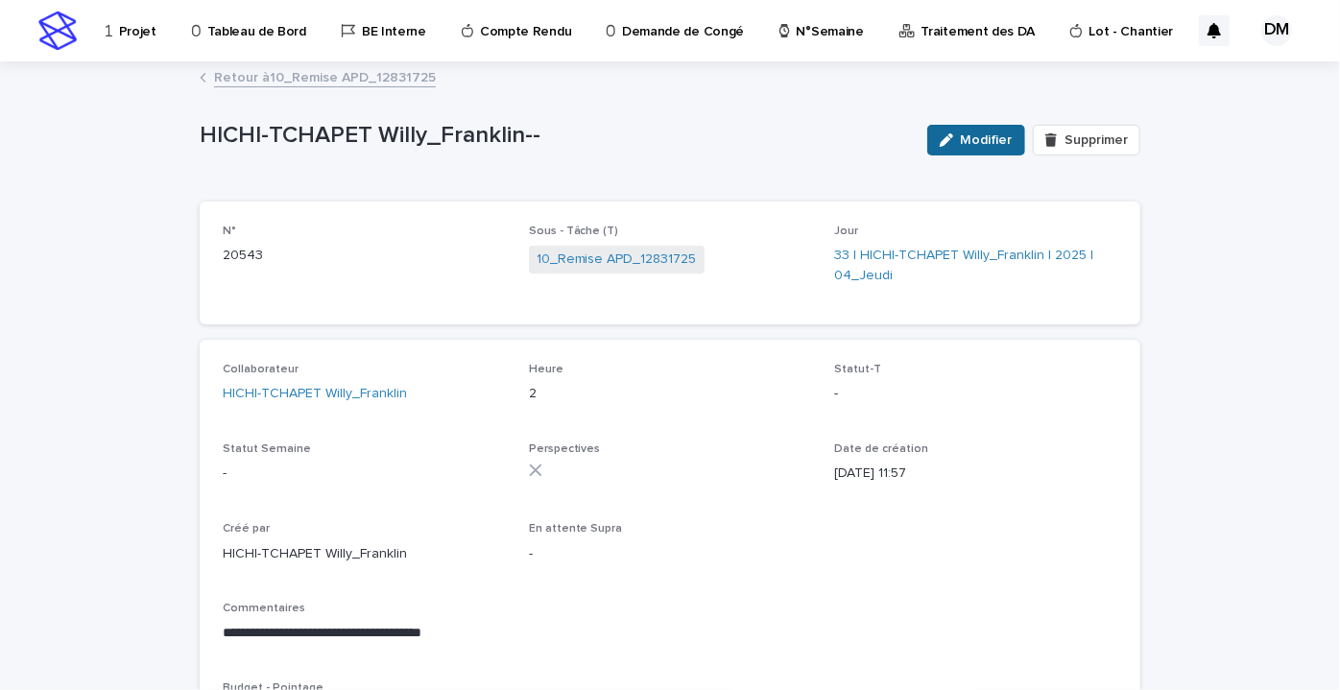
click at [960, 130] on button "Modifier" at bounding box center [977, 140] width 98 height 31
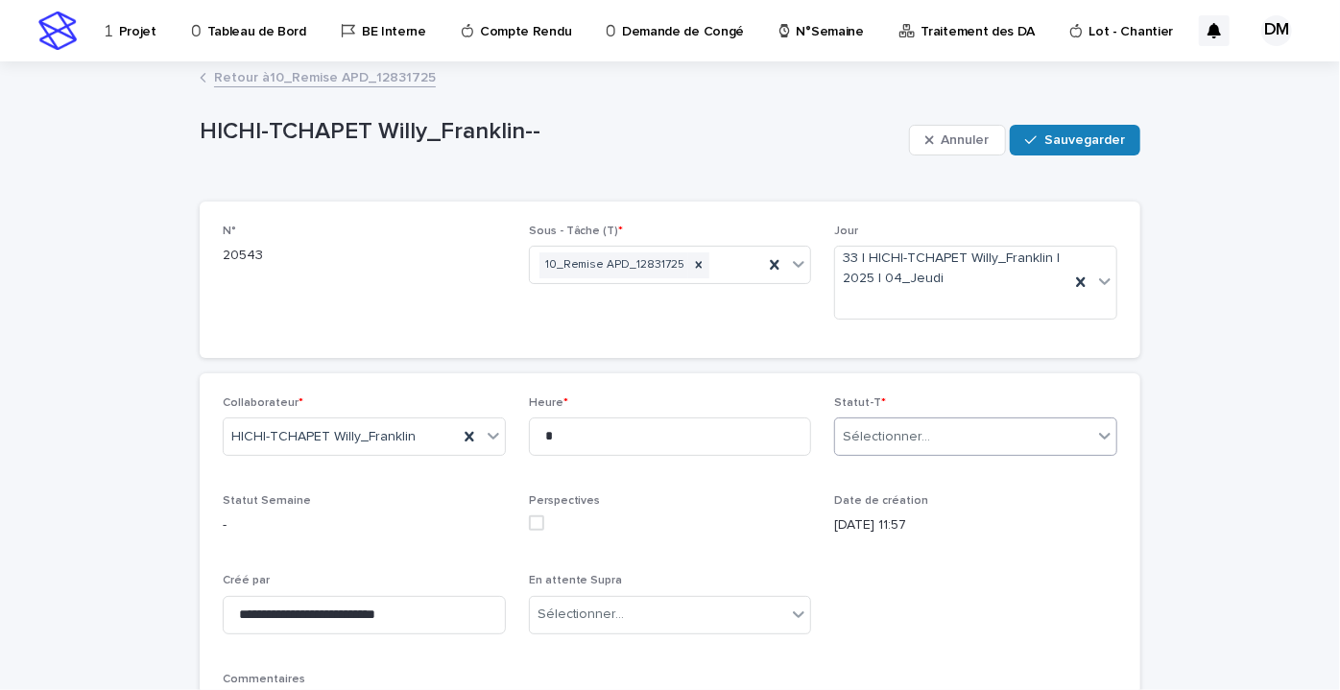
click at [945, 441] on div "Sélectionner..." at bounding box center [963, 438] width 257 height 32
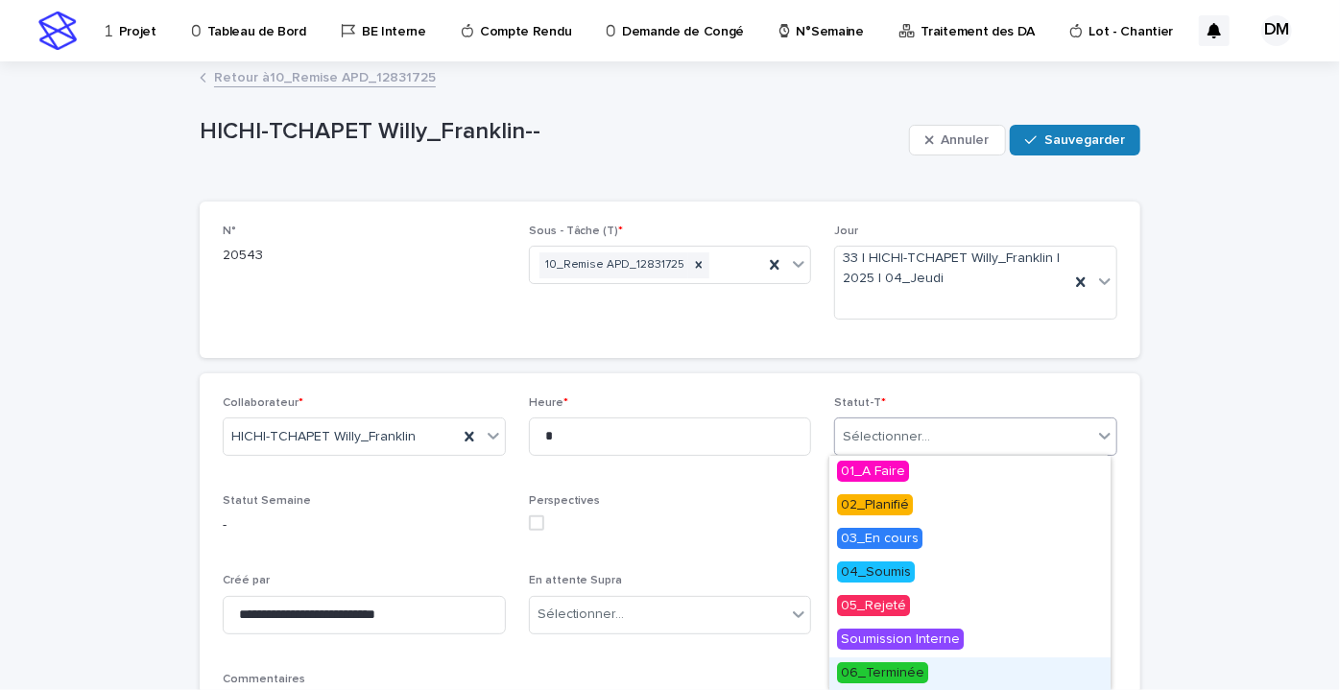
click at [892, 668] on font "06_Terminée" at bounding box center [883, 672] width 84 height 13
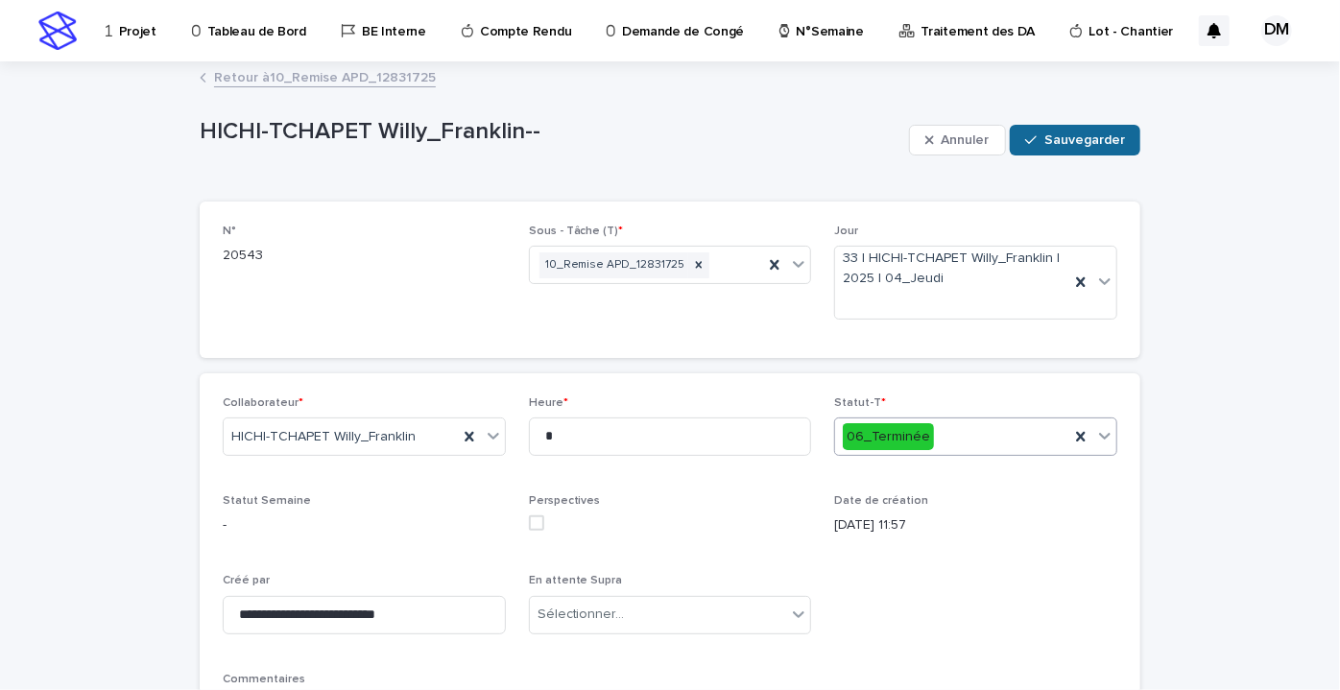
click at [1077, 142] on font "Sauvegarder" at bounding box center [1085, 139] width 81 height 13
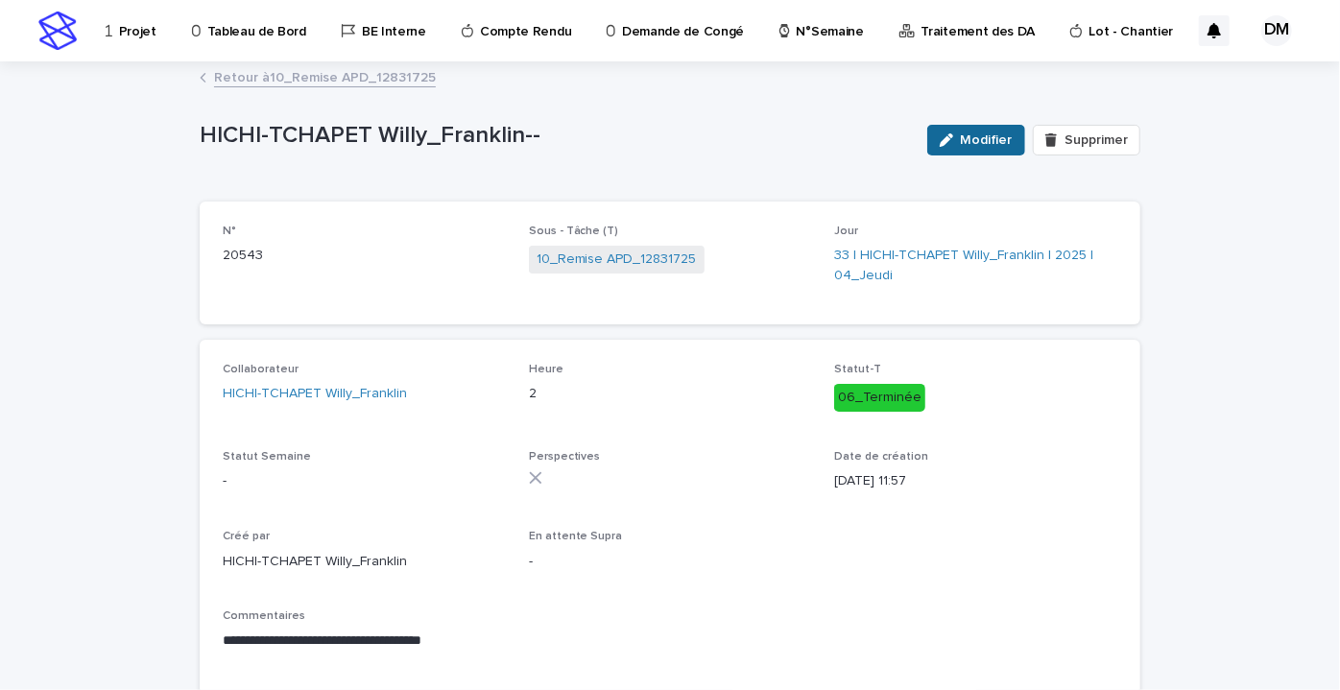
click at [961, 134] on font "Modifier" at bounding box center [987, 139] width 52 height 13
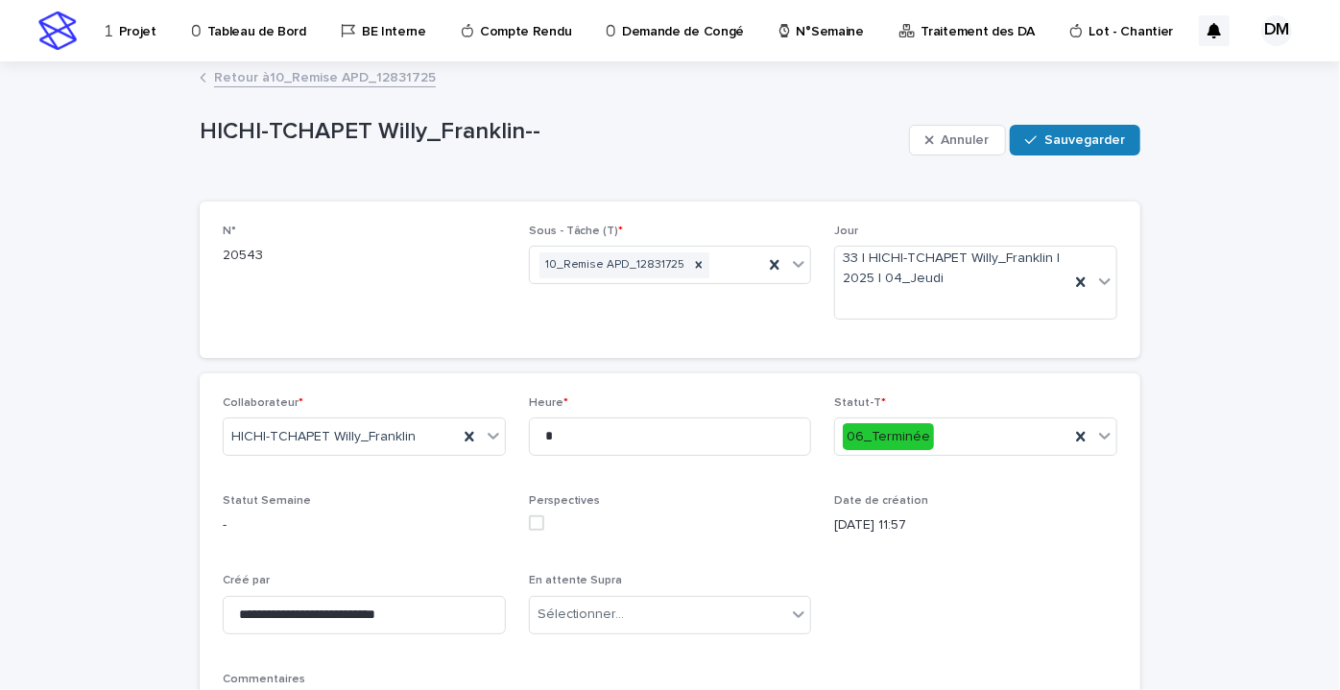
scroll to position [307, 0]
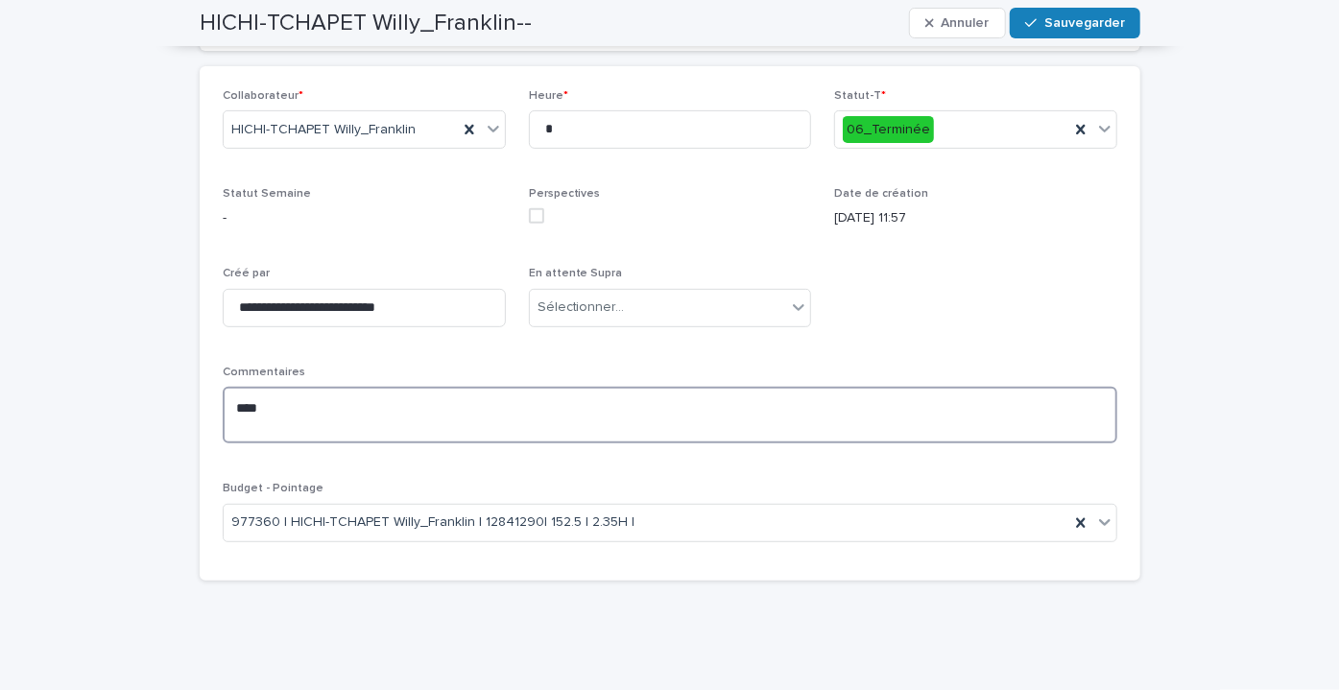
click at [361, 414] on textarea "***" at bounding box center [670, 415] width 895 height 57
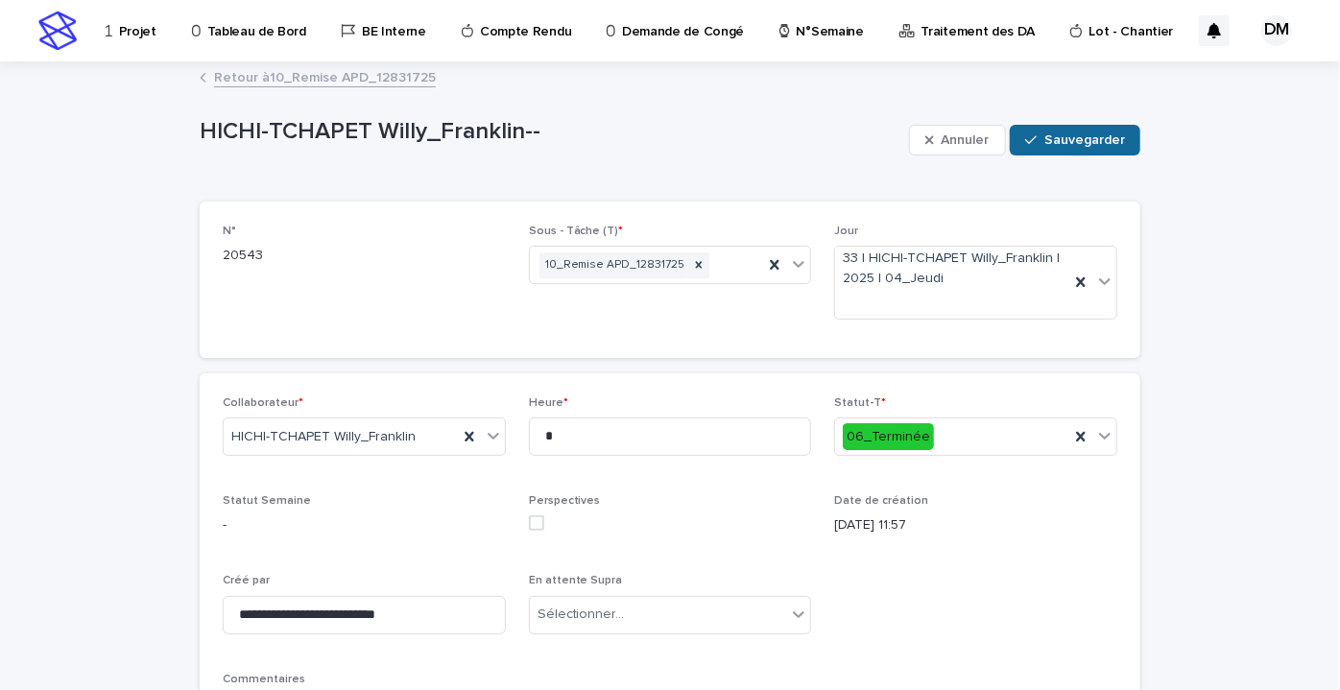
click at [1079, 134] on font "Sauvegarder" at bounding box center [1085, 139] width 81 height 13
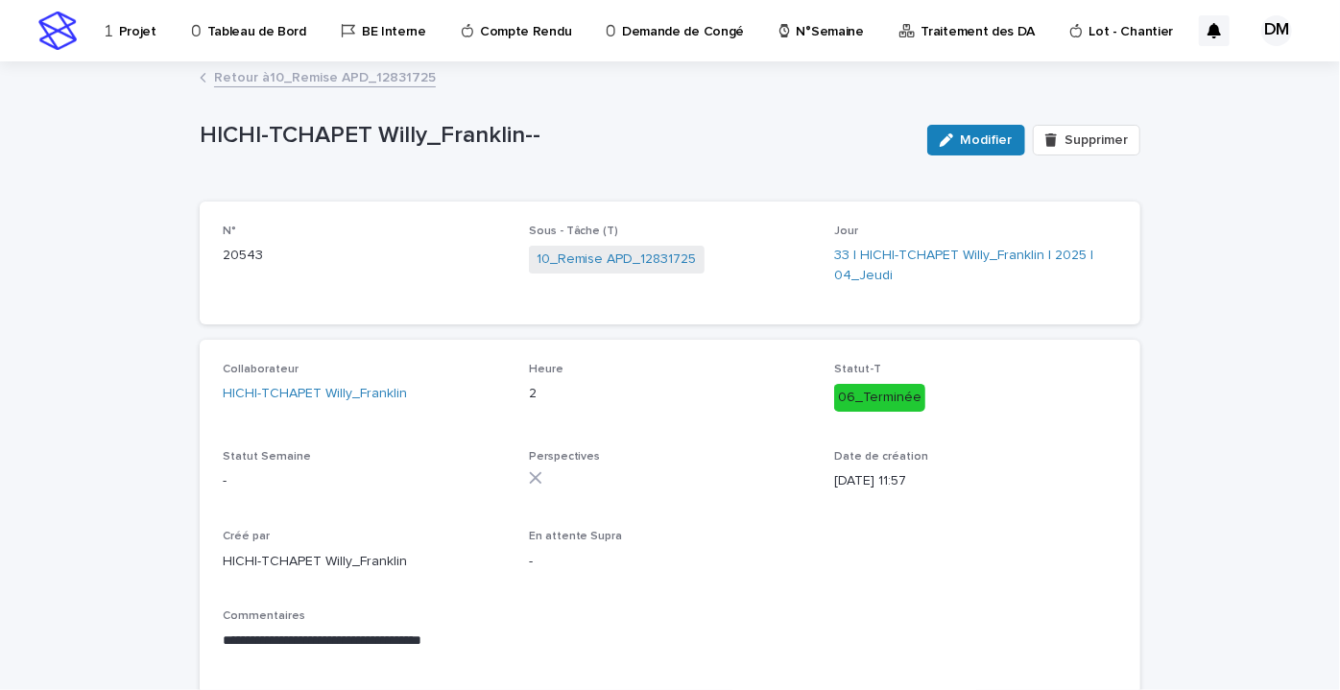
scroll to position [86, 0]
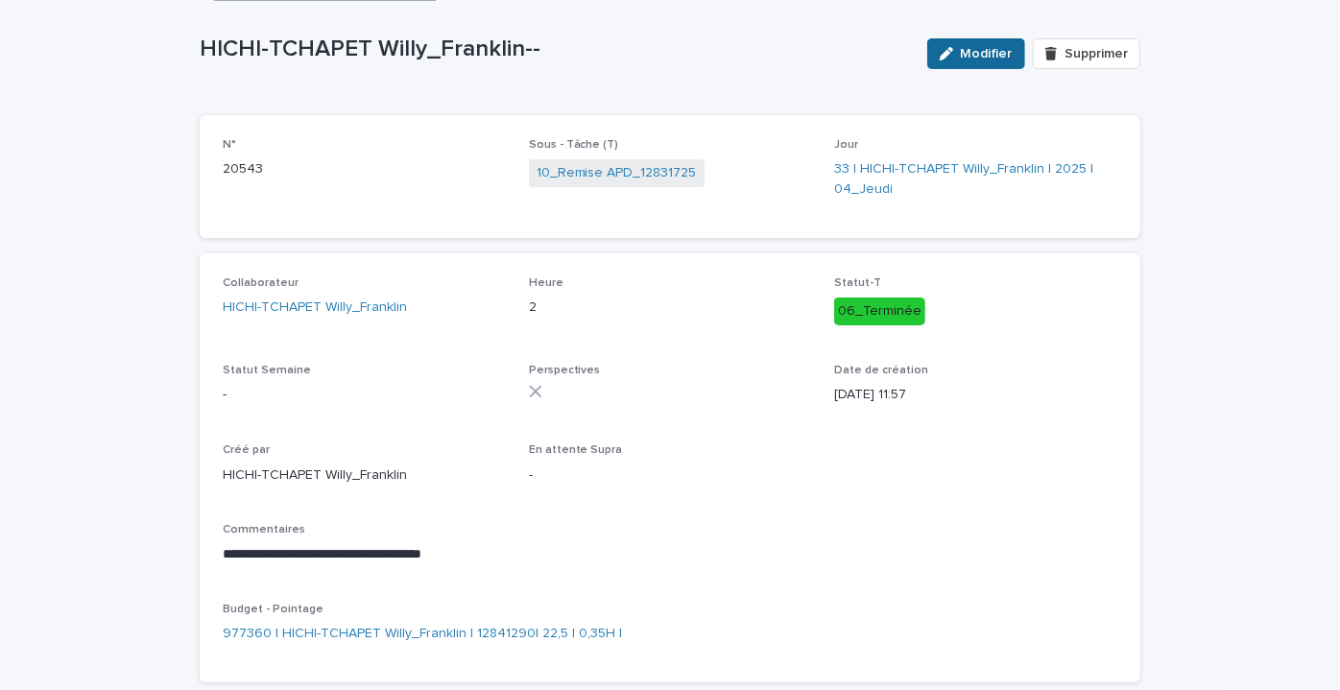
click at [954, 52] on div "button" at bounding box center [950, 53] width 21 height 13
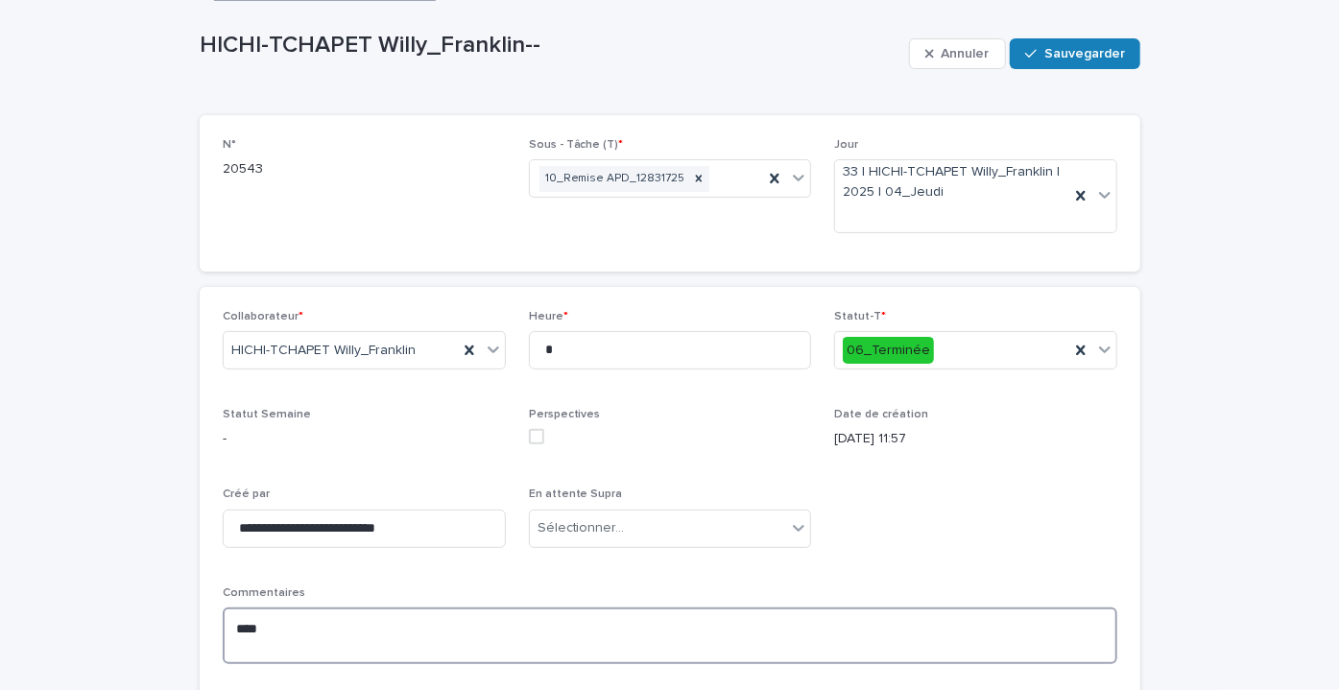
click at [319, 638] on textarea "***" at bounding box center [670, 636] width 895 height 57
type textarea "*"
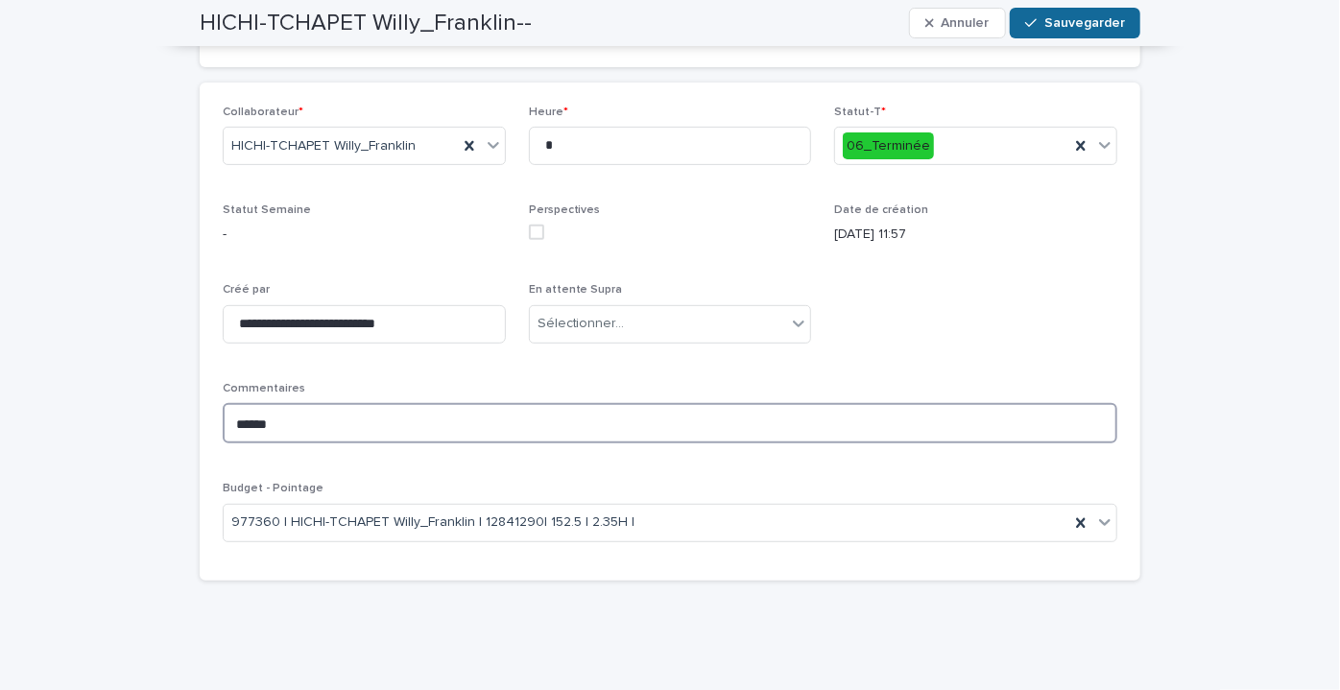
type textarea "******"
click at [1072, 30] on button "Sauvegarder" at bounding box center [1075, 23] width 131 height 31
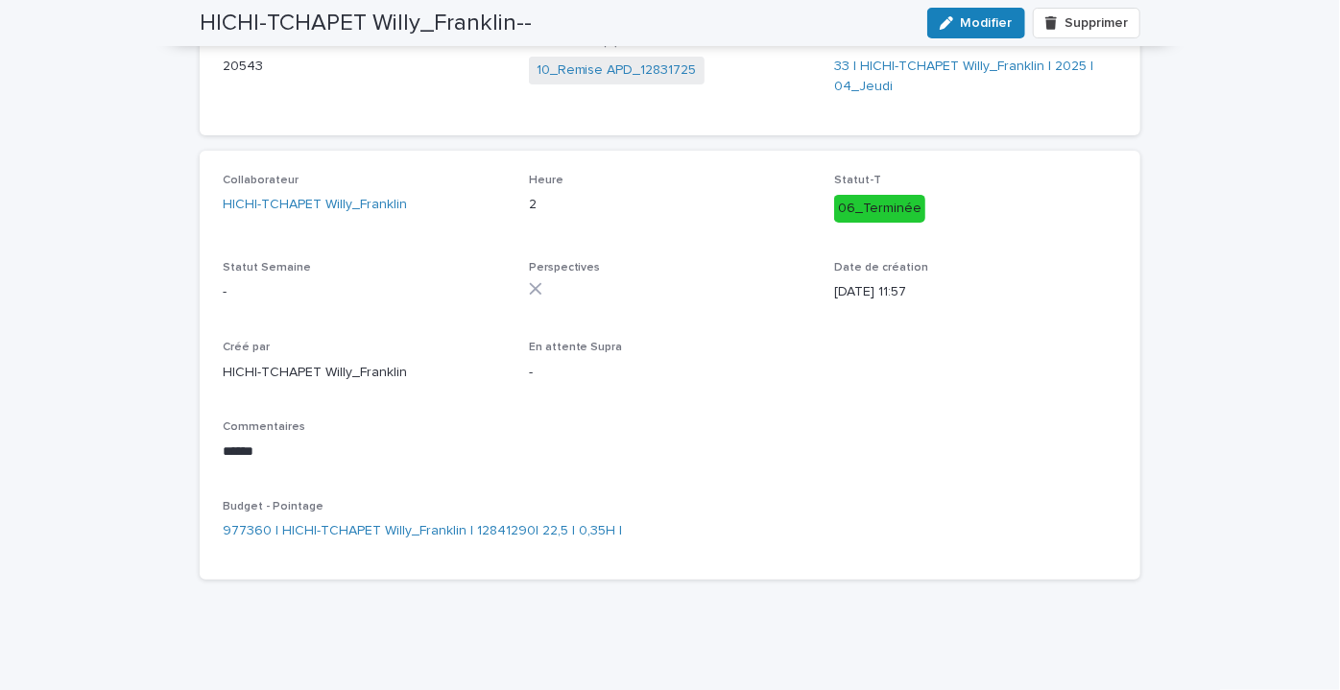
scroll to position [0, 0]
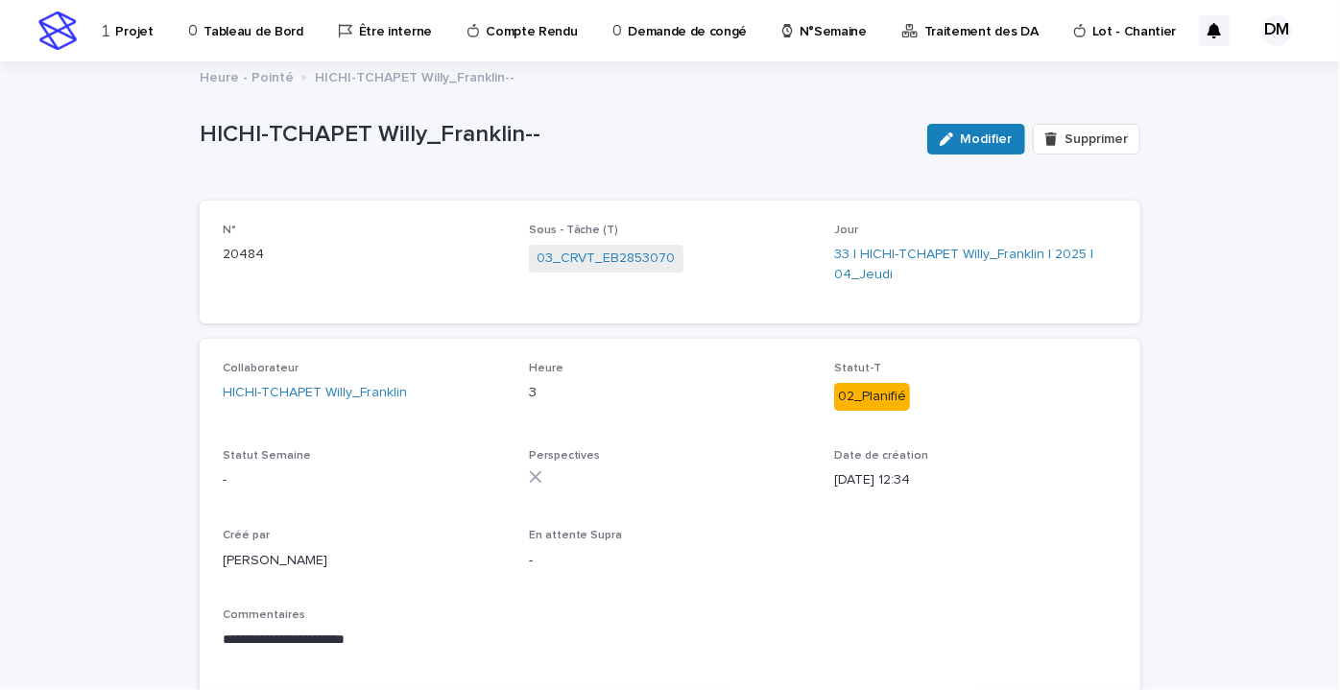
scroll to position [188, 0]
